Goal: Task Accomplishment & Management: Manage account settings

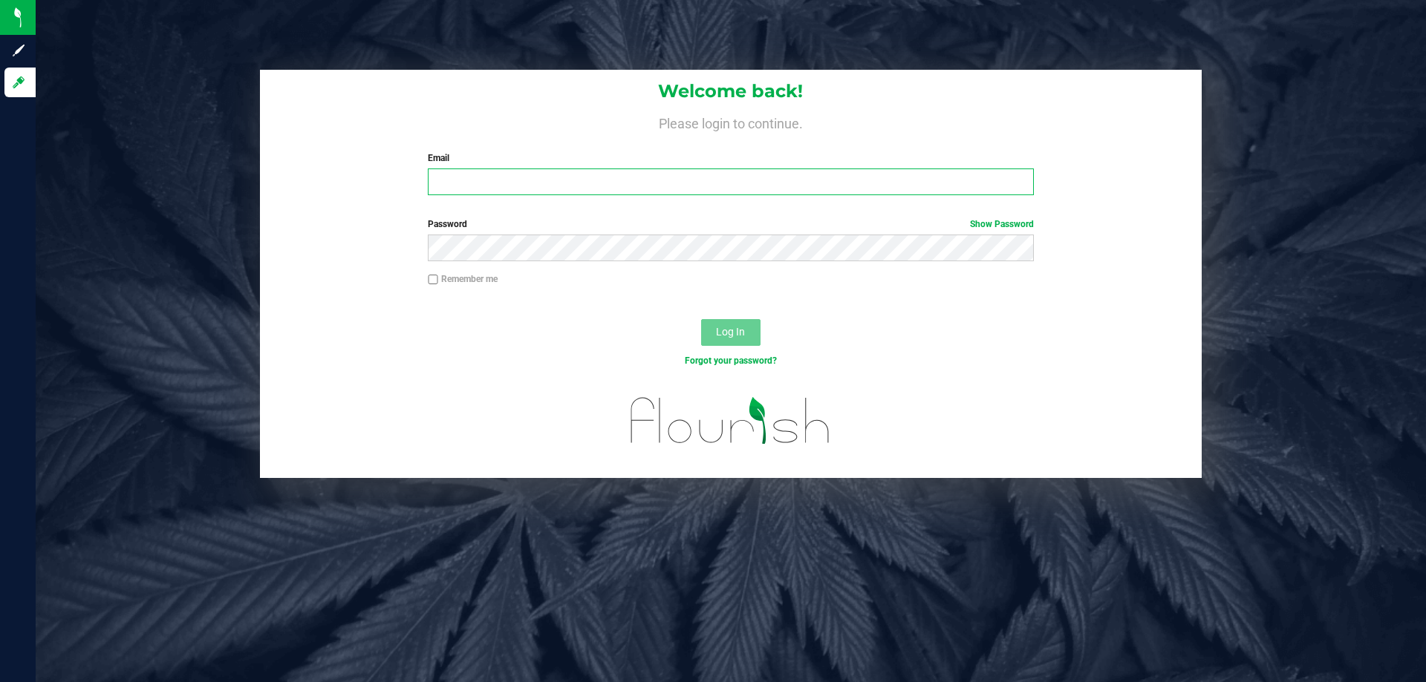
click at [521, 182] on input "Email" at bounding box center [730, 182] width 605 height 27
type input "[EMAIL_ADDRESS][DOMAIN_NAME]"
click at [701, 319] on button "Log In" at bounding box center [730, 332] width 59 height 27
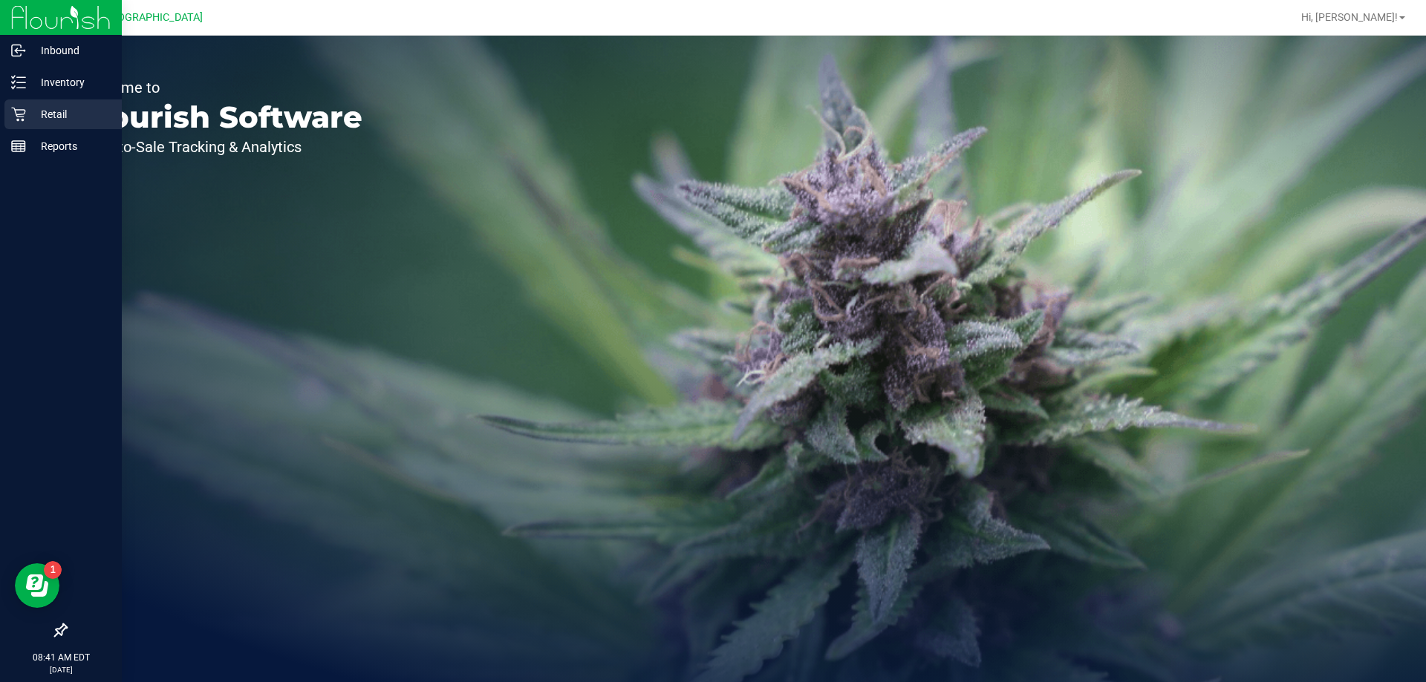
click at [56, 114] on p "Retail" at bounding box center [70, 114] width 89 height 18
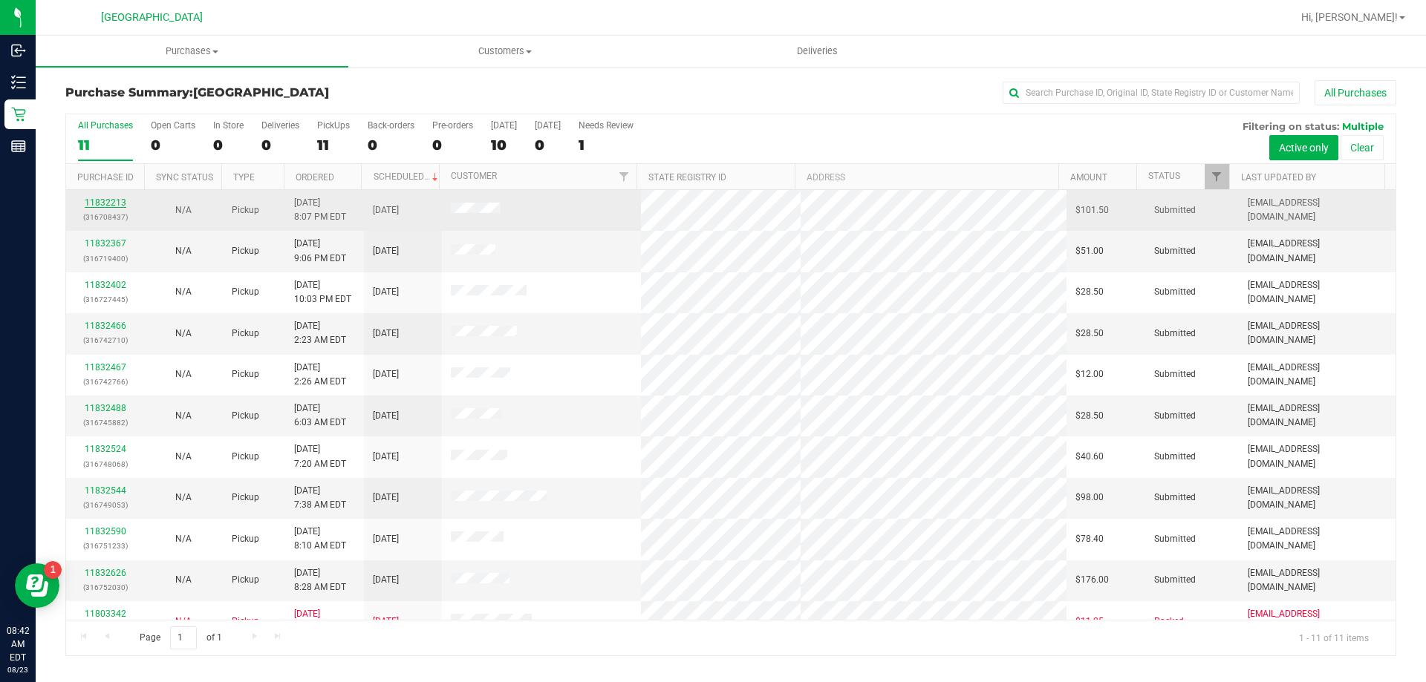
click at [111, 202] on link "11832213" at bounding box center [106, 203] width 42 height 10
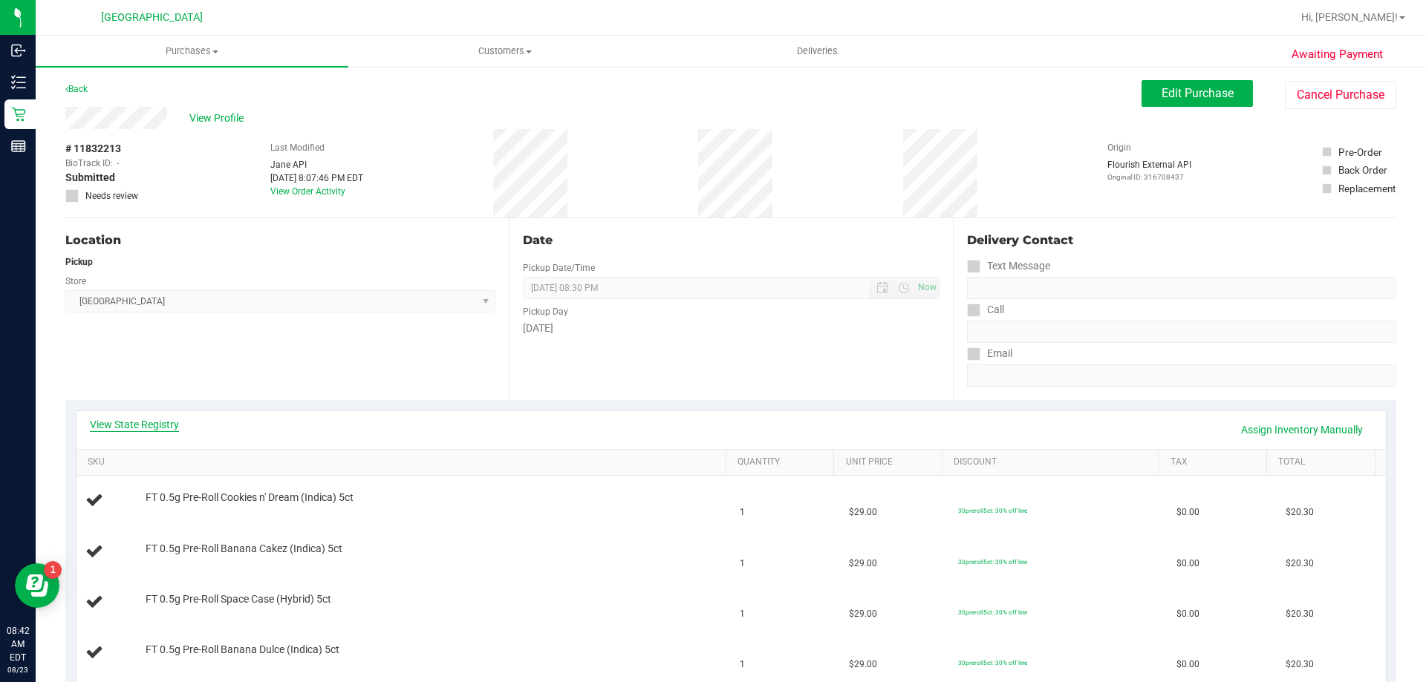
click at [137, 421] on link "View State Registry" at bounding box center [134, 424] width 89 height 15
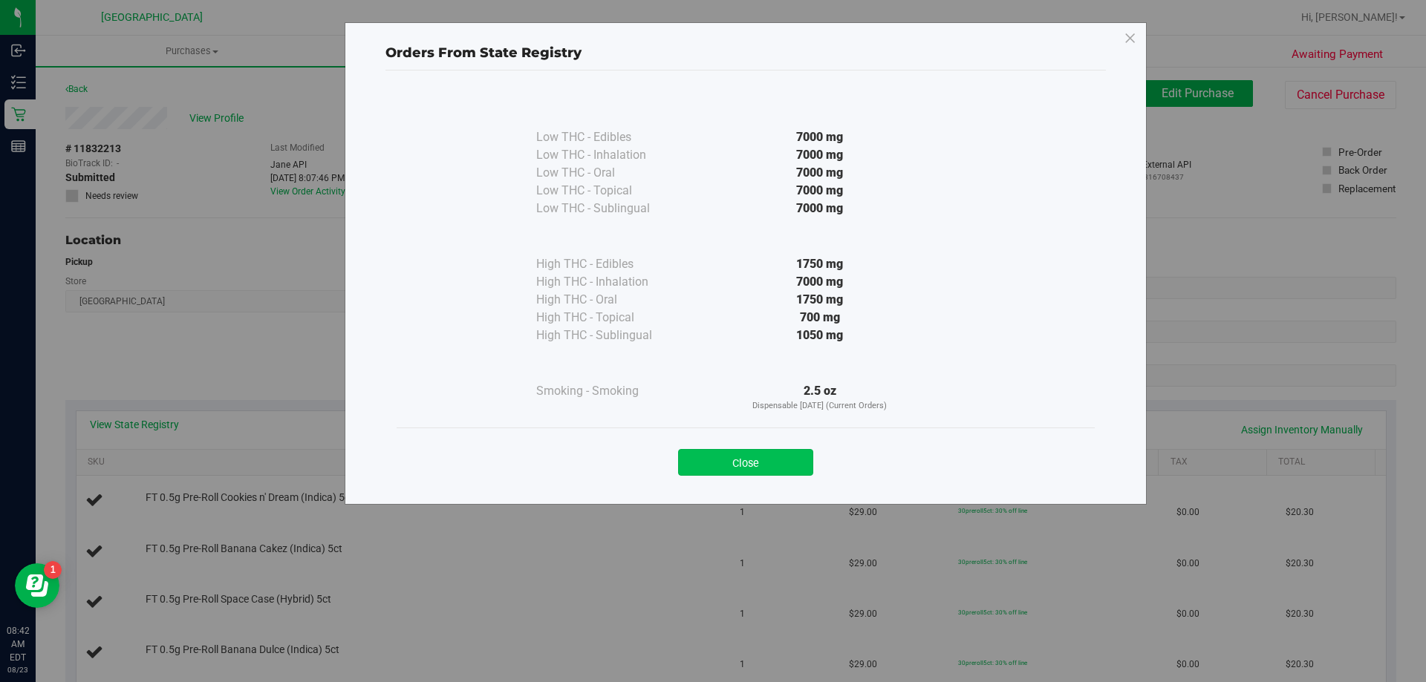
click at [743, 461] on button "Close" at bounding box center [745, 462] width 135 height 27
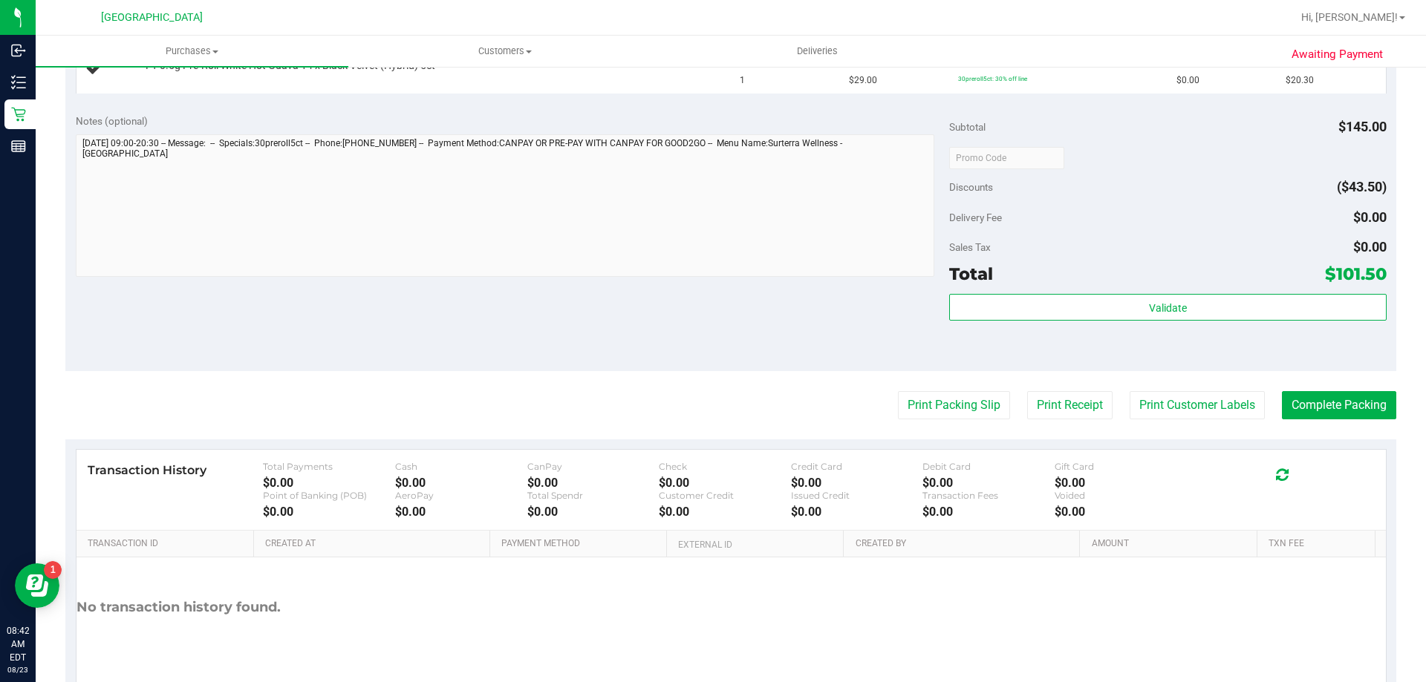
scroll to position [668, 0]
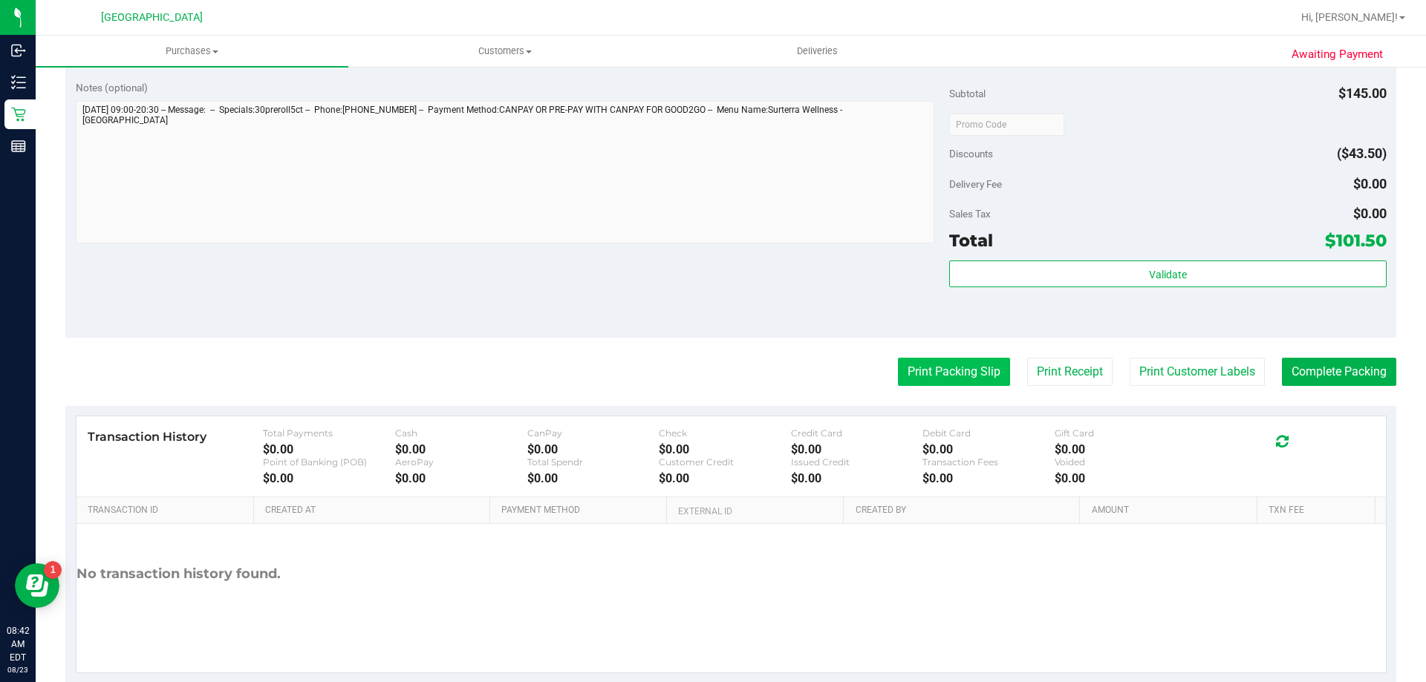
click at [926, 382] on button "Print Packing Slip" at bounding box center [954, 372] width 112 height 28
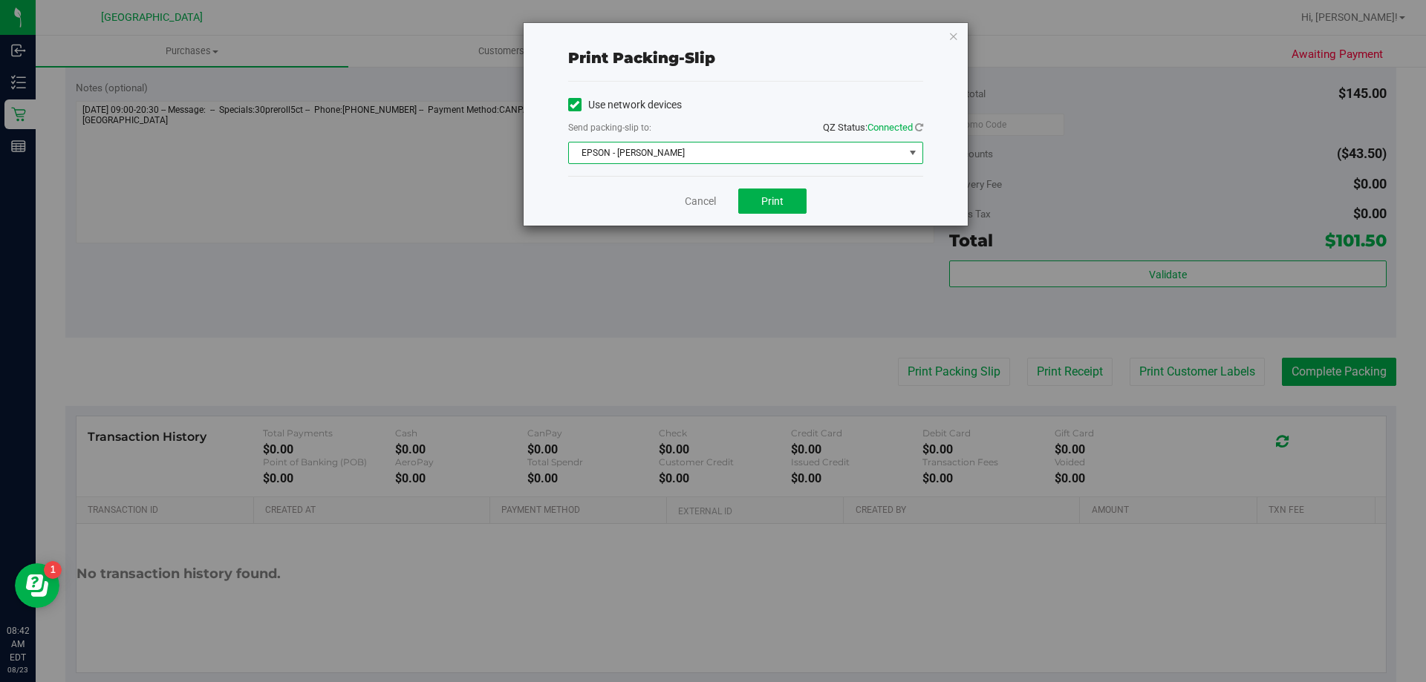
click at [753, 154] on span "EPSON - [PERSON_NAME]" at bounding box center [736, 153] width 335 height 21
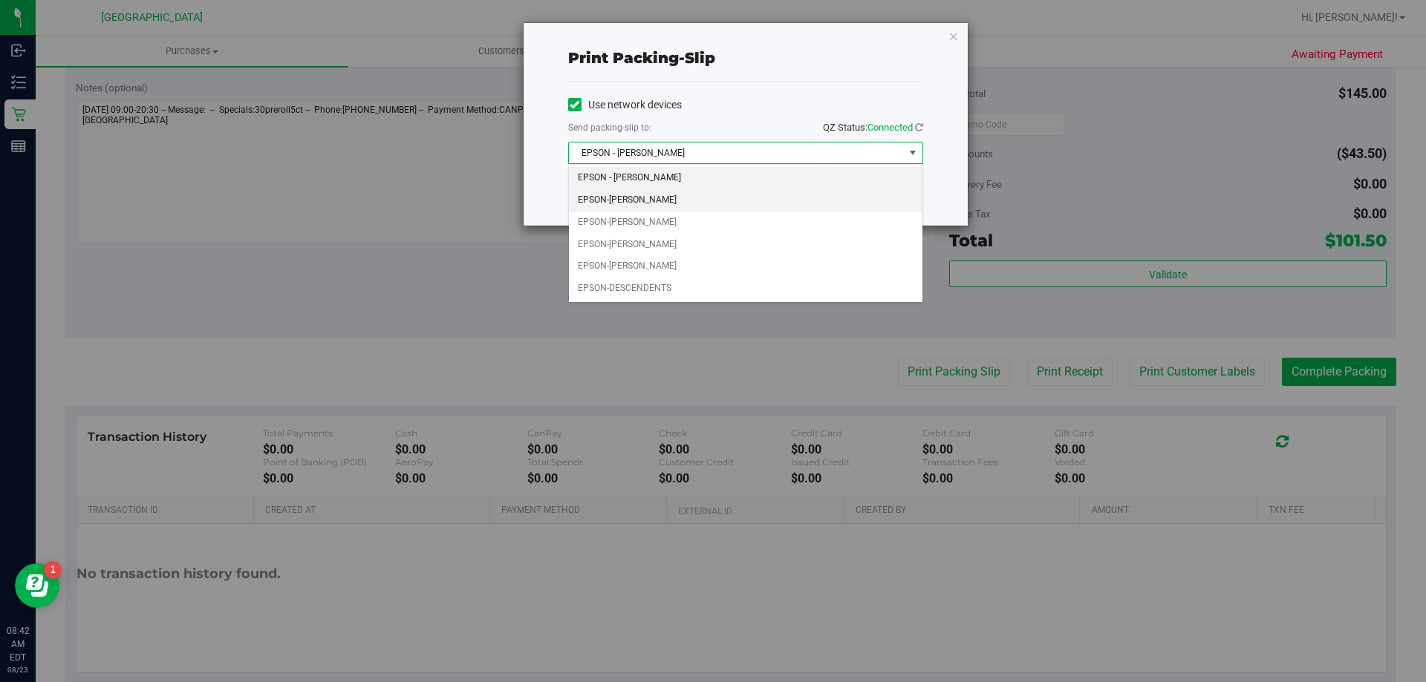
click at [698, 204] on li "EPSON-[PERSON_NAME]" at bounding box center [745, 200] width 353 height 22
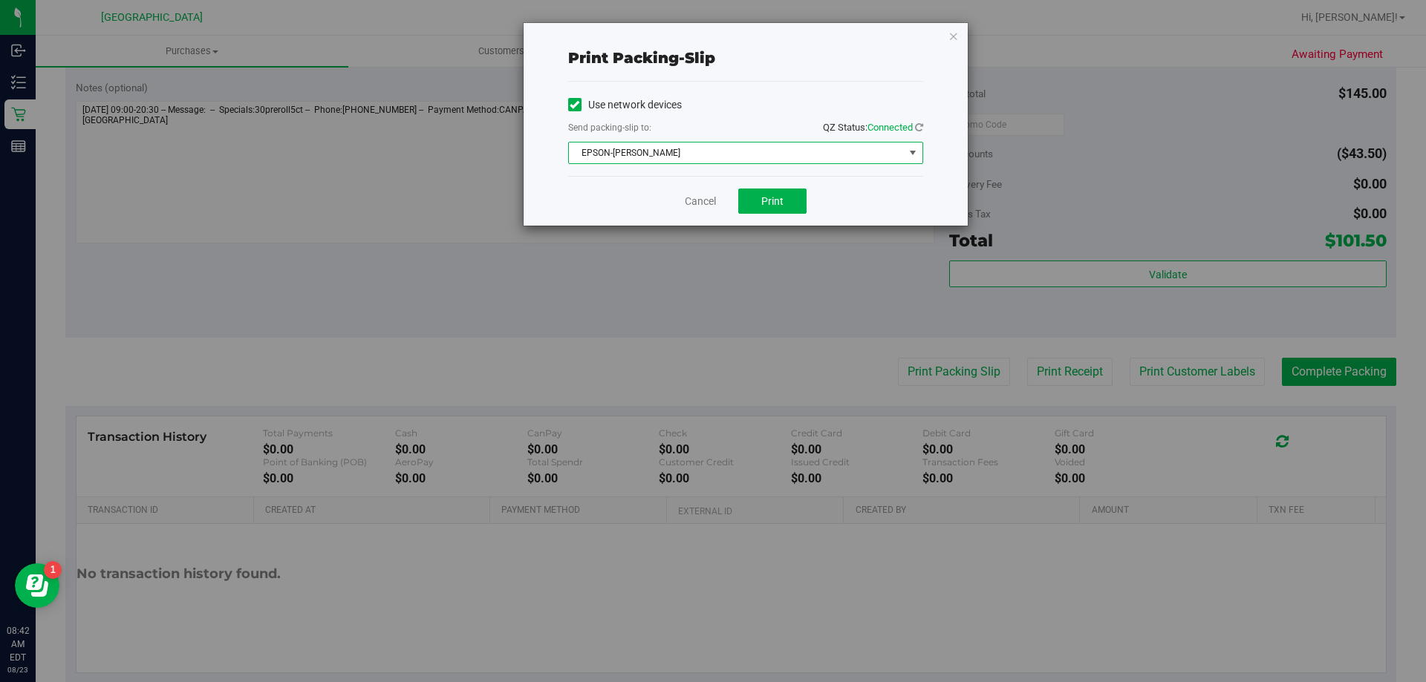
click at [746, 152] on span "EPSON-[PERSON_NAME]" at bounding box center [736, 153] width 335 height 21
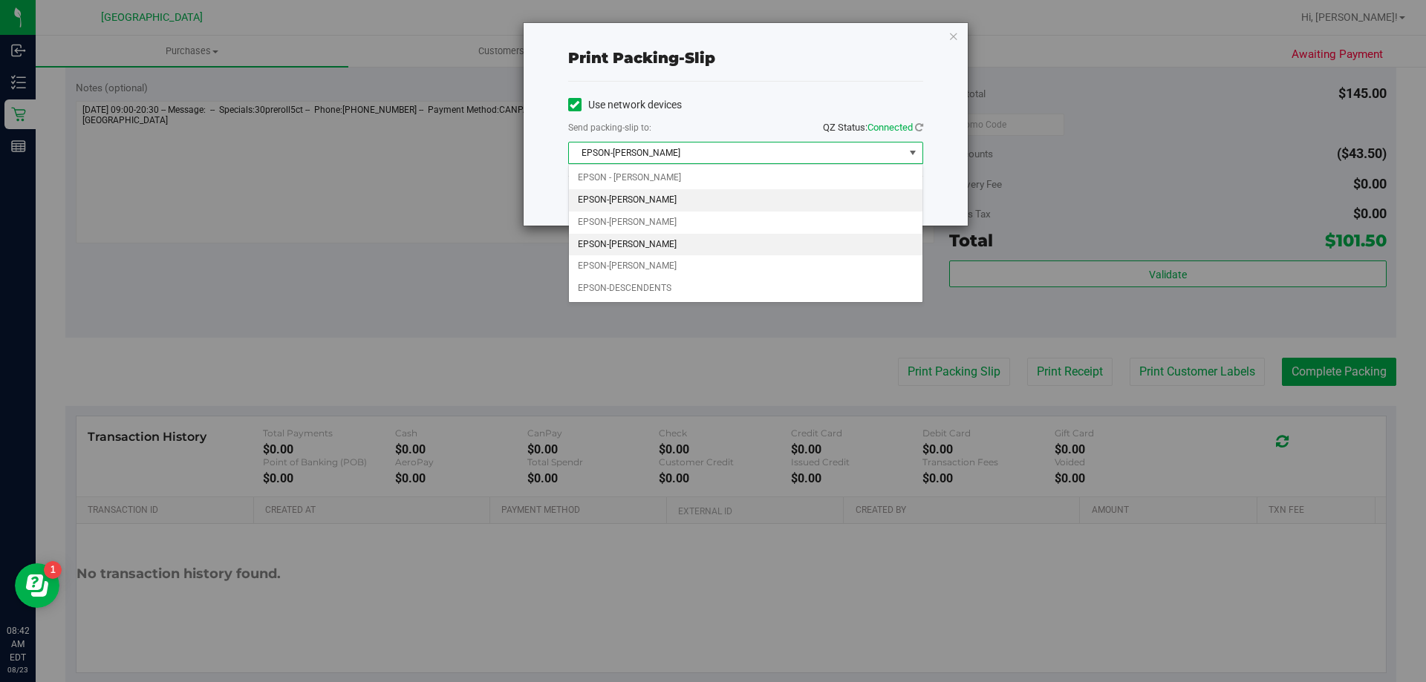
click at [706, 242] on li "EPSON-[PERSON_NAME]" at bounding box center [745, 245] width 353 height 22
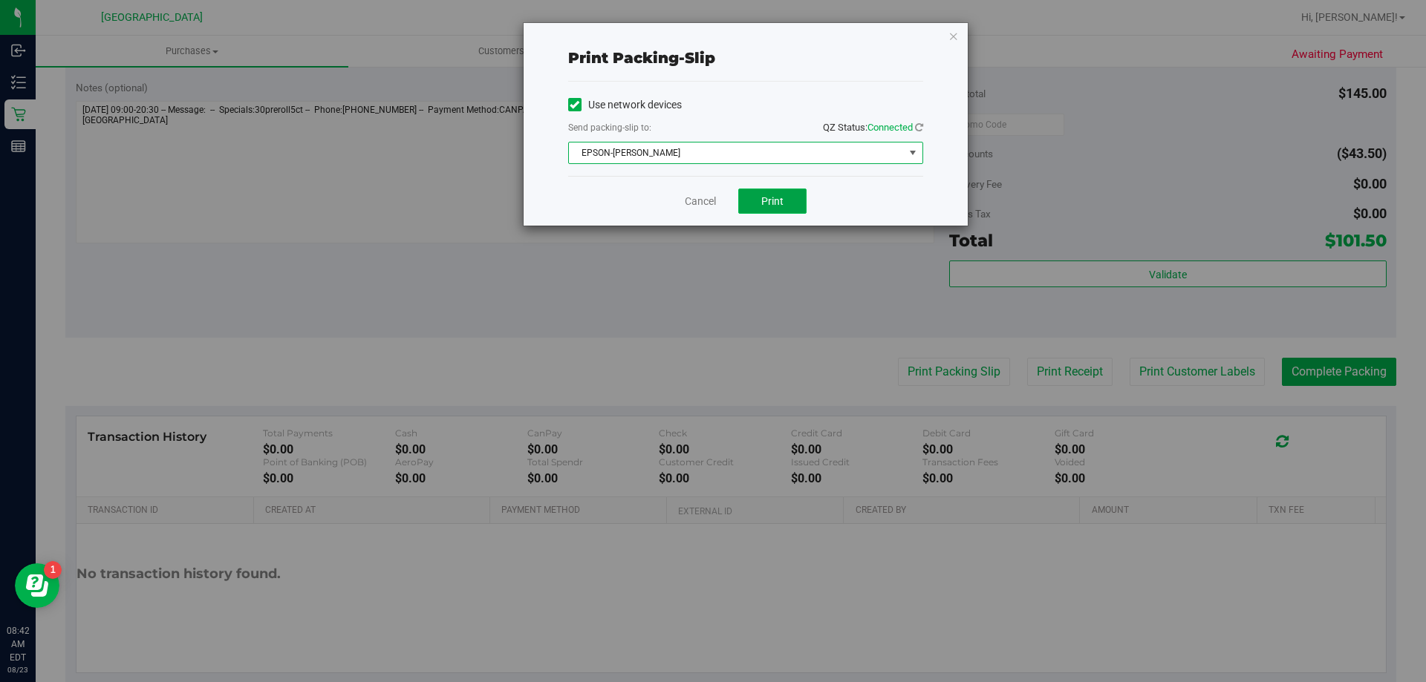
click at [783, 198] on button "Print" at bounding box center [772, 201] width 68 height 25
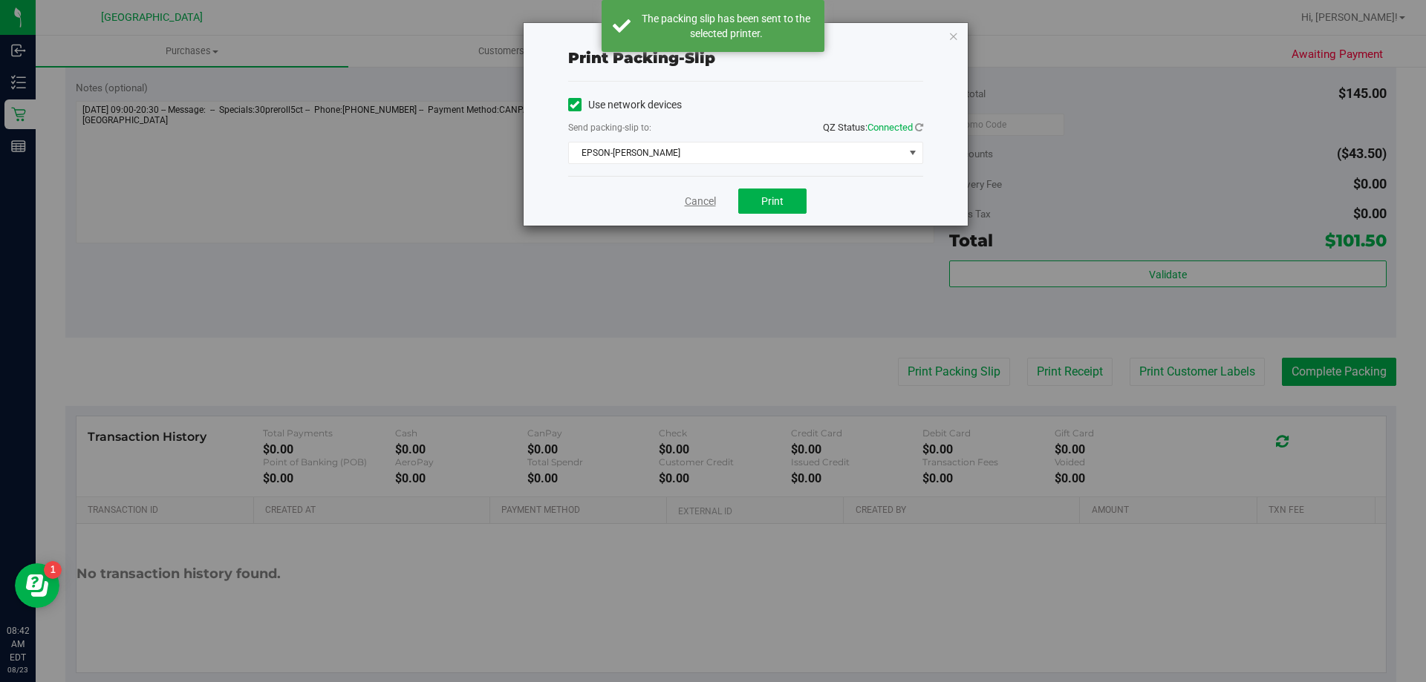
click at [691, 202] on link "Cancel" at bounding box center [700, 202] width 31 height 16
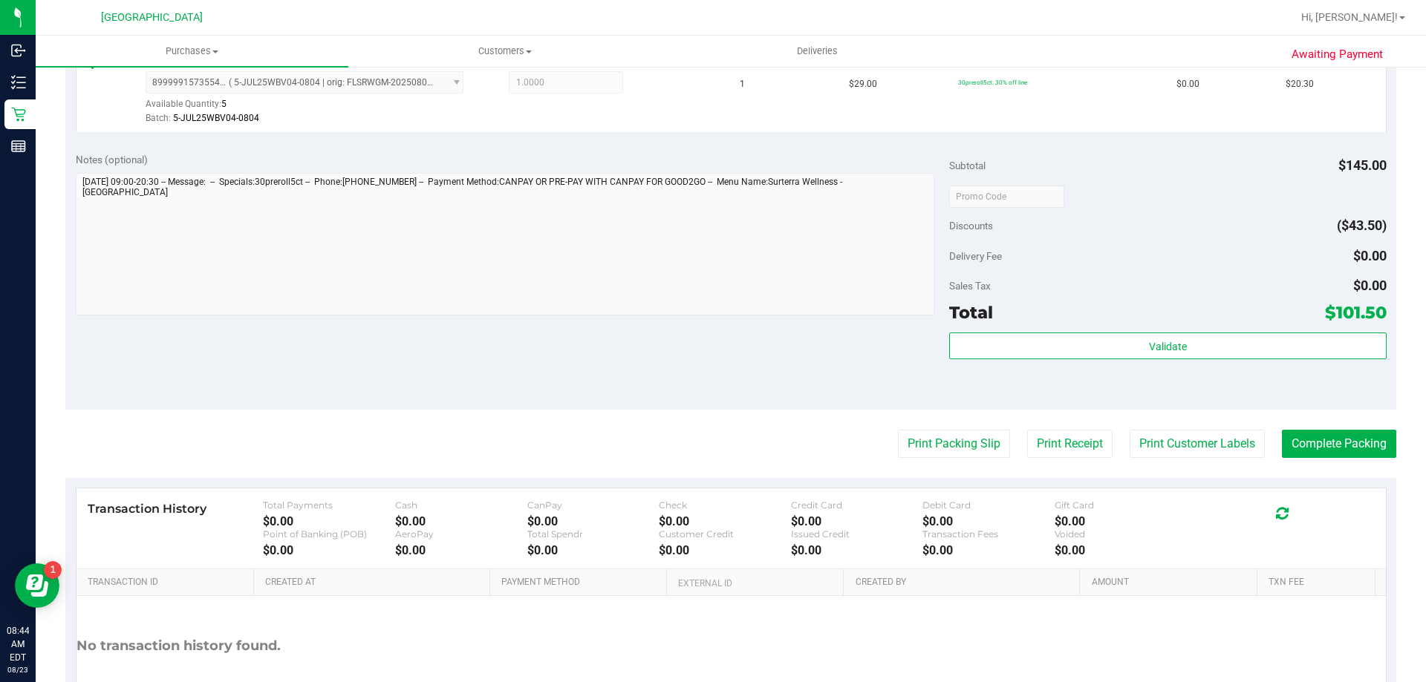
scroll to position [875, 0]
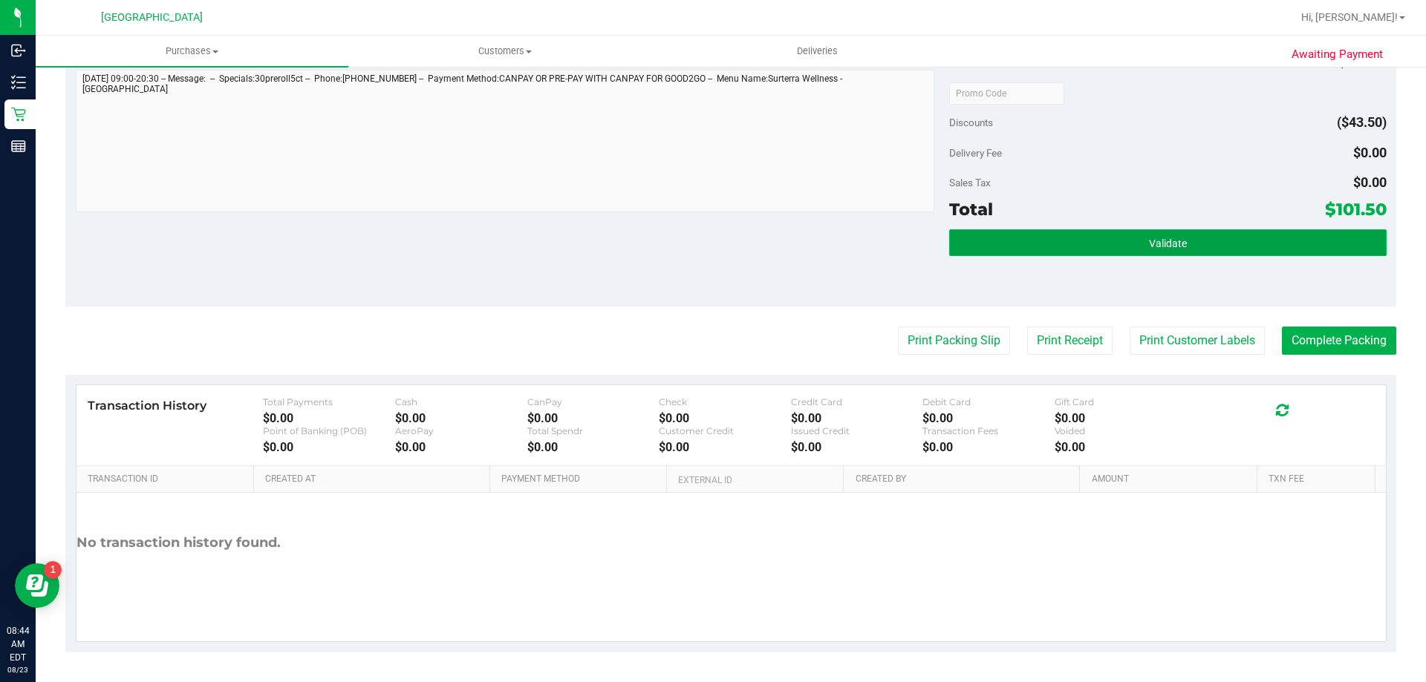
click at [974, 247] on button "Validate" at bounding box center [1167, 242] width 437 height 27
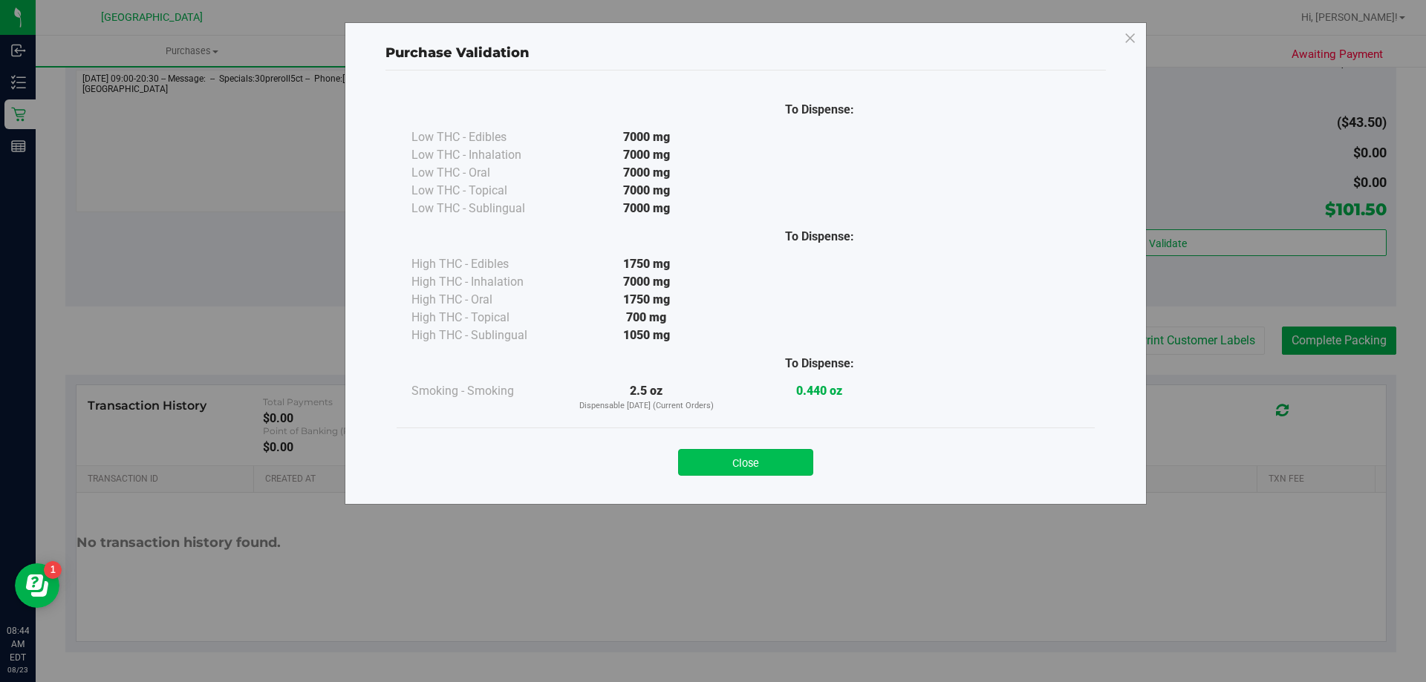
click at [727, 465] on button "Close" at bounding box center [745, 462] width 135 height 27
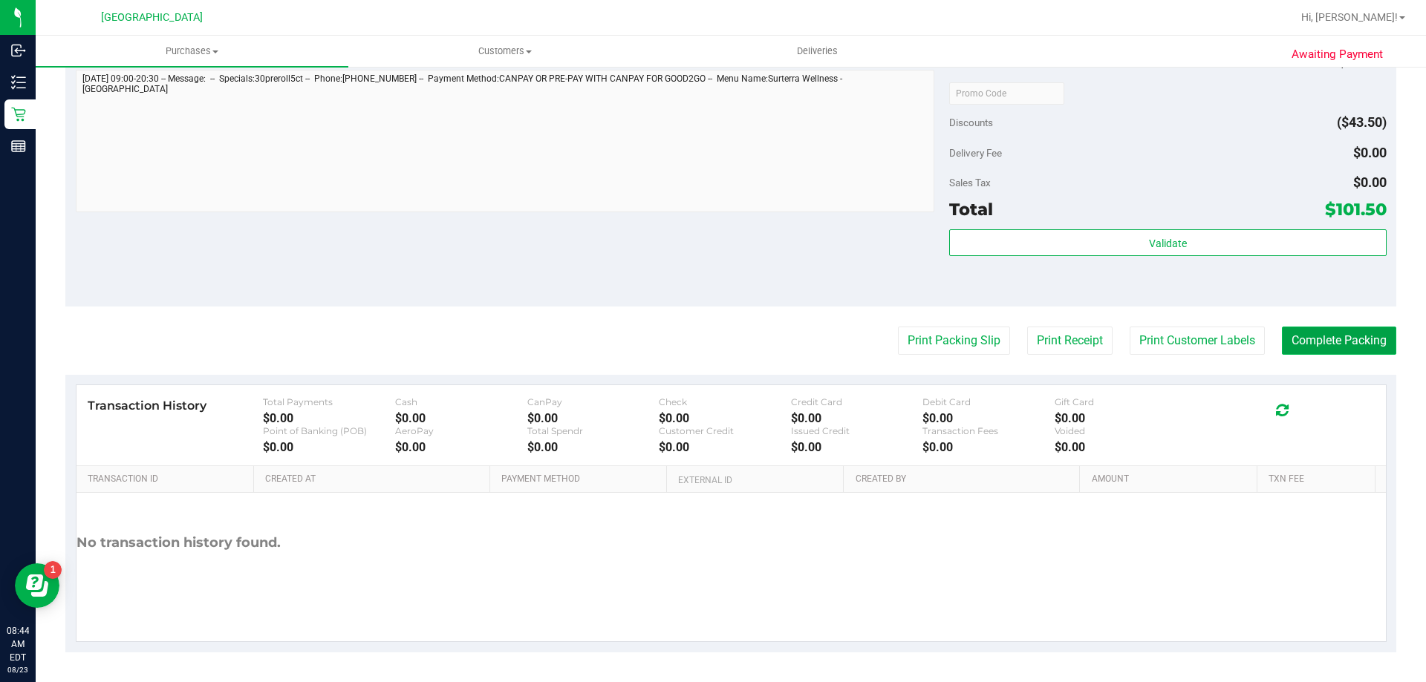
click at [1328, 337] on button "Complete Packing" at bounding box center [1339, 341] width 114 height 28
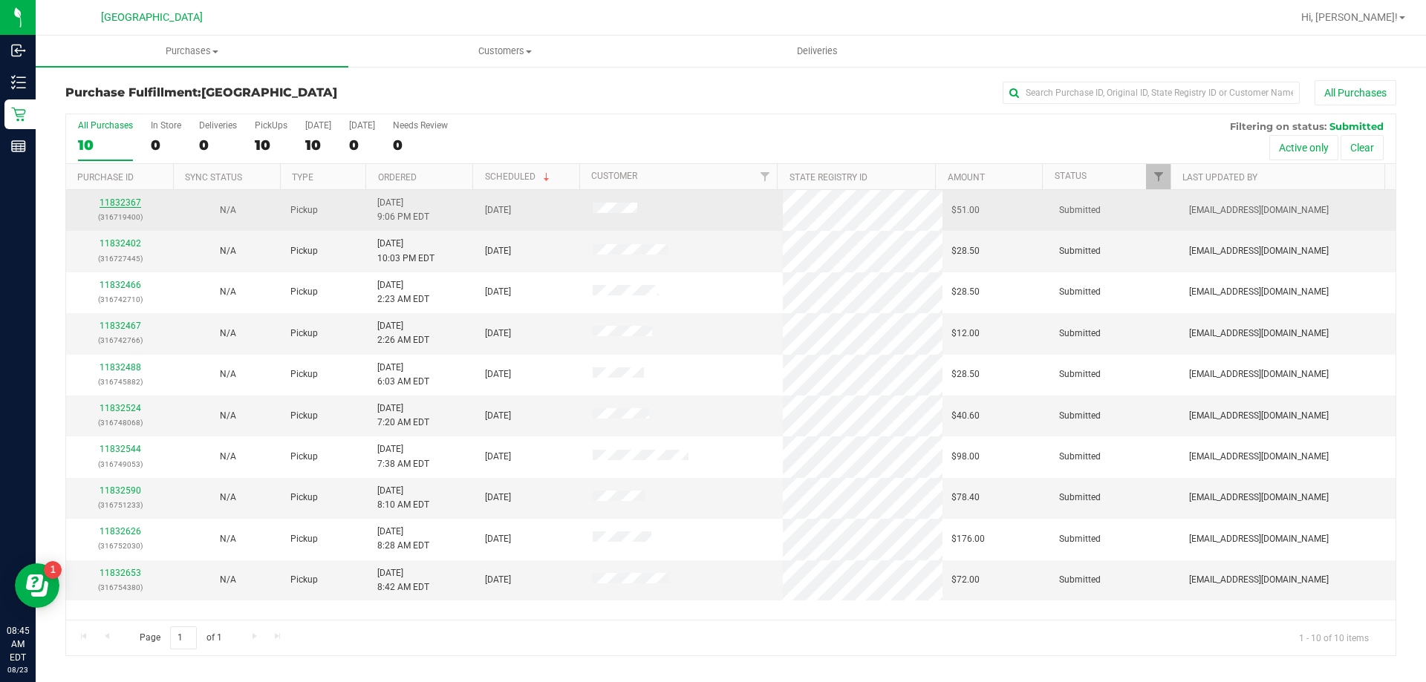
click at [128, 203] on link "11832367" at bounding box center [120, 203] width 42 height 10
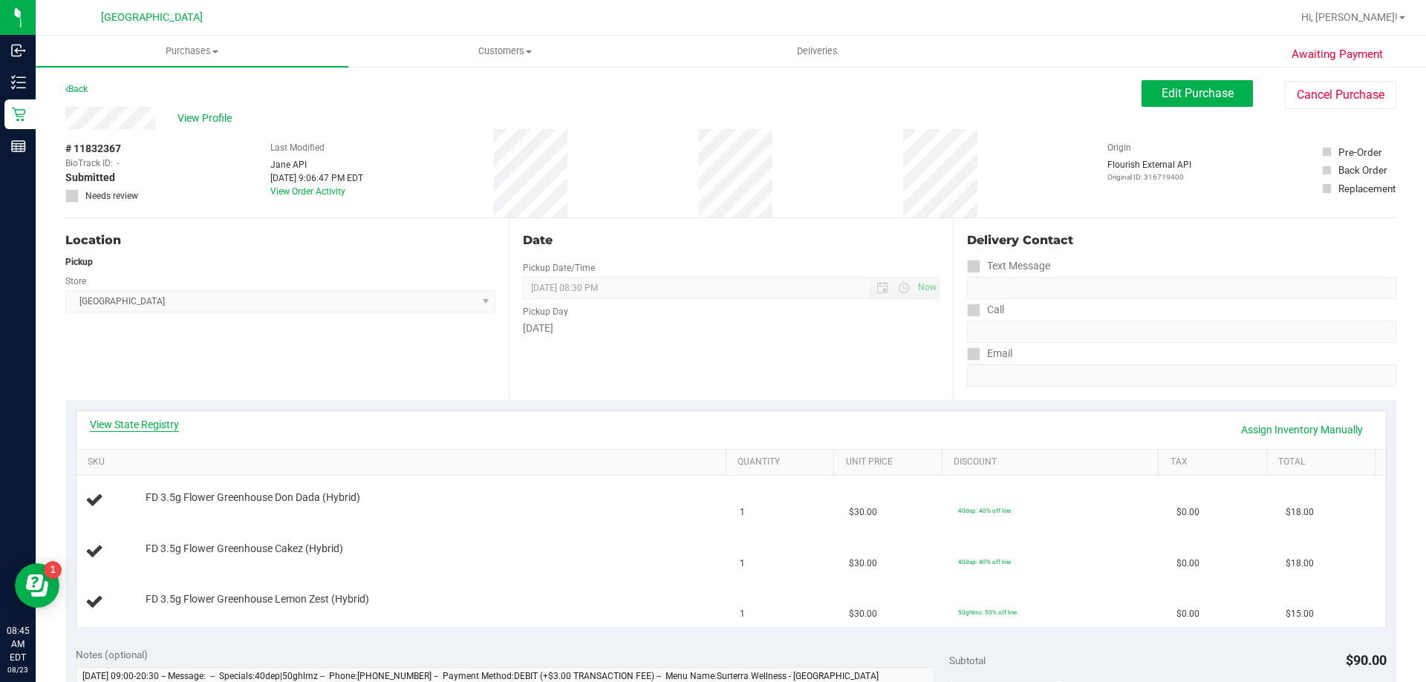
click at [143, 429] on link "View State Registry" at bounding box center [134, 424] width 89 height 15
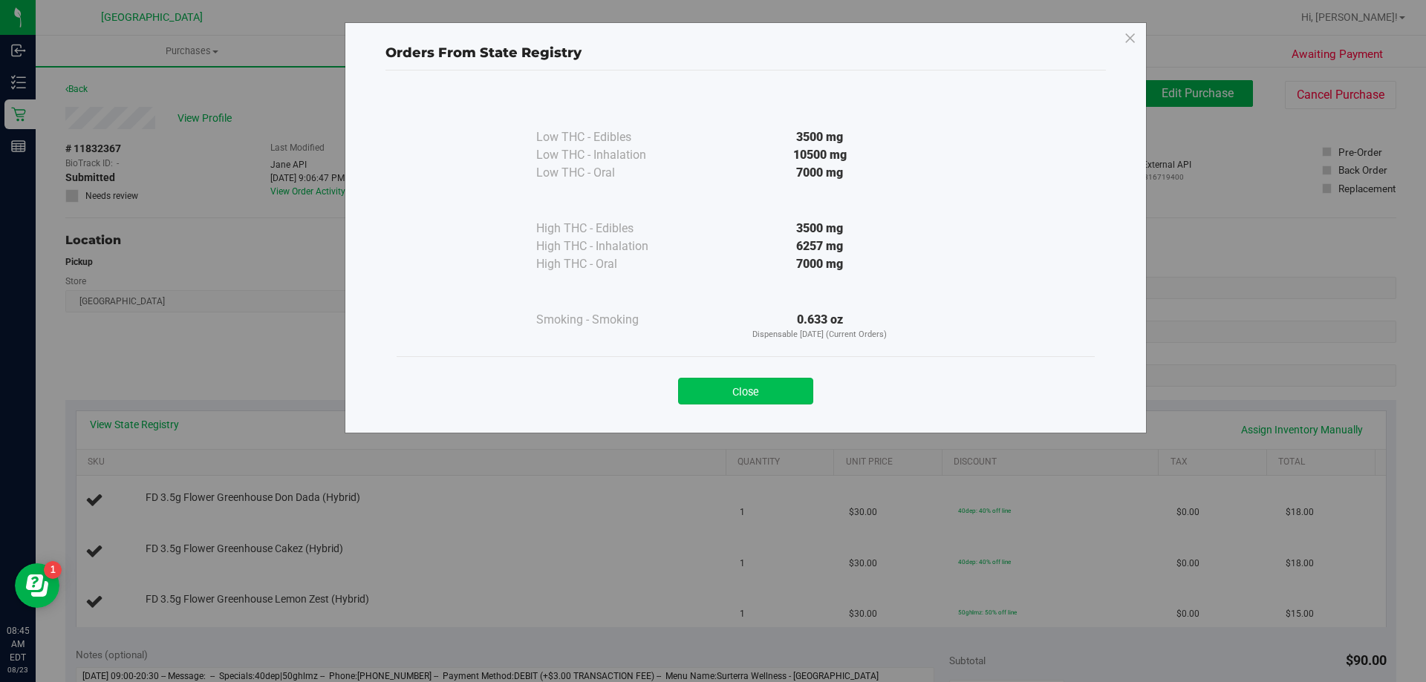
click at [760, 388] on button "Close" at bounding box center [745, 391] width 135 height 27
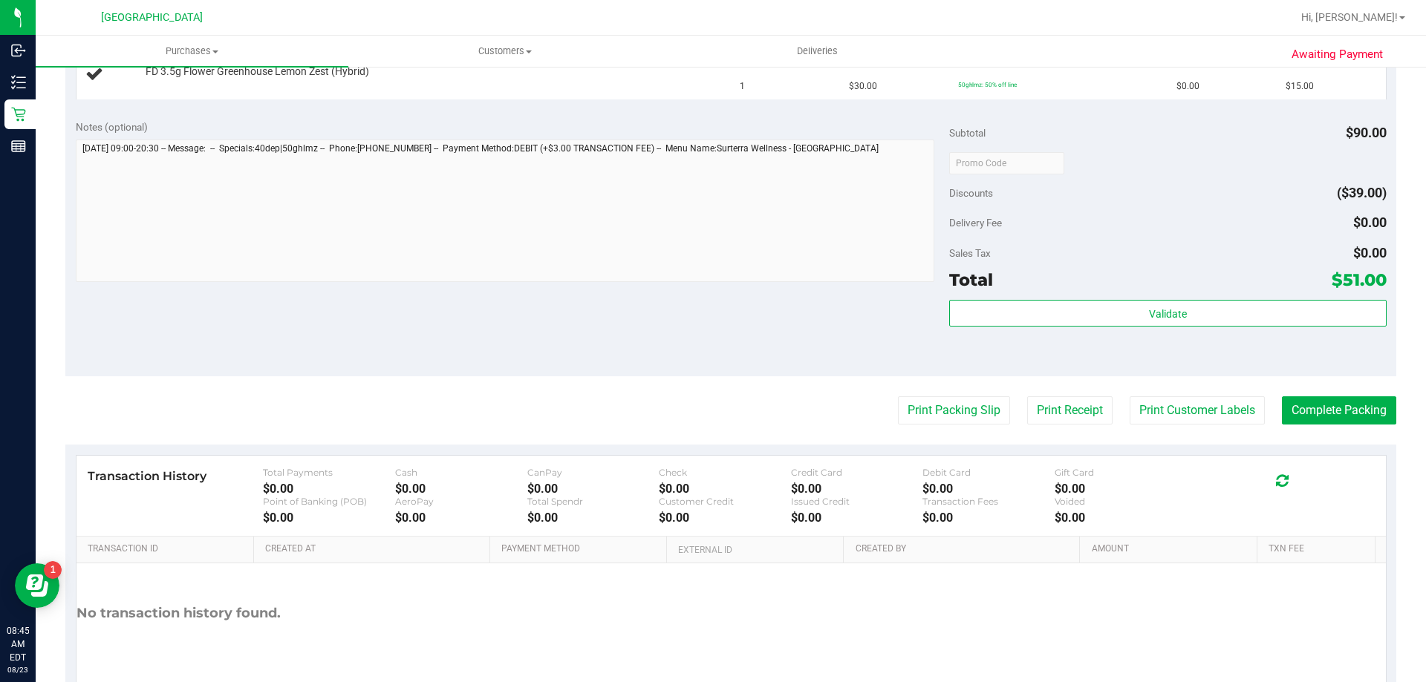
scroll to position [594, 0]
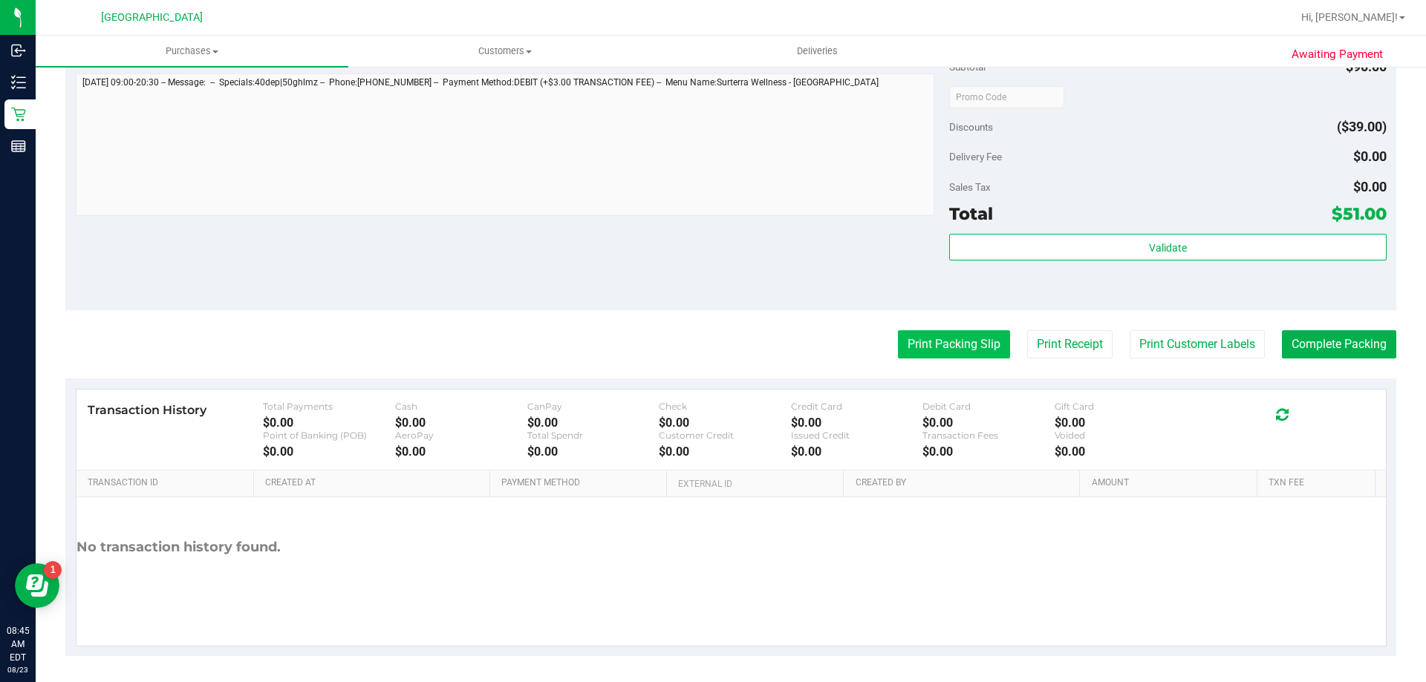
click at [921, 351] on button "Print Packing Slip" at bounding box center [954, 344] width 112 height 28
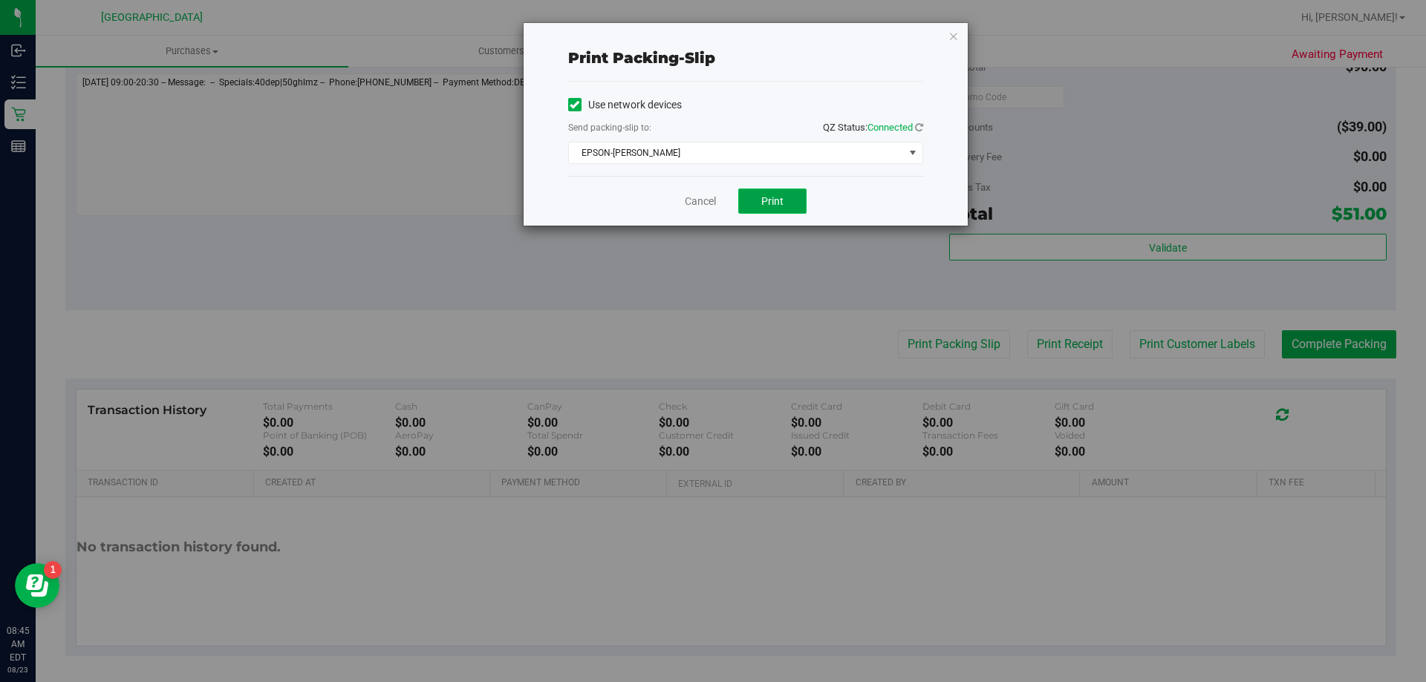
click at [773, 203] on span "Print" at bounding box center [772, 201] width 22 height 12
click at [704, 198] on link "Cancel" at bounding box center [700, 202] width 31 height 16
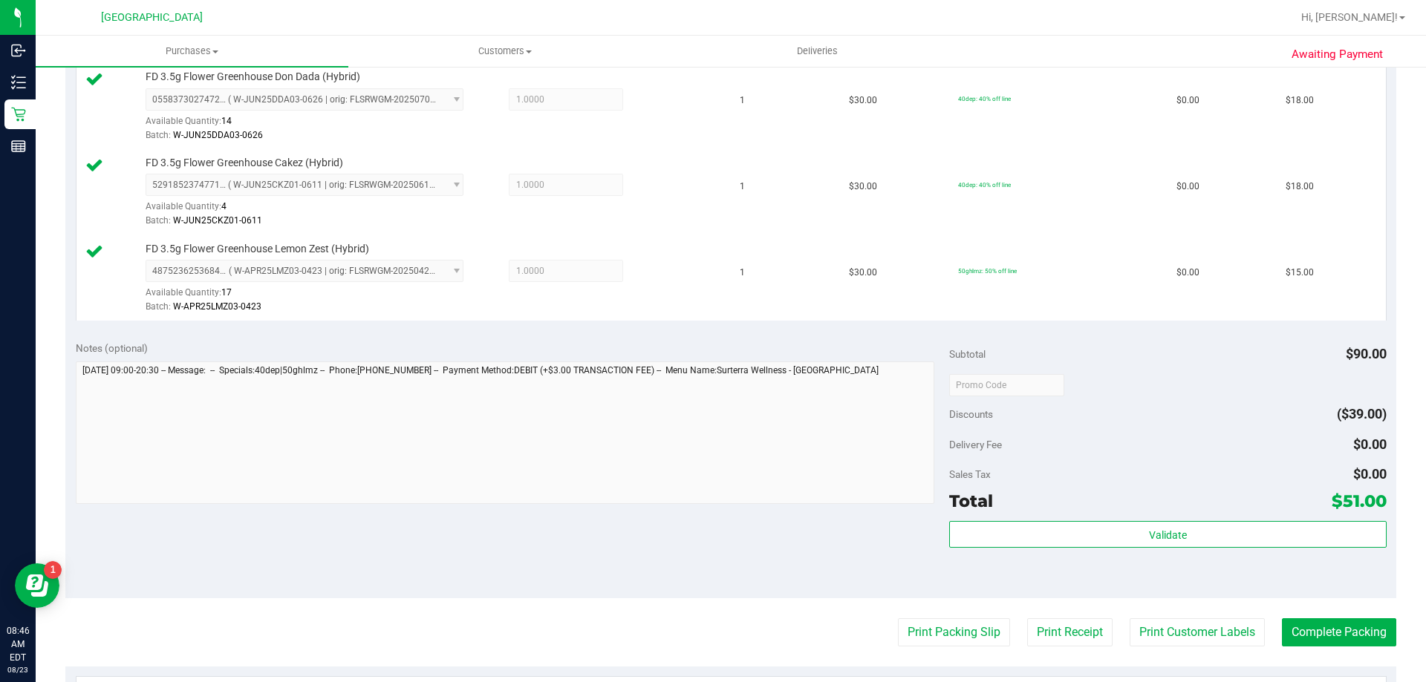
scroll to position [421, 0]
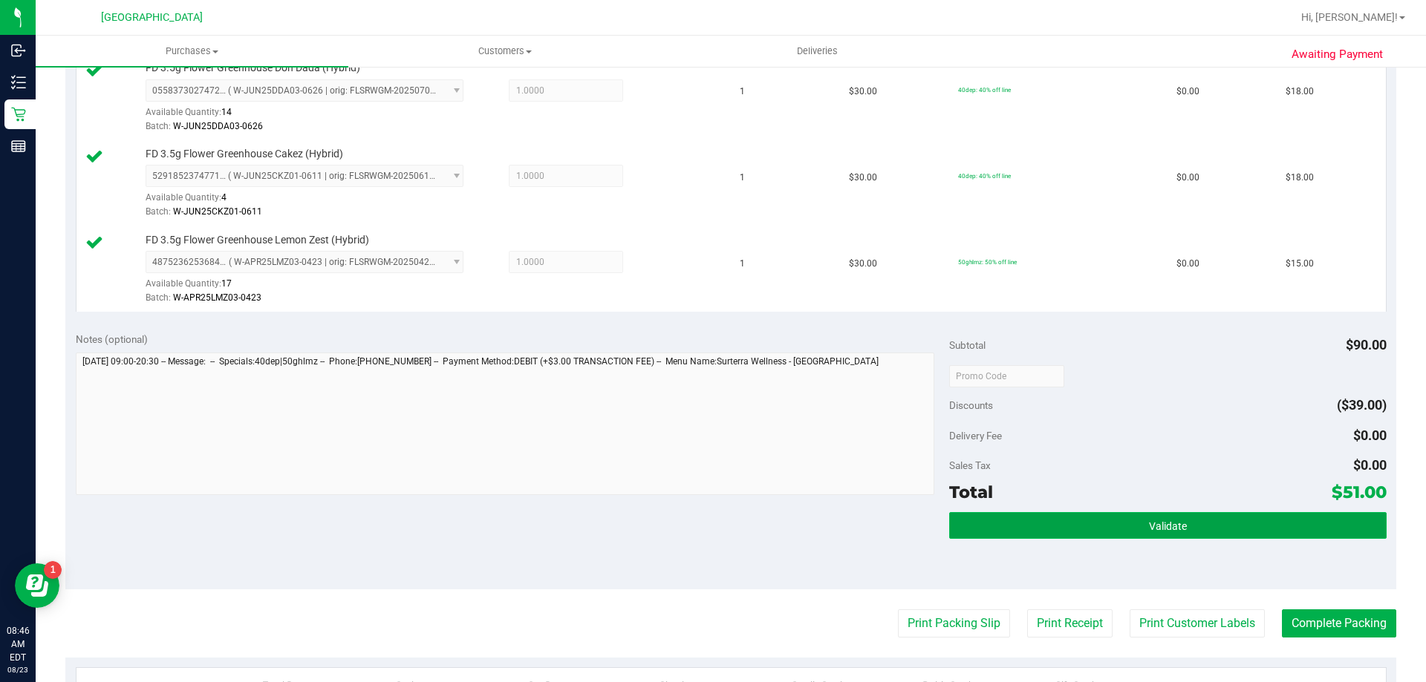
click at [979, 528] on button "Validate" at bounding box center [1167, 525] width 437 height 27
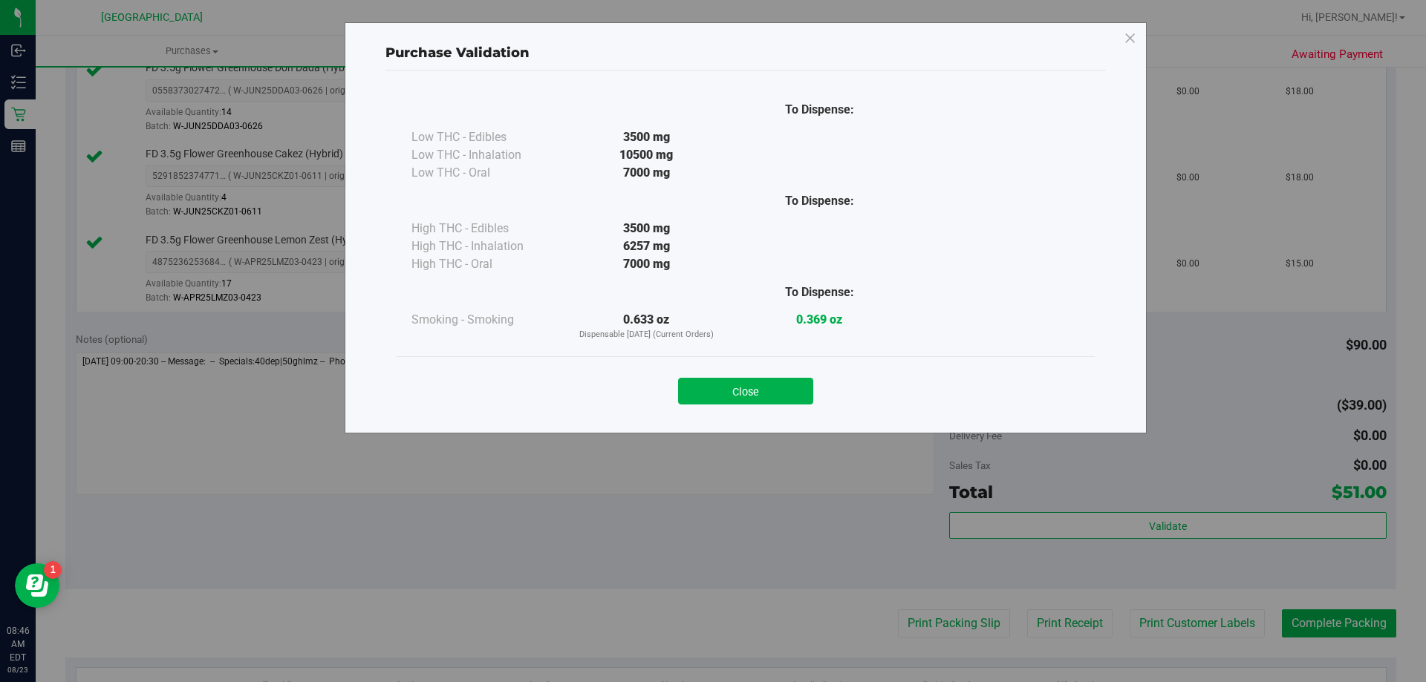
click at [733, 381] on button "Close" at bounding box center [745, 391] width 135 height 27
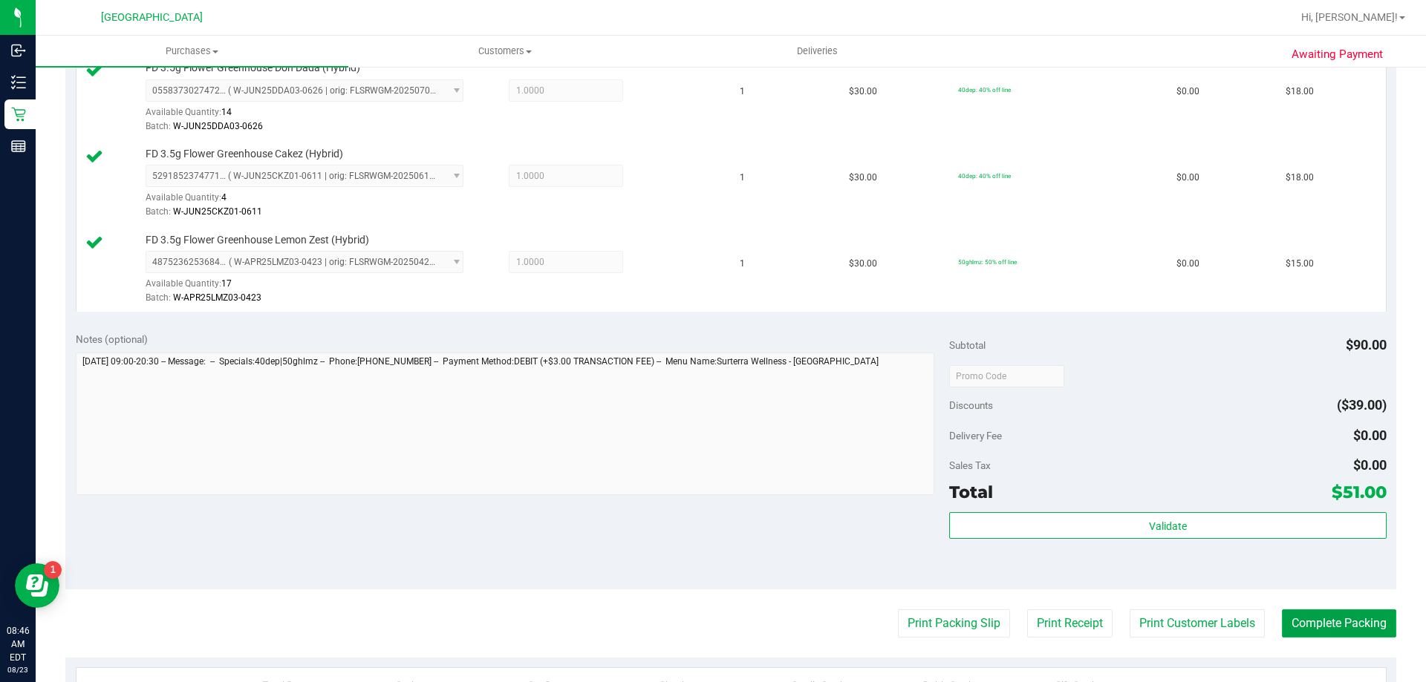
click at [1287, 626] on button "Complete Packing" at bounding box center [1339, 624] width 114 height 28
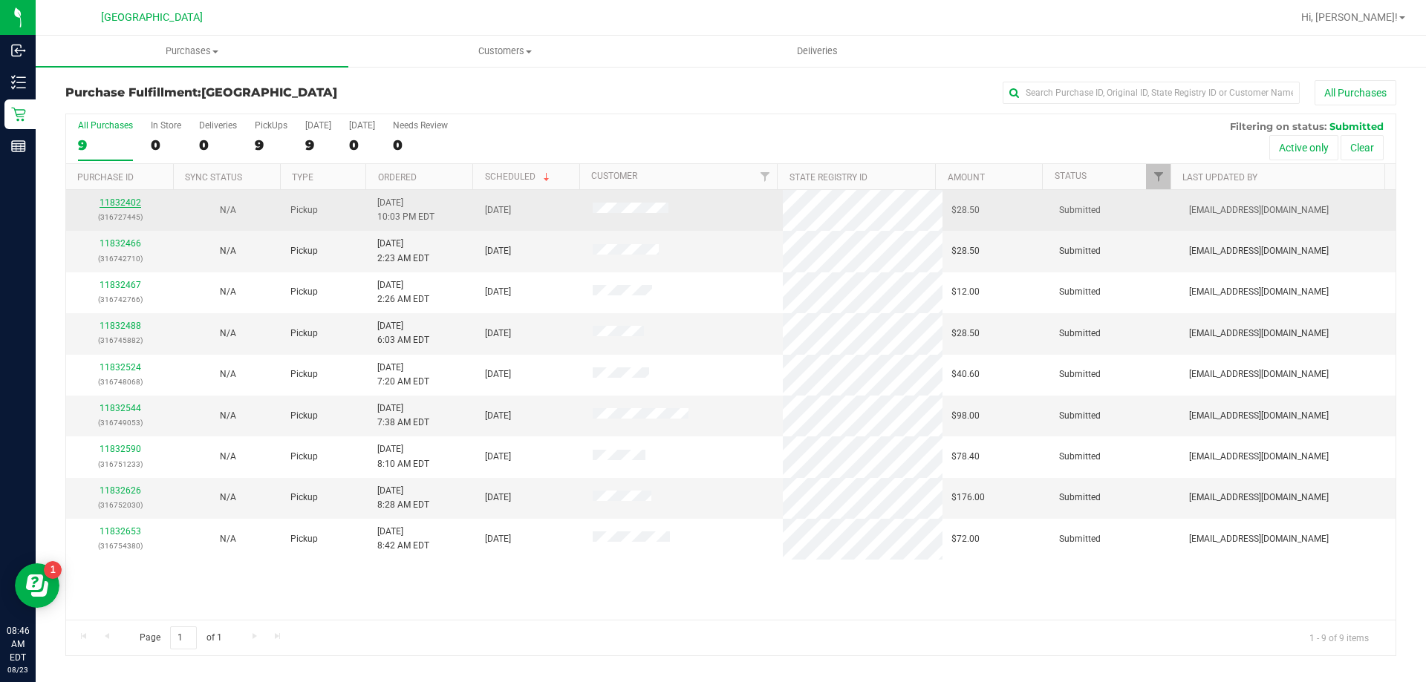
click at [126, 202] on link "11832402" at bounding box center [120, 203] width 42 height 10
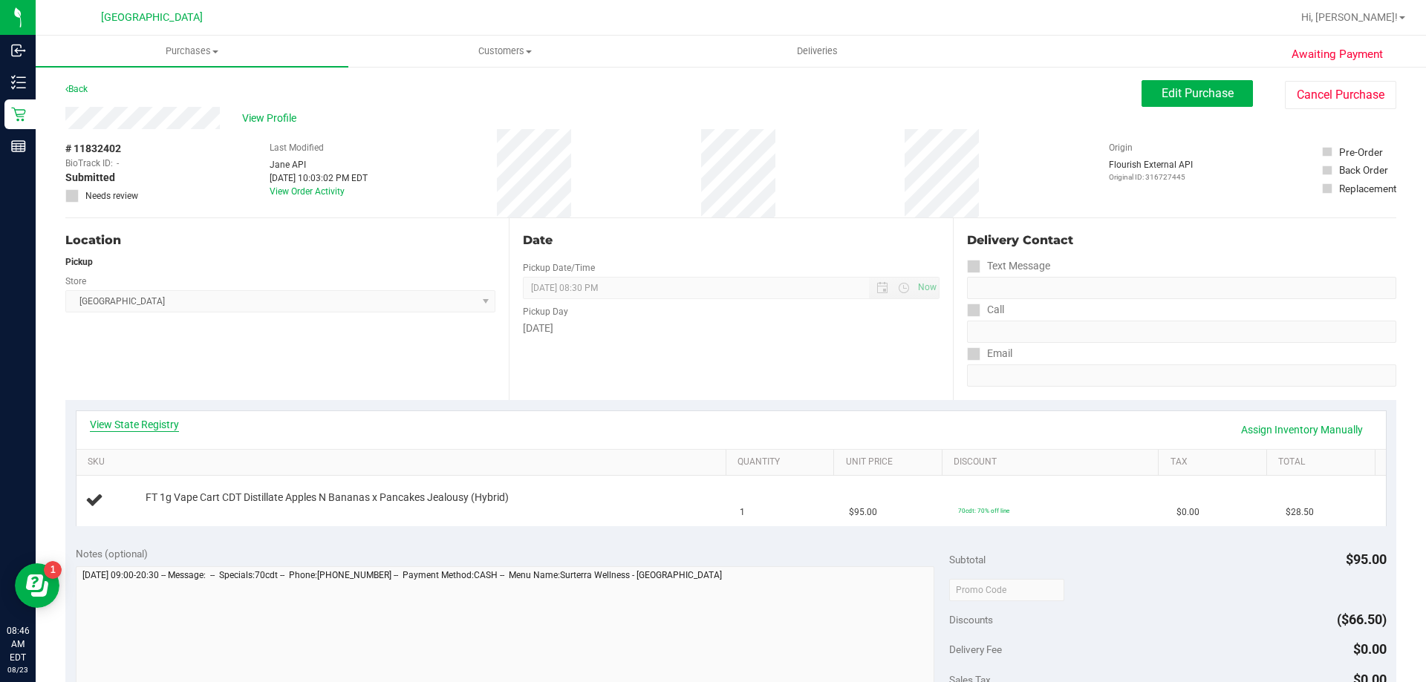
click at [121, 423] on link "View State Registry" at bounding box center [134, 424] width 89 height 15
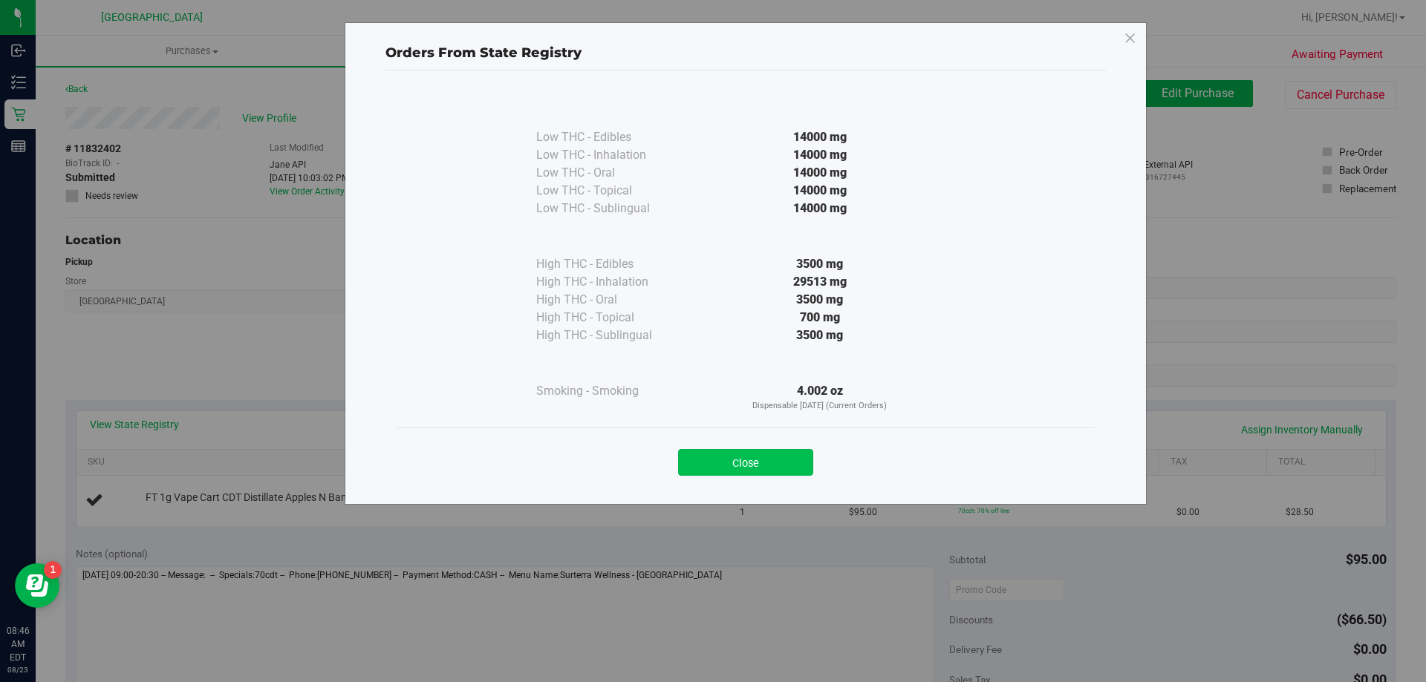
click at [698, 454] on button "Close" at bounding box center [745, 462] width 135 height 27
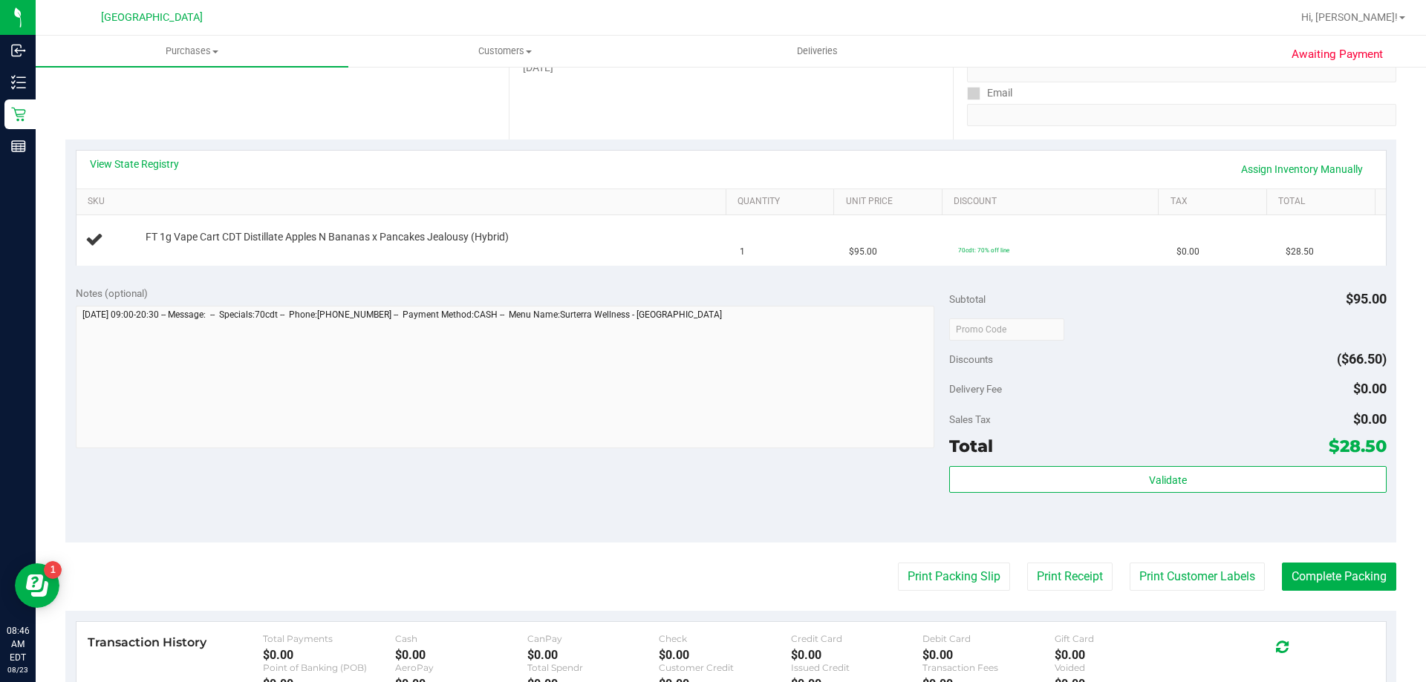
scroll to position [261, 0]
click at [933, 578] on button "Print Packing Slip" at bounding box center [954, 576] width 112 height 28
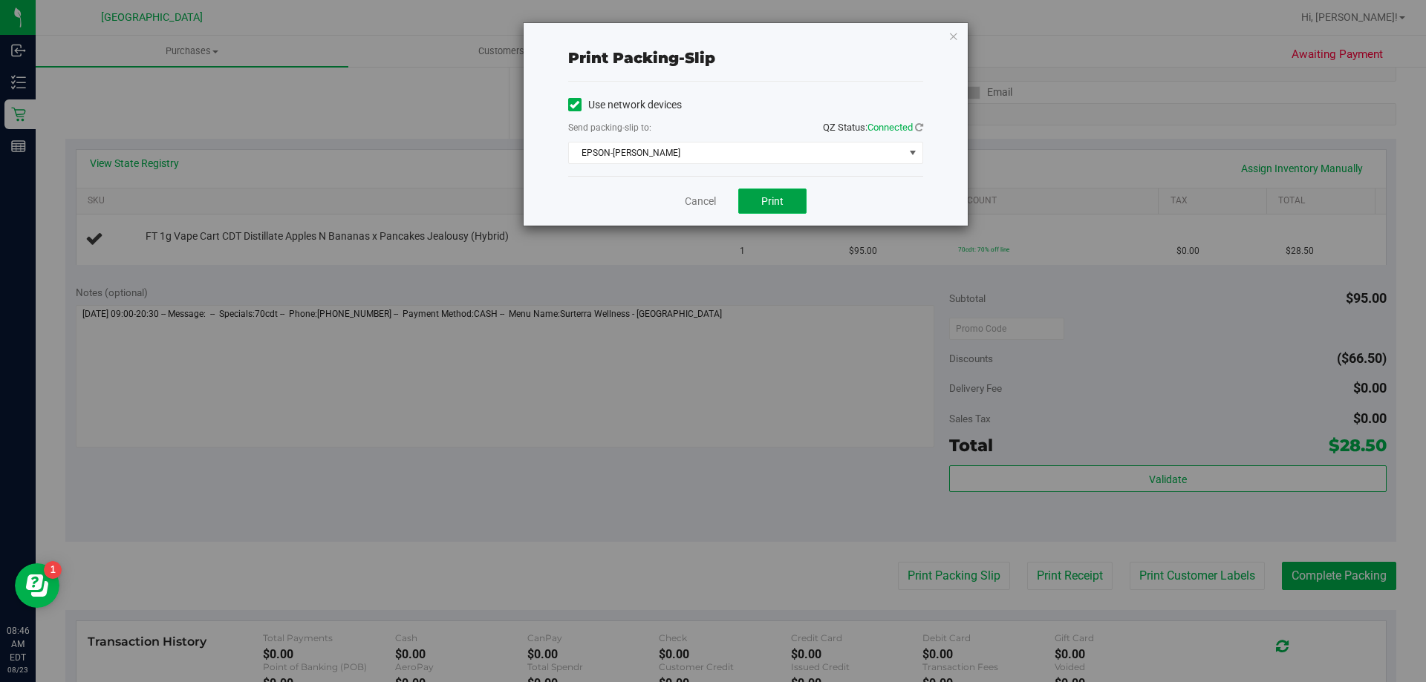
click at [758, 203] on button "Print" at bounding box center [772, 201] width 68 height 25
click at [688, 203] on link "Cancel" at bounding box center [700, 202] width 31 height 16
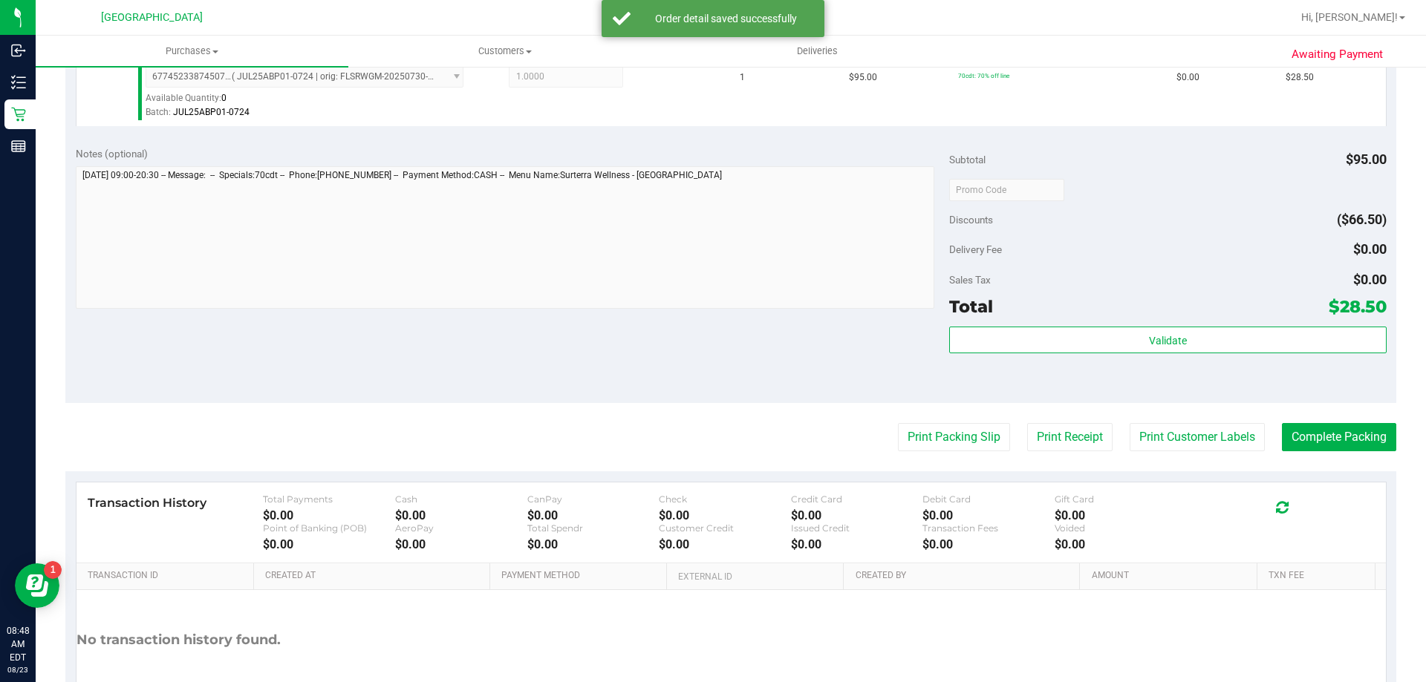
scroll to position [445, 0]
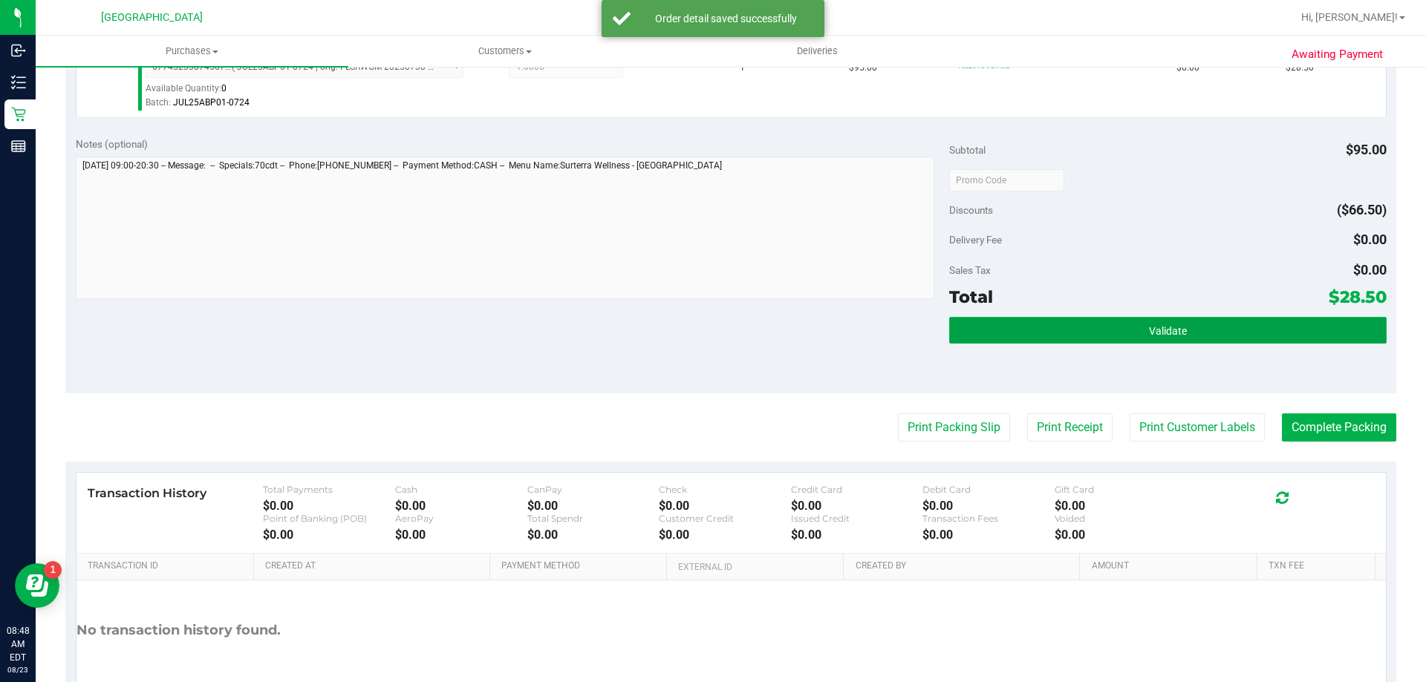
click at [987, 330] on button "Validate" at bounding box center [1167, 330] width 437 height 27
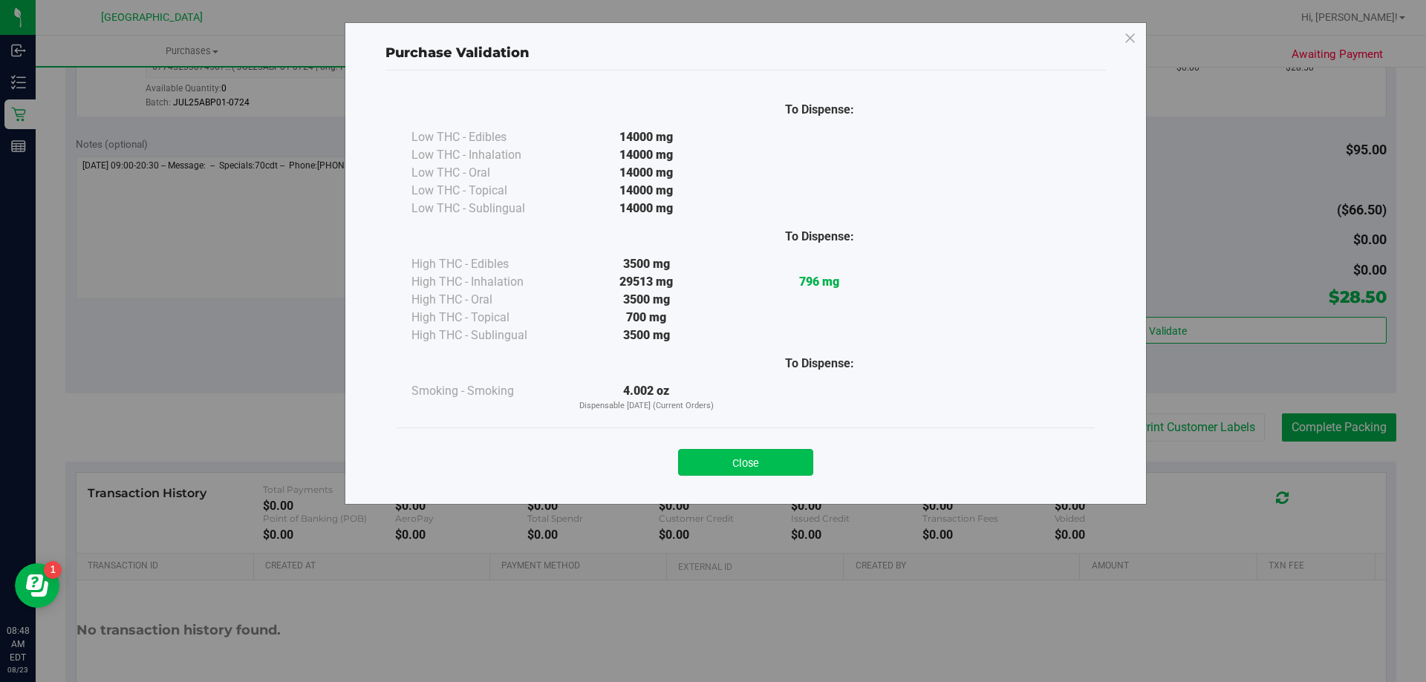
click at [720, 453] on button "Close" at bounding box center [745, 462] width 135 height 27
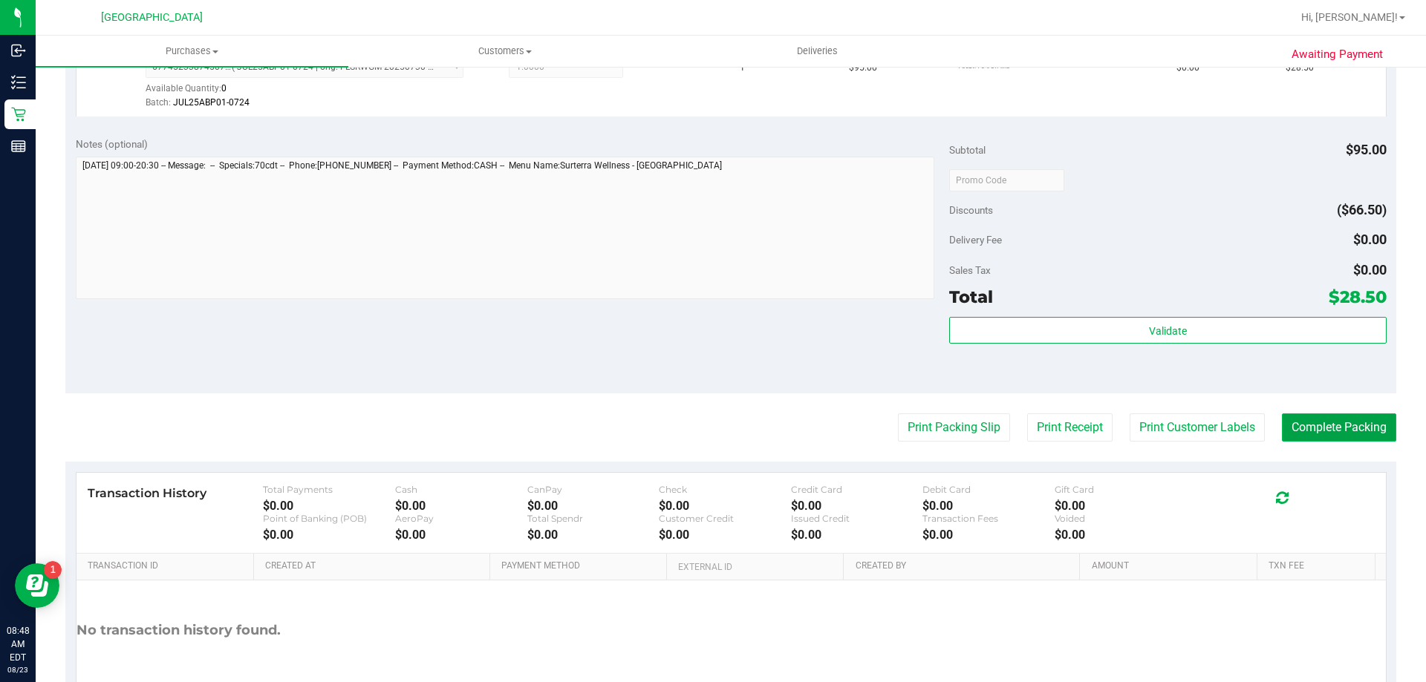
click at [1306, 423] on button "Complete Packing" at bounding box center [1339, 428] width 114 height 28
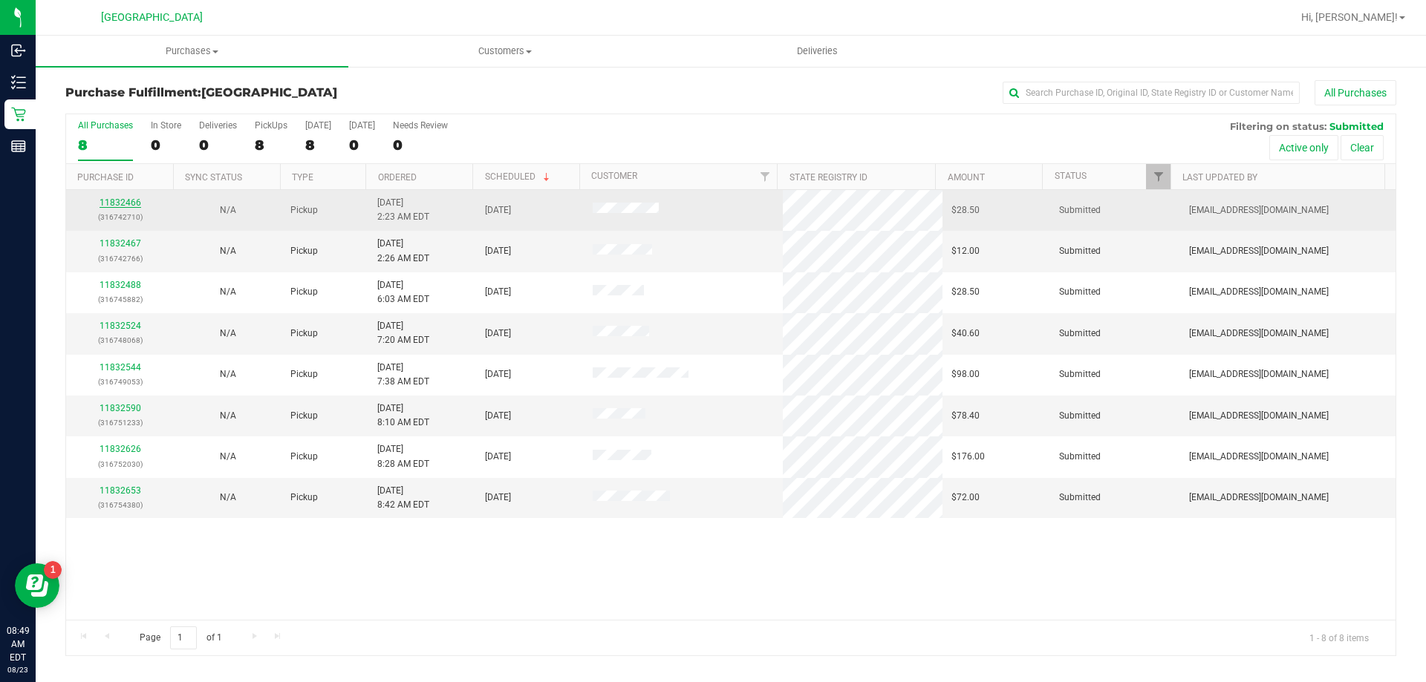
click at [116, 200] on link "11832466" at bounding box center [120, 203] width 42 height 10
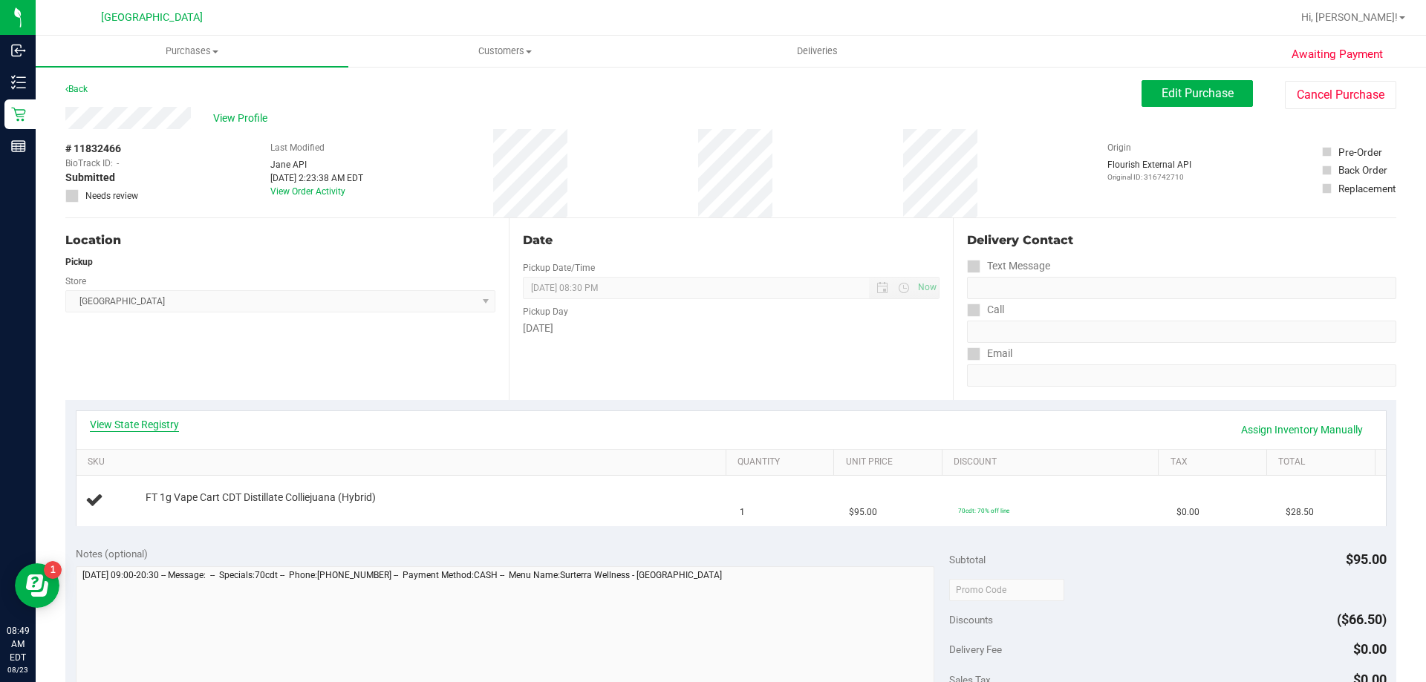
click at [131, 428] on link "View State Registry" at bounding box center [134, 424] width 89 height 15
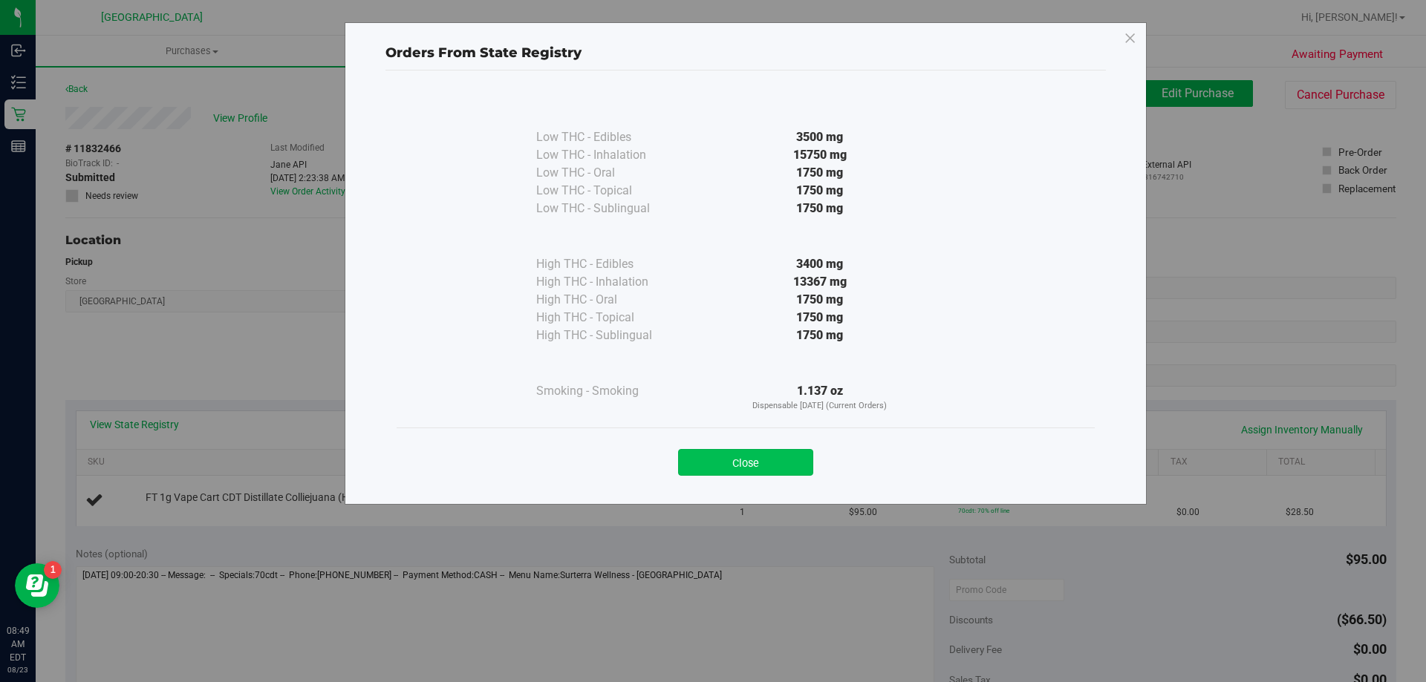
click at [743, 460] on button "Close" at bounding box center [745, 462] width 135 height 27
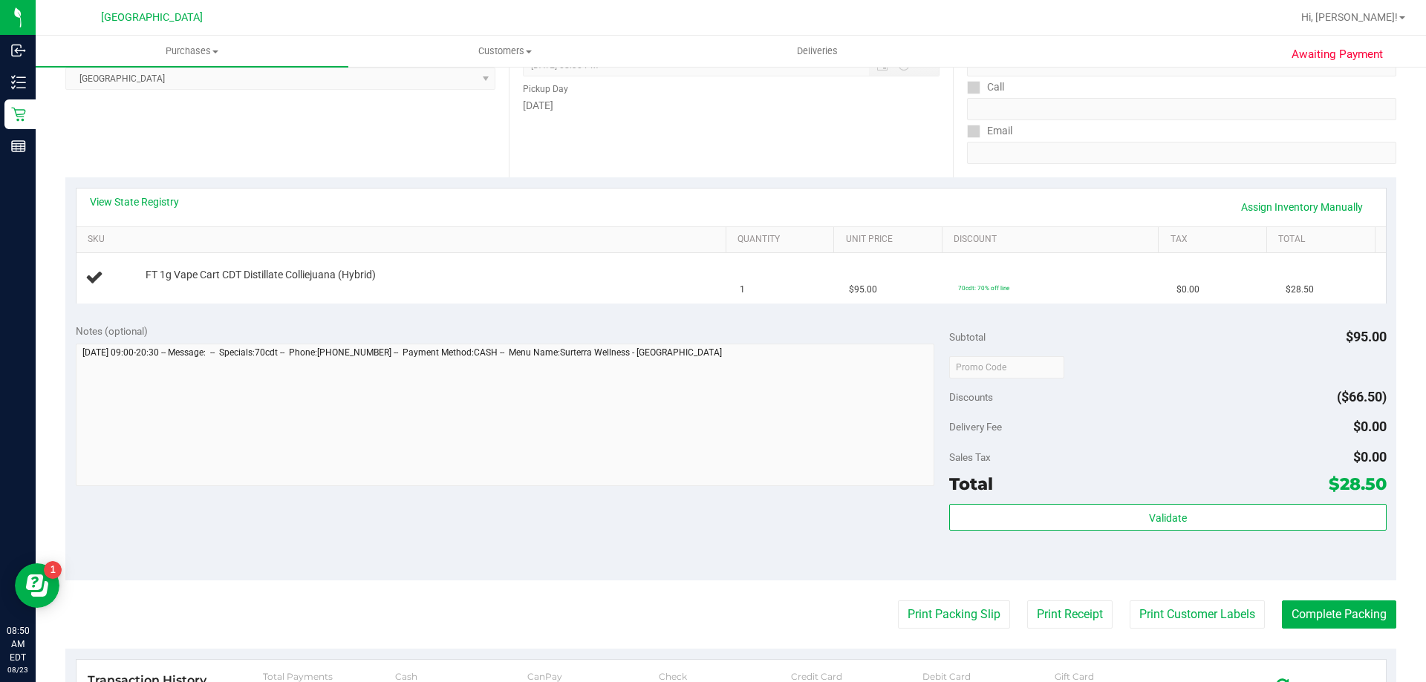
scroll to position [297, 0]
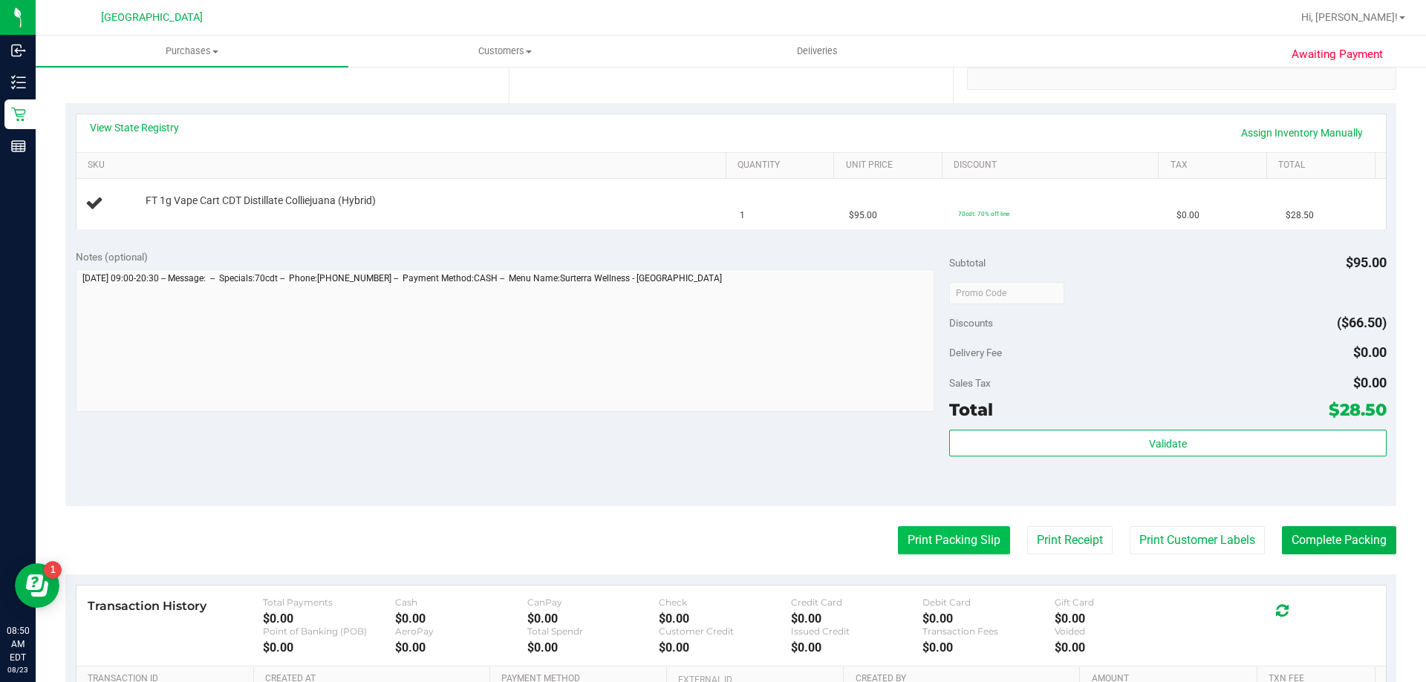
click at [959, 547] on button "Print Packing Slip" at bounding box center [954, 540] width 112 height 28
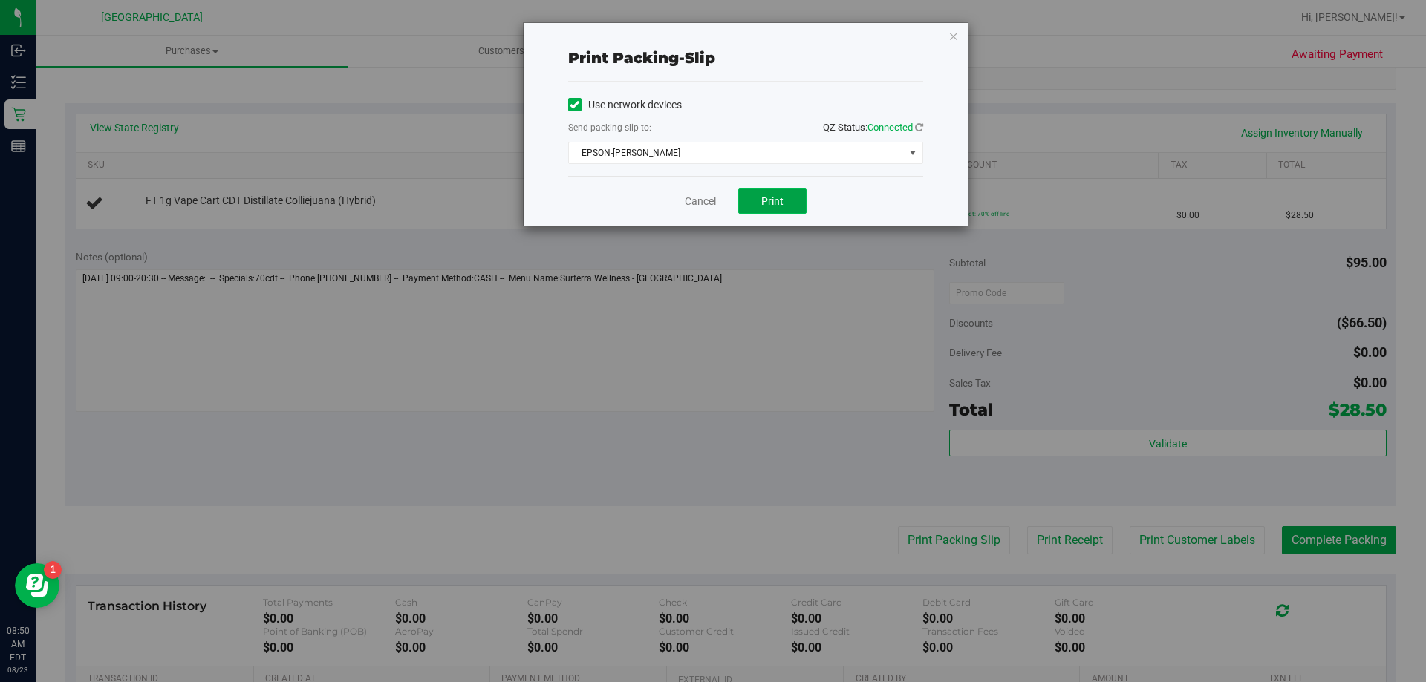
click at [753, 205] on button "Print" at bounding box center [772, 201] width 68 height 25
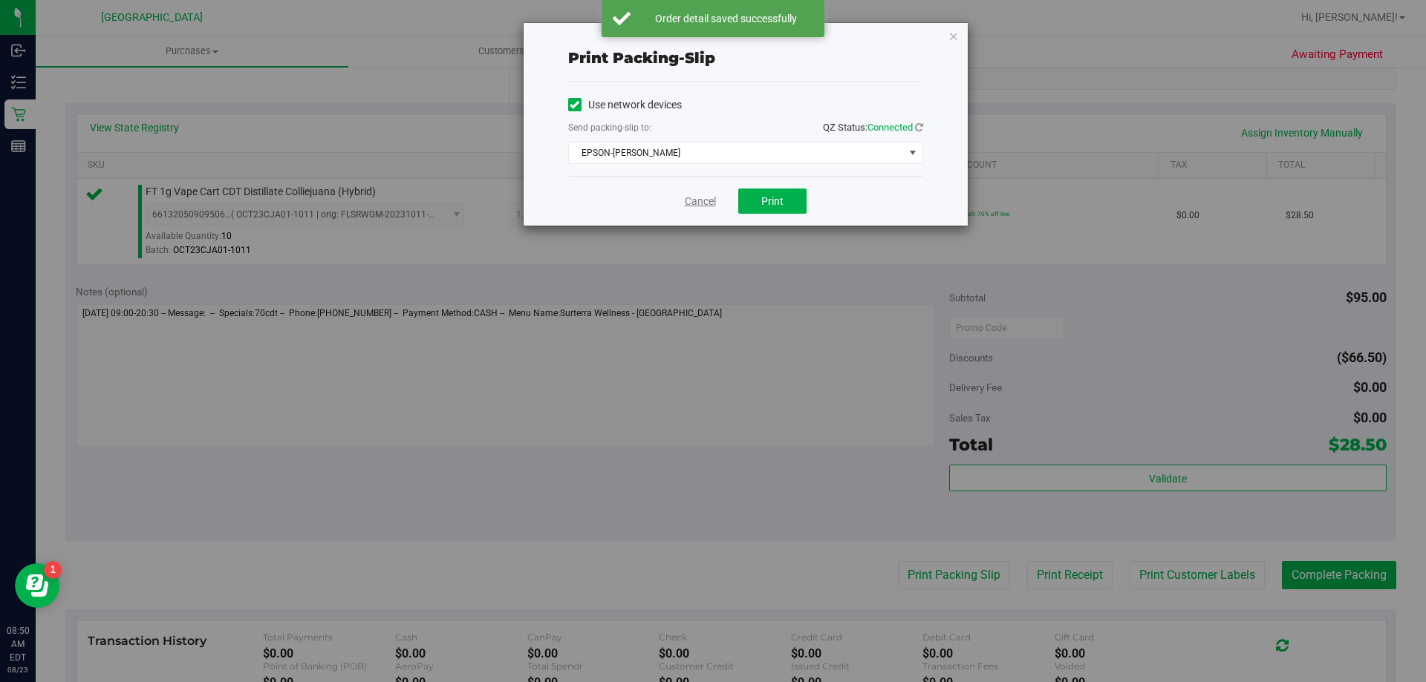
click at [685, 201] on link "Cancel" at bounding box center [700, 202] width 31 height 16
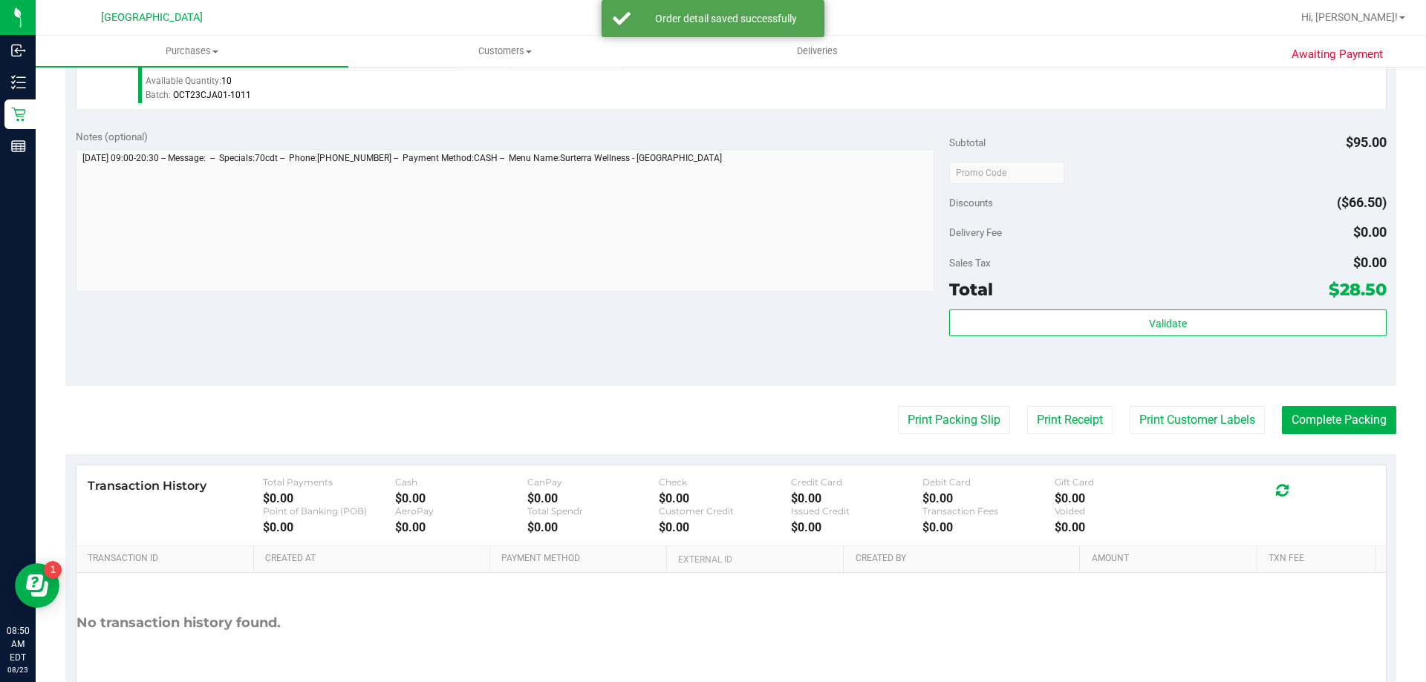
scroll to position [462, 0]
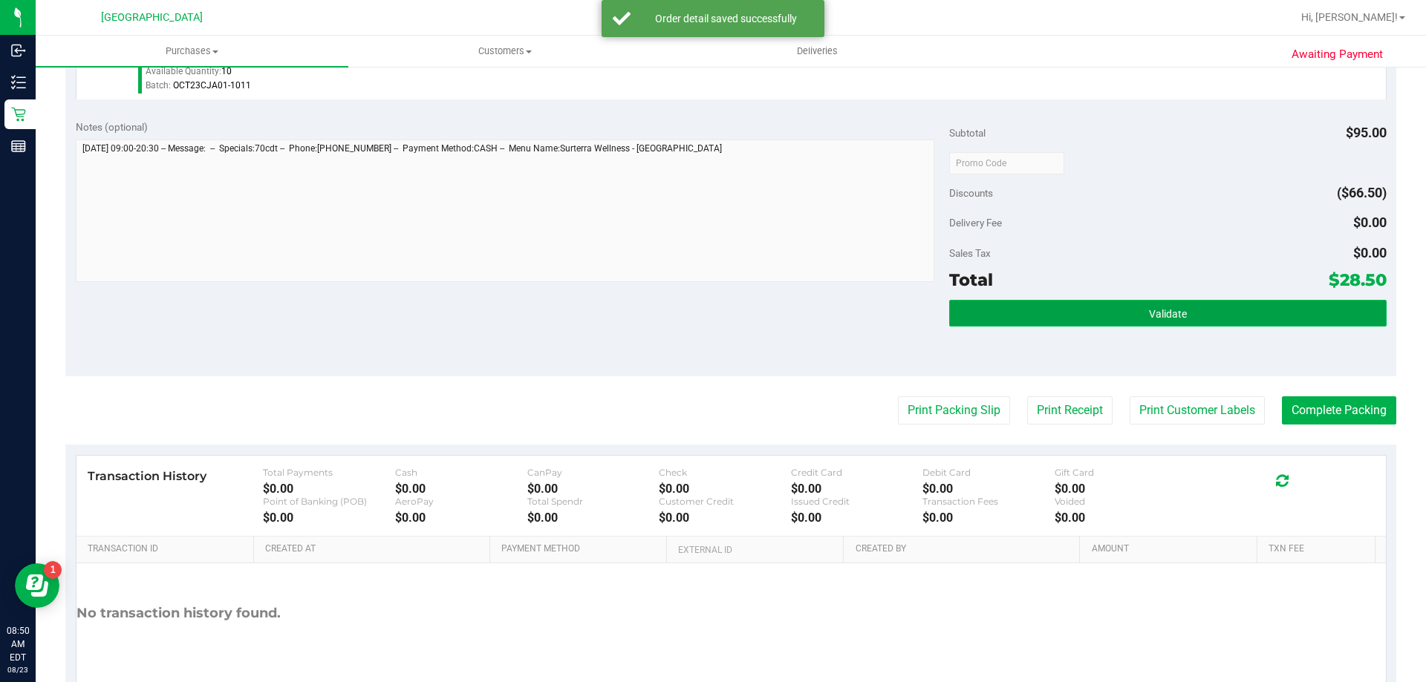
click at [1019, 321] on button "Validate" at bounding box center [1167, 313] width 437 height 27
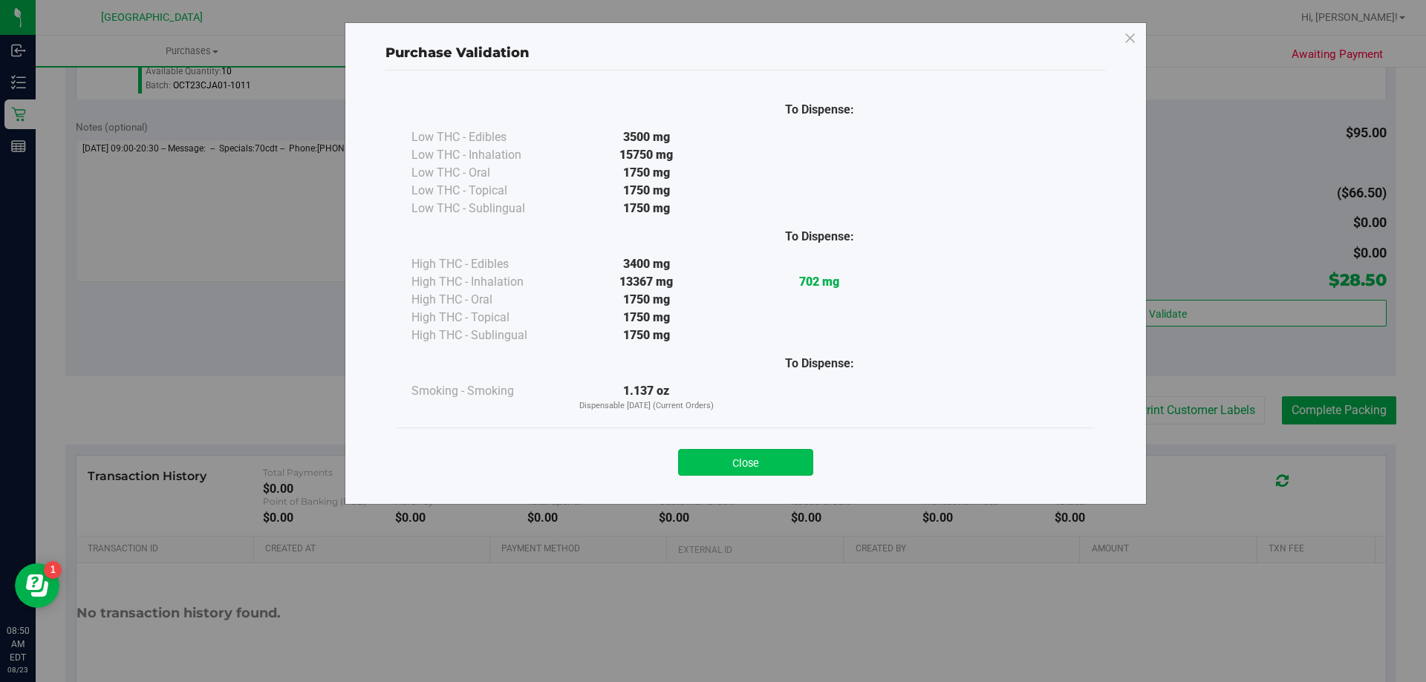
click at [724, 461] on button "Close" at bounding box center [745, 462] width 135 height 27
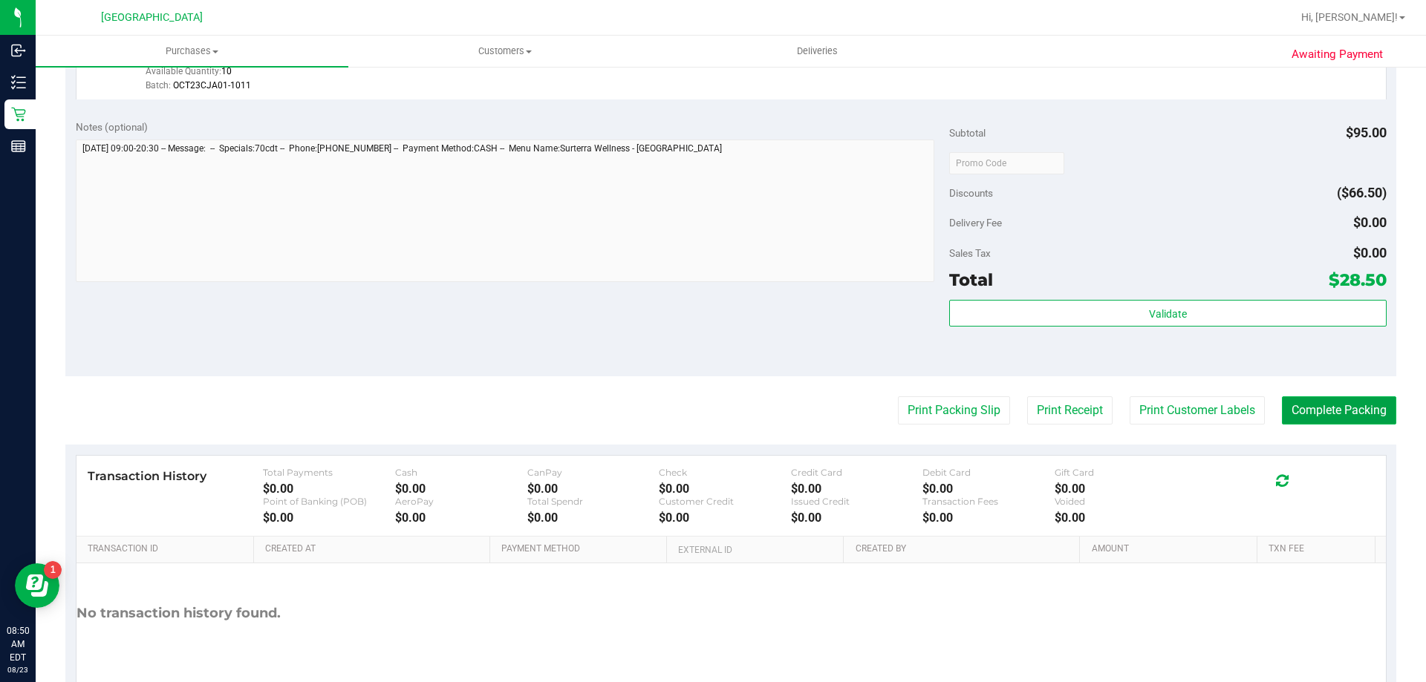
click at [1293, 412] on button "Complete Packing" at bounding box center [1339, 411] width 114 height 28
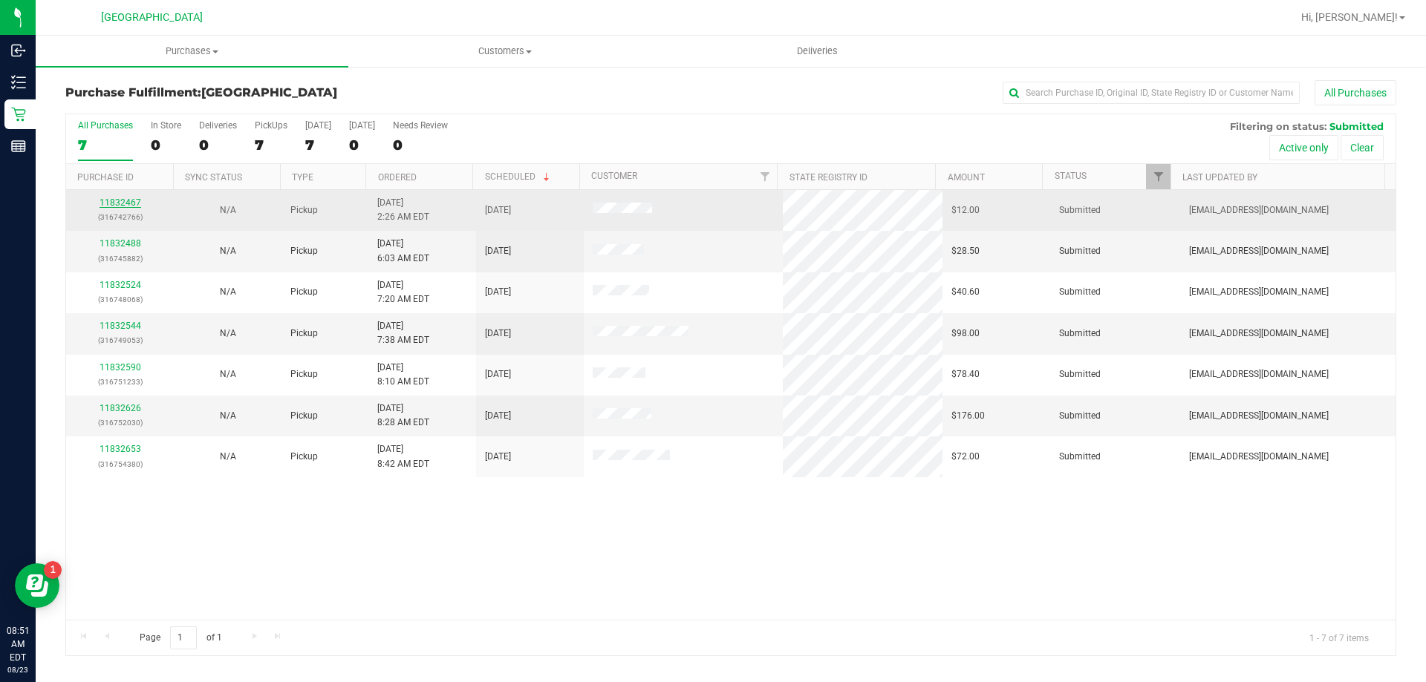
click at [113, 203] on link "11832467" at bounding box center [120, 203] width 42 height 10
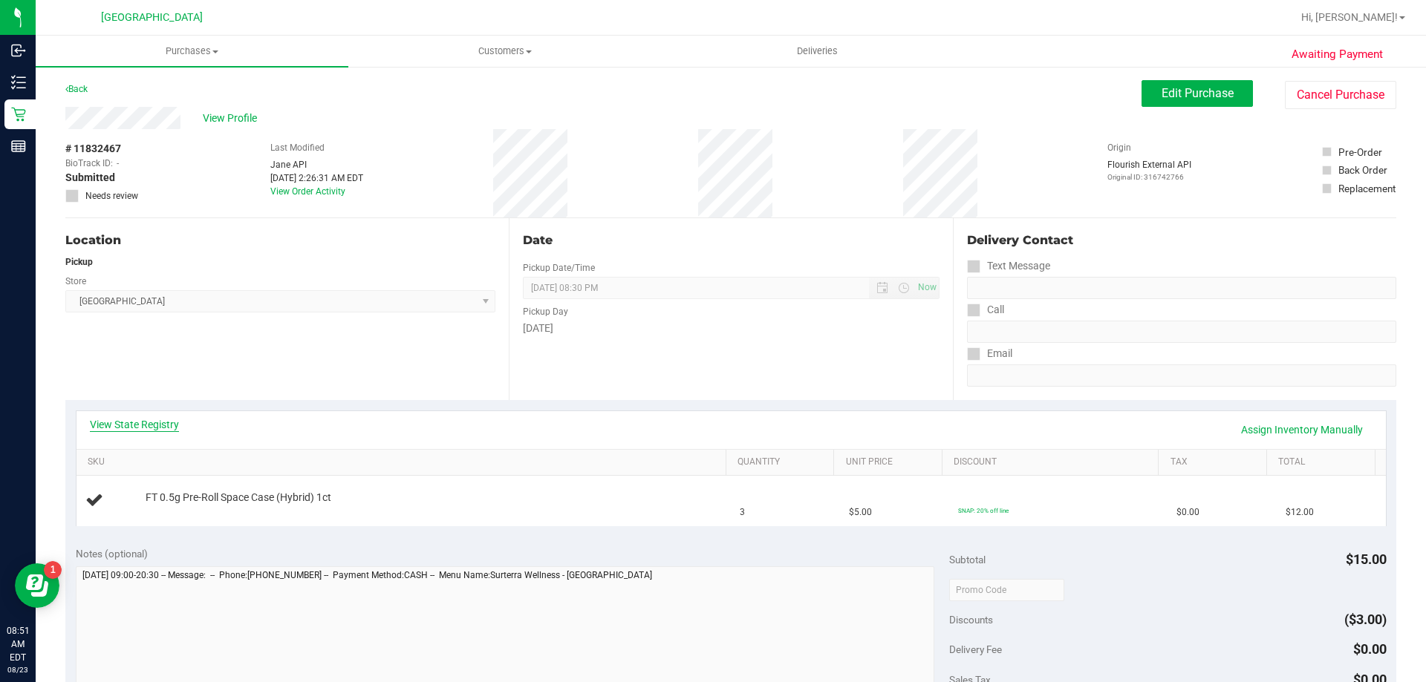
click at [128, 420] on link "View State Registry" at bounding box center [134, 424] width 89 height 15
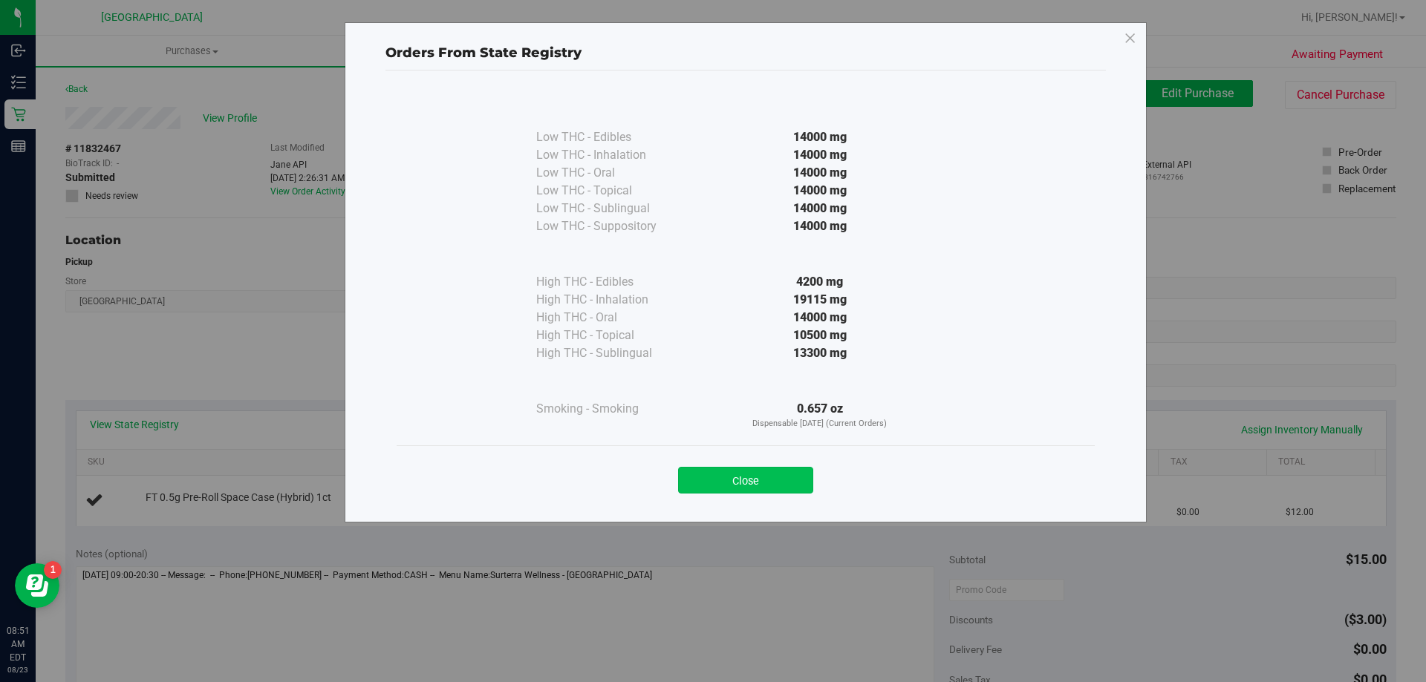
click at [782, 483] on button "Close" at bounding box center [745, 480] width 135 height 27
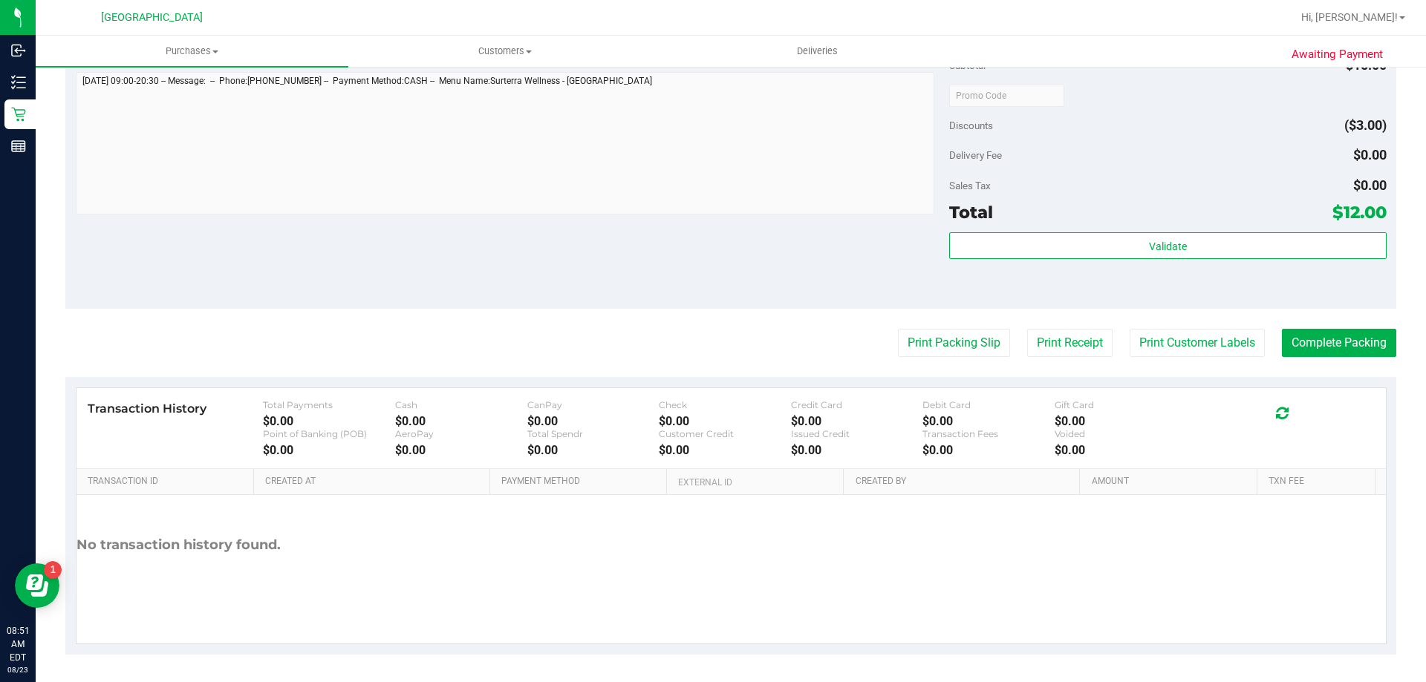
scroll to position [497, 0]
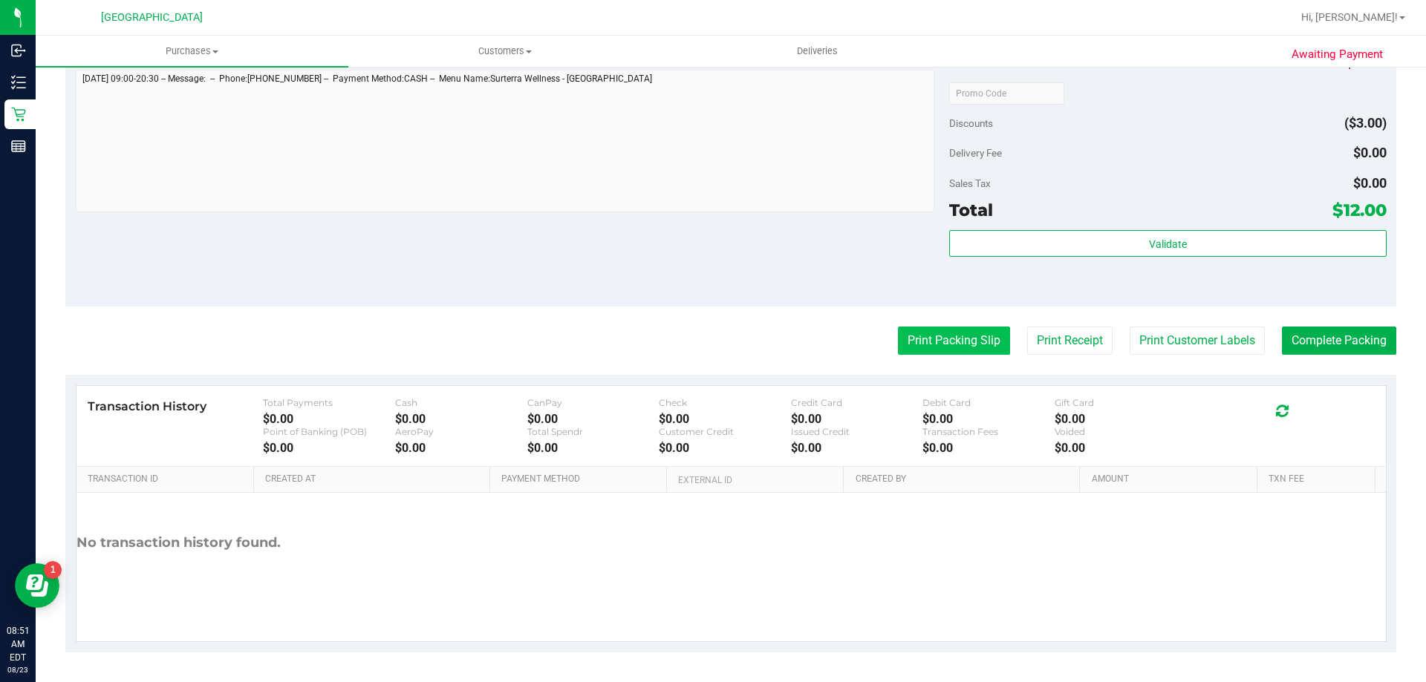
click at [941, 340] on button "Print Packing Slip" at bounding box center [954, 341] width 112 height 28
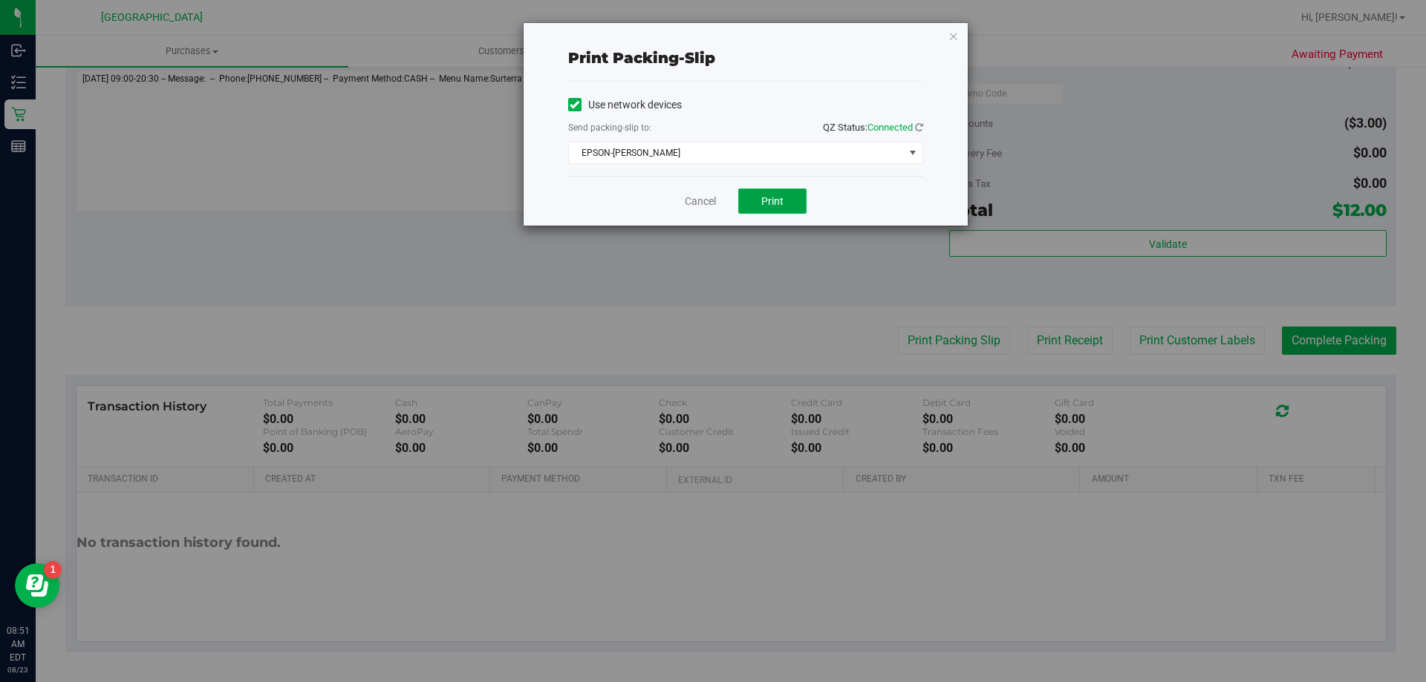
click at [778, 200] on span "Print" at bounding box center [772, 201] width 22 height 12
click at [695, 206] on link "Cancel" at bounding box center [700, 202] width 31 height 16
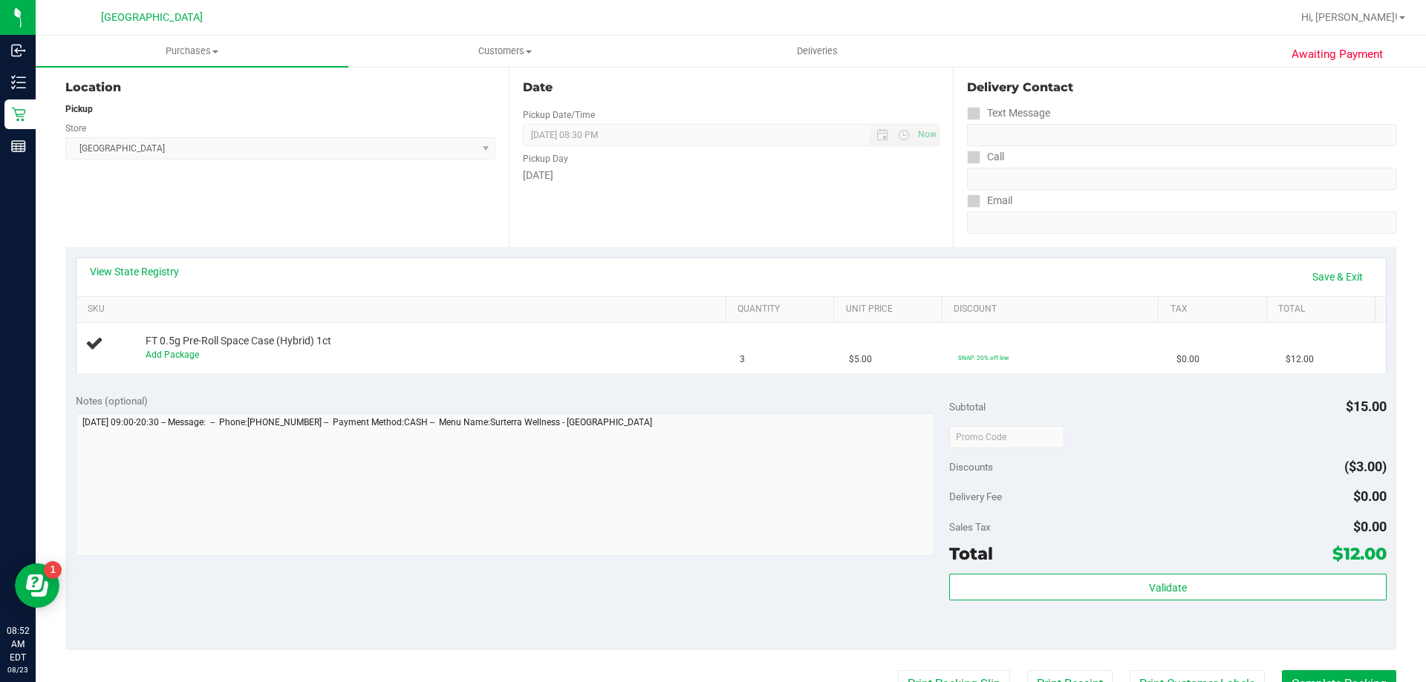
scroll to position [152, 0]
click at [172, 357] on link "Add Package" at bounding box center [172, 355] width 53 height 10
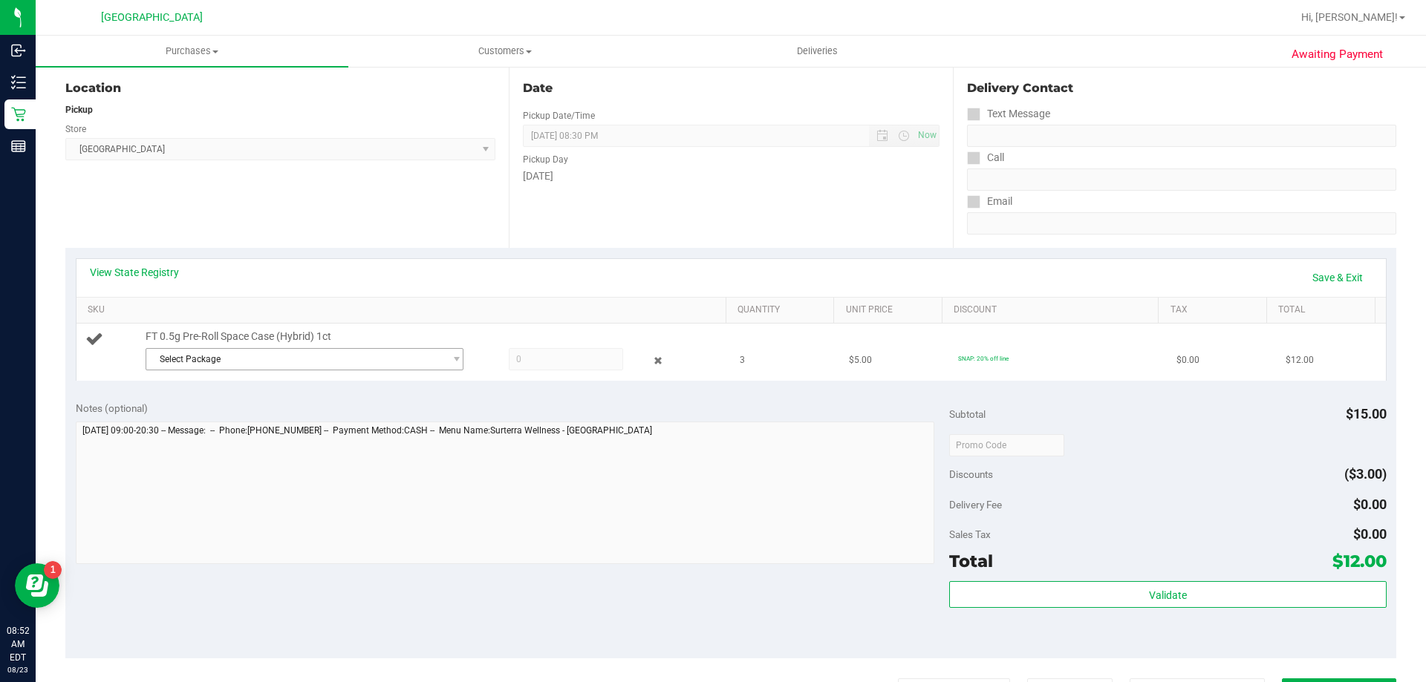
click at [298, 358] on span "Select Package" at bounding box center [295, 359] width 298 height 21
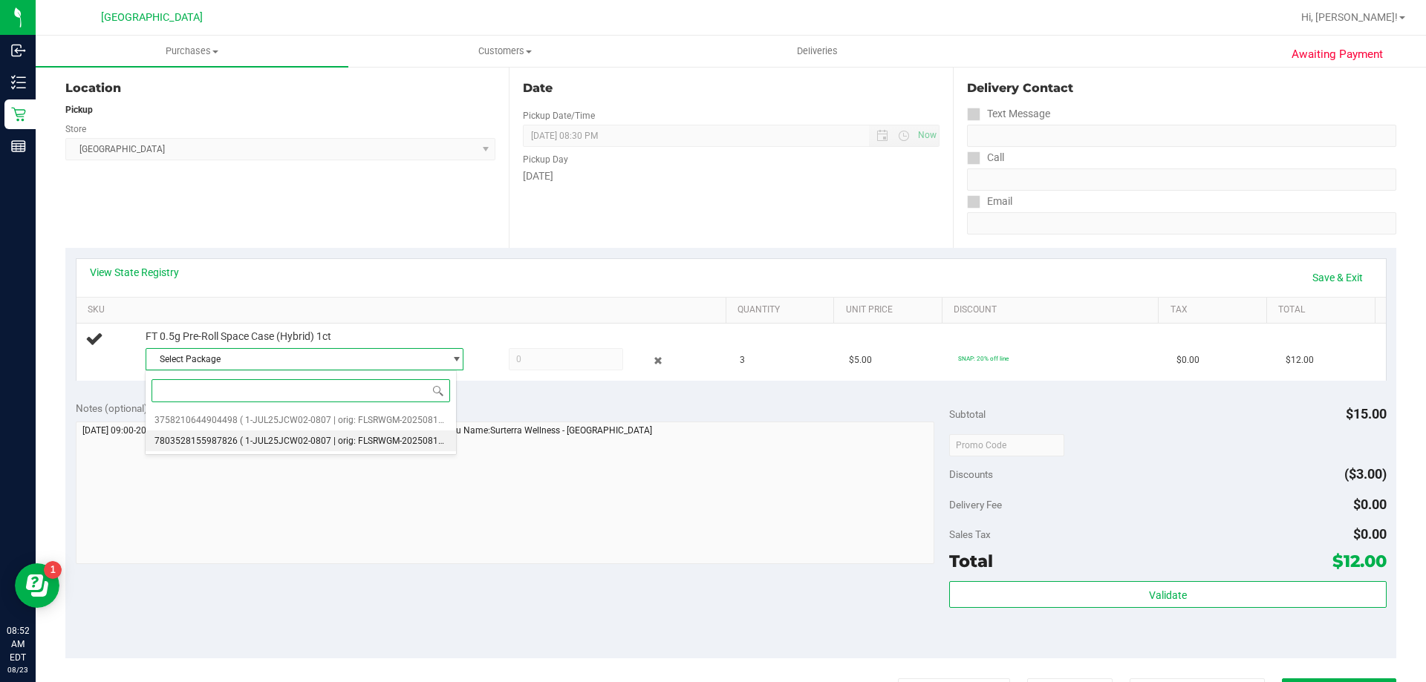
click at [293, 444] on span "( 1-JUL25JCW02-0807 | orig: FLSRWGM-20250813-845 )" at bounding box center [353, 441] width 226 height 10
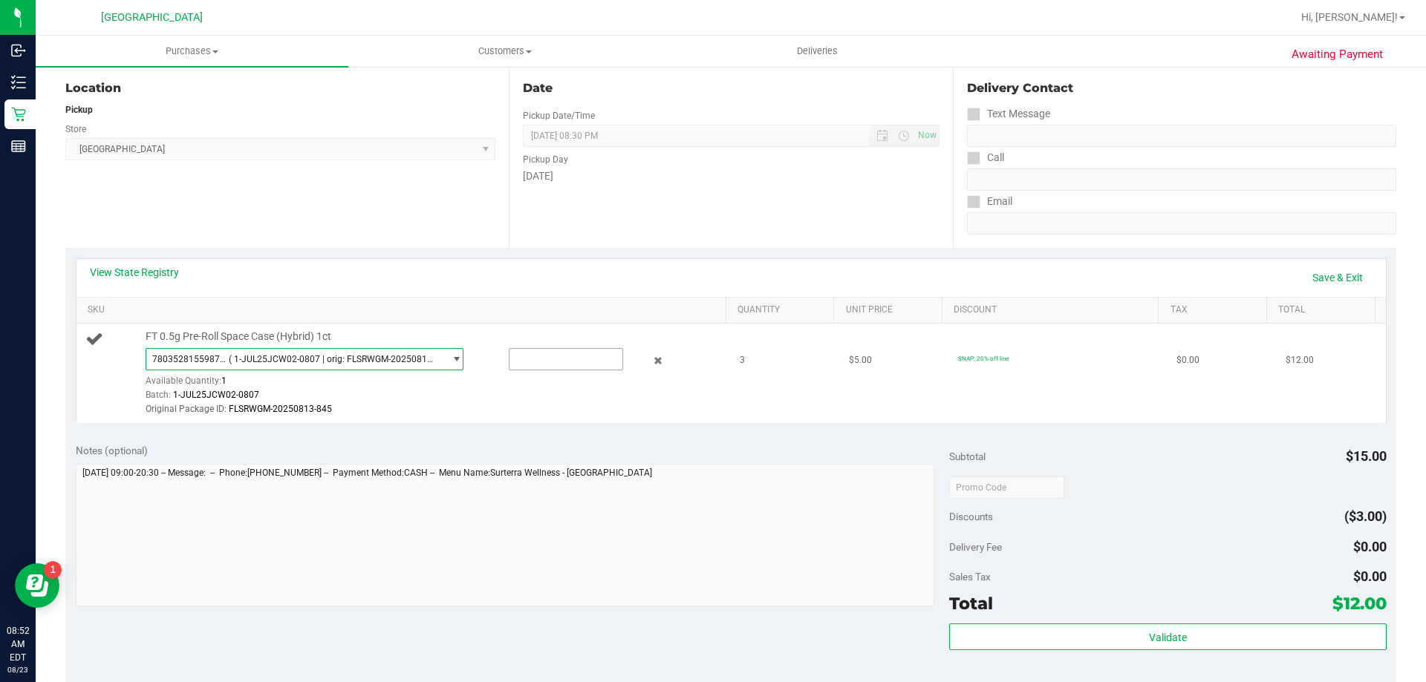
click at [548, 364] on input "text" at bounding box center [565, 359] width 113 height 21
type input "1"
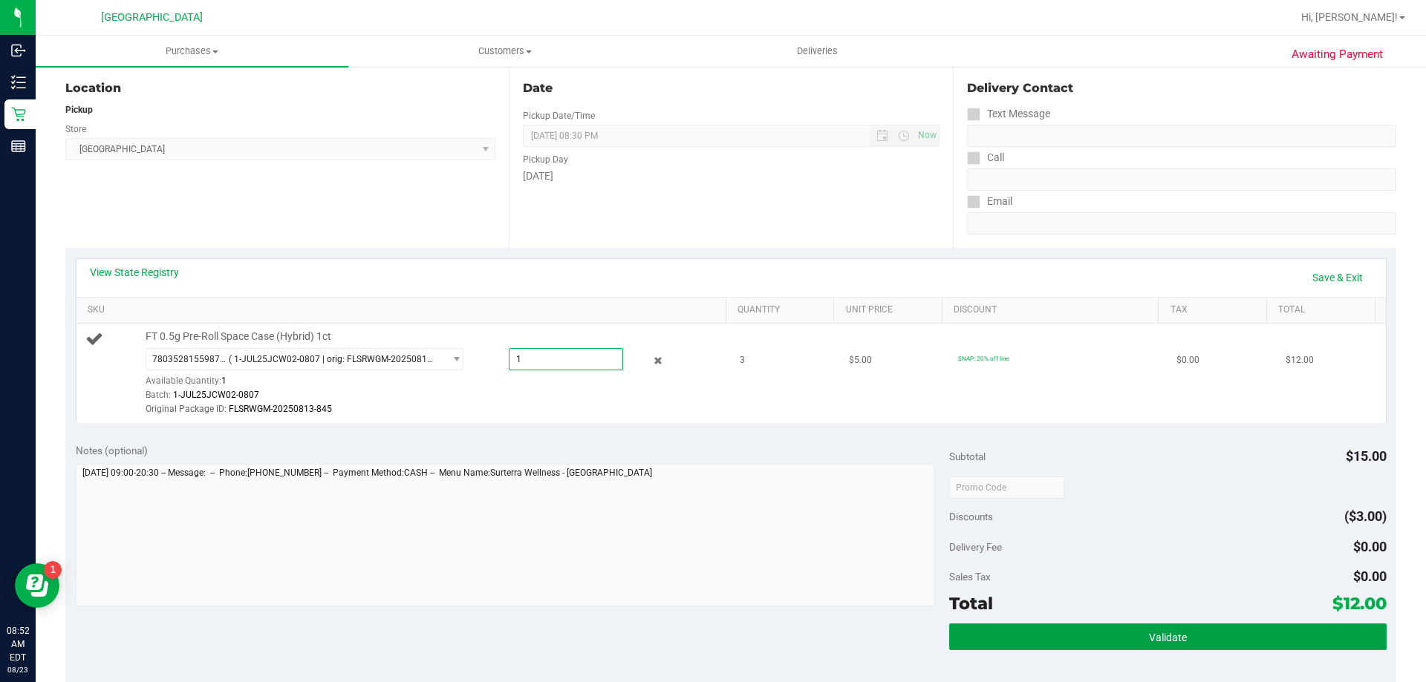
type input "1.0000"
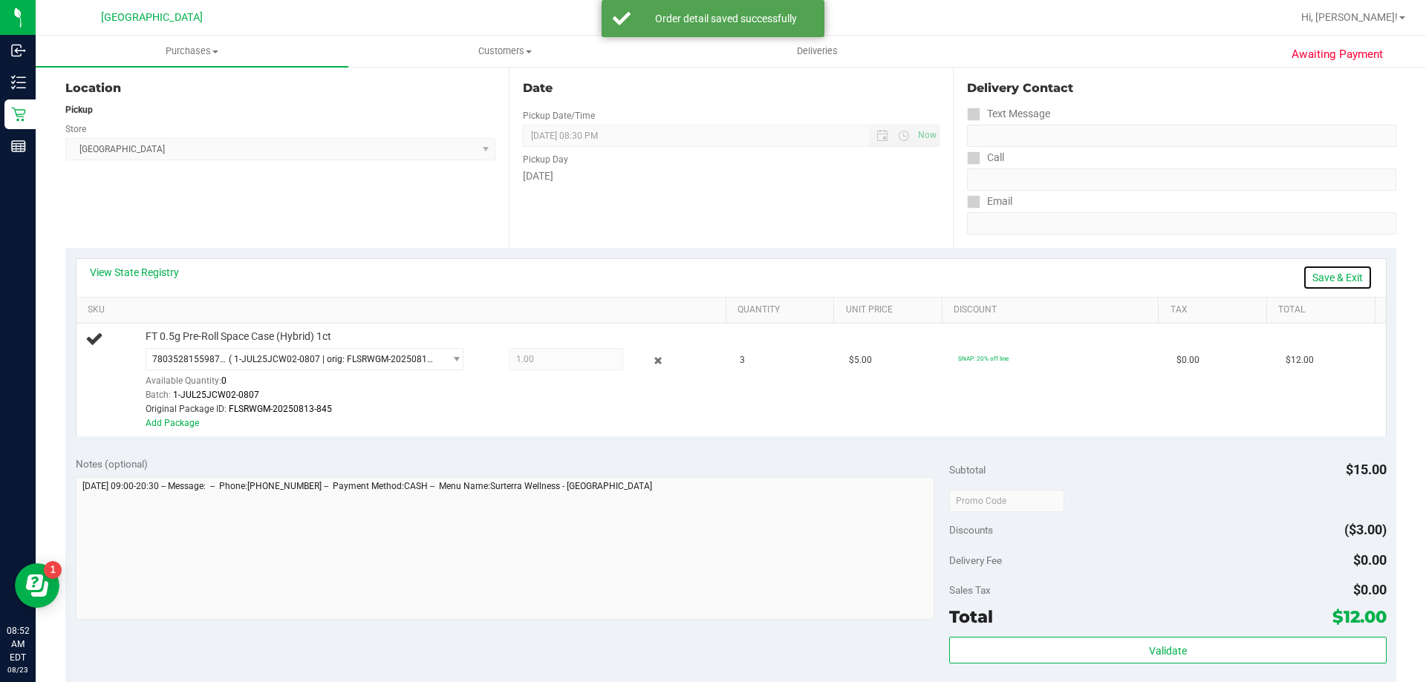
click at [1325, 276] on link "Save & Exit" at bounding box center [1337, 277] width 70 height 25
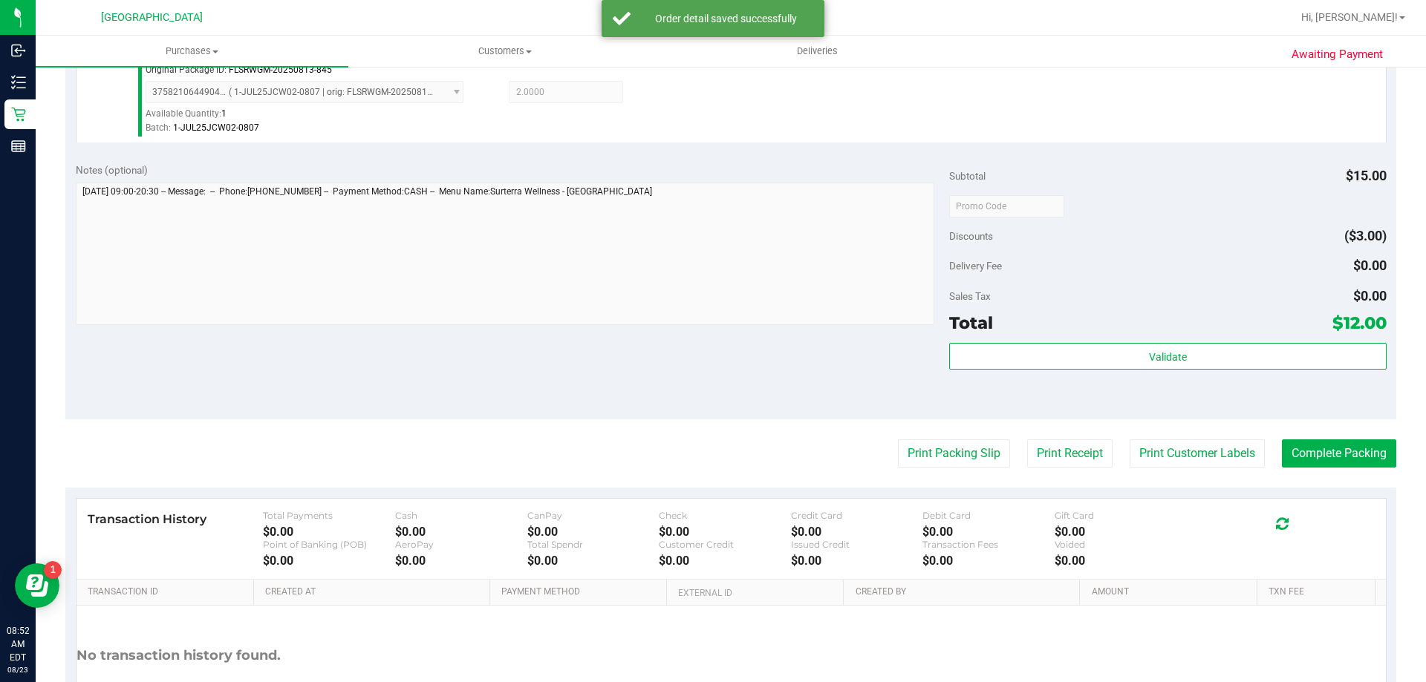
scroll to position [523, 0]
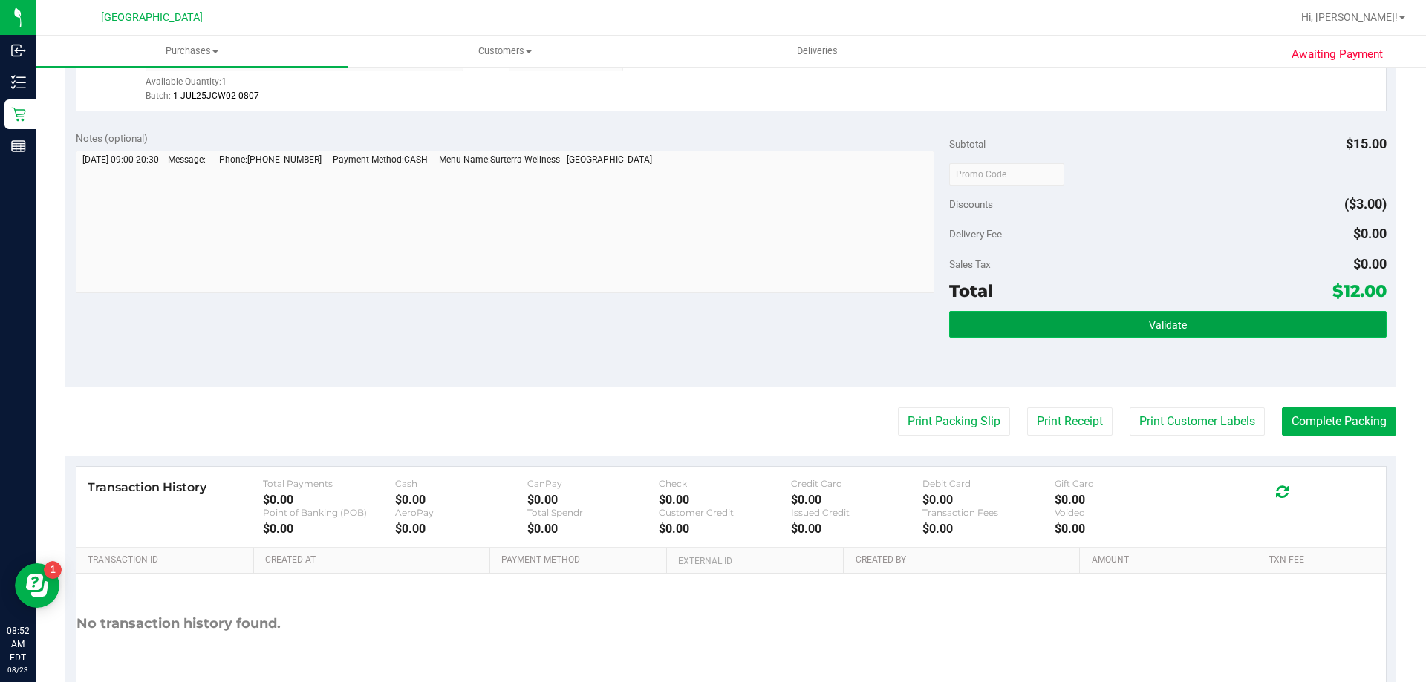
click at [999, 323] on button "Validate" at bounding box center [1167, 324] width 437 height 27
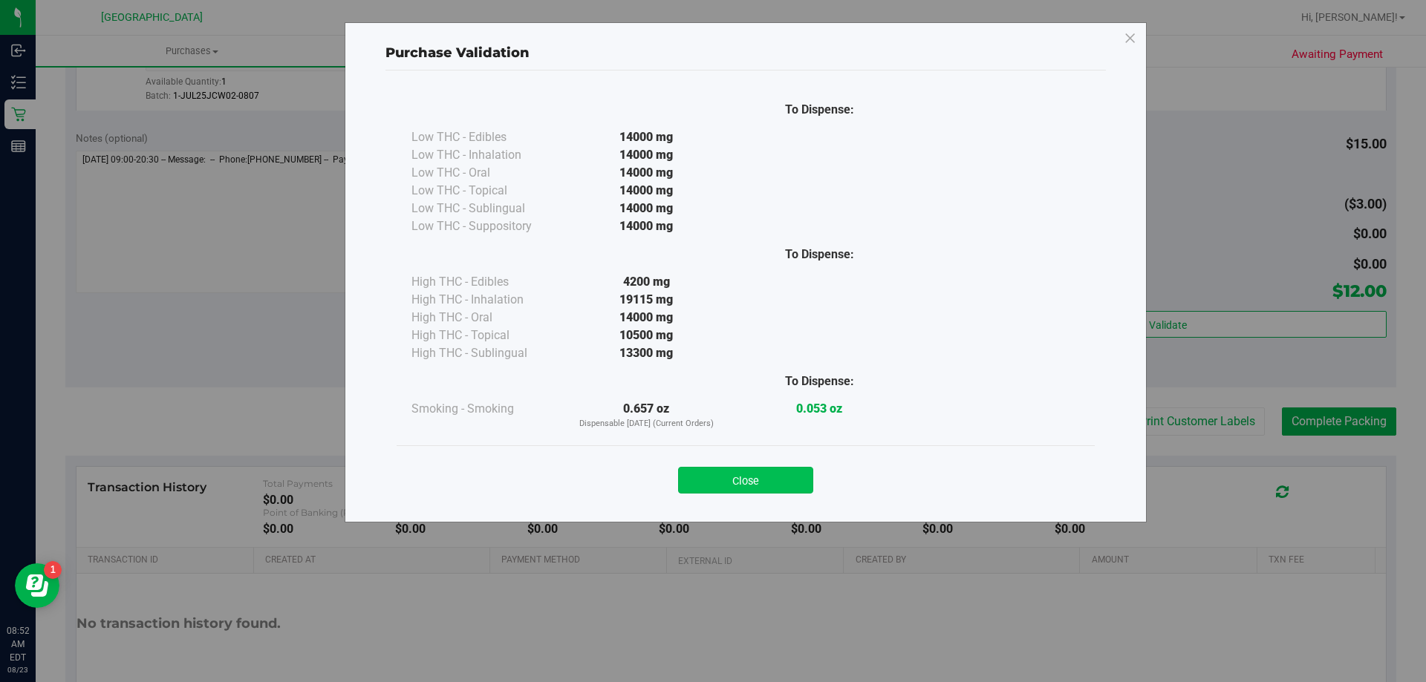
click at [736, 479] on button "Close" at bounding box center [745, 480] width 135 height 27
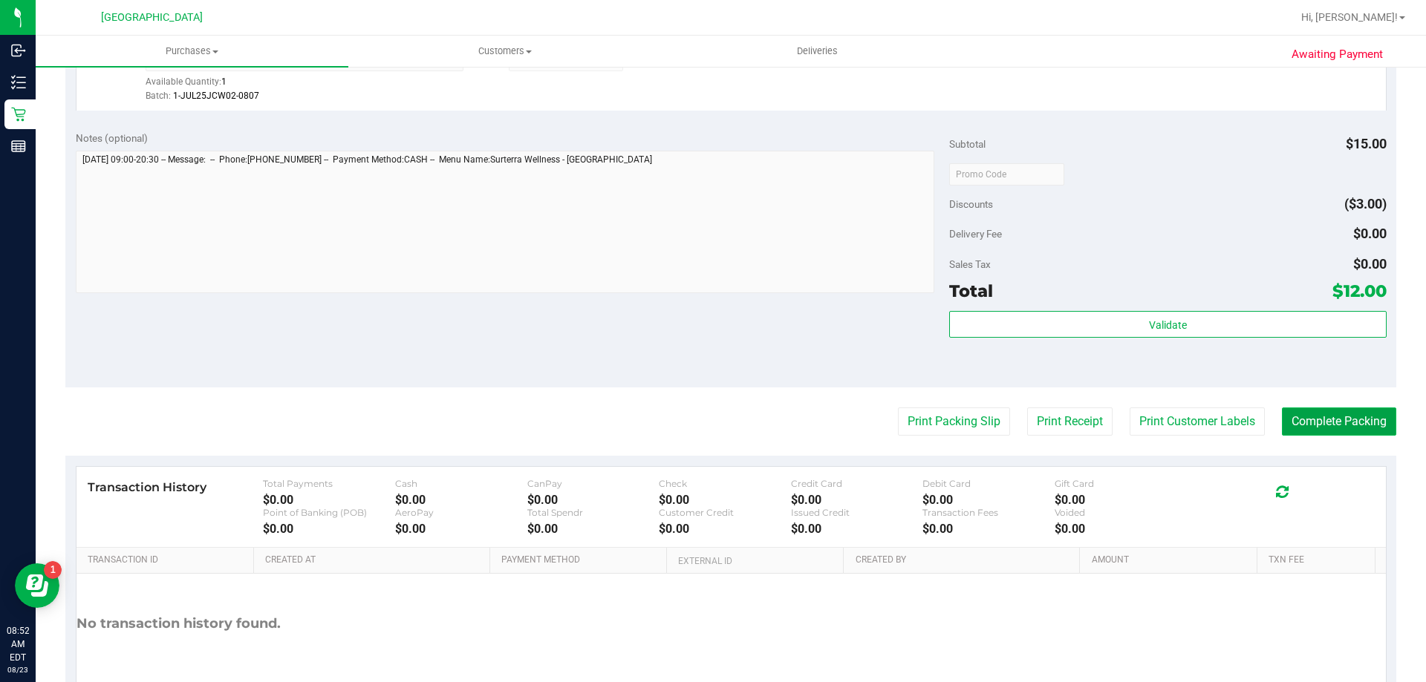
click at [1303, 431] on button "Complete Packing" at bounding box center [1339, 422] width 114 height 28
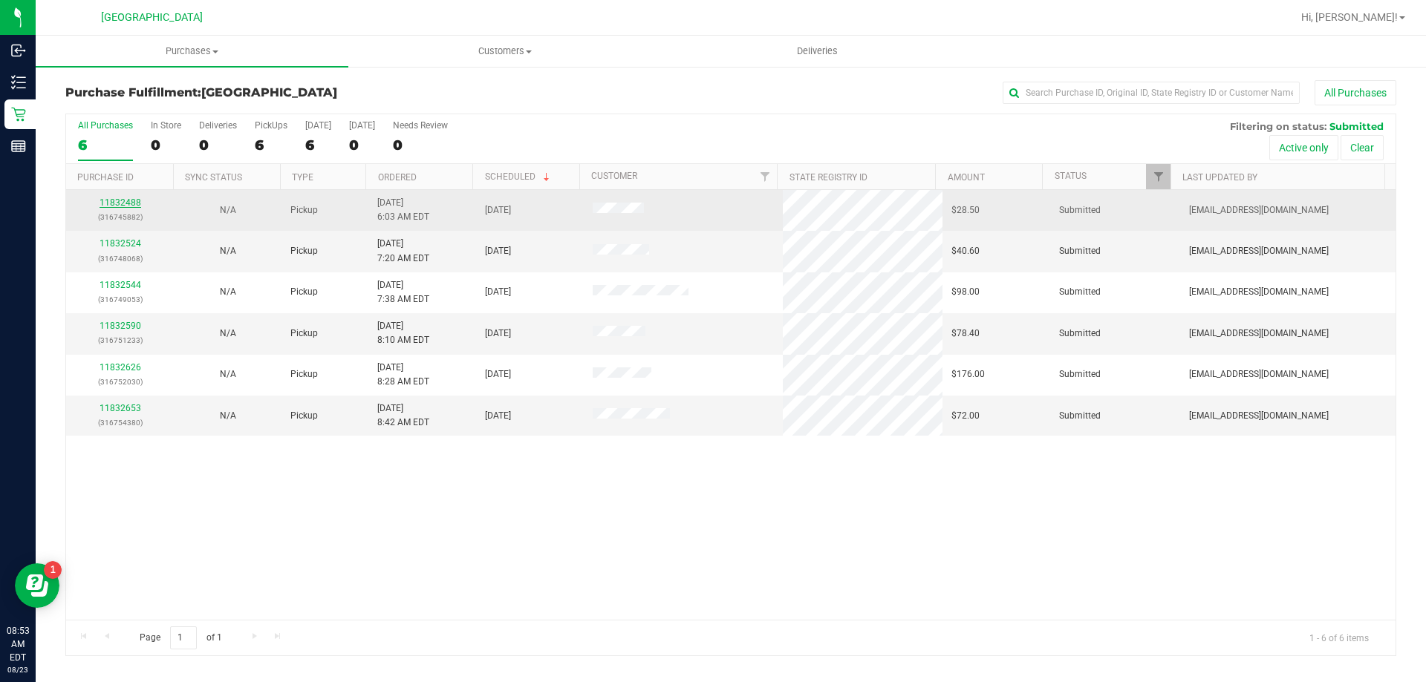
click at [115, 204] on link "11832488" at bounding box center [120, 203] width 42 height 10
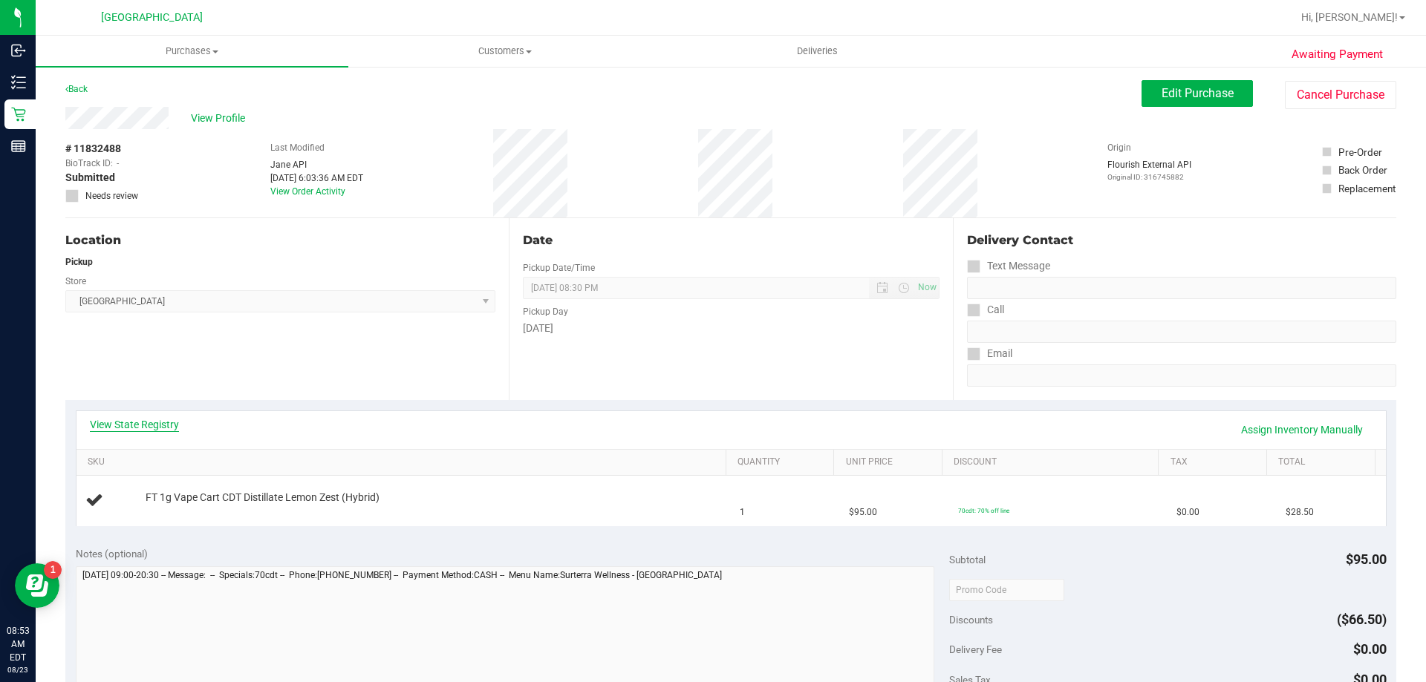
click at [137, 425] on link "View State Registry" at bounding box center [134, 424] width 89 height 15
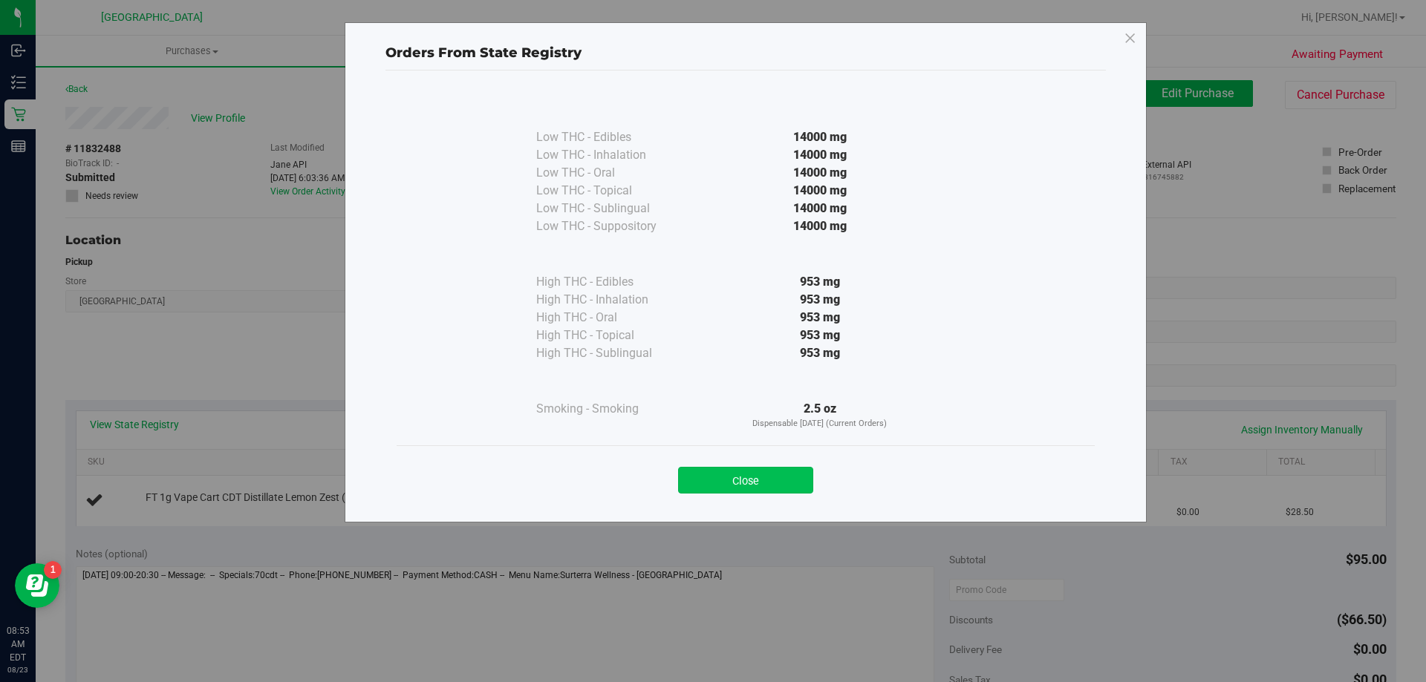
click at [742, 477] on button "Close" at bounding box center [745, 480] width 135 height 27
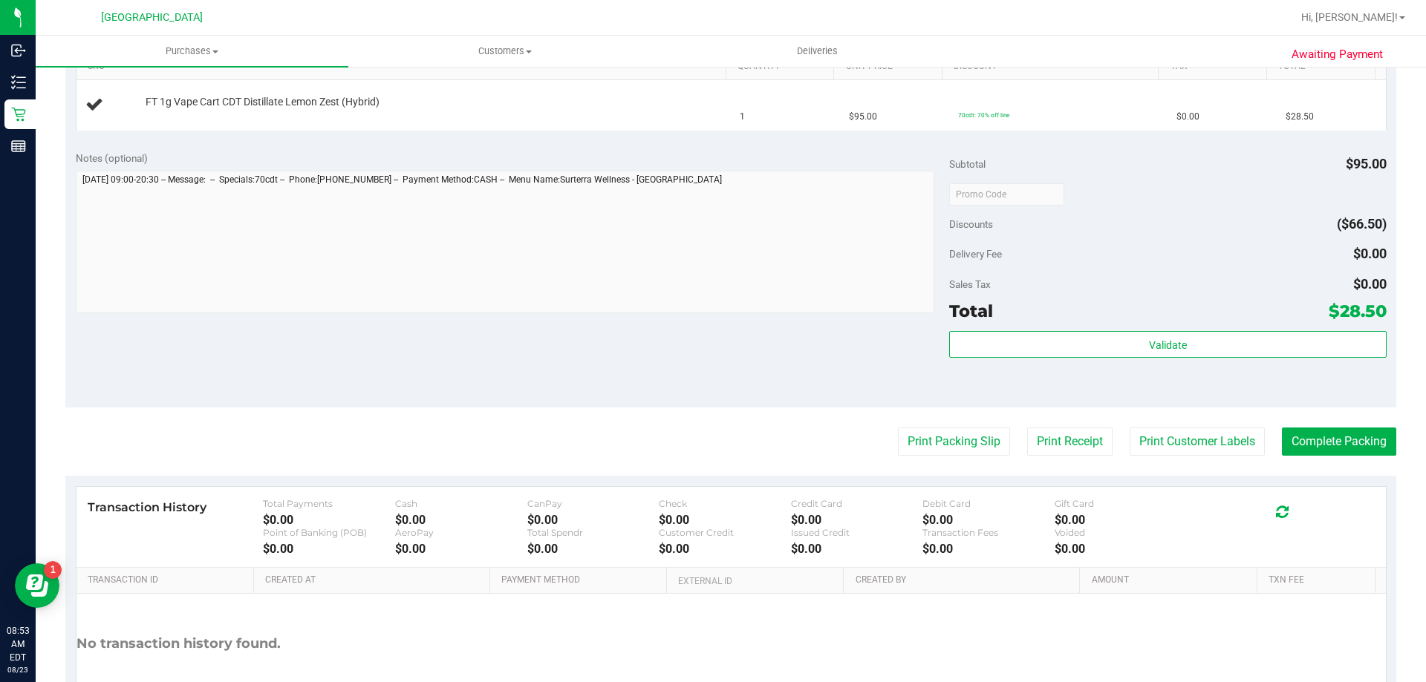
scroll to position [446, 0]
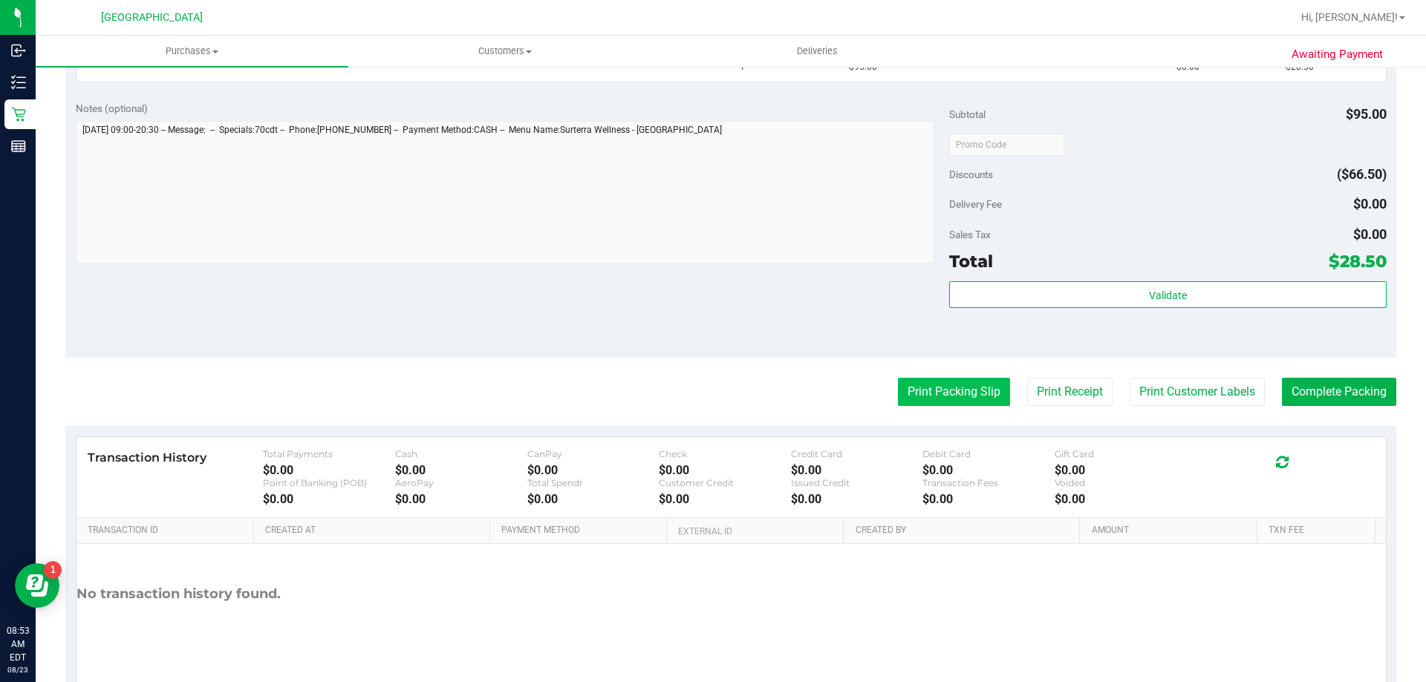
click at [899, 395] on button "Print Packing Slip" at bounding box center [954, 392] width 112 height 28
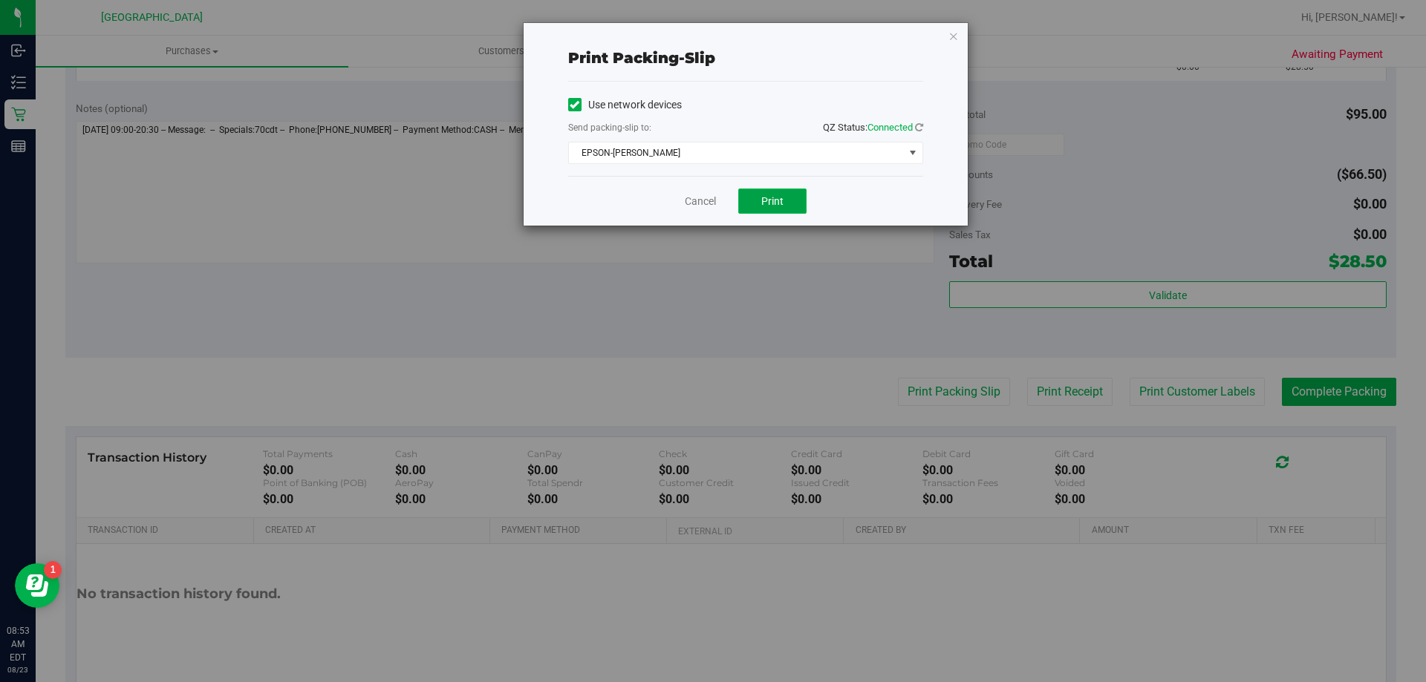
click at [772, 202] on span "Print" at bounding box center [772, 201] width 22 height 12
click at [696, 204] on link "Cancel" at bounding box center [700, 202] width 31 height 16
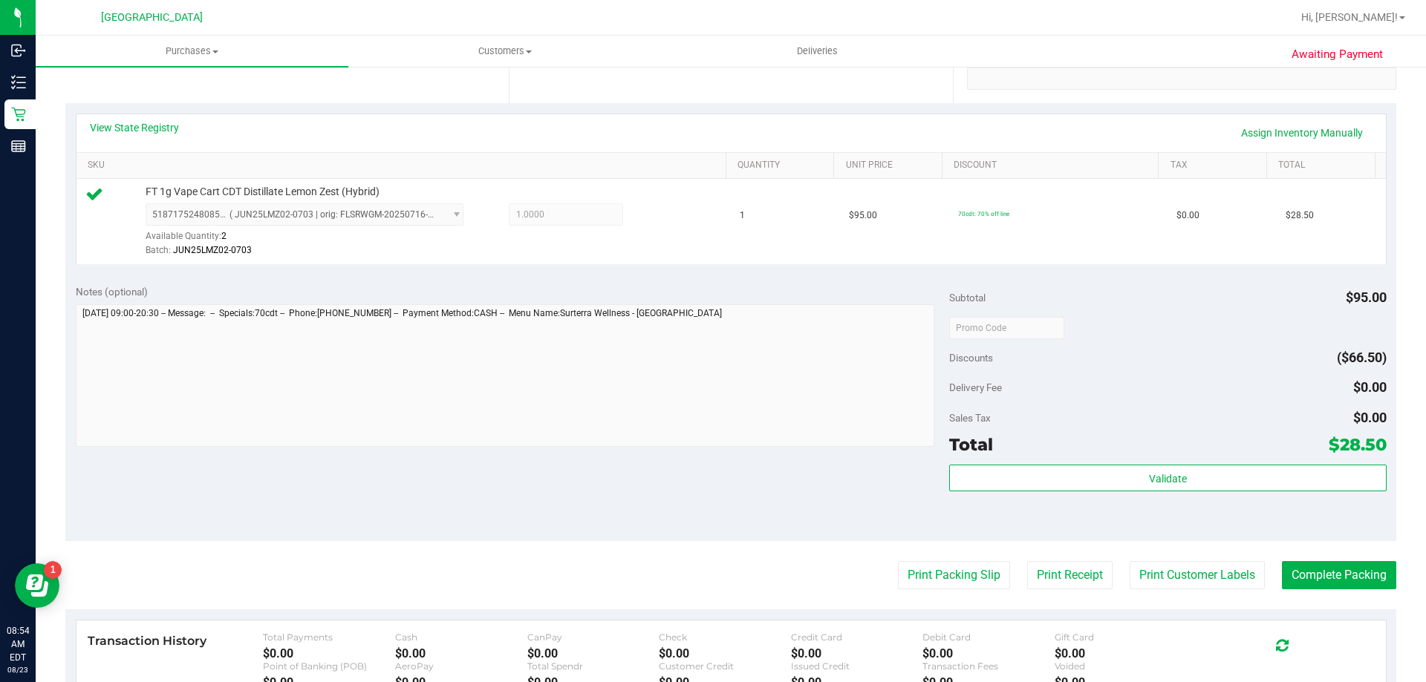
scroll to position [520, 0]
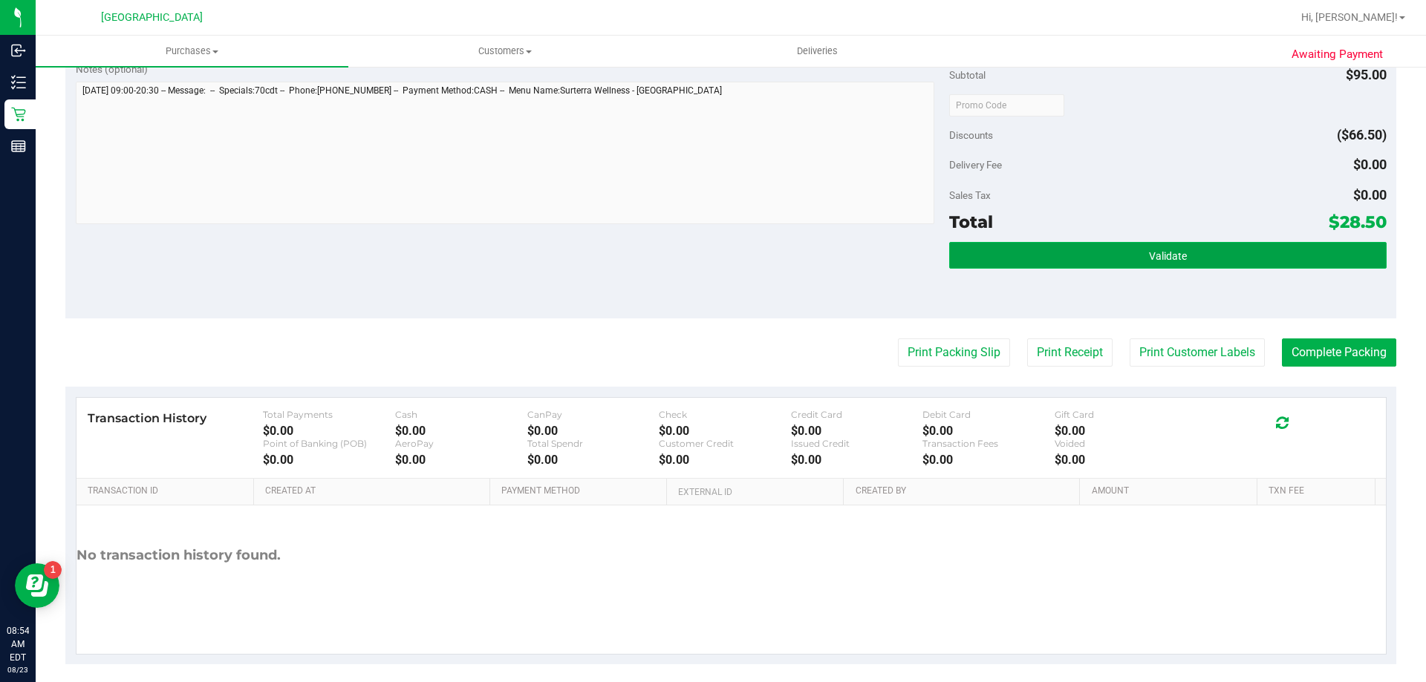
click at [982, 252] on button "Validate" at bounding box center [1167, 255] width 437 height 27
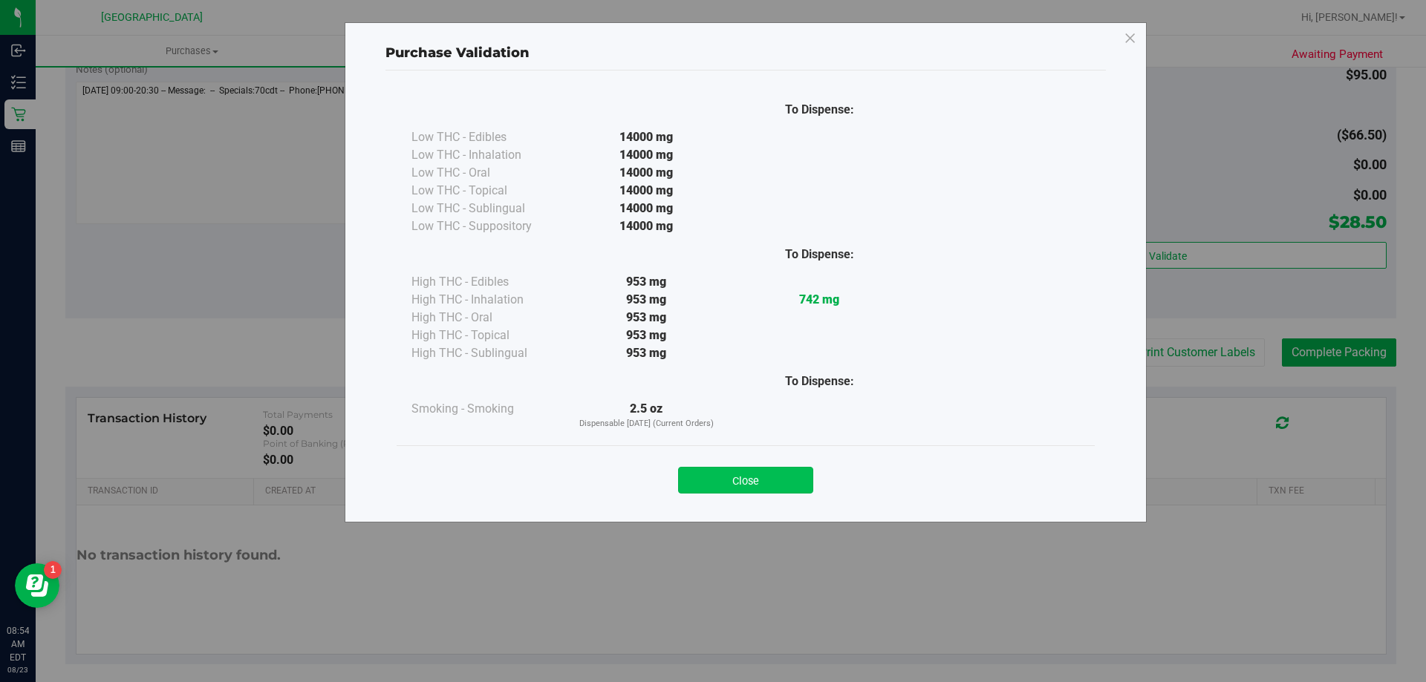
click at [771, 487] on button "Close" at bounding box center [745, 480] width 135 height 27
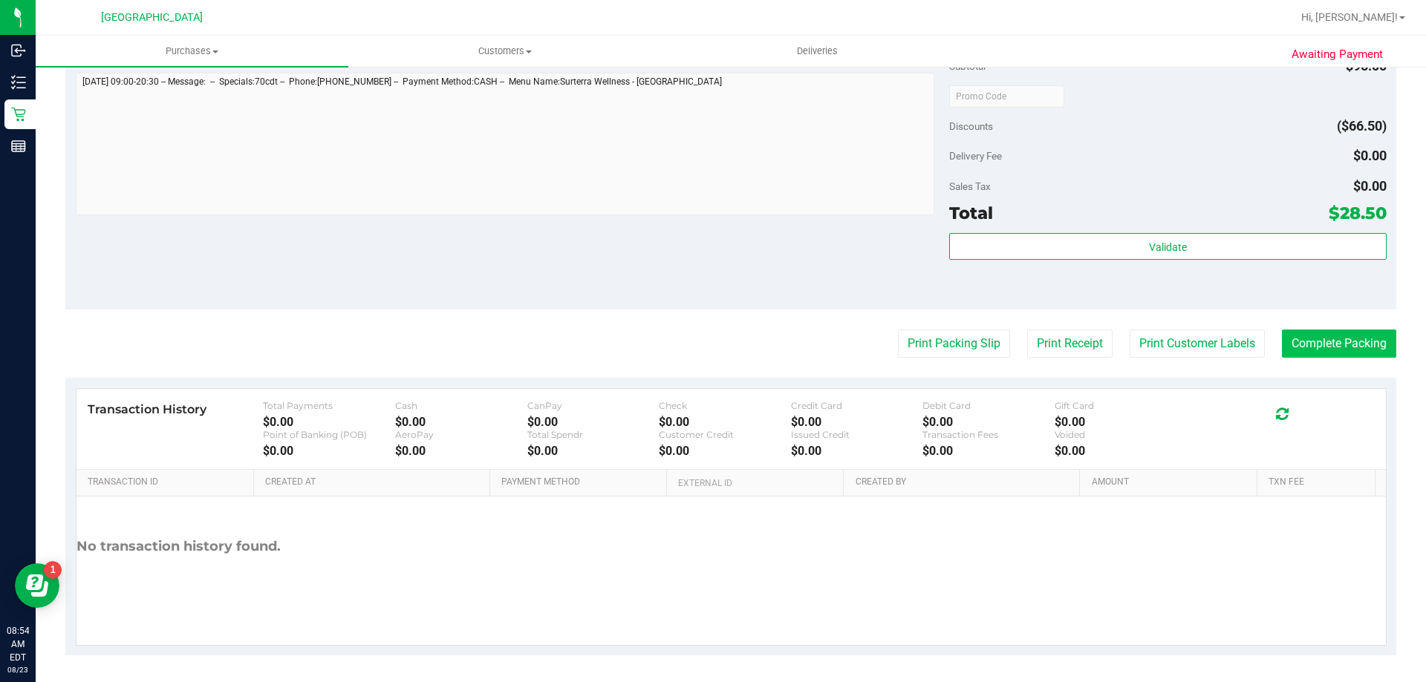
scroll to position [532, 0]
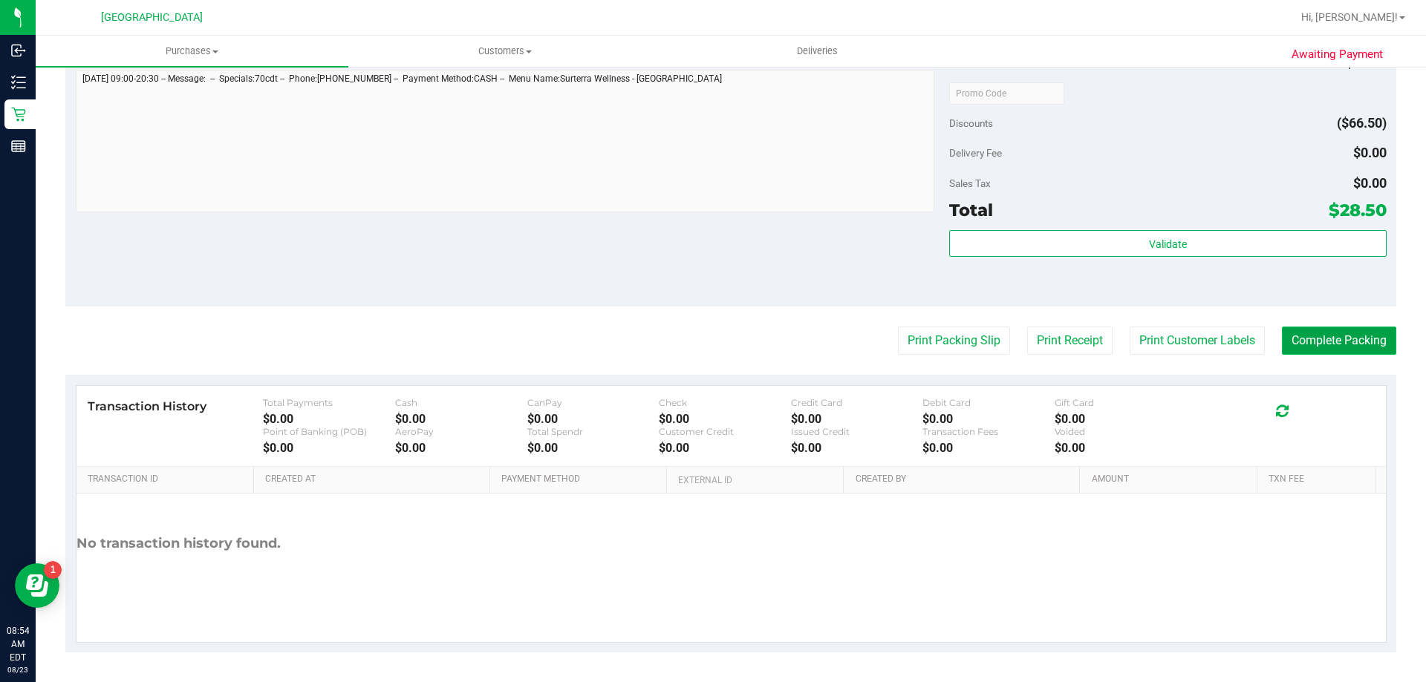
click at [1314, 346] on button "Complete Packing" at bounding box center [1339, 341] width 114 height 28
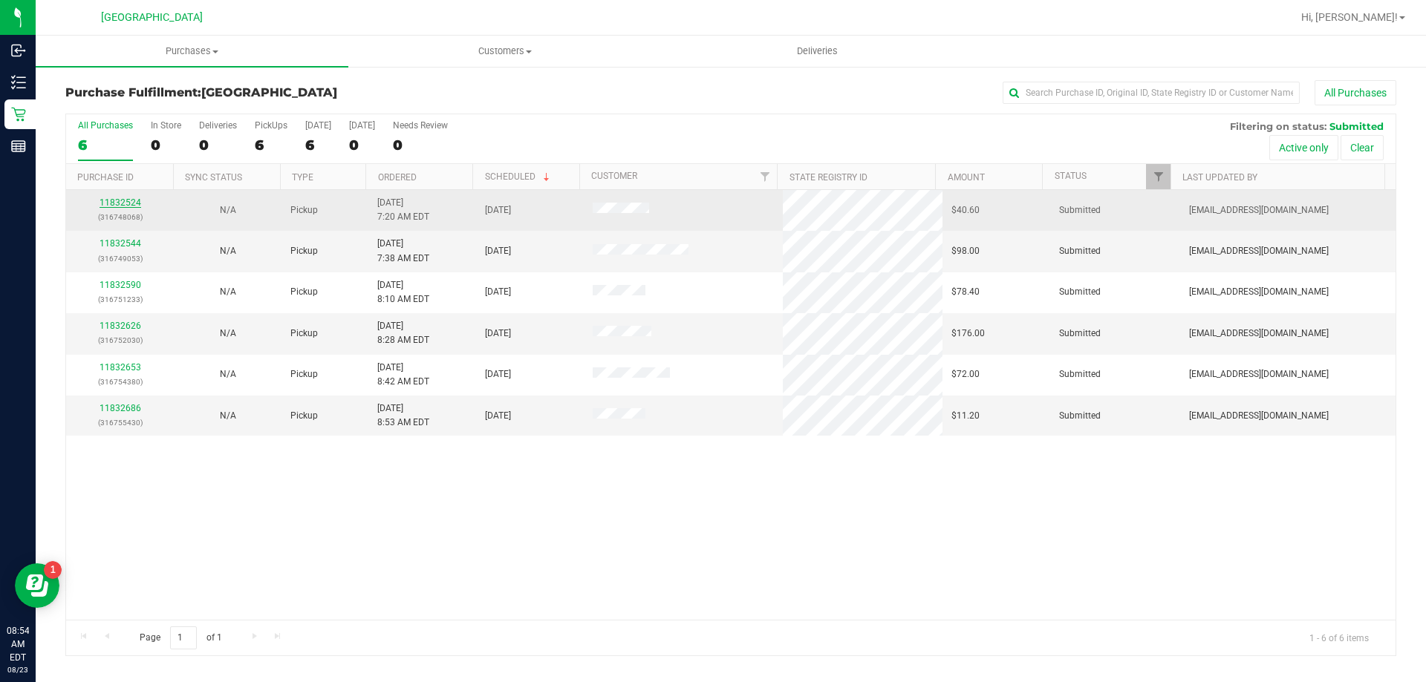
click at [124, 203] on link "11832524" at bounding box center [120, 203] width 42 height 10
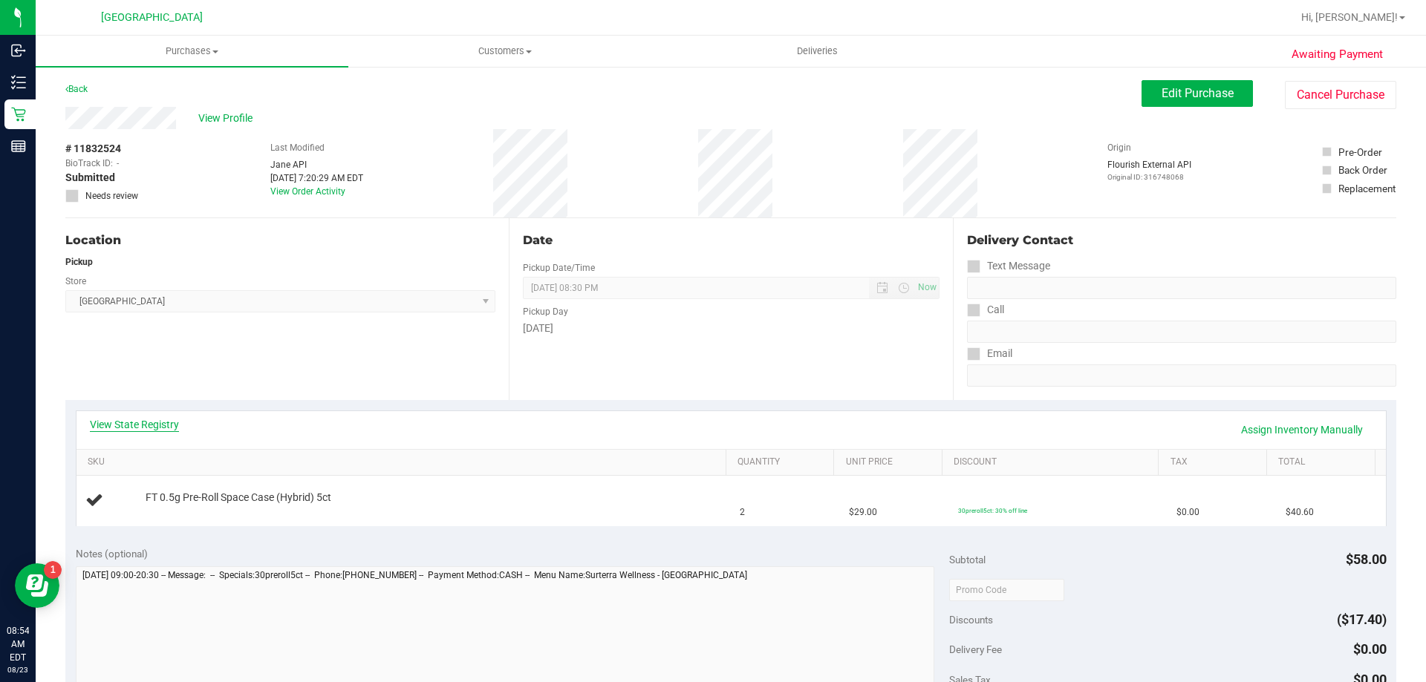
click at [125, 427] on link "View State Registry" at bounding box center [134, 424] width 89 height 15
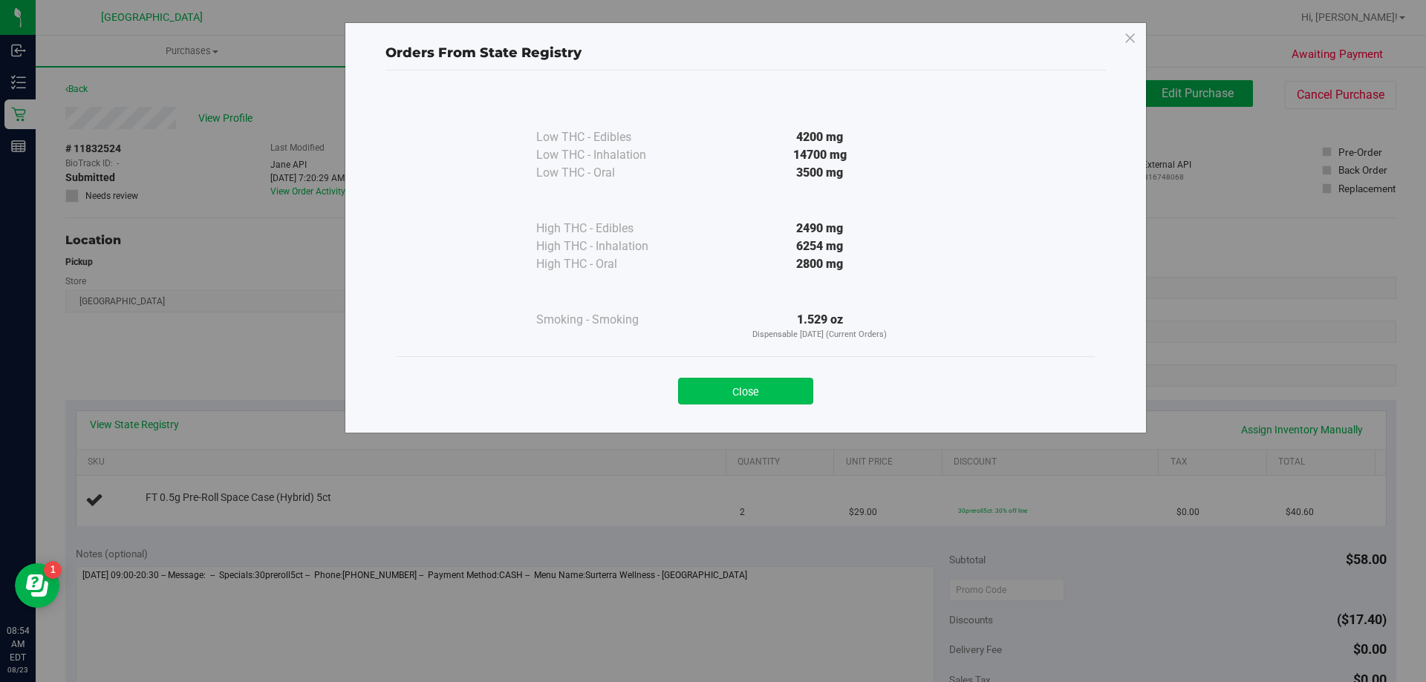
click at [710, 403] on button "Close" at bounding box center [745, 391] width 135 height 27
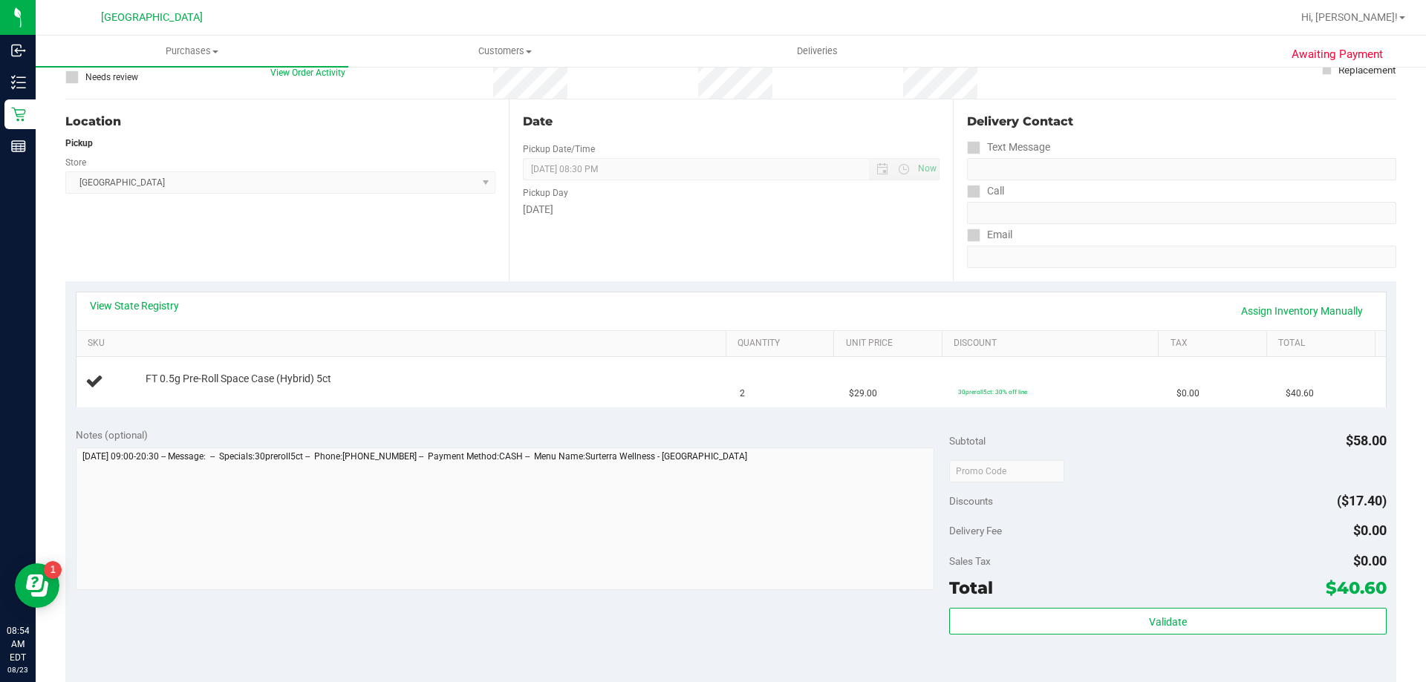
scroll to position [371, 0]
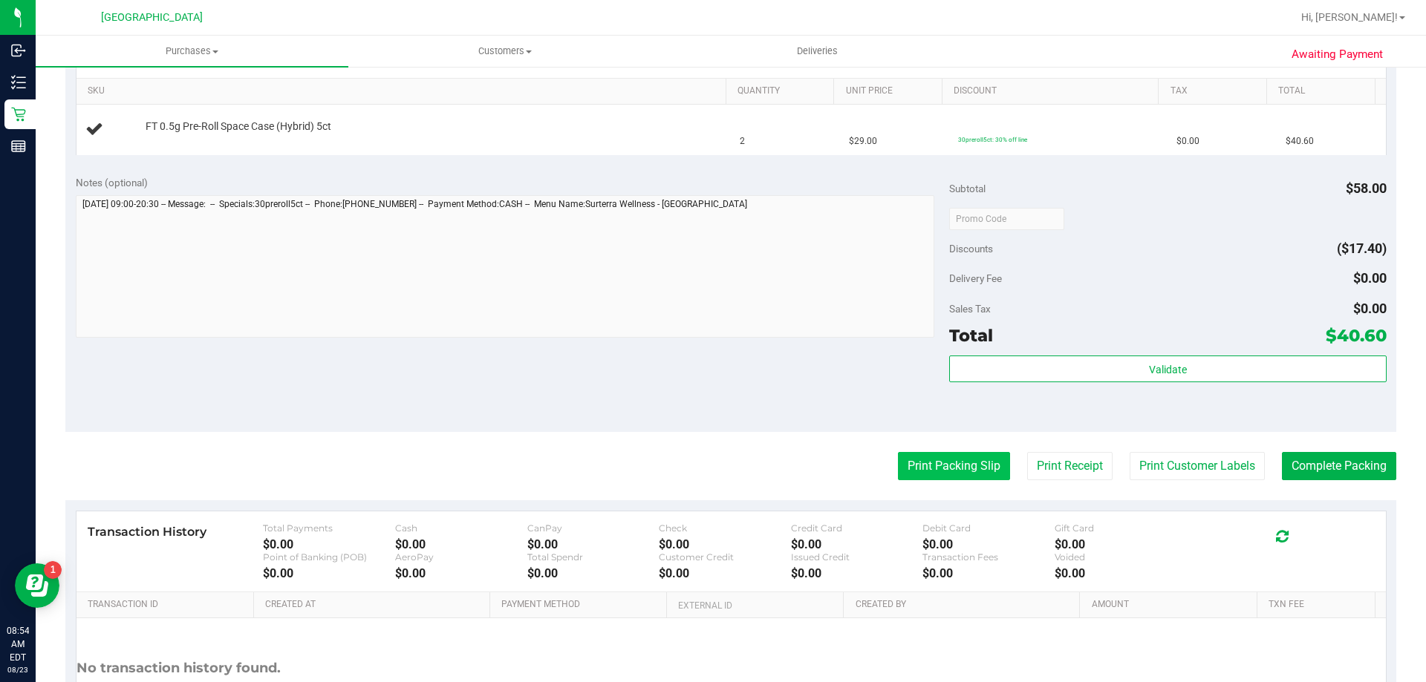
click at [898, 469] on button "Print Packing Slip" at bounding box center [954, 466] width 112 height 28
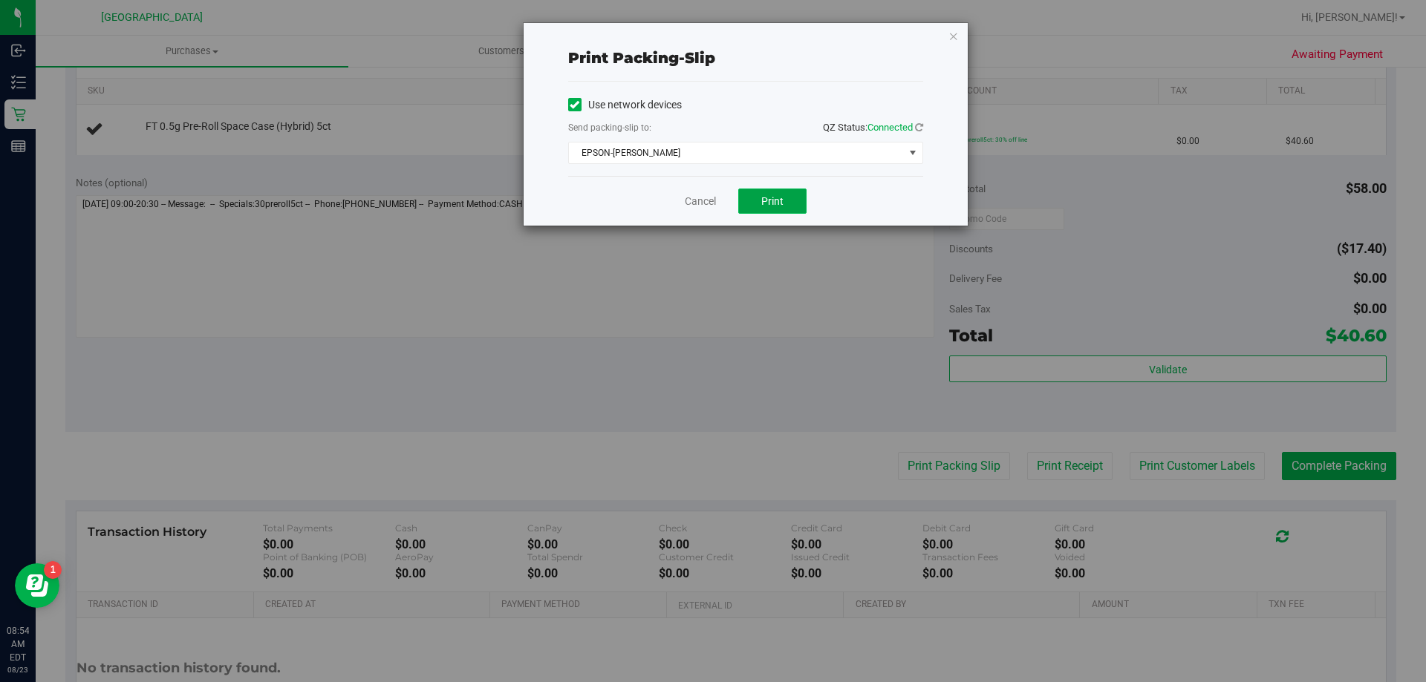
click at [776, 204] on span "Print" at bounding box center [772, 201] width 22 height 12
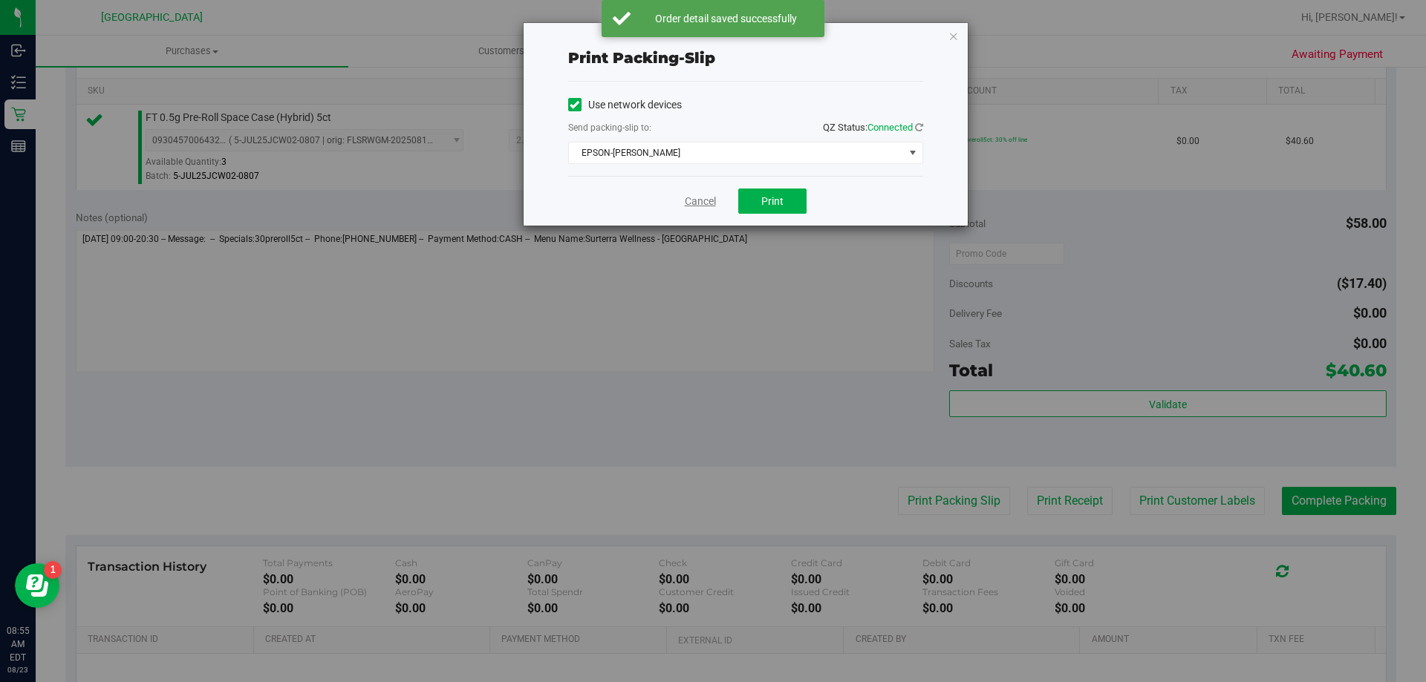
click at [685, 197] on link "Cancel" at bounding box center [700, 202] width 31 height 16
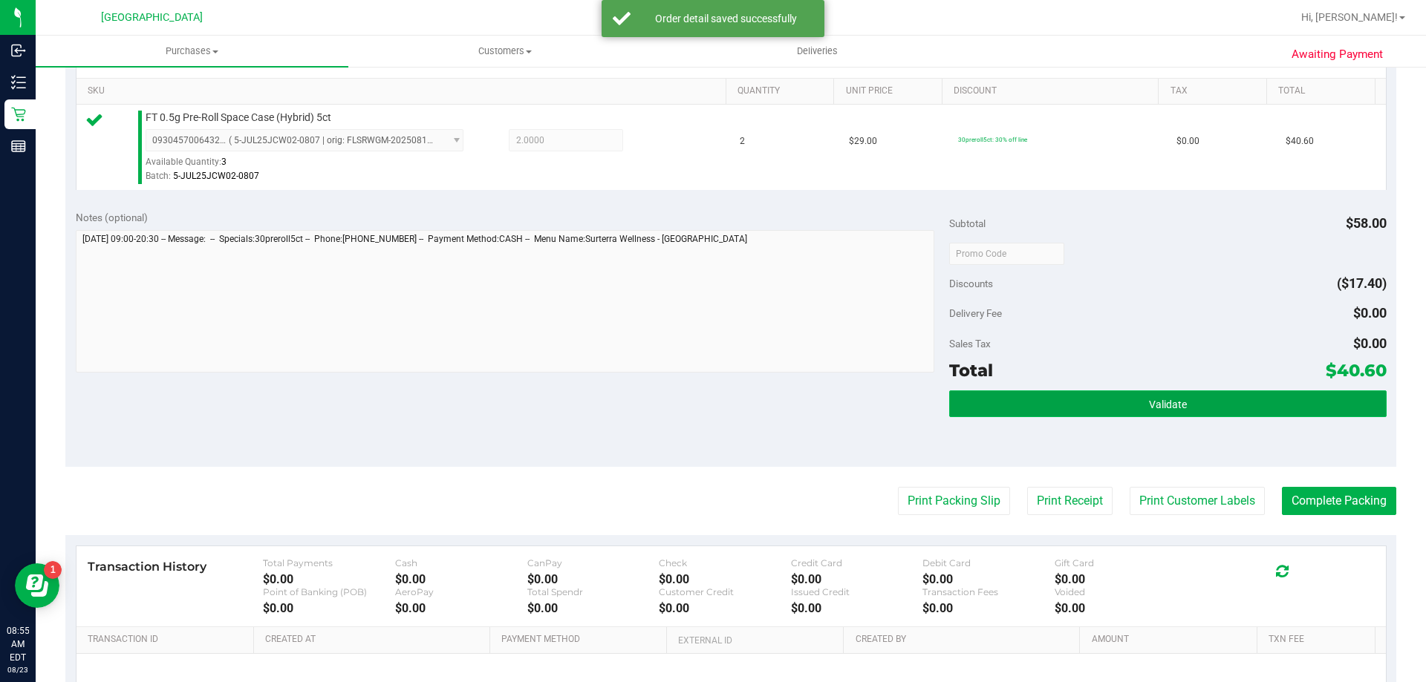
click at [998, 395] on button "Validate" at bounding box center [1167, 404] width 437 height 27
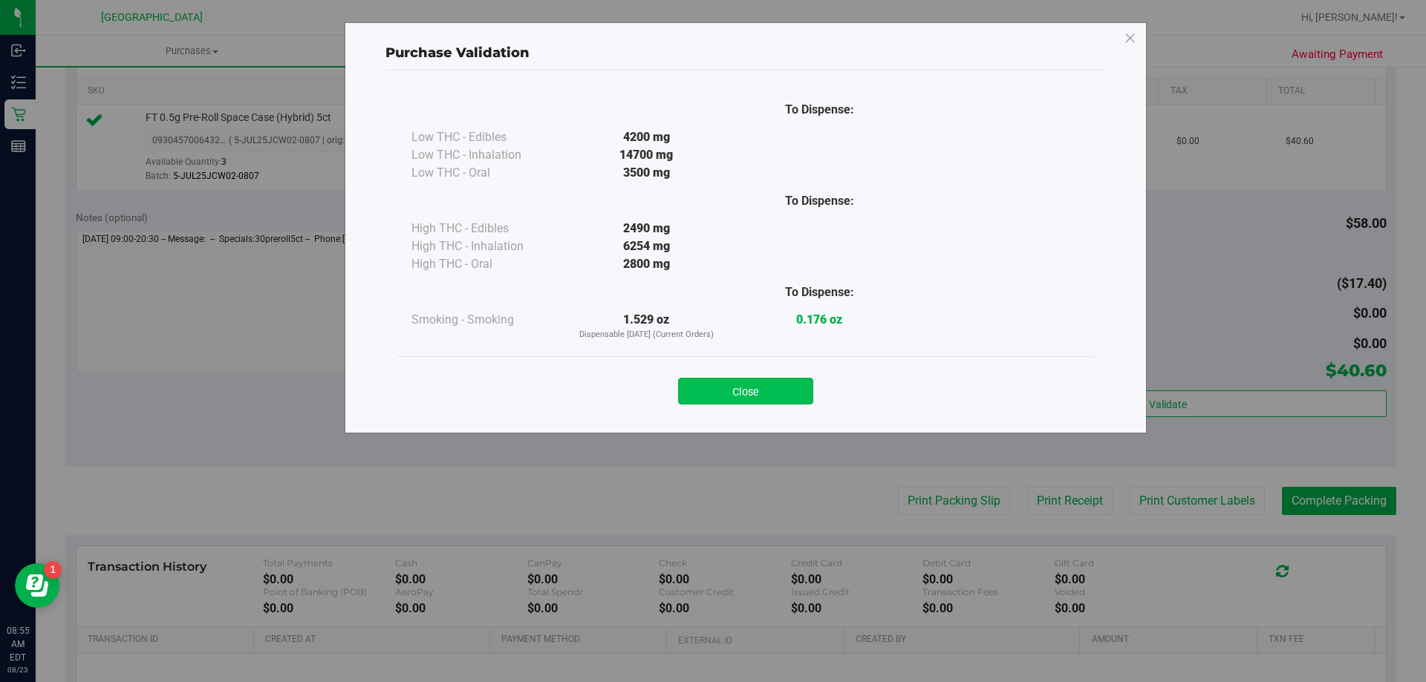
click at [728, 382] on button "Close" at bounding box center [745, 391] width 135 height 27
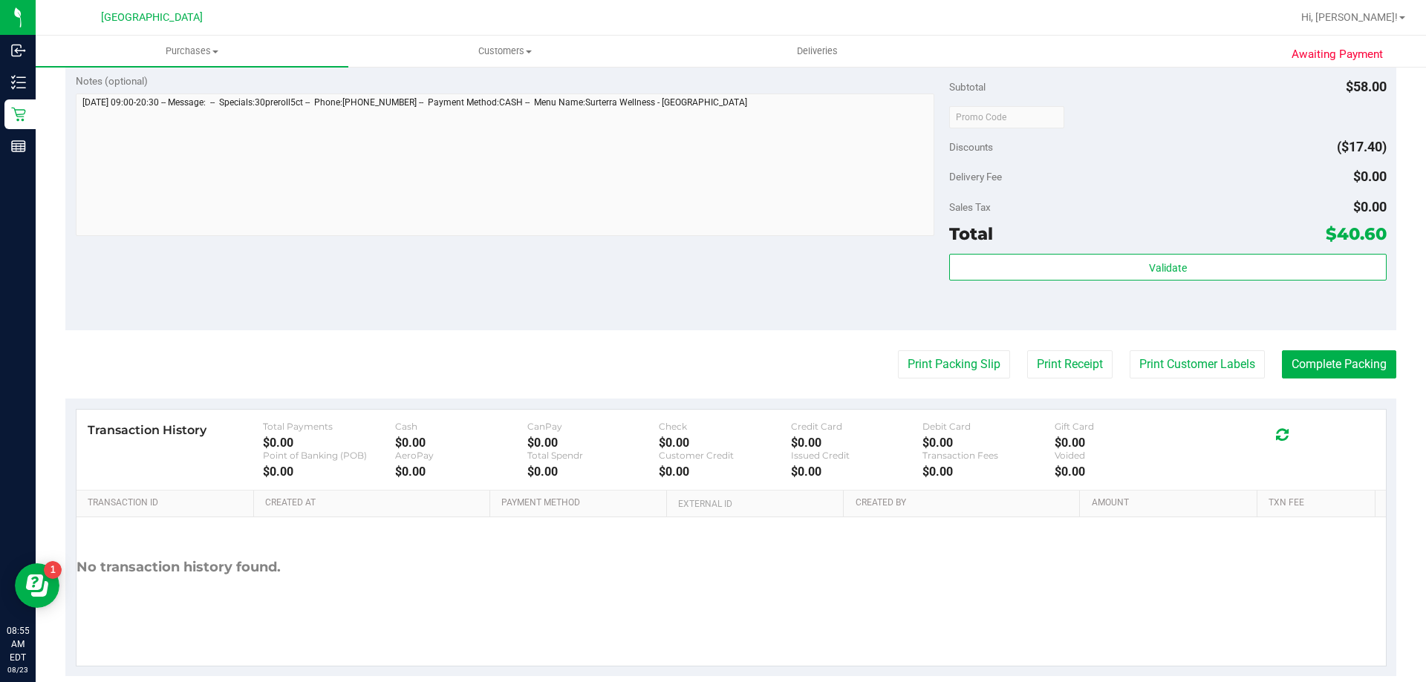
scroll to position [509, 0]
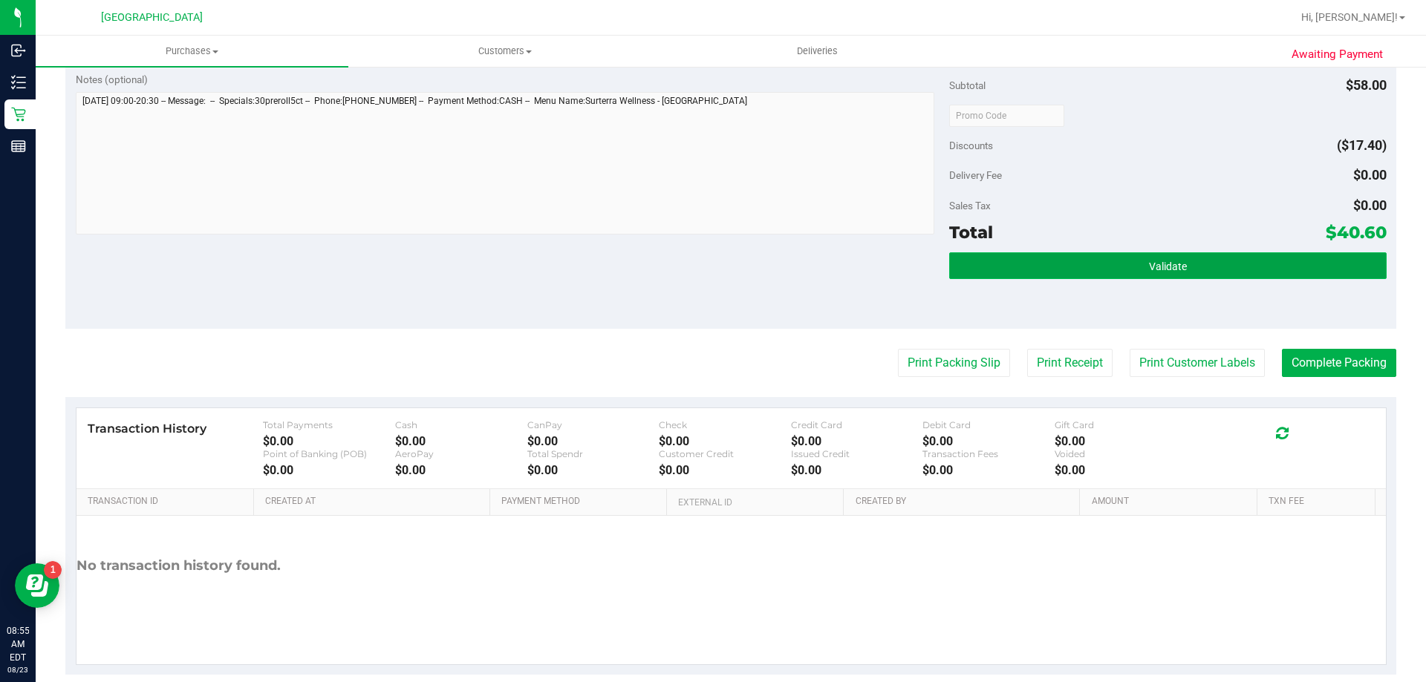
click at [1025, 267] on button "Validate" at bounding box center [1167, 265] width 437 height 27
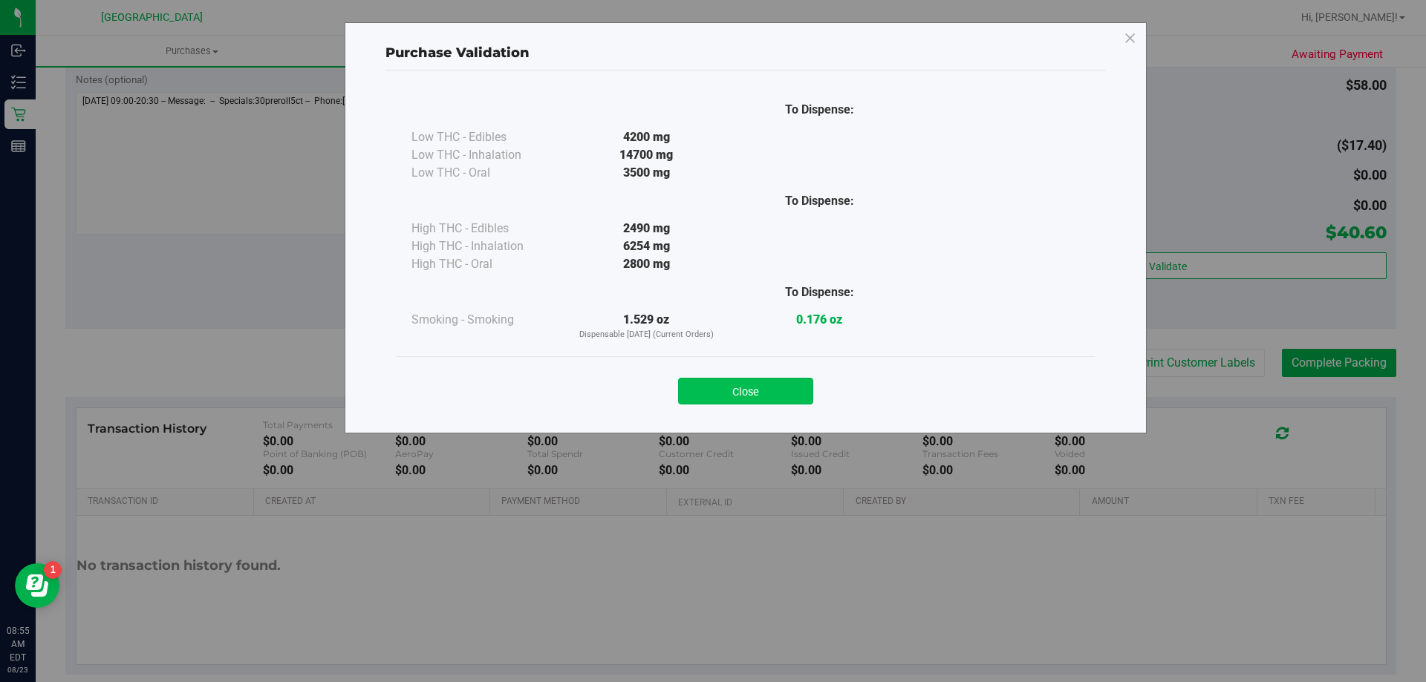
click at [745, 391] on button "Close" at bounding box center [745, 391] width 135 height 27
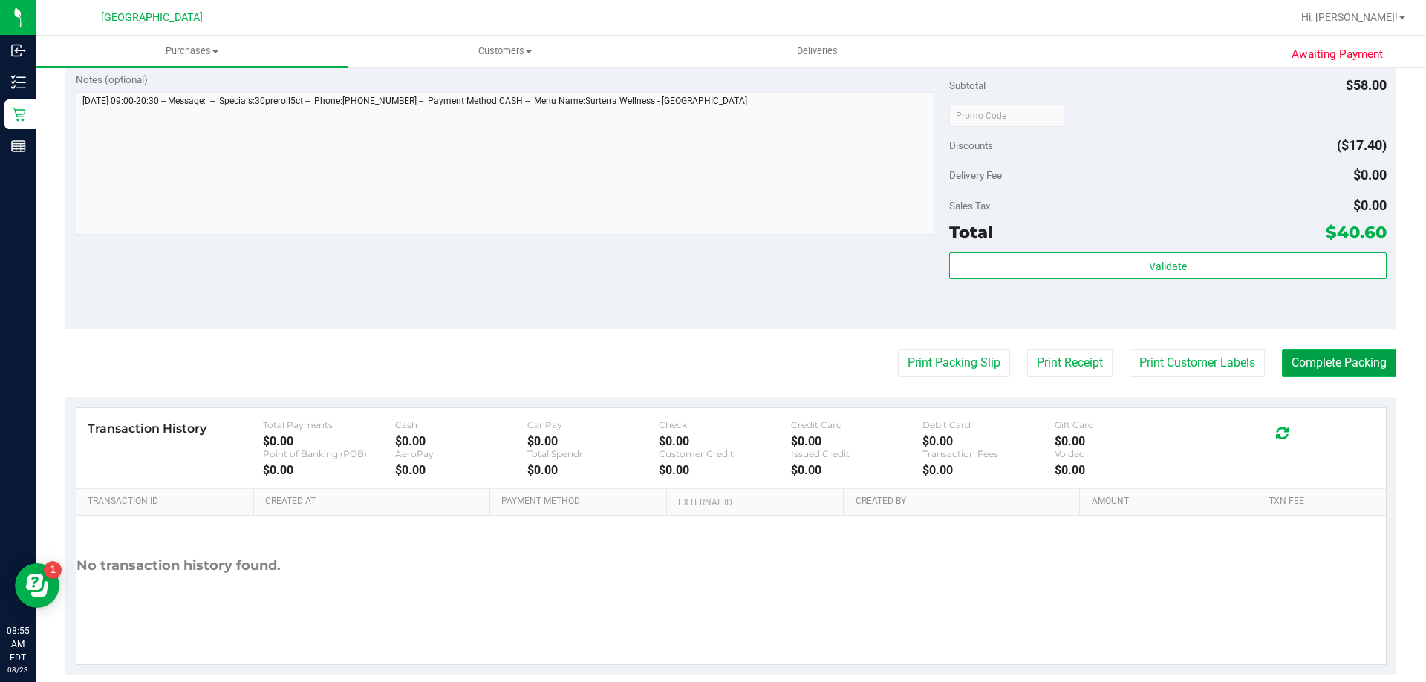
click at [1337, 353] on button "Complete Packing" at bounding box center [1339, 363] width 114 height 28
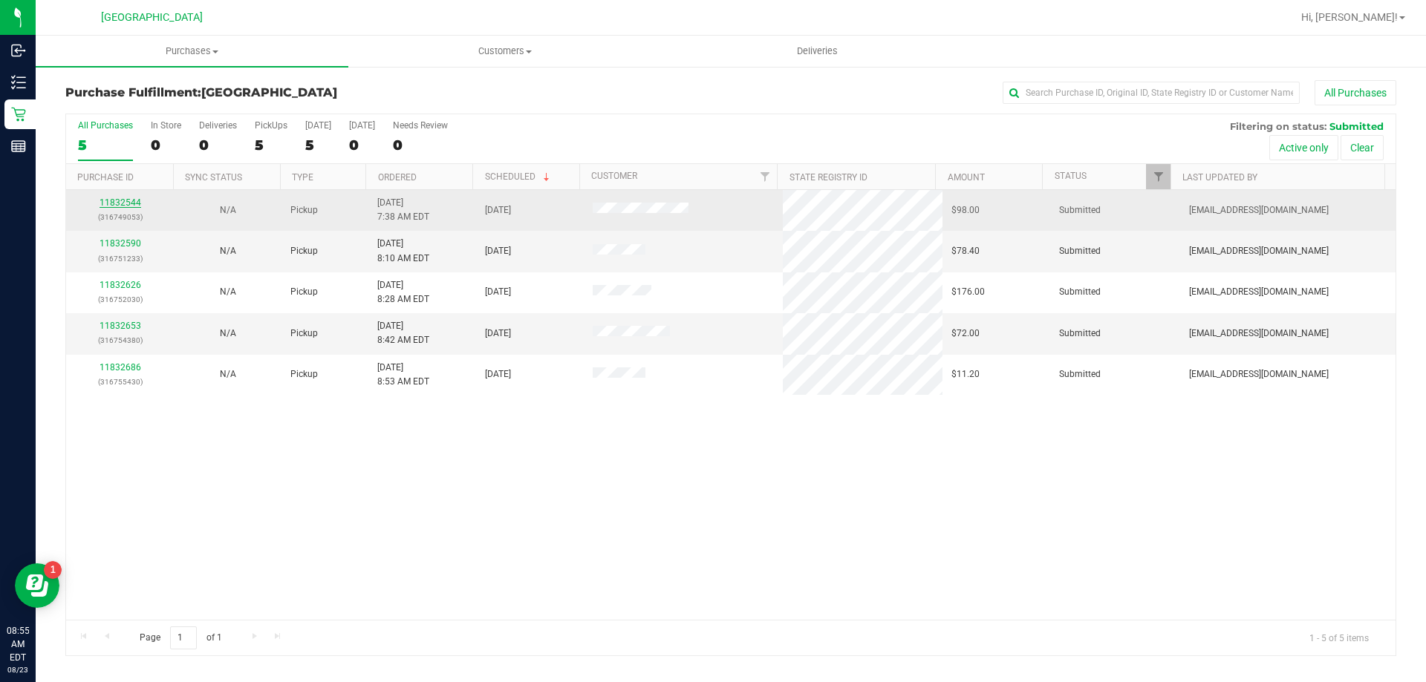
click at [123, 204] on link "11832544" at bounding box center [120, 203] width 42 height 10
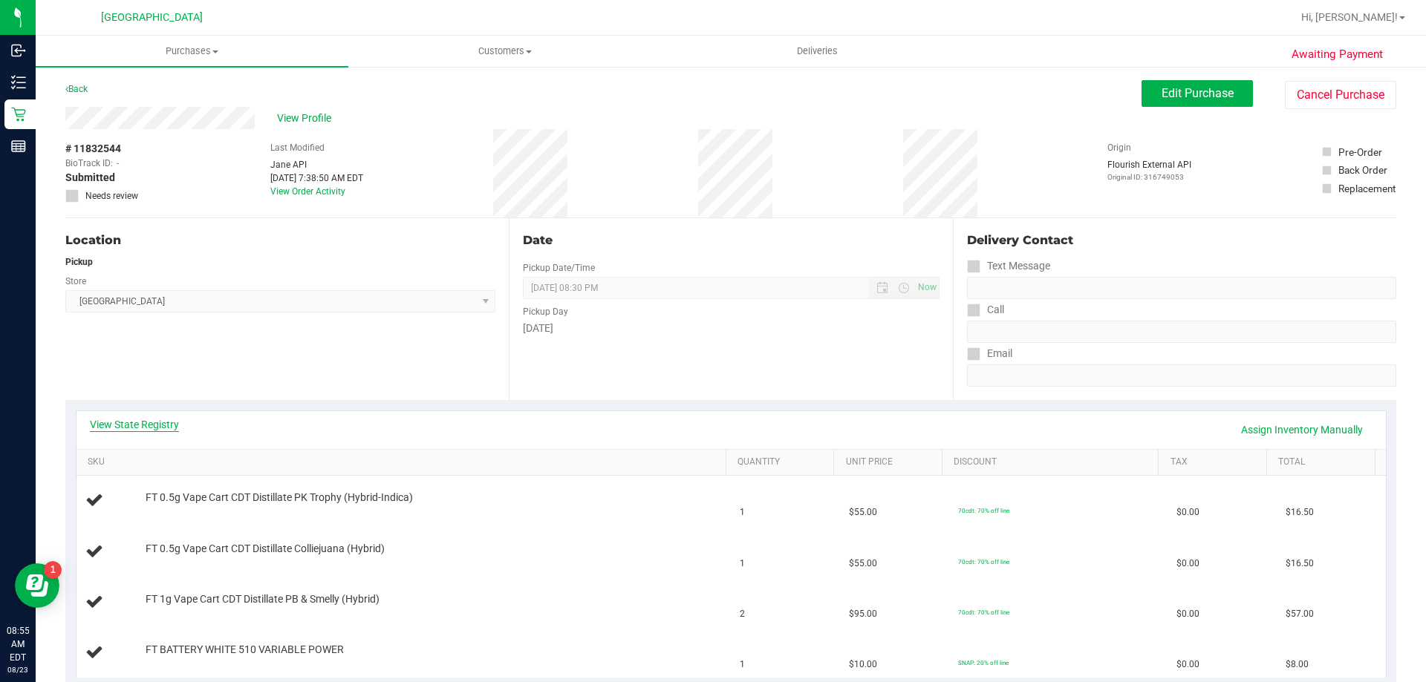
click at [154, 424] on link "View State Registry" at bounding box center [134, 424] width 89 height 15
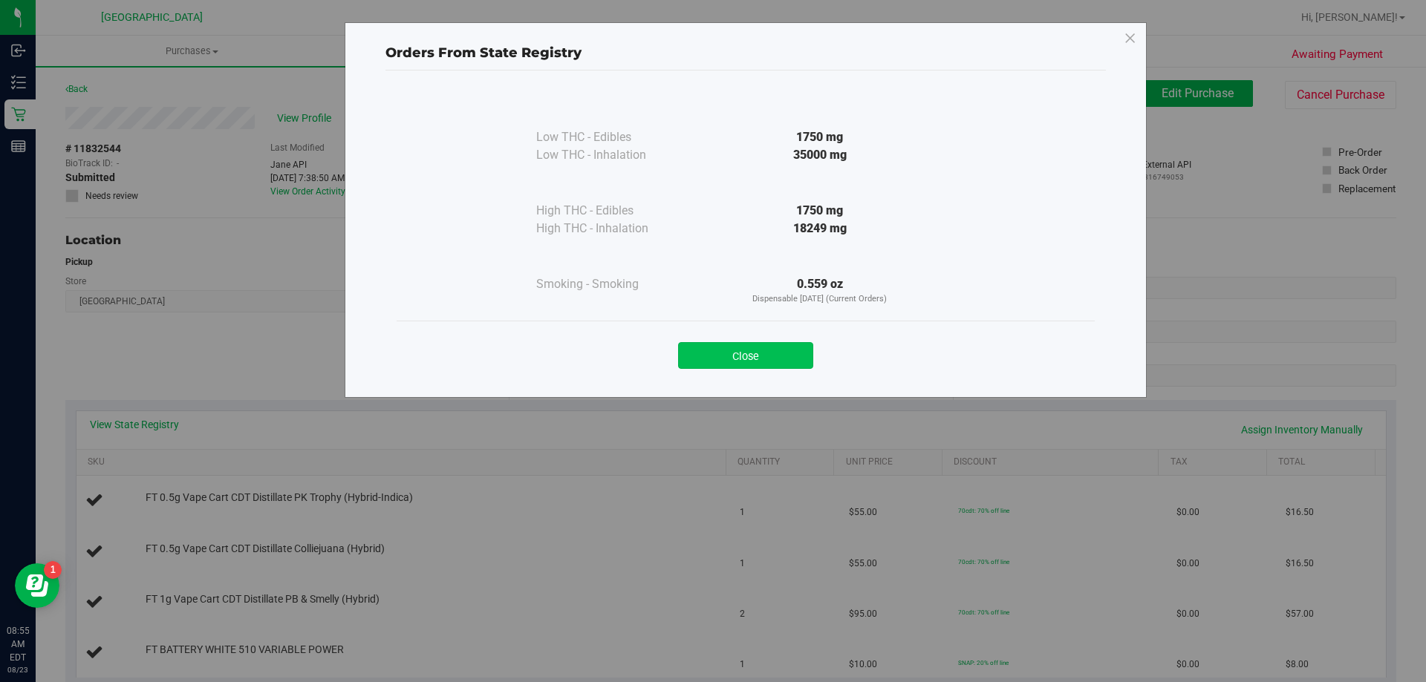
click at [767, 361] on button "Close" at bounding box center [745, 355] width 135 height 27
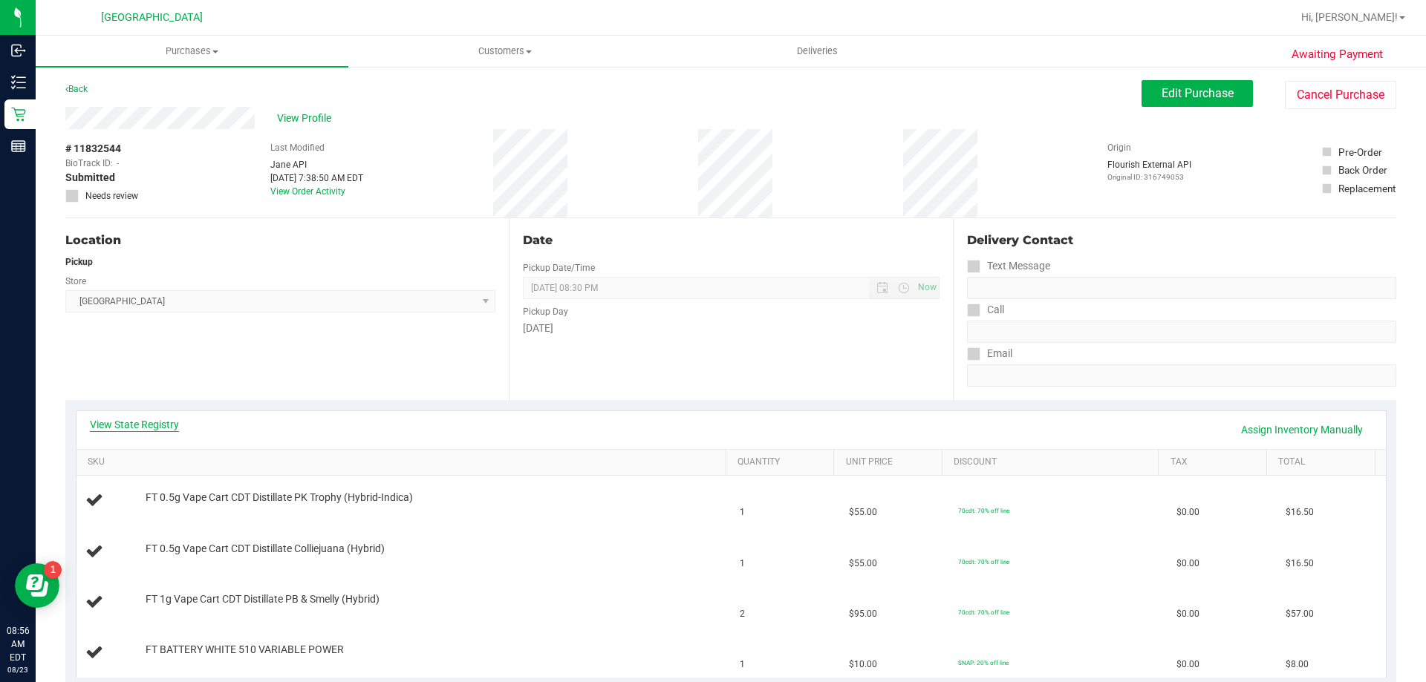
click at [167, 425] on link "View State Registry" at bounding box center [134, 424] width 89 height 15
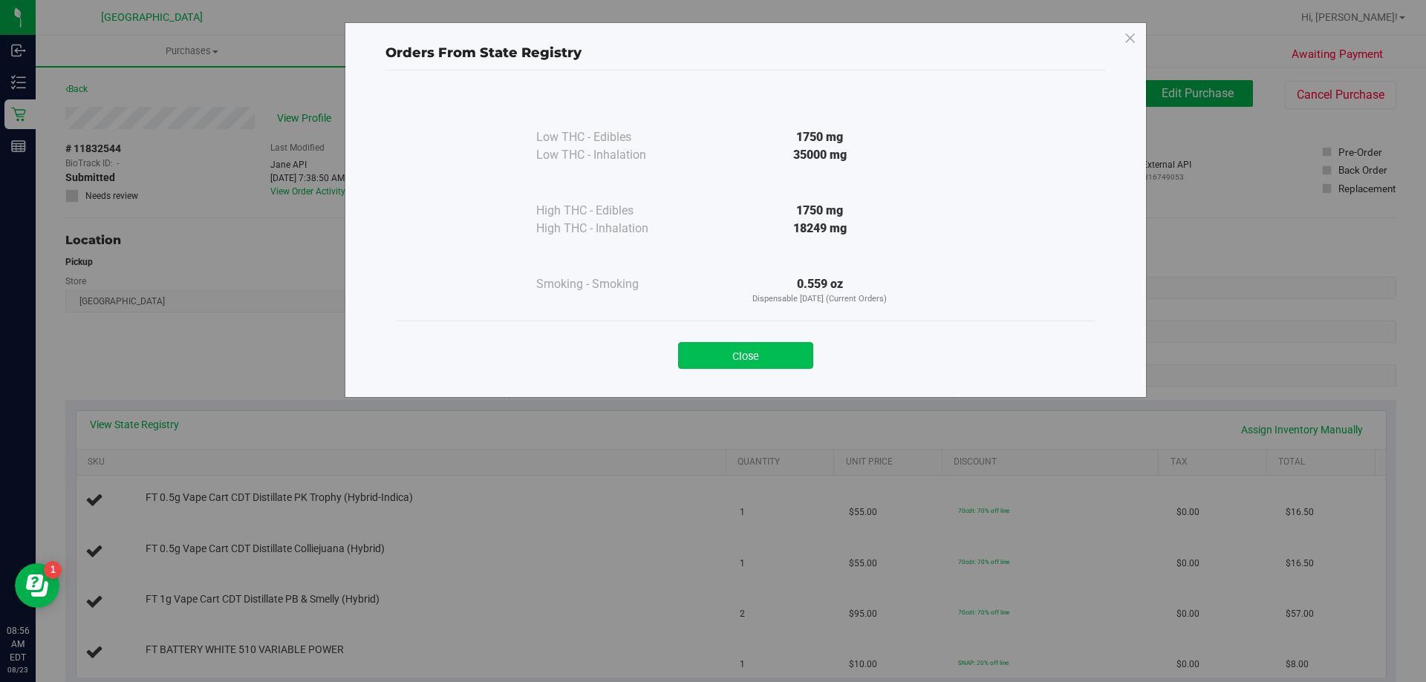
click at [750, 357] on button "Close" at bounding box center [745, 355] width 135 height 27
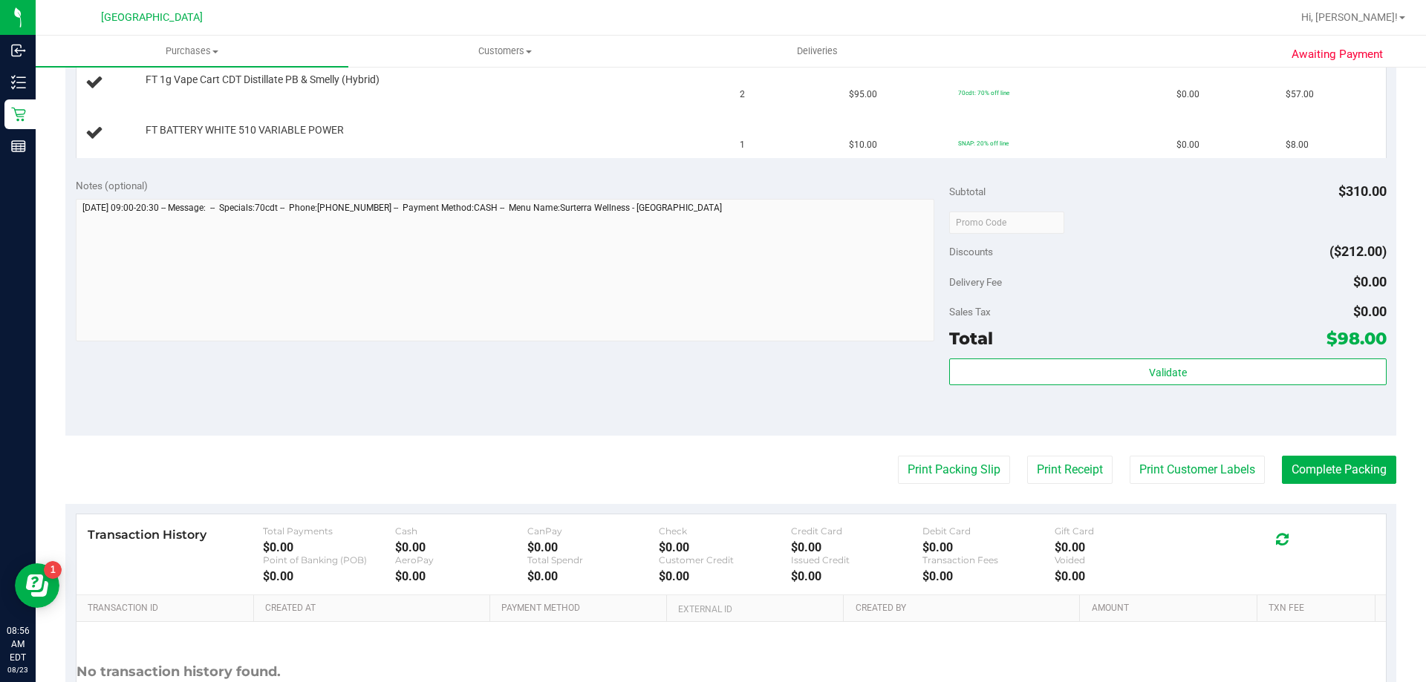
scroll to position [594, 0]
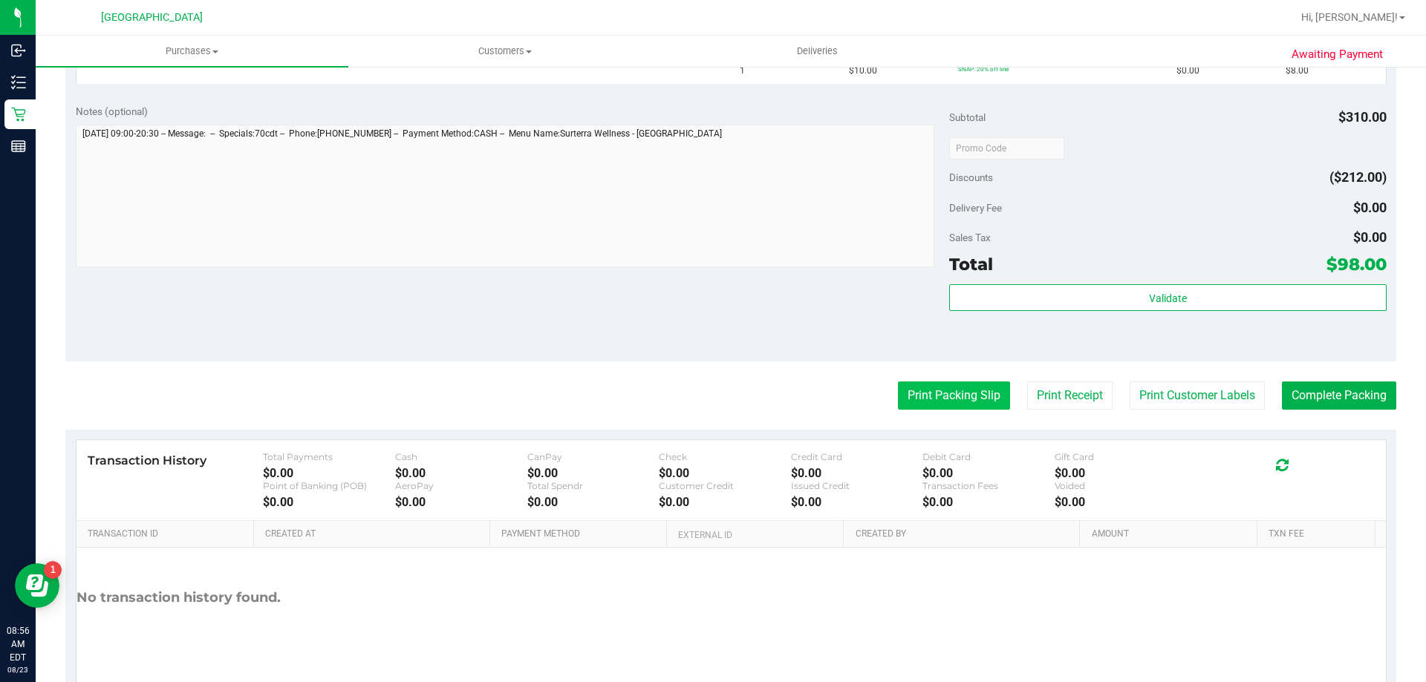
click at [919, 394] on button "Print Packing Slip" at bounding box center [954, 396] width 112 height 28
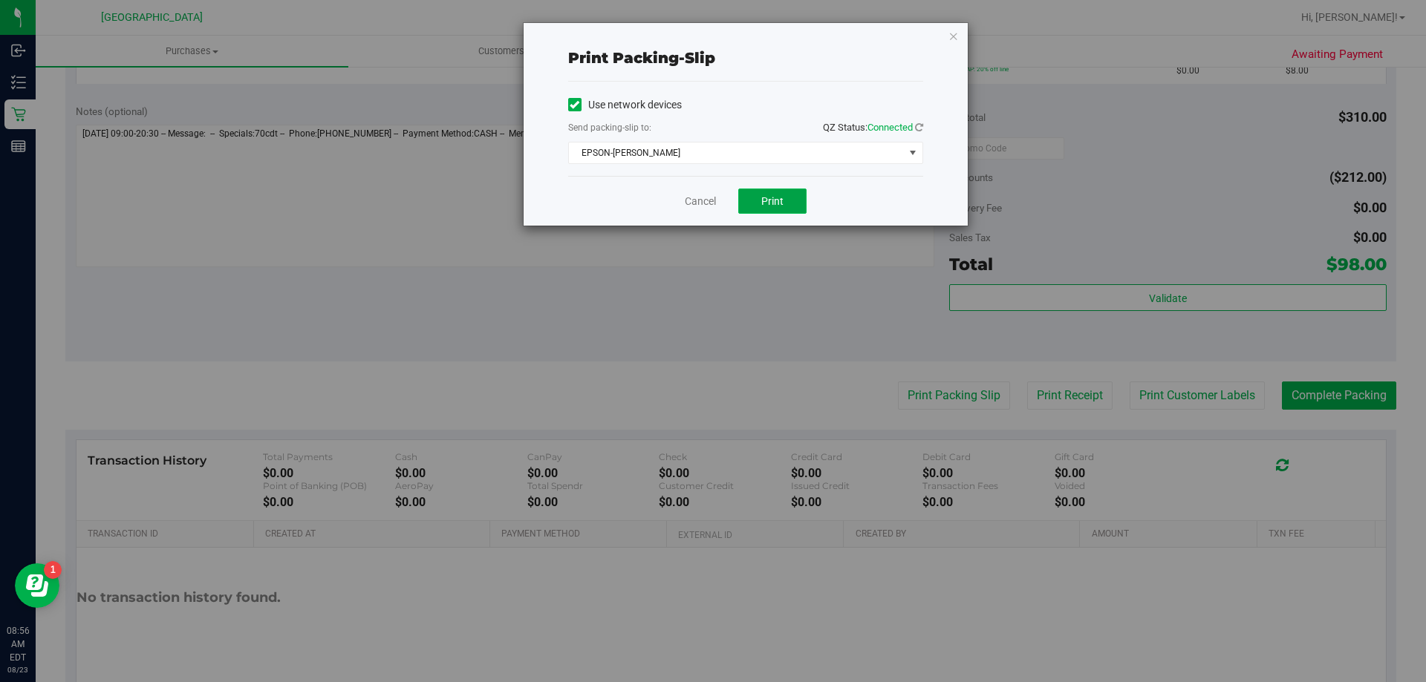
click at [769, 207] on button "Print" at bounding box center [772, 201] width 68 height 25
click at [689, 201] on link "Cancel" at bounding box center [700, 202] width 31 height 16
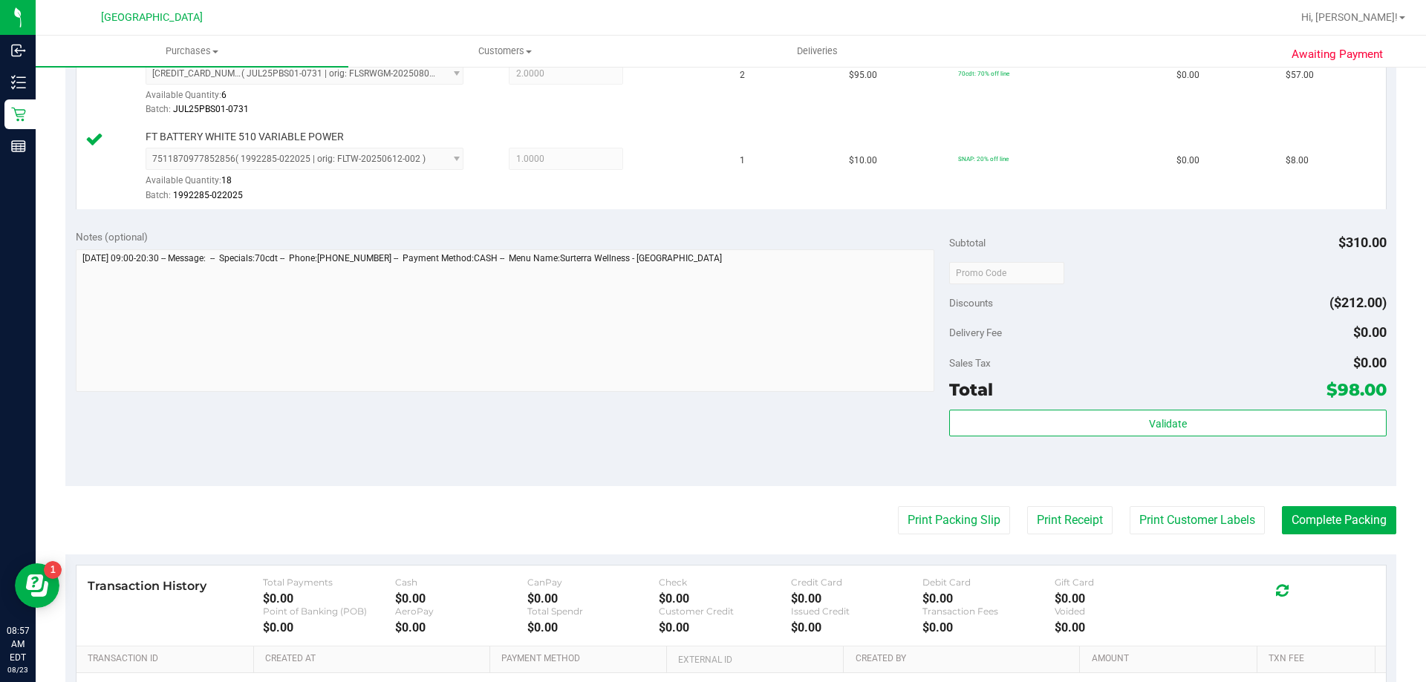
scroll to position [613, 0]
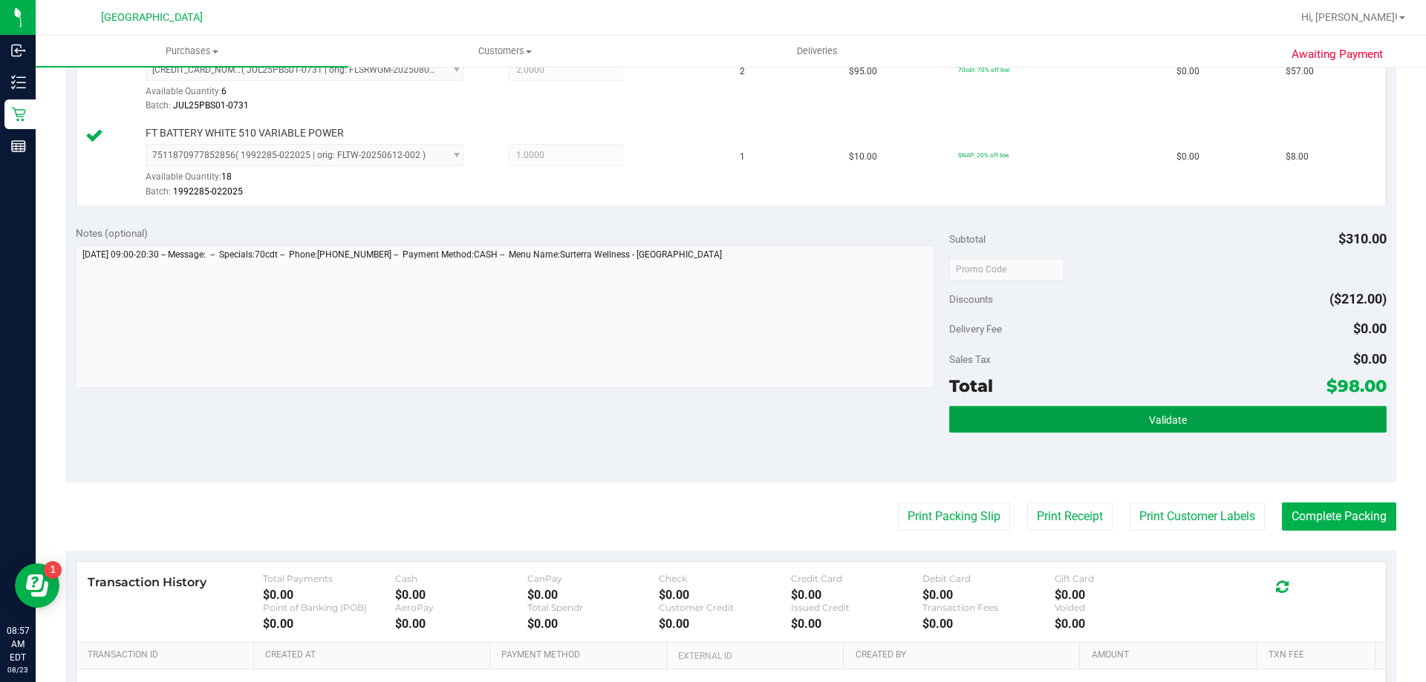
click at [1002, 428] on button "Validate" at bounding box center [1167, 419] width 437 height 27
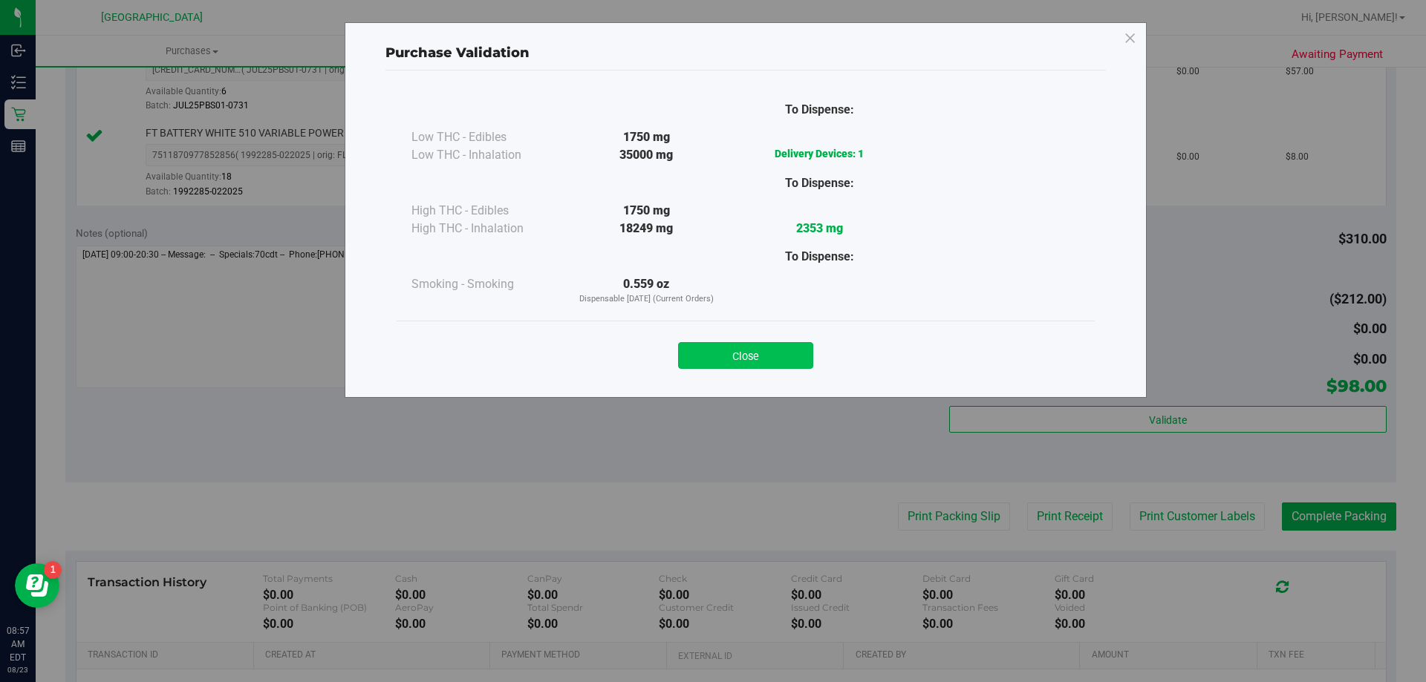
click at [714, 360] on button "Close" at bounding box center [745, 355] width 135 height 27
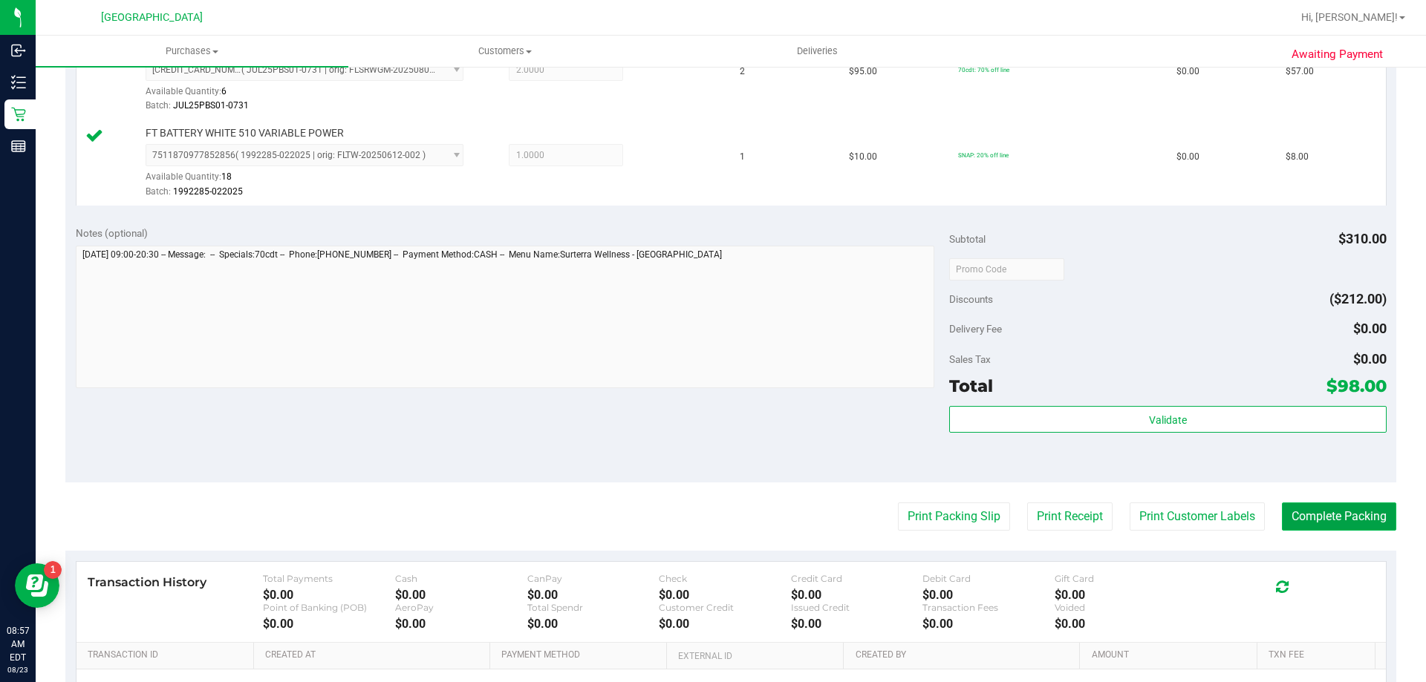
click at [1305, 523] on button "Complete Packing" at bounding box center [1339, 517] width 114 height 28
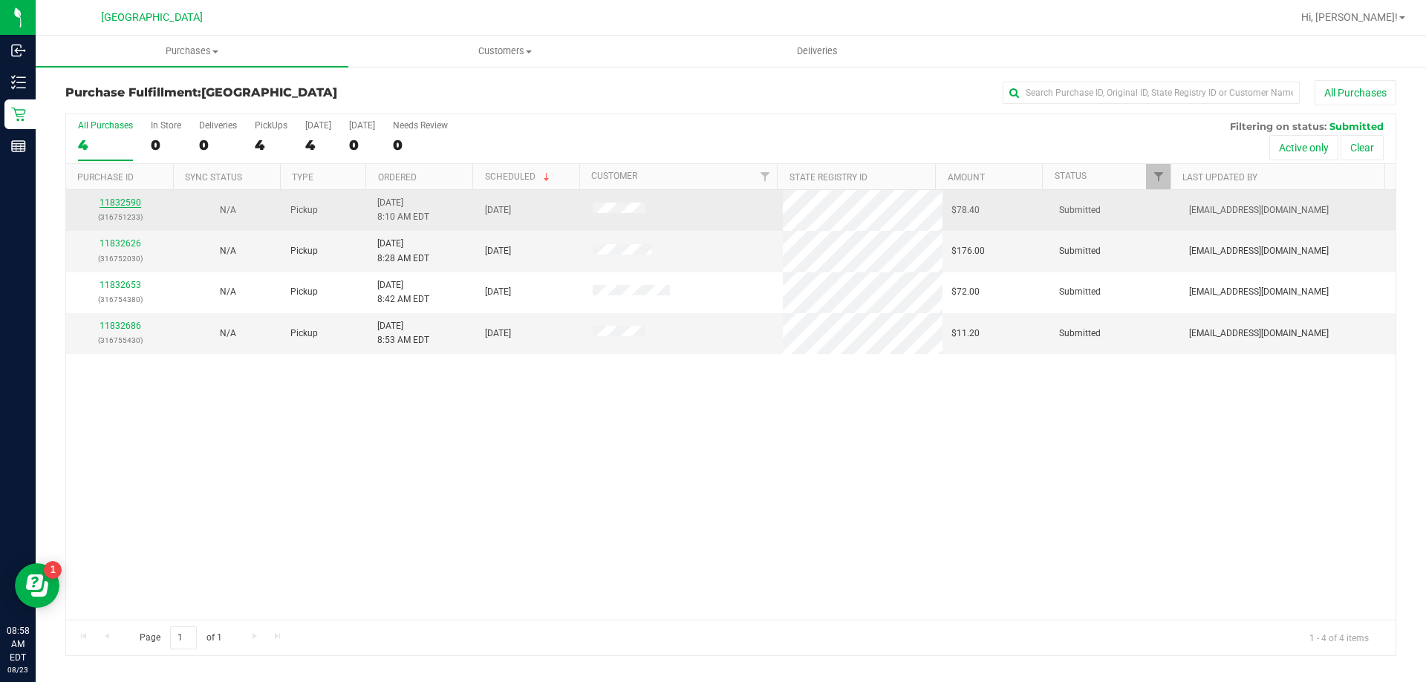
click at [110, 203] on link "11832590" at bounding box center [120, 203] width 42 height 10
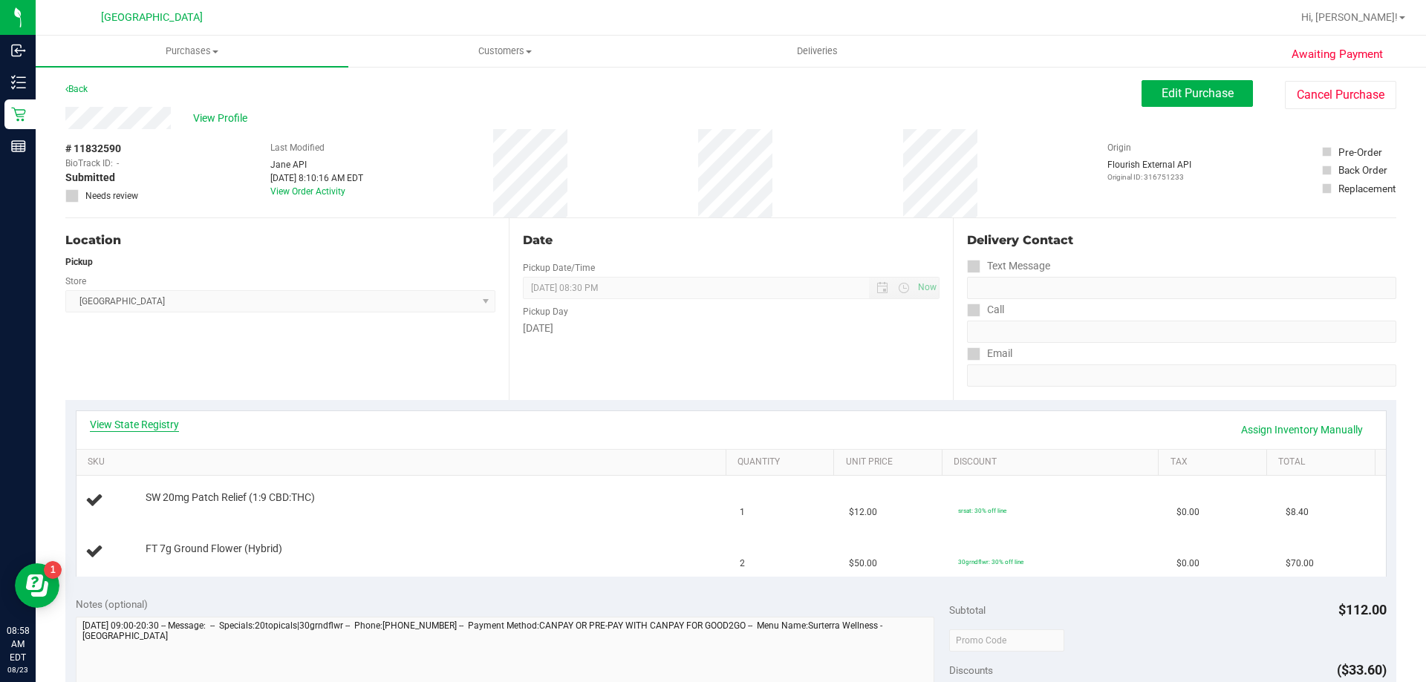
click at [154, 420] on link "View State Registry" at bounding box center [134, 424] width 89 height 15
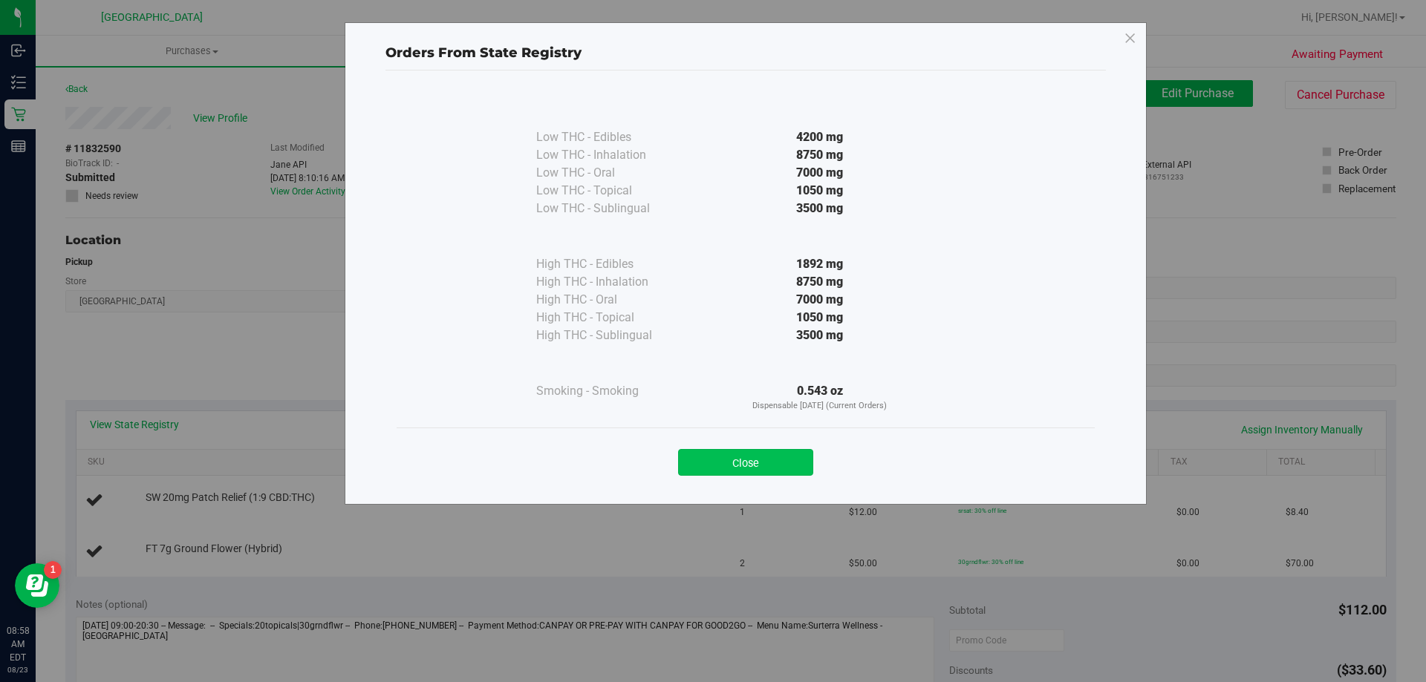
click at [731, 464] on button "Close" at bounding box center [745, 462] width 135 height 27
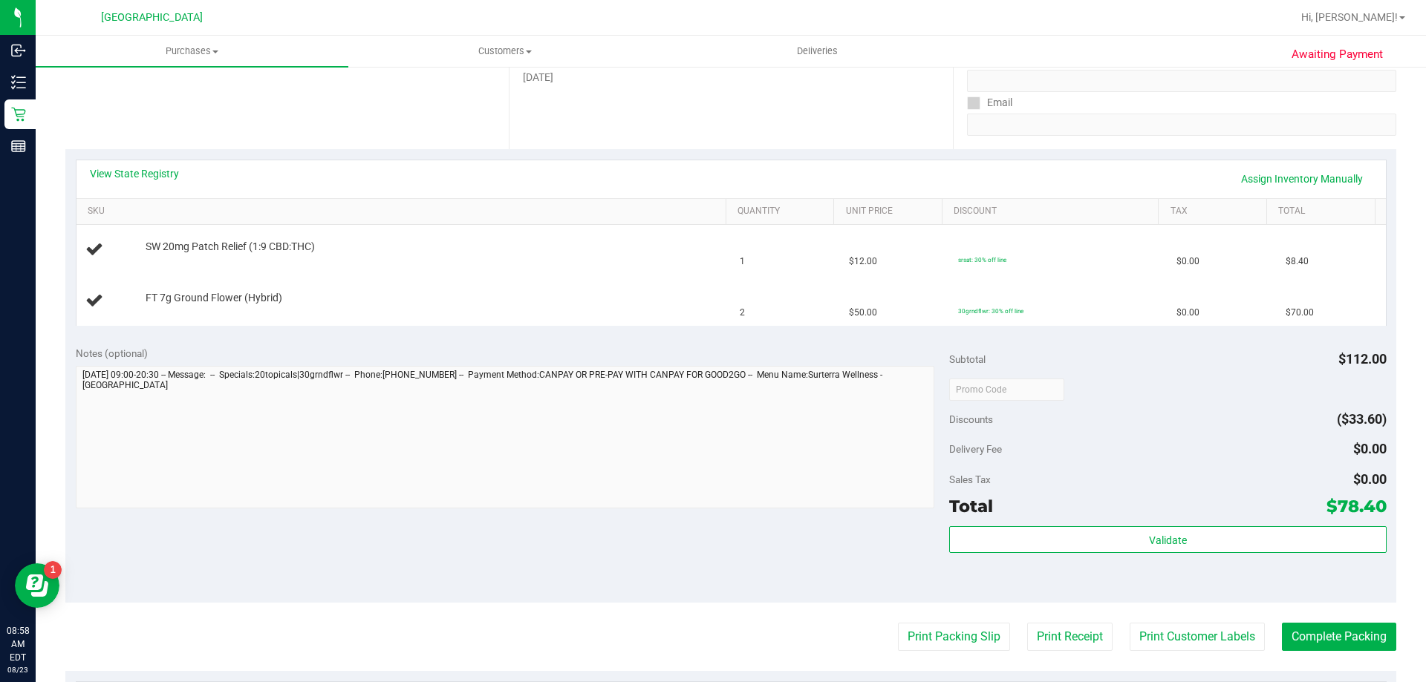
scroll to position [297, 0]
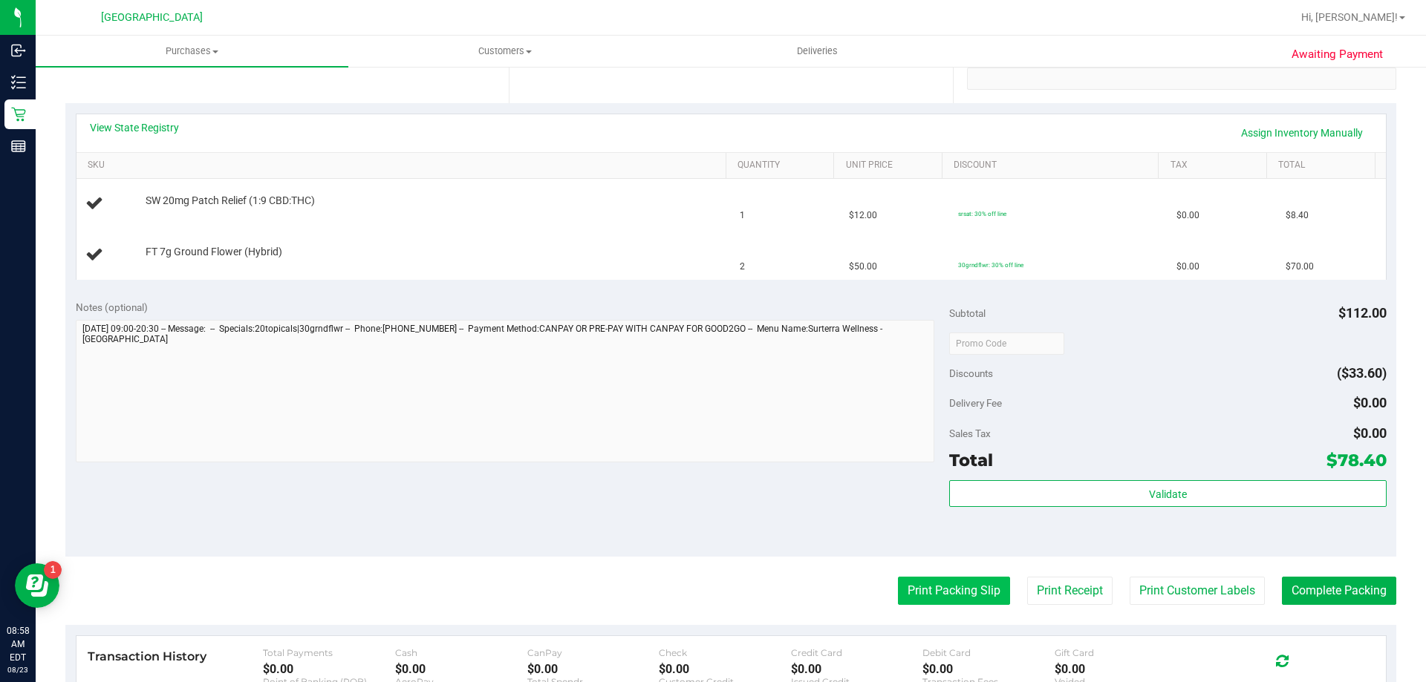
click at [930, 590] on button "Print Packing Slip" at bounding box center [954, 591] width 112 height 28
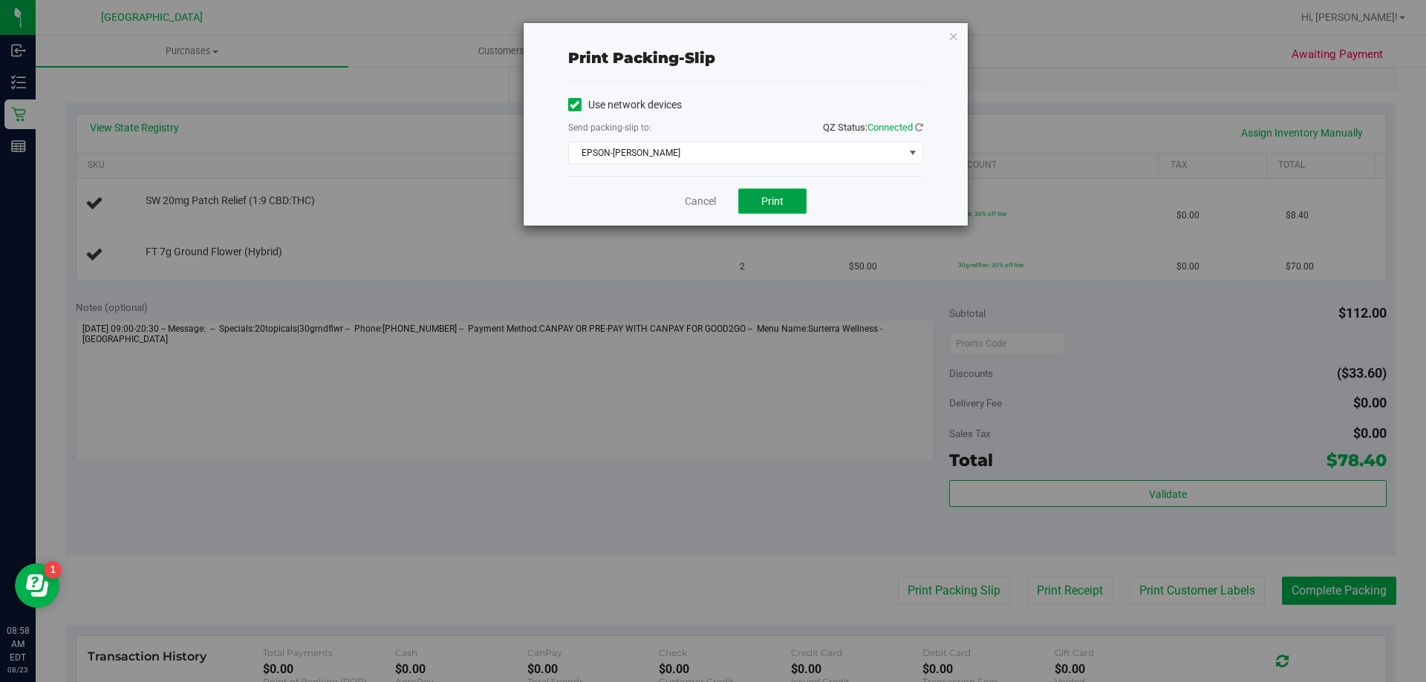
click at [790, 203] on button "Print" at bounding box center [772, 201] width 68 height 25
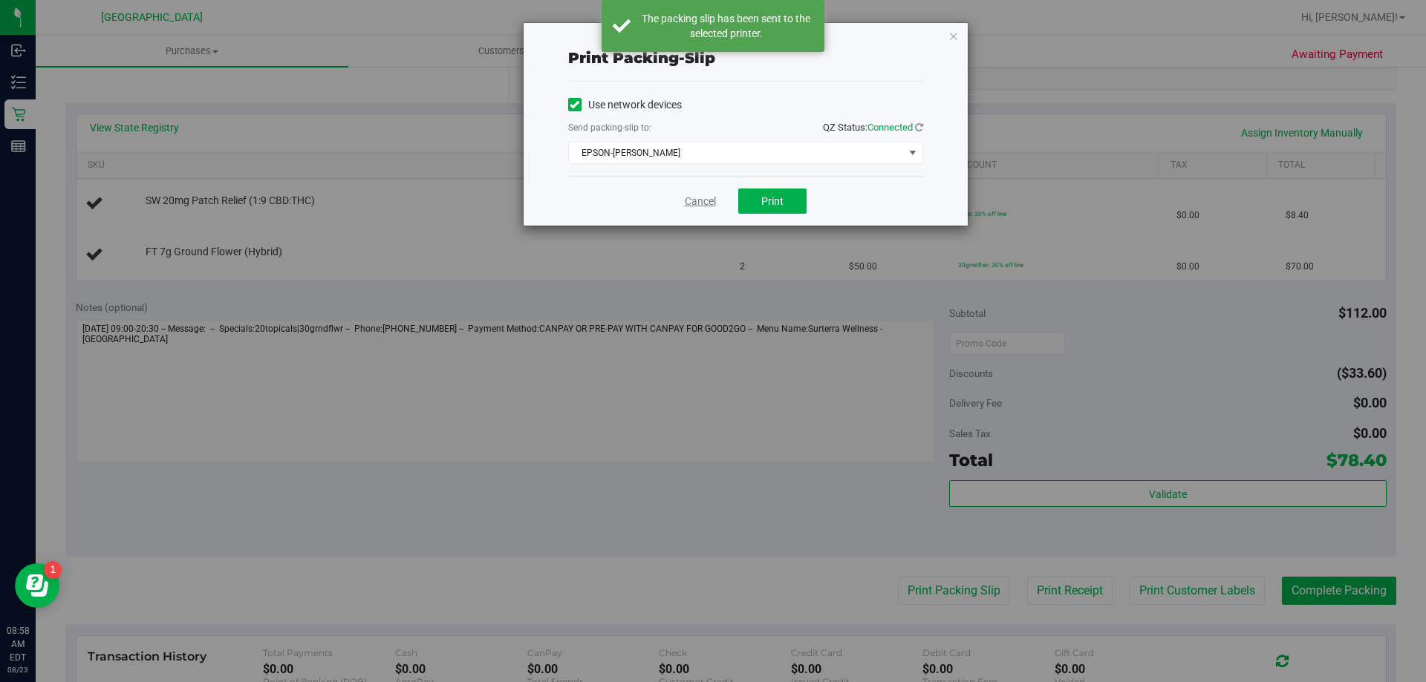
click at [692, 204] on link "Cancel" at bounding box center [700, 202] width 31 height 16
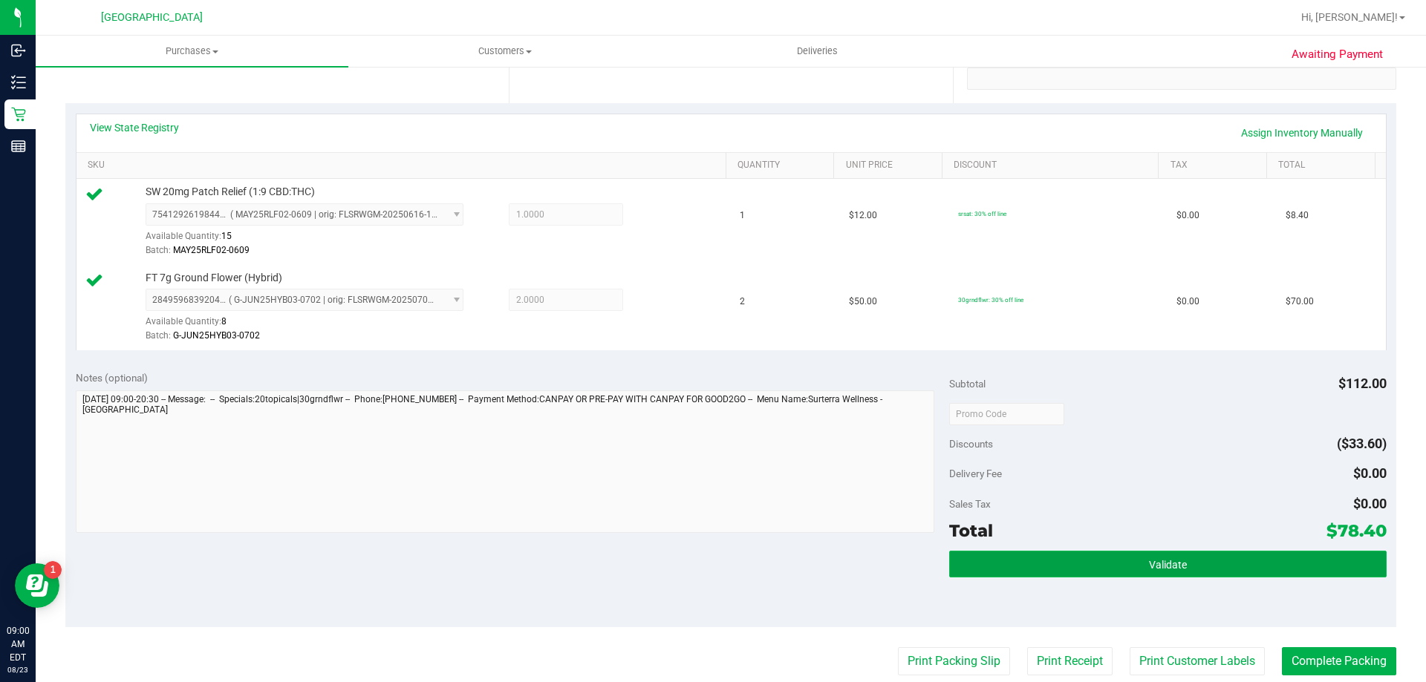
click at [976, 553] on button "Validate" at bounding box center [1167, 564] width 437 height 27
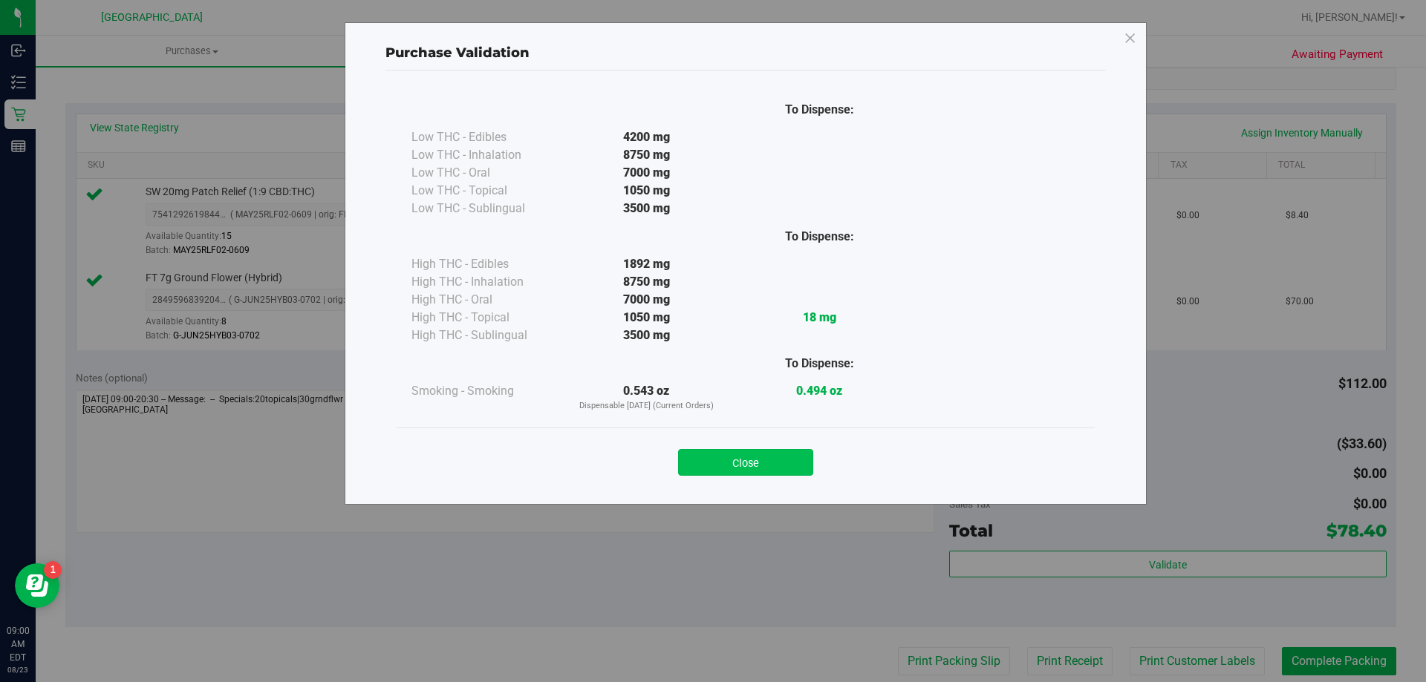
click at [739, 460] on button "Close" at bounding box center [745, 462] width 135 height 27
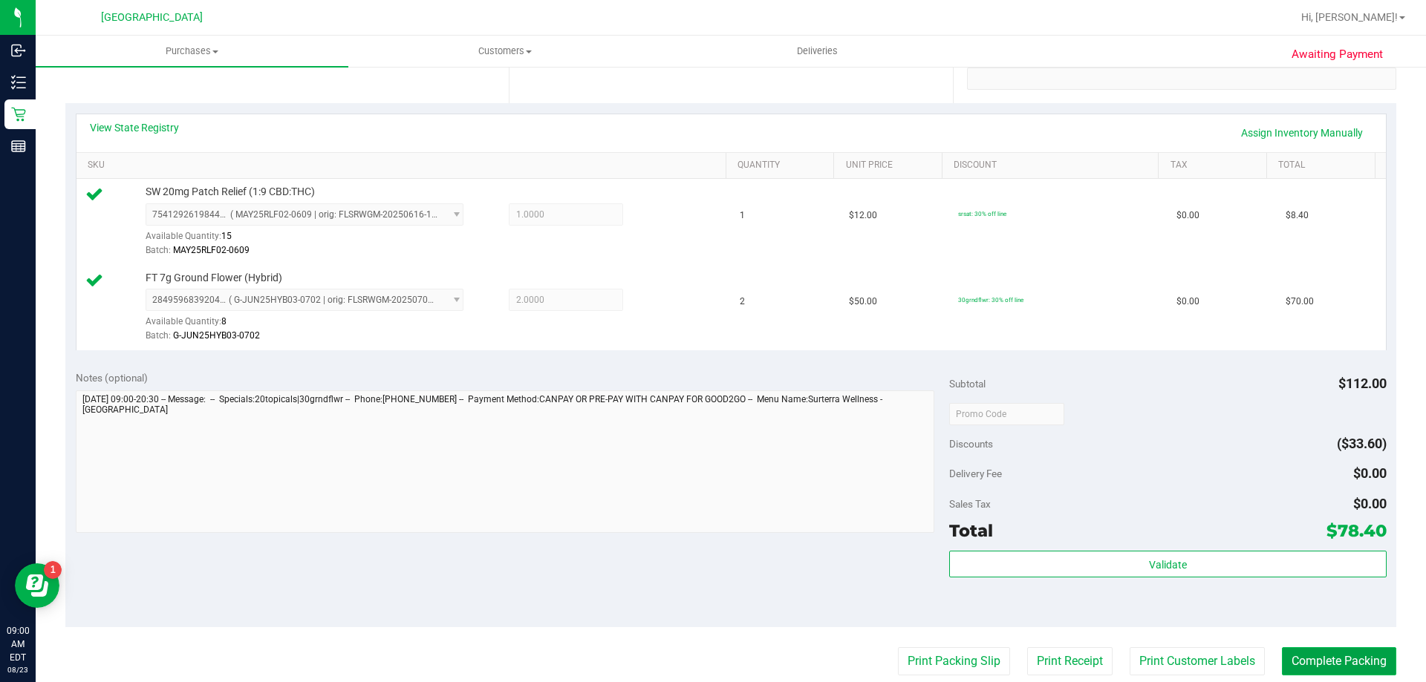
click at [1304, 675] on button "Complete Packing" at bounding box center [1339, 661] width 114 height 28
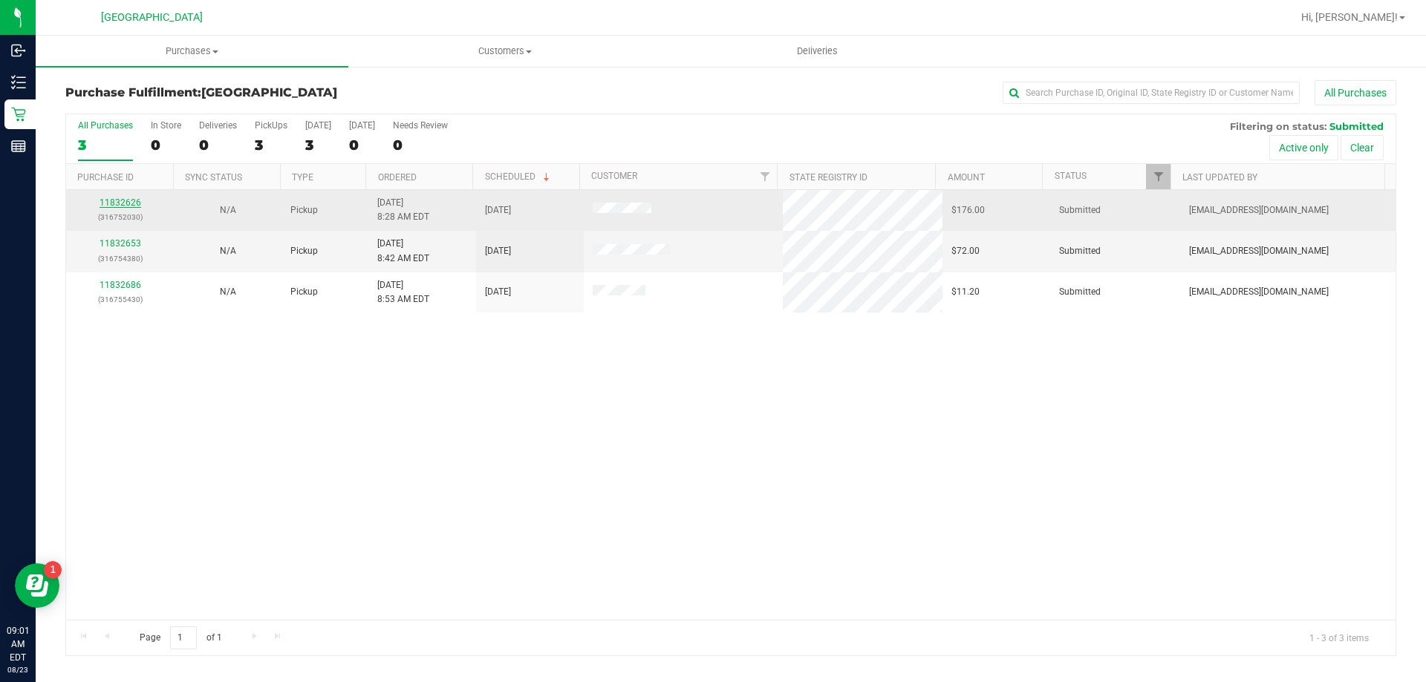
click at [117, 198] on link "11832626" at bounding box center [120, 203] width 42 height 10
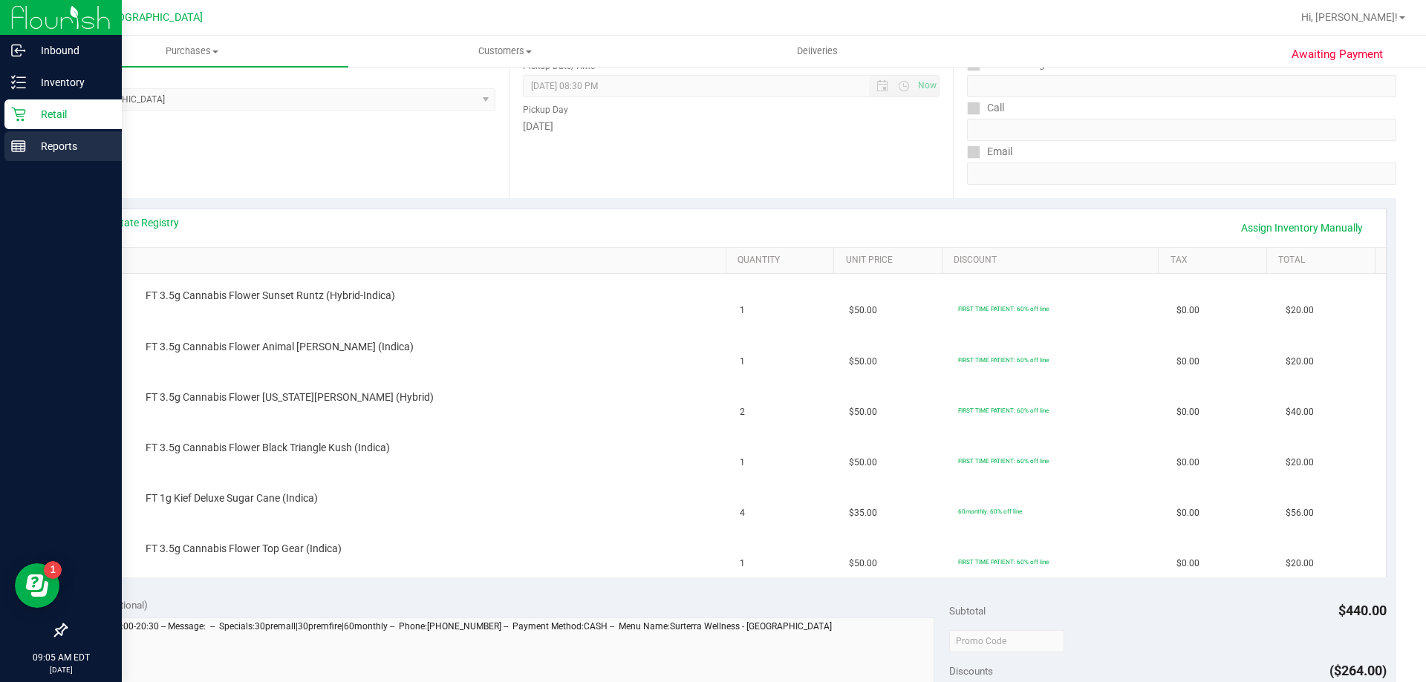
scroll to position [297, 0]
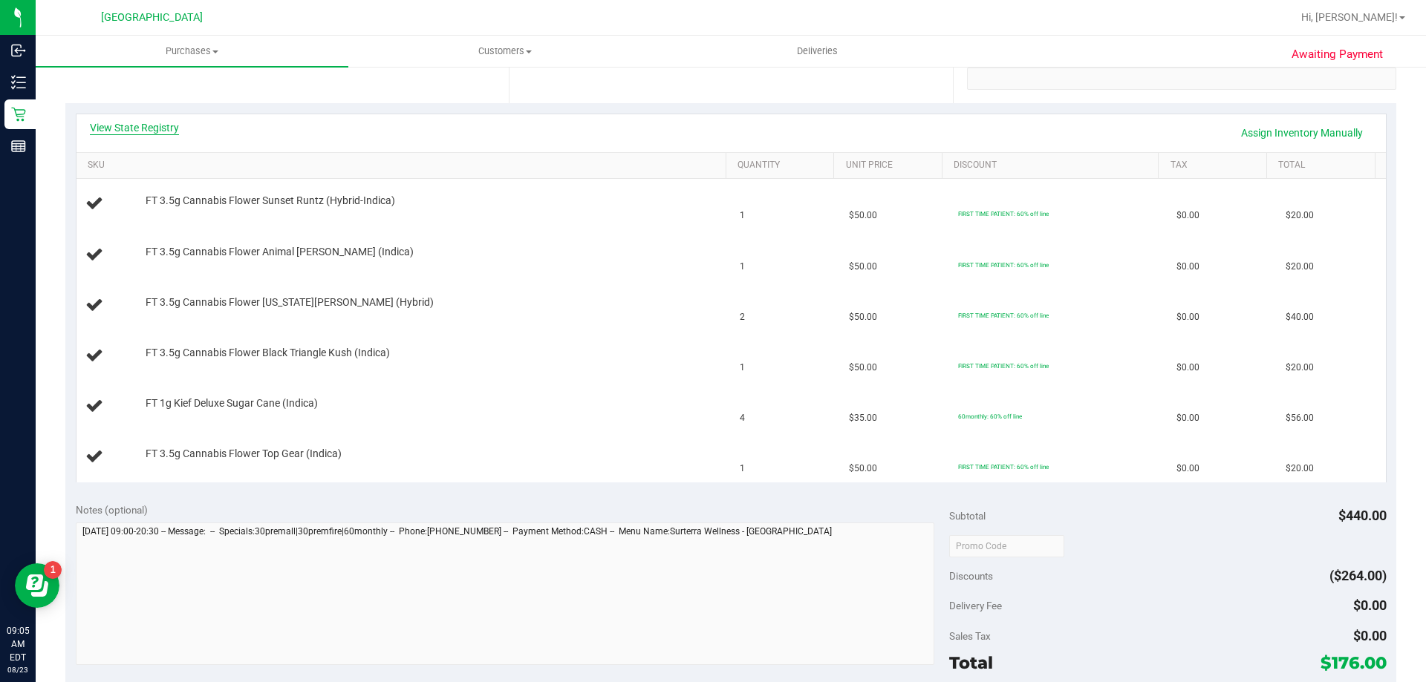
click at [131, 125] on link "View State Registry" at bounding box center [134, 127] width 89 height 15
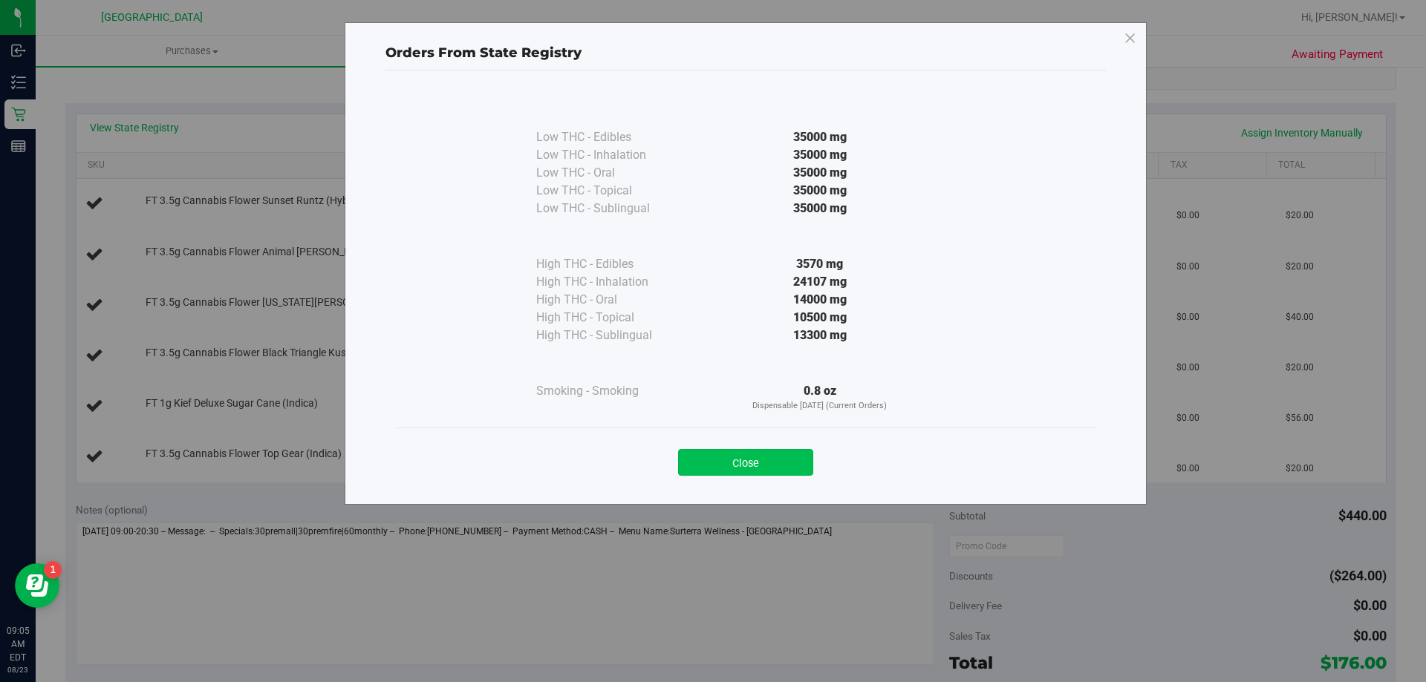
click at [748, 470] on button "Close" at bounding box center [745, 462] width 135 height 27
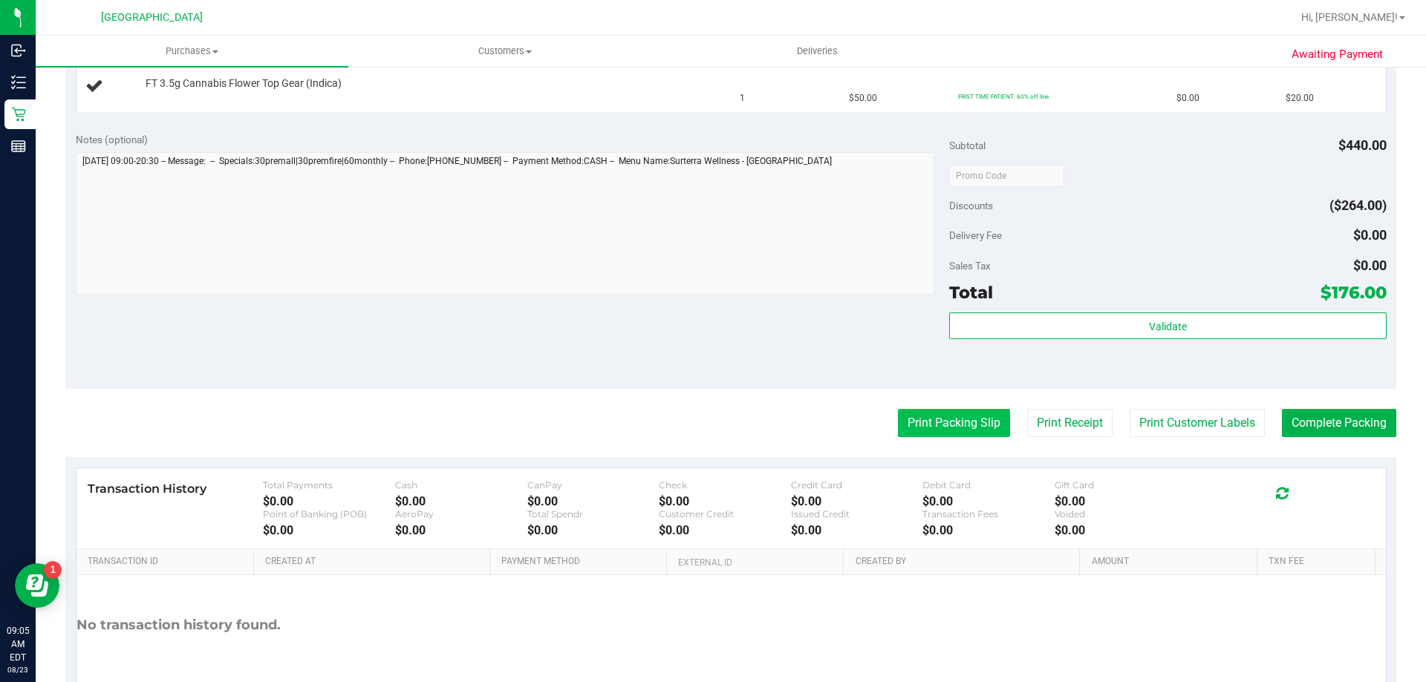
scroll to position [668, 0]
click at [928, 422] on button "Print Packing Slip" at bounding box center [954, 422] width 112 height 28
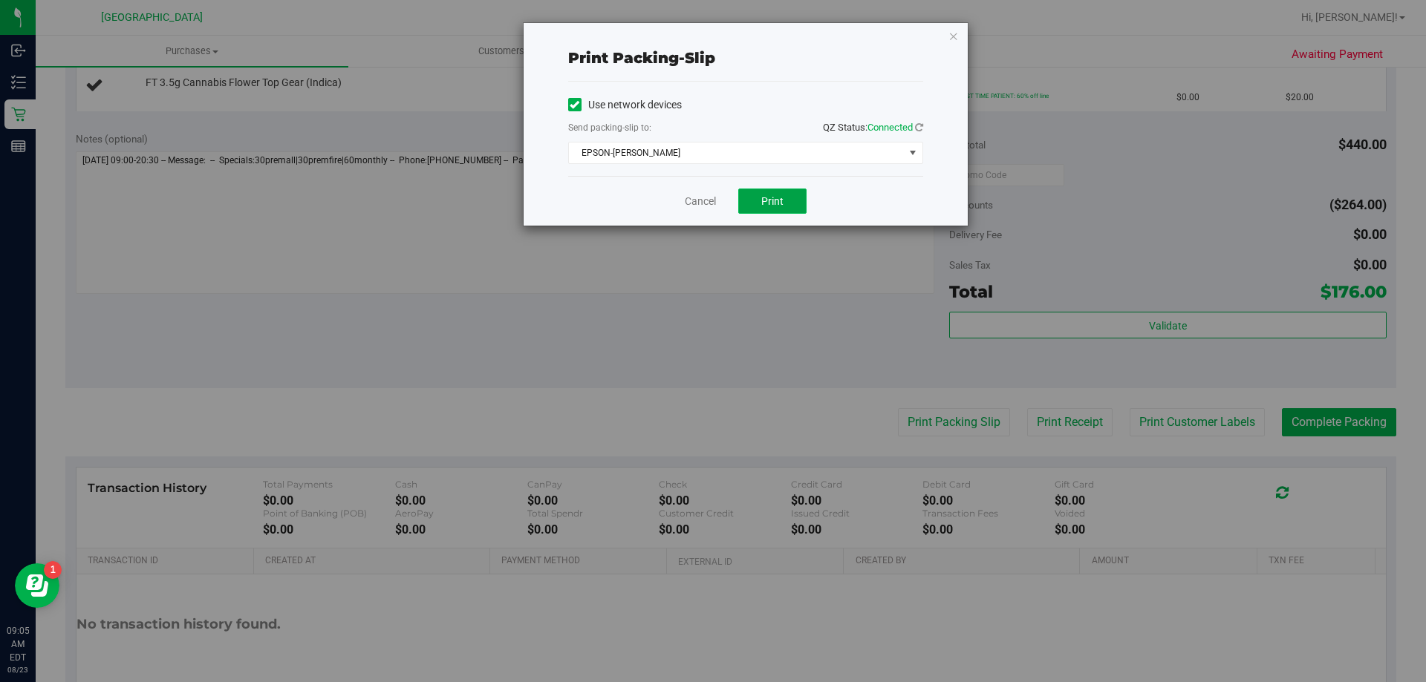
click at [774, 194] on button "Print" at bounding box center [772, 201] width 68 height 25
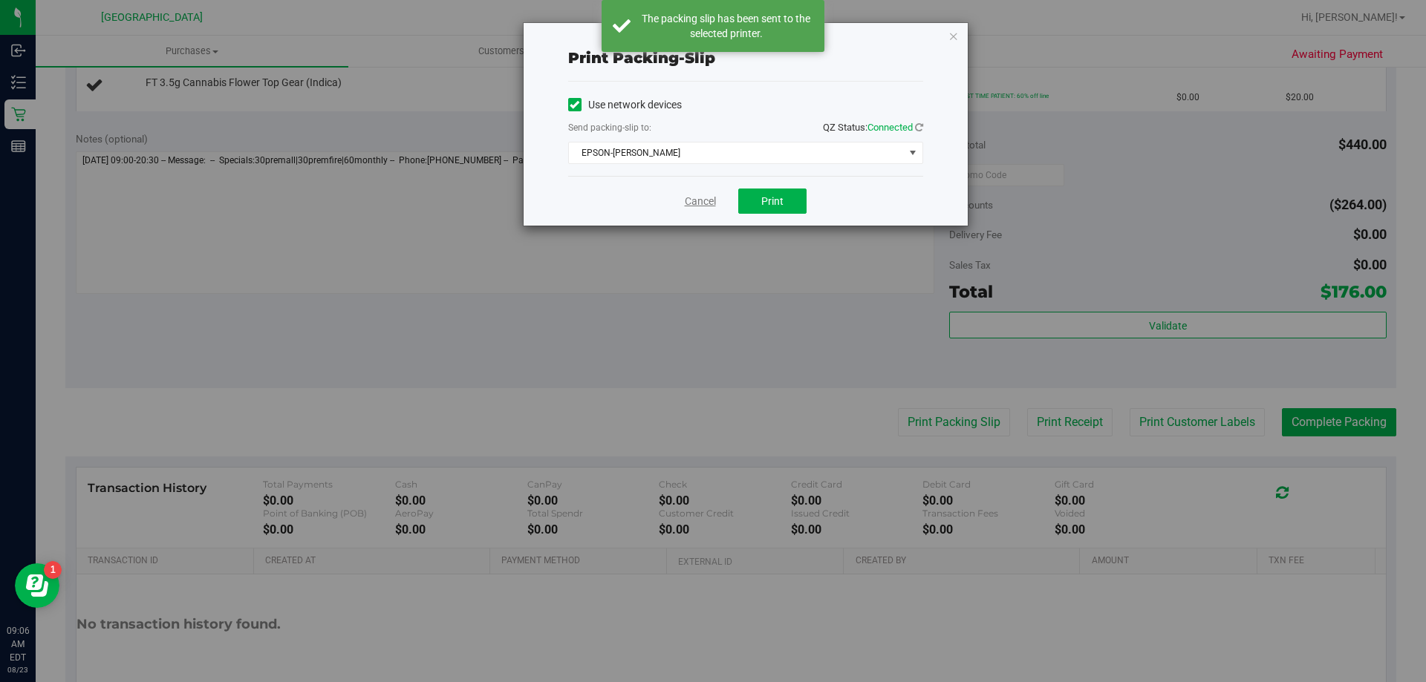
click at [699, 201] on link "Cancel" at bounding box center [700, 202] width 31 height 16
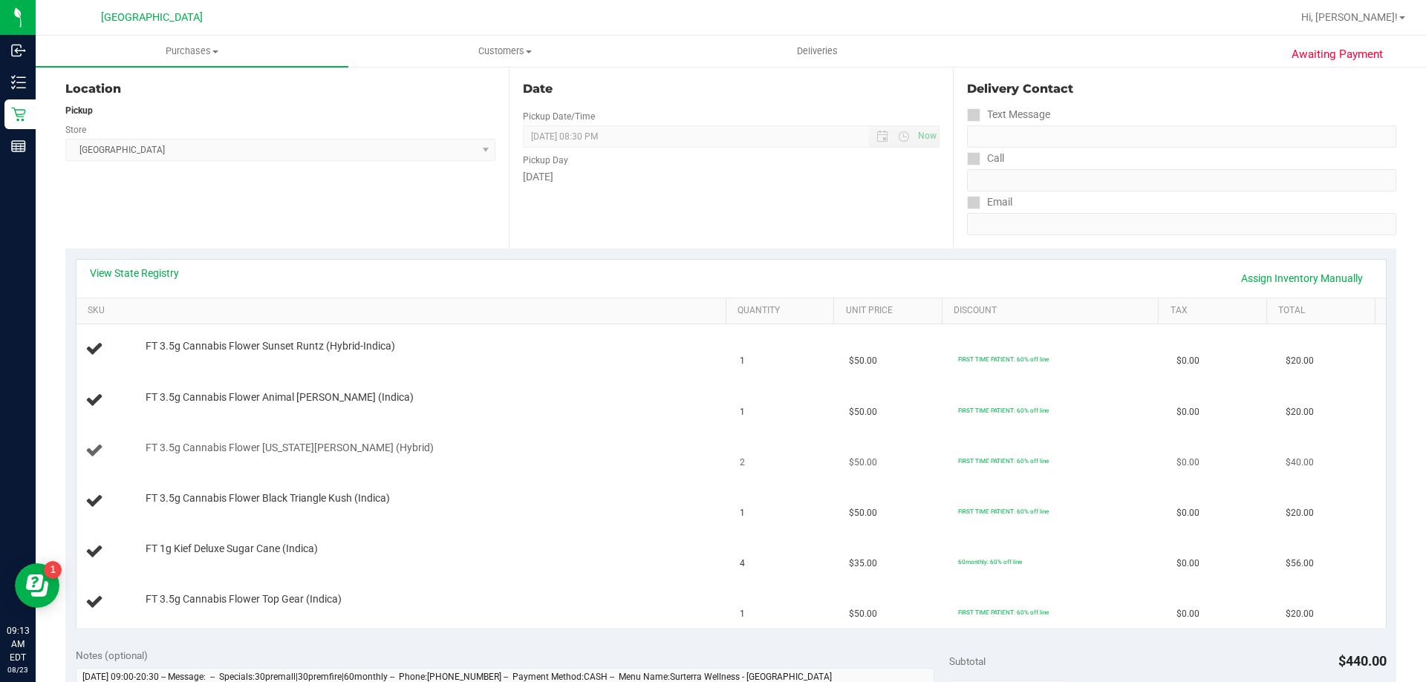
scroll to position [142, 0]
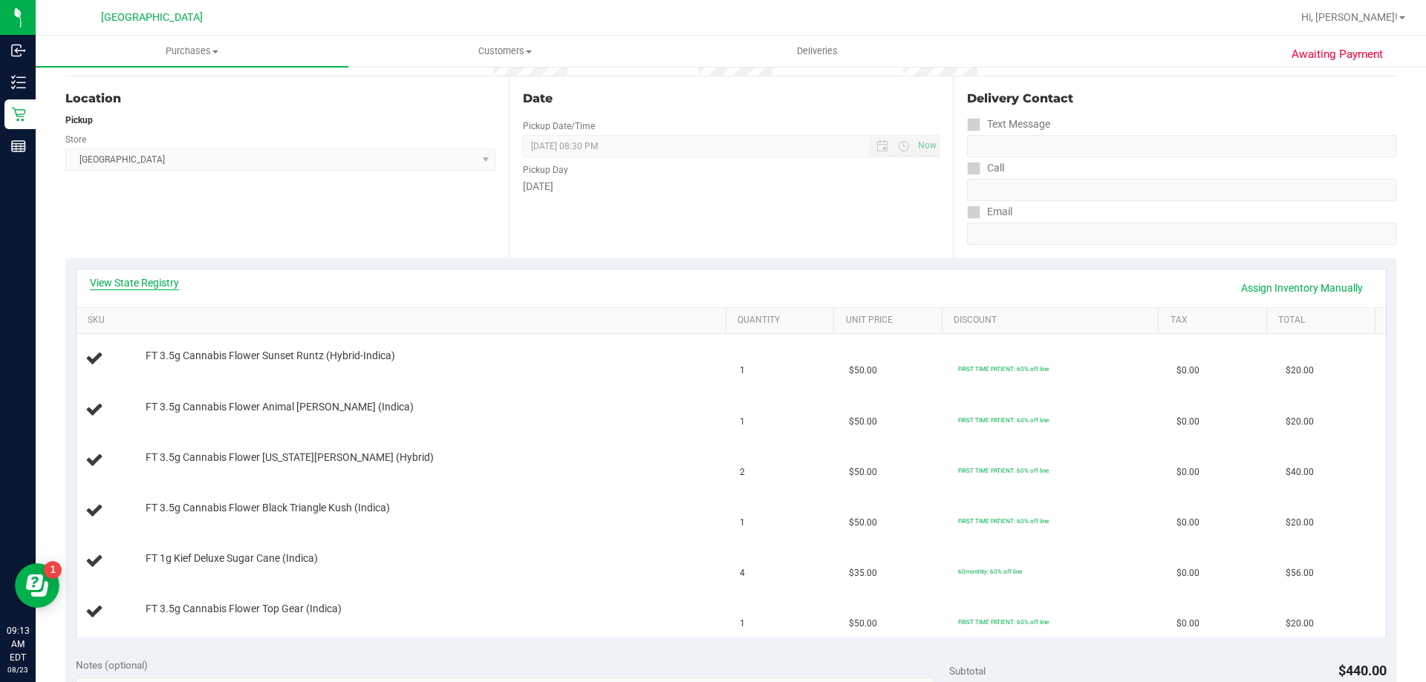
click at [141, 283] on link "View State Registry" at bounding box center [134, 282] width 89 height 15
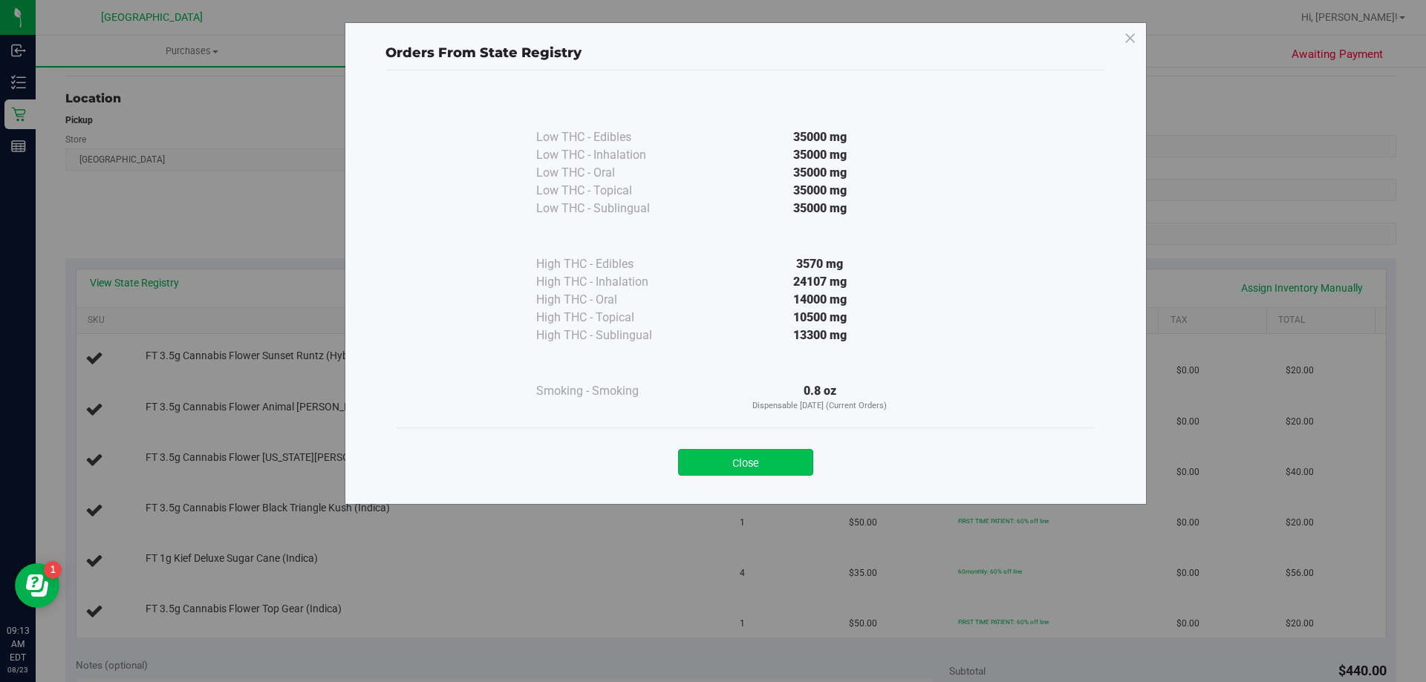
click at [712, 466] on button "Close" at bounding box center [745, 462] width 135 height 27
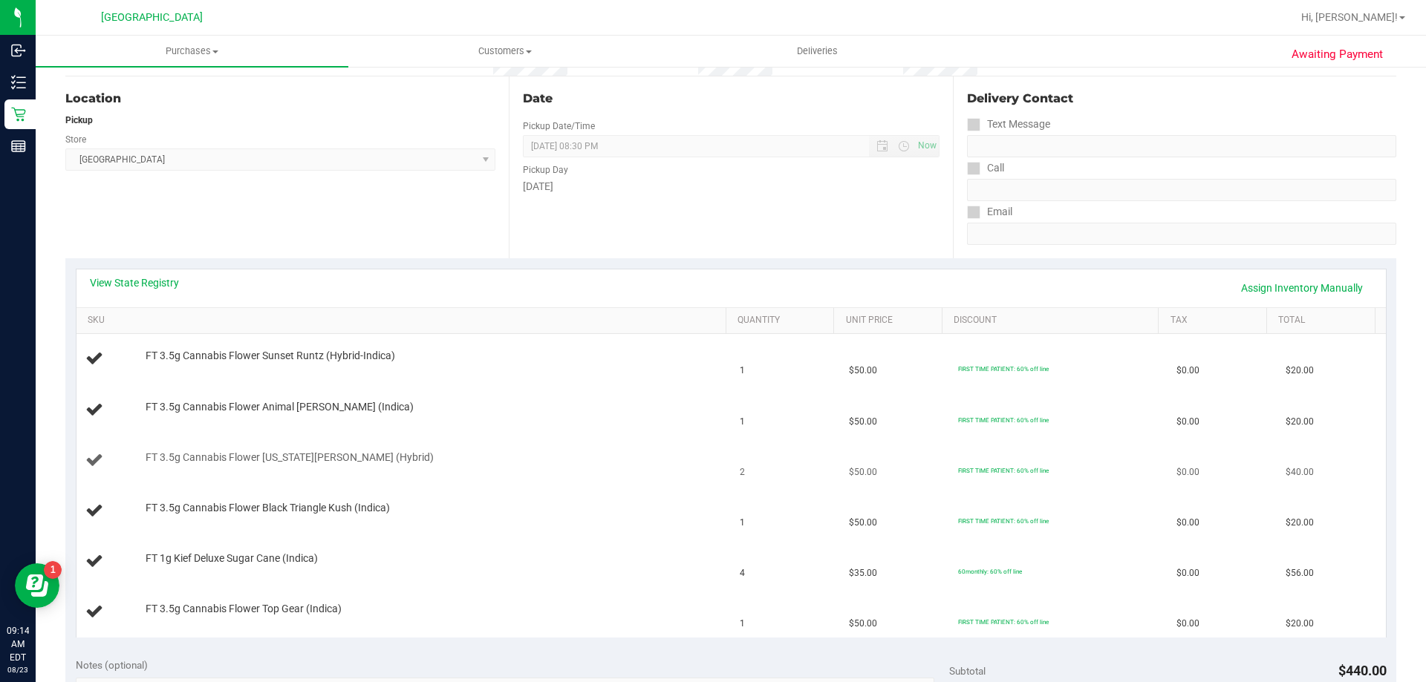
click at [492, 479] on td "FT 3.5g Cannabis Flower [US_STATE][PERSON_NAME] (Hybrid)" at bounding box center [403, 461] width 655 height 50
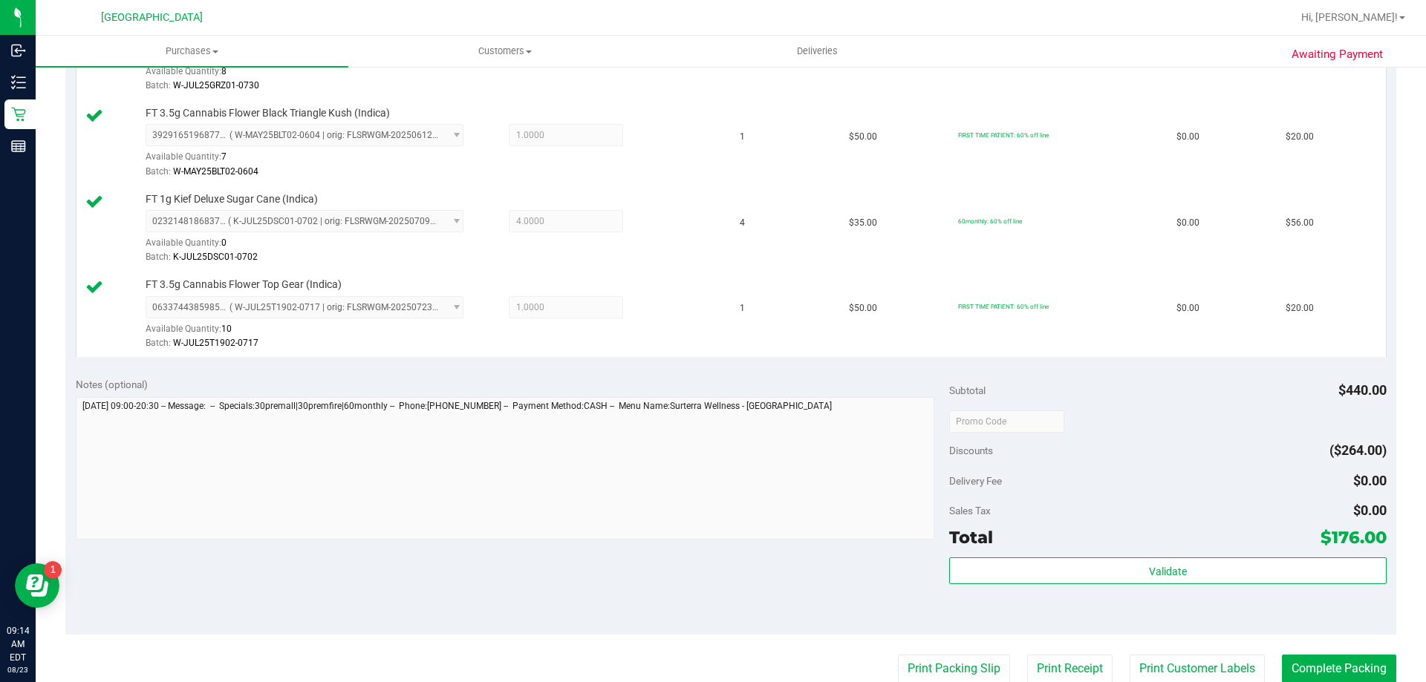
scroll to position [689, 0]
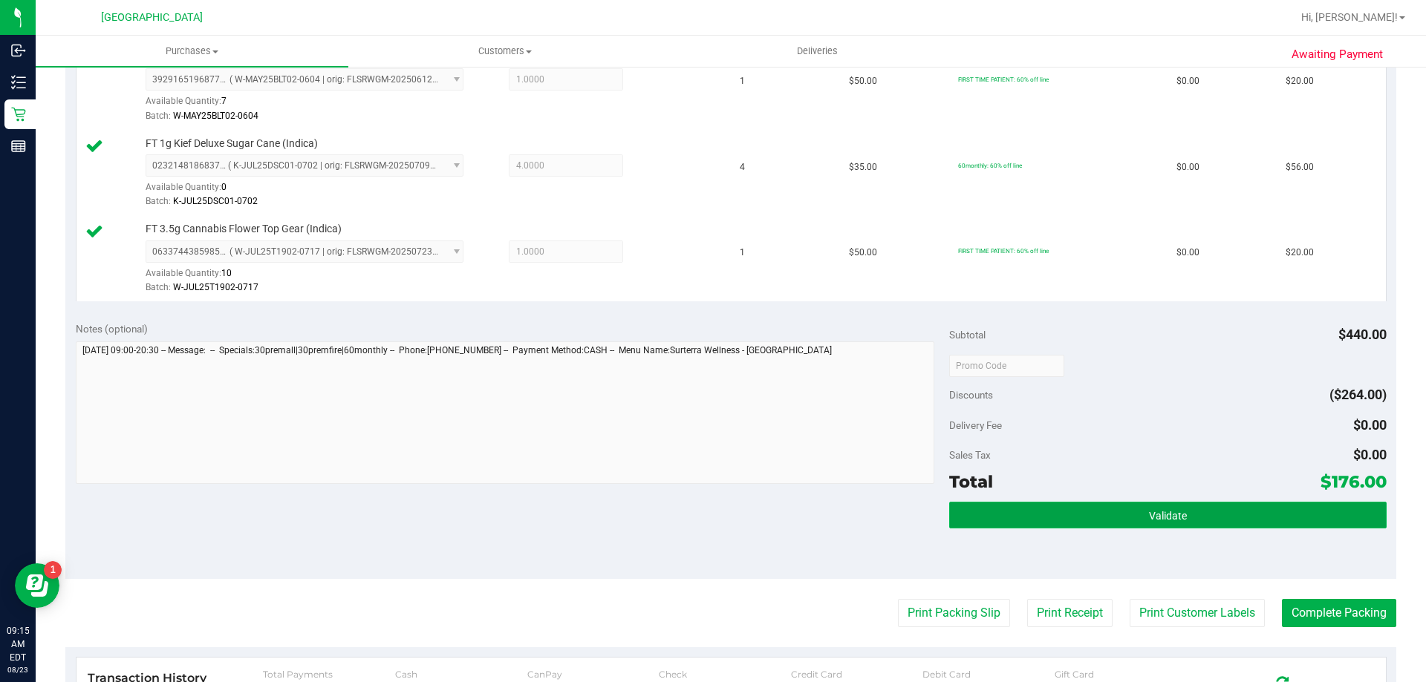
click at [1058, 509] on button "Validate" at bounding box center [1167, 515] width 437 height 27
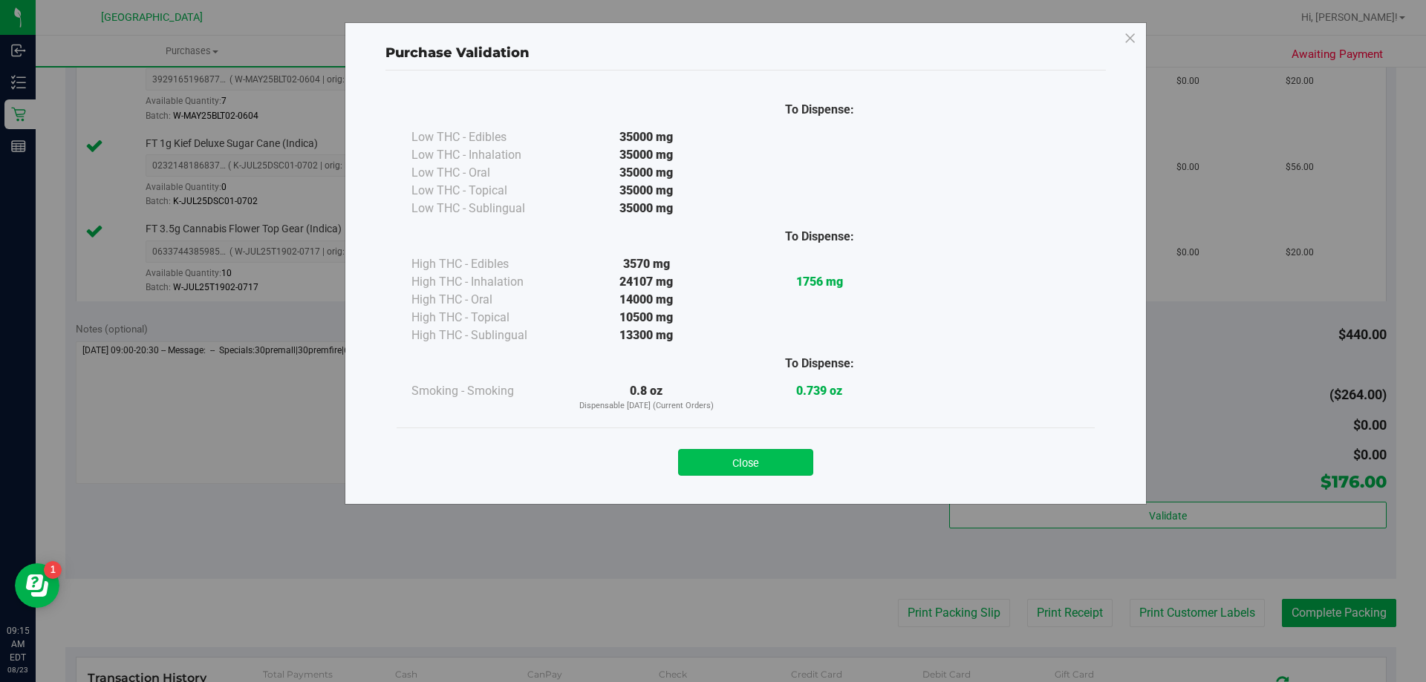
click at [771, 471] on button "Close" at bounding box center [745, 462] width 135 height 27
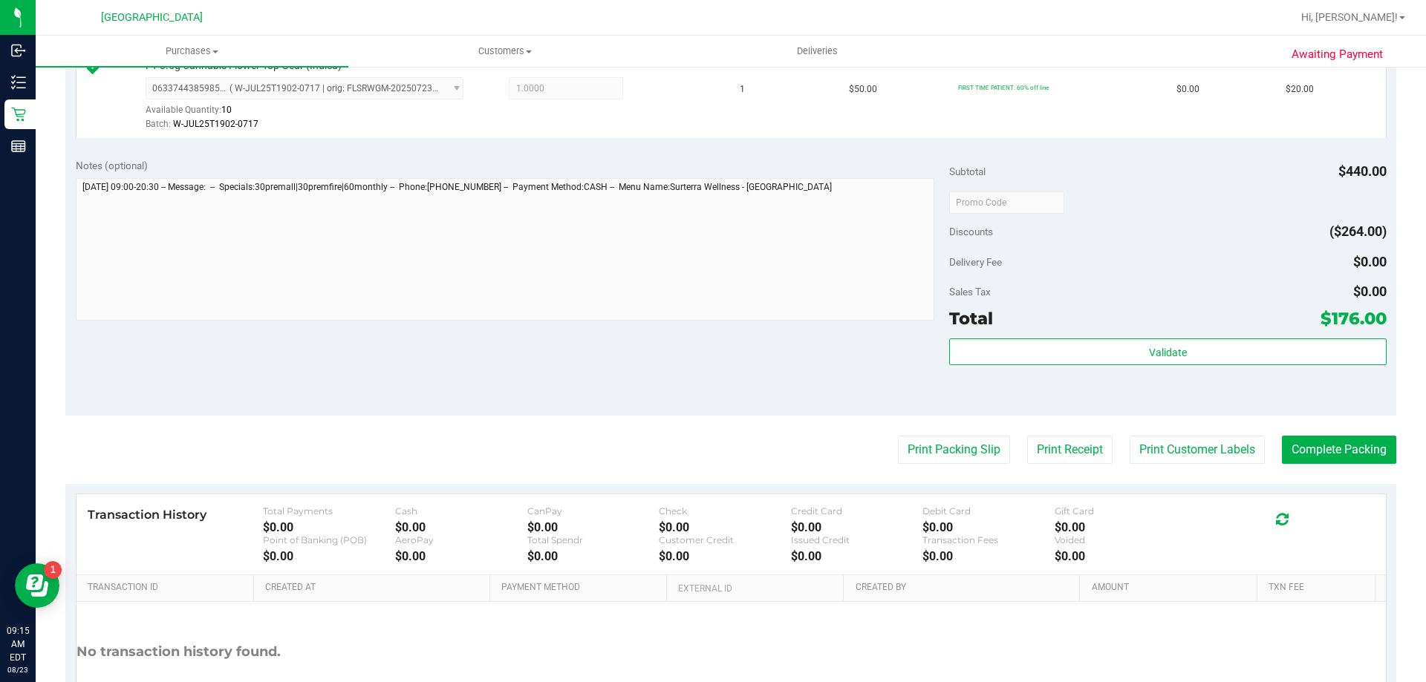
scroll to position [912, 0]
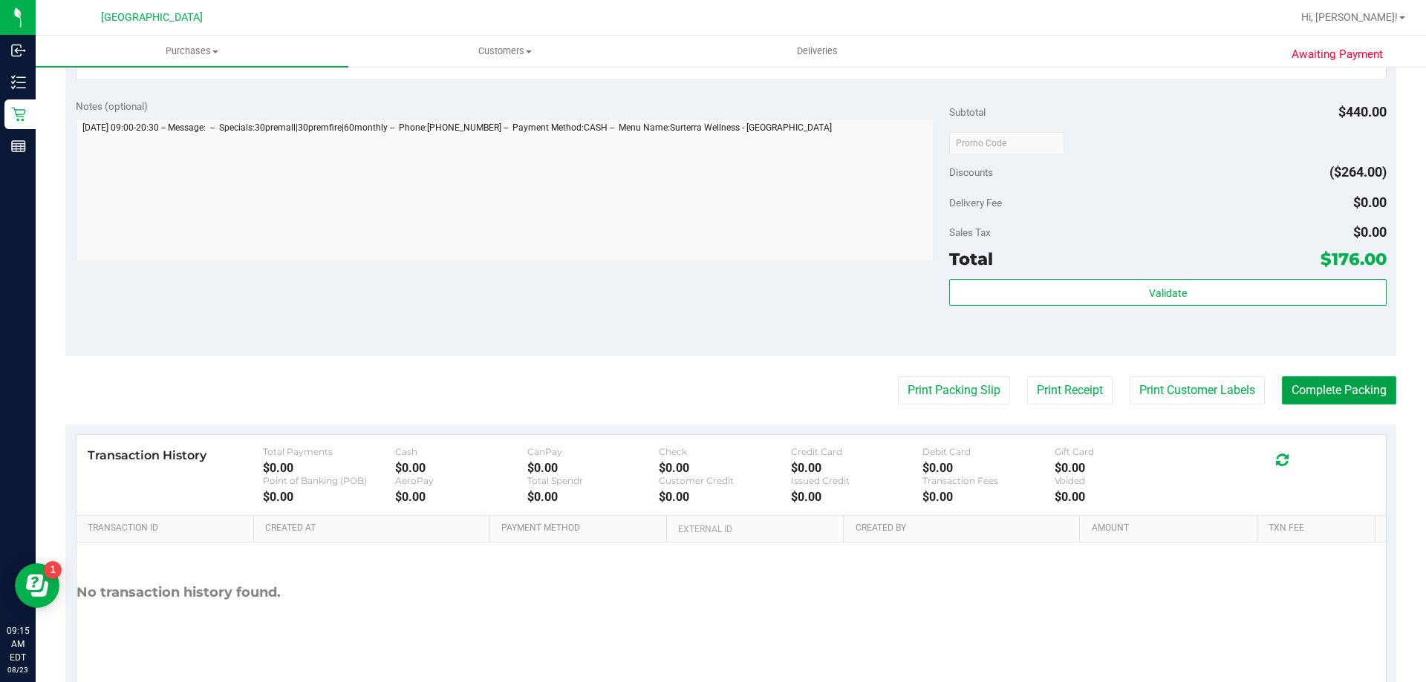
click at [1282, 388] on button "Complete Packing" at bounding box center [1339, 390] width 114 height 28
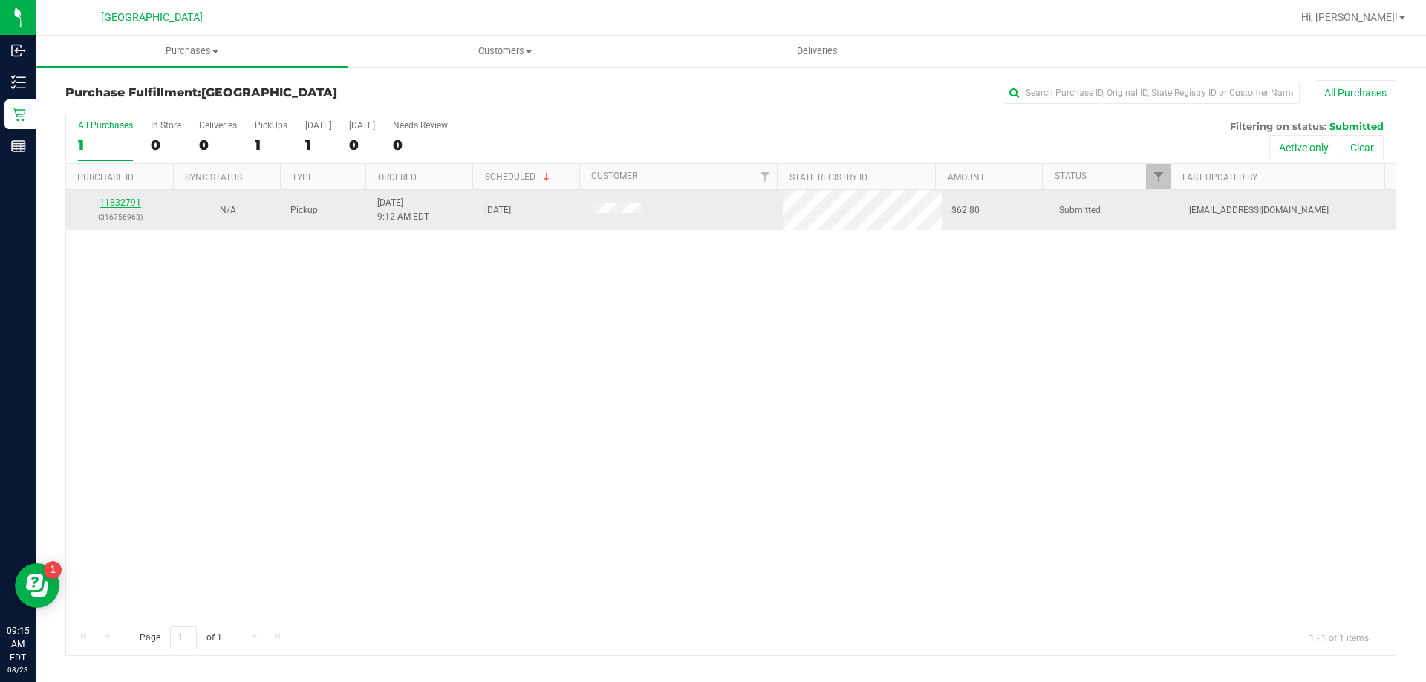
click at [115, 200] on link "11832791" at bounding box center [120, 203] width 42 height 10
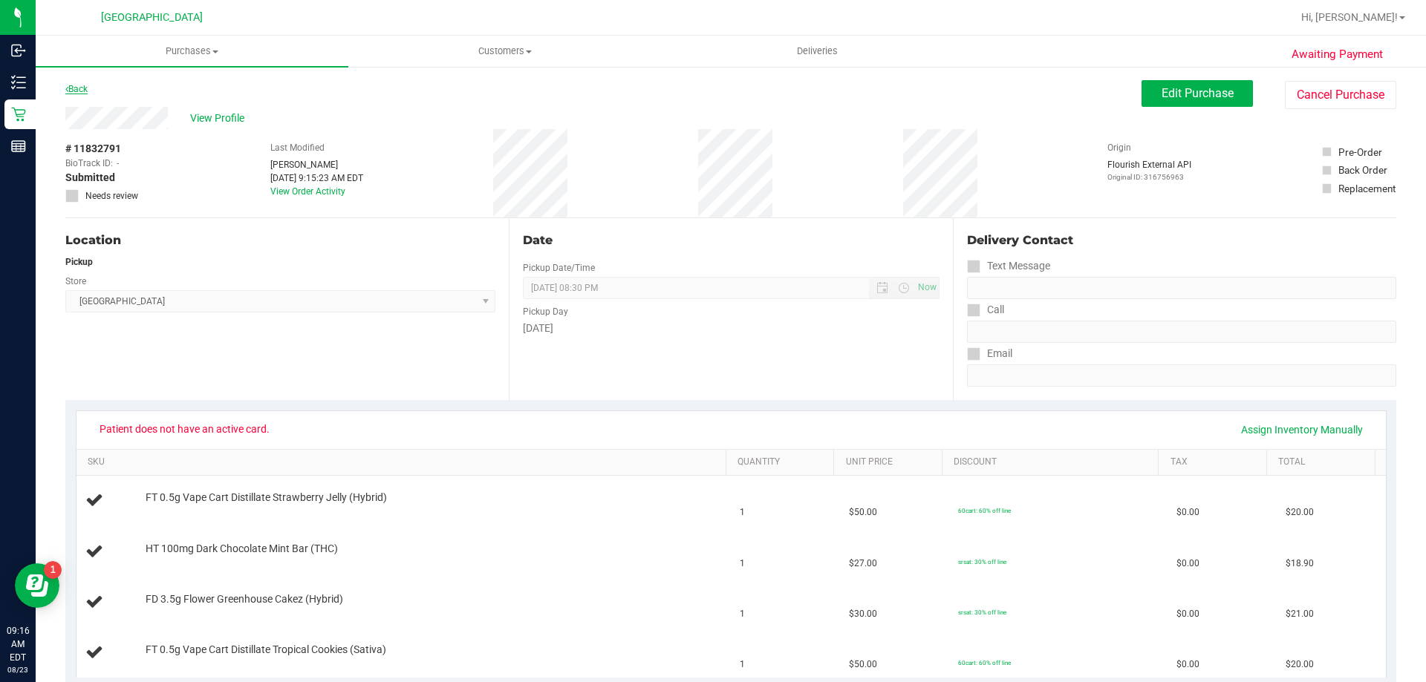
click at [77, 89] on link "Back" at bounding box center [76, 89] width 22 height 10
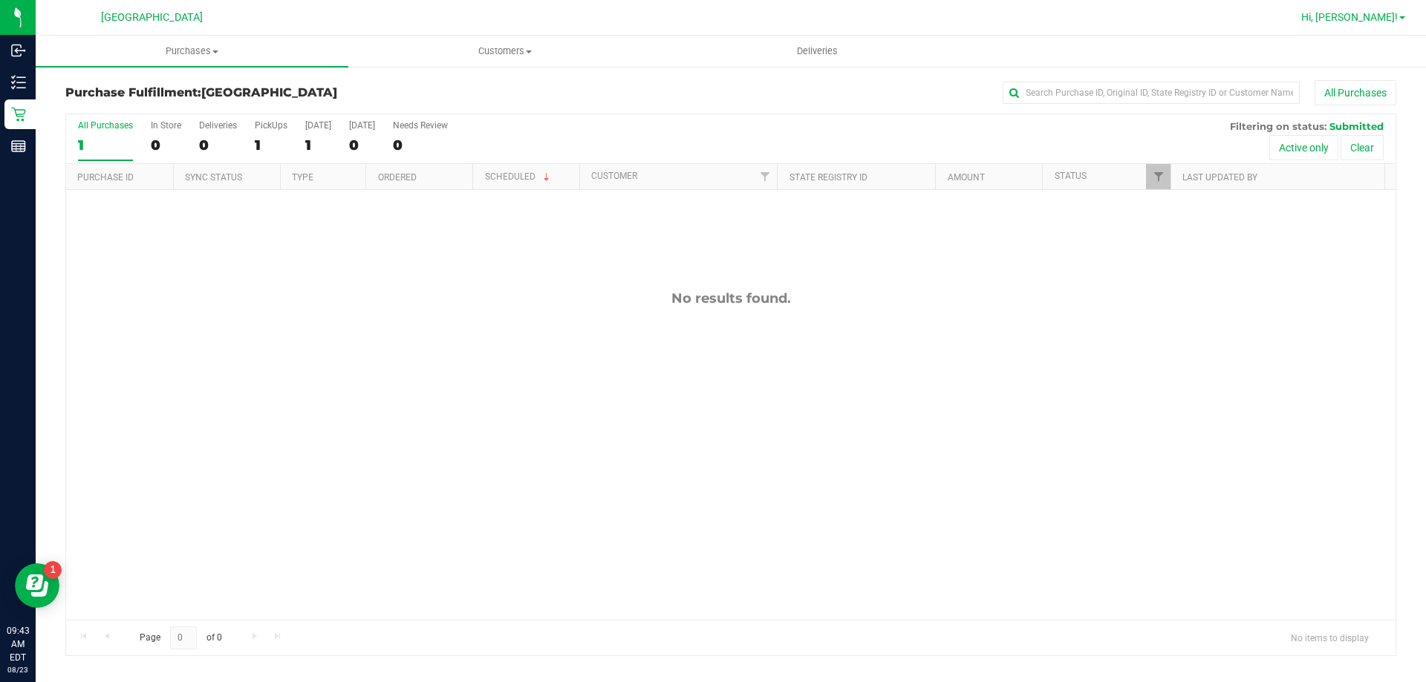
click at [1355, 10] on link "Hi, [PERSON_NAME]!" at bounding box center [1353, 18] width 116 height 16
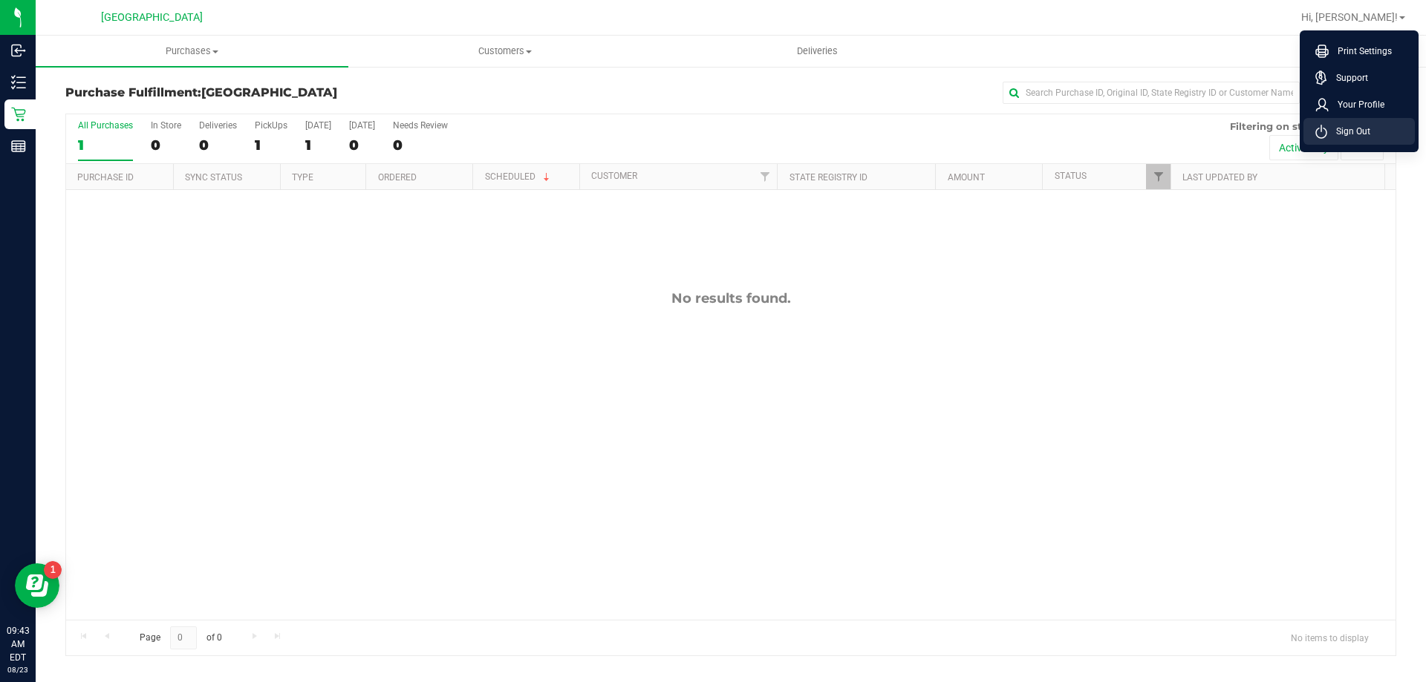
click at [1335, 133] on span "Sign Out" at bounding box center [1348, 131] width 43 height 15
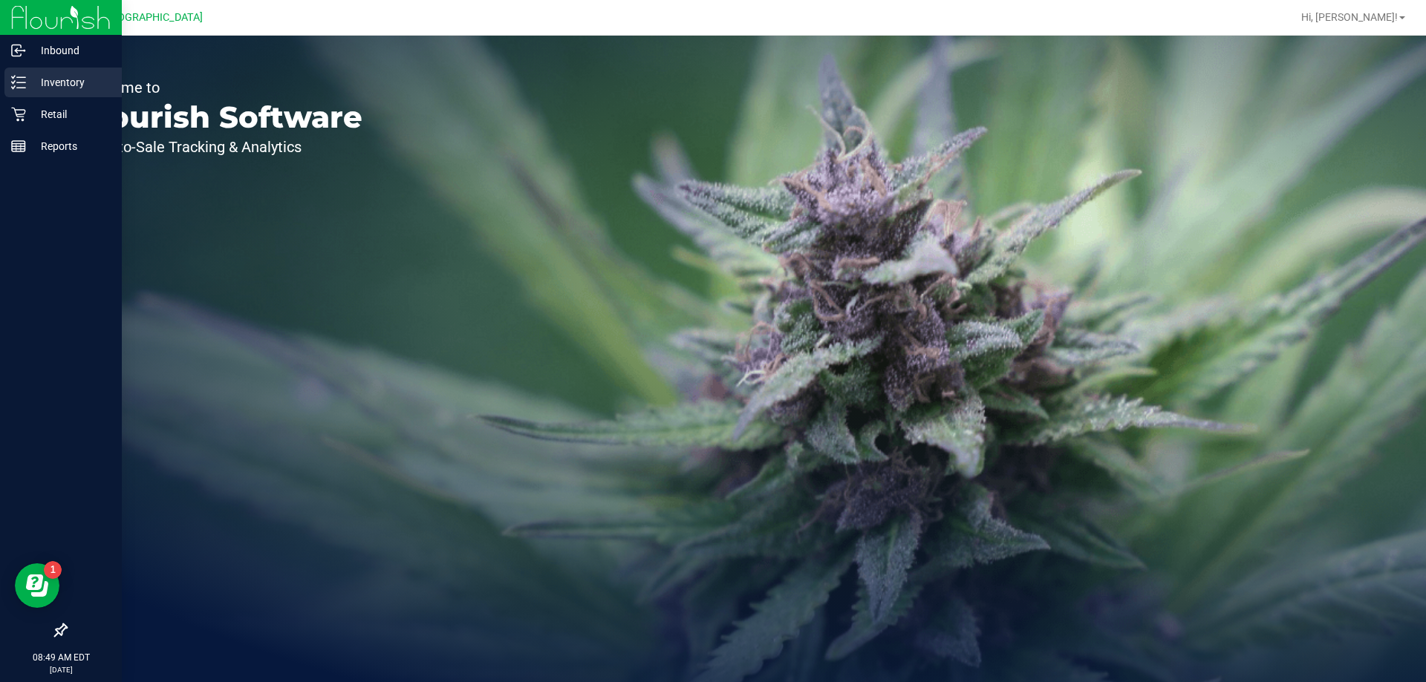
click at [16, 88] on icon at bounding box center [18, 82] width 15 height 15
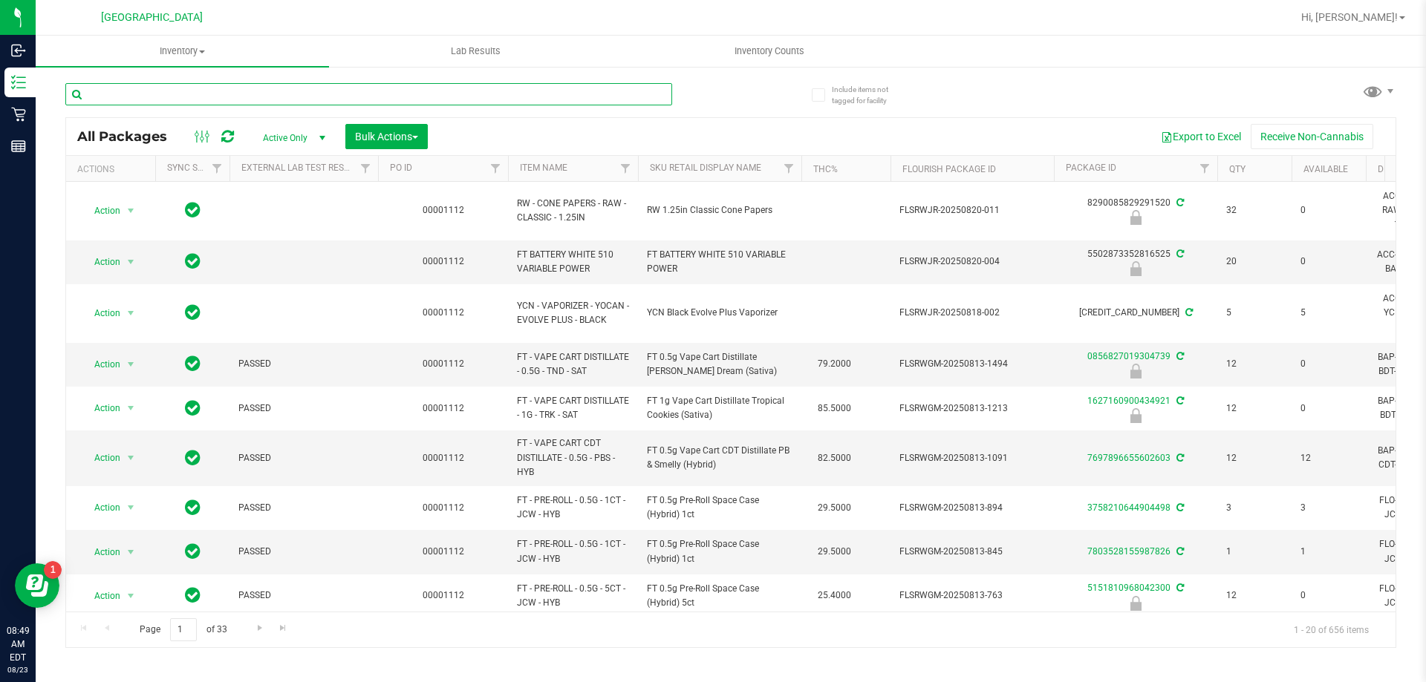
click at [156, 91] on input "text" at bounding box center [368, 94] width 607 height 22
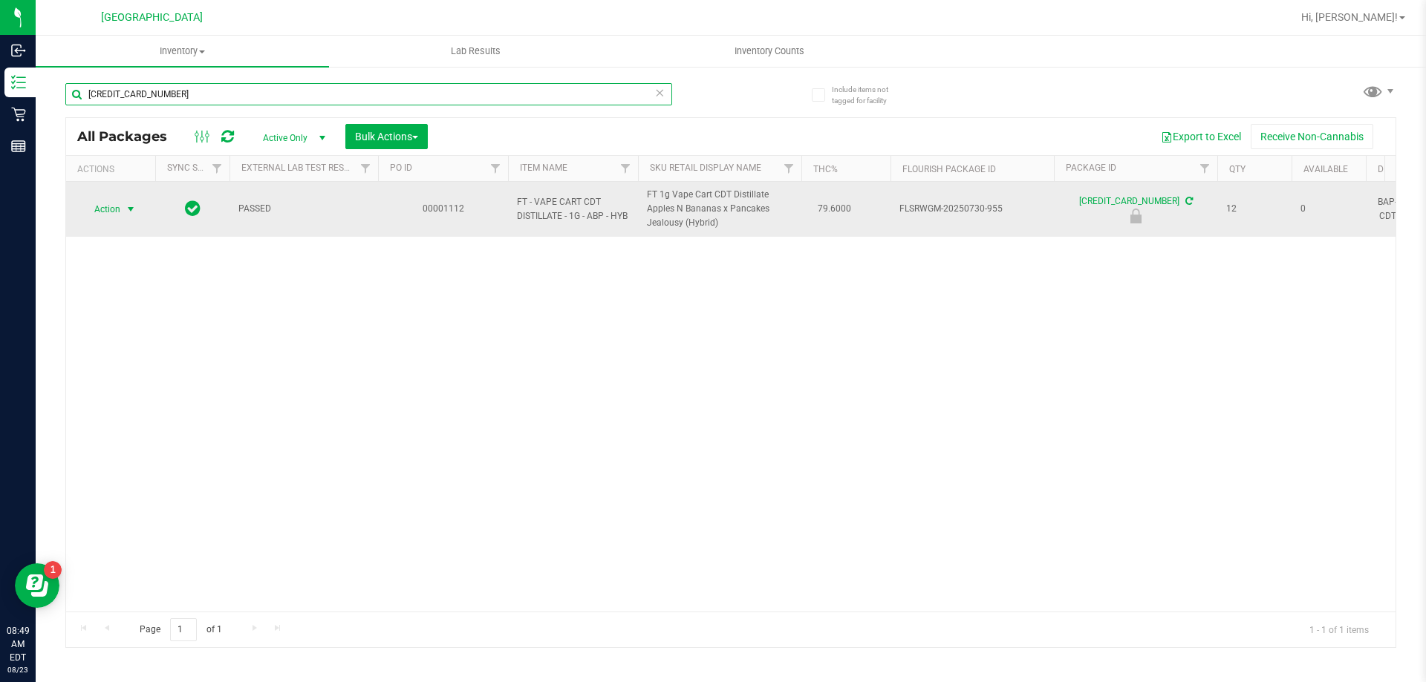
type input "5803762051226937"
click at [136, 209] on span "select" at bounding box center [131, 209] width 12 height 12
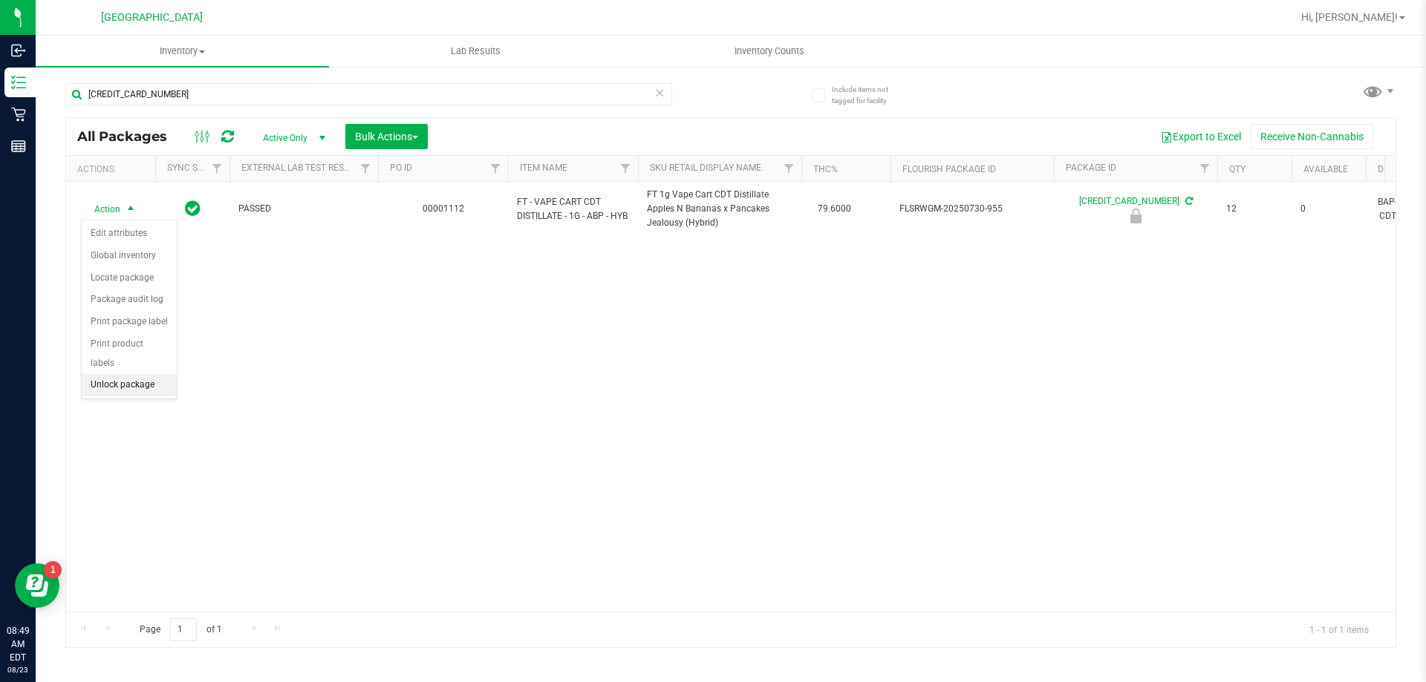
click at [120, 374] on li "Unlock package" at bounding box center [129, 385] width 95 height 22
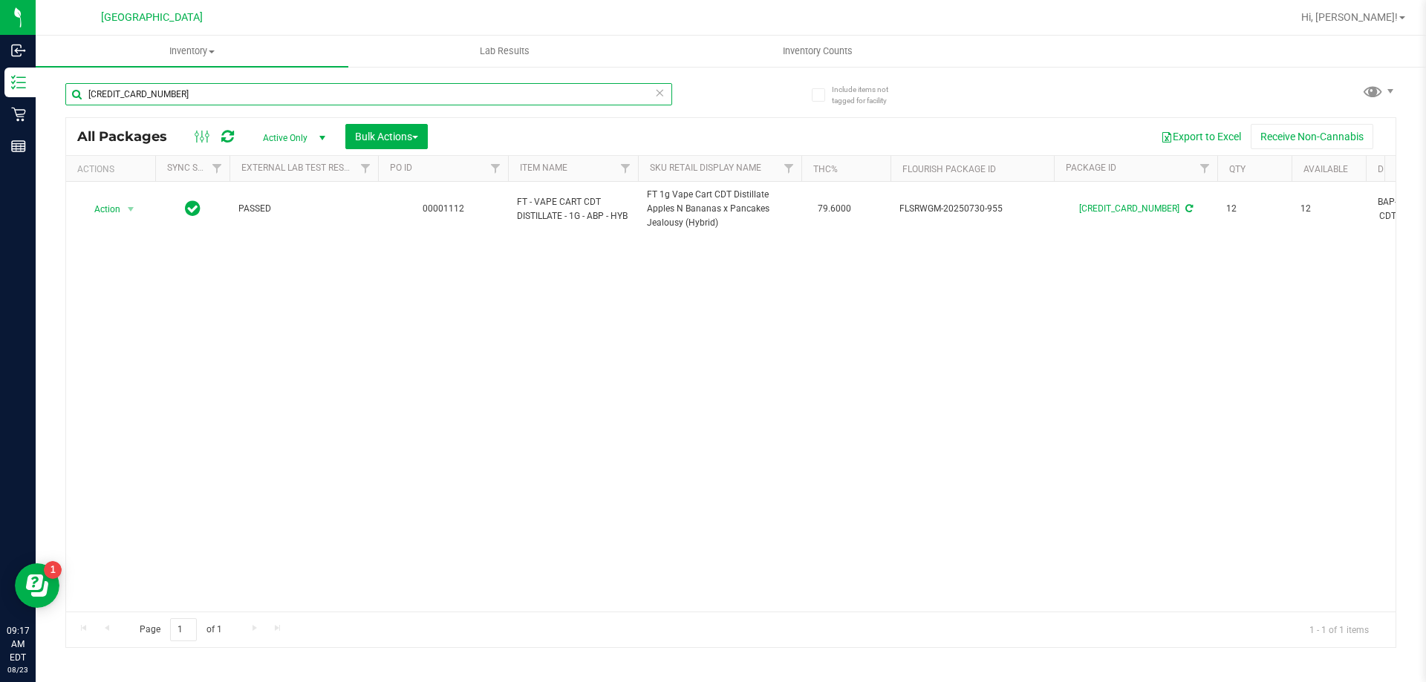
drag, startPoint x: 180, startPoint y: 96, endPoint x: 62, endPoint y: 110, distance: 118.9
click at [62, 110] on div "Include items not tagged for facility 5803762051226937 All Packages Active Only…" at bounding box center [731, 291] width 1390 height 453
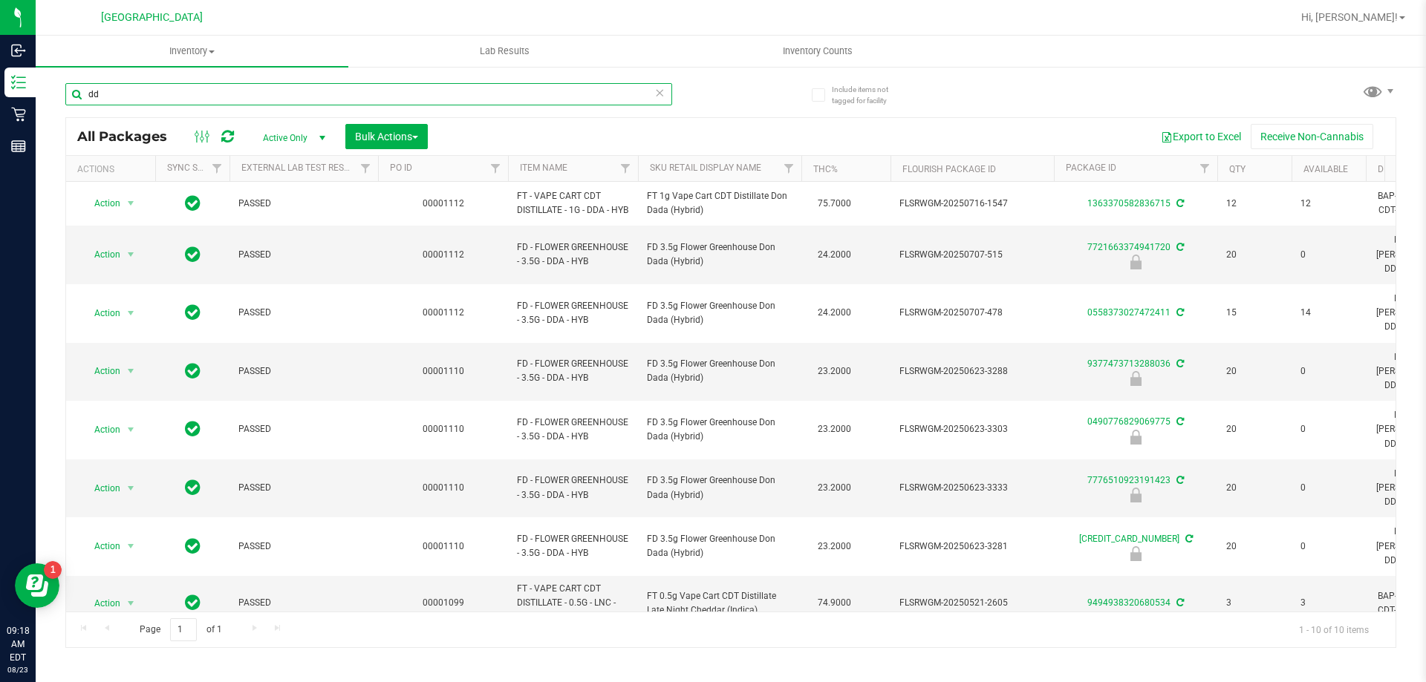
type input "d"
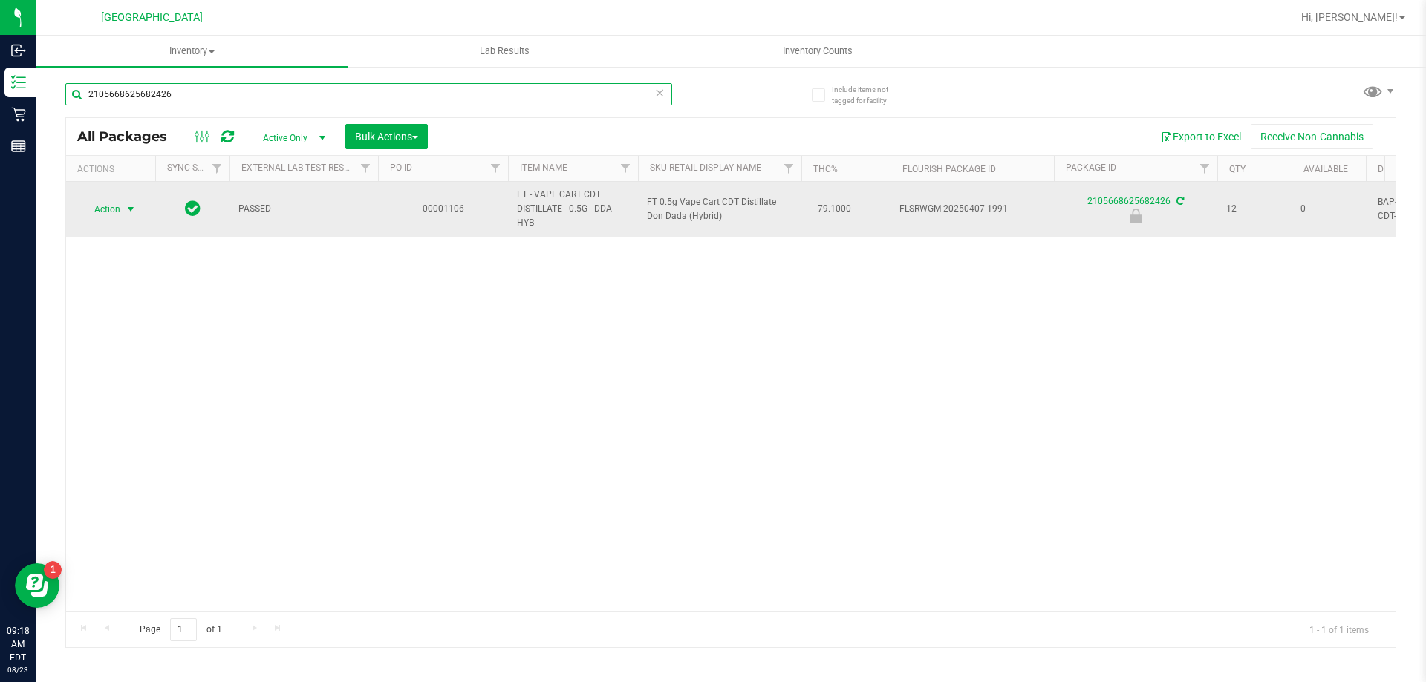
type input "2105668625682426"
click at [119, 211] on span "Action" at bounding box center [101, 209] width 40 height 21
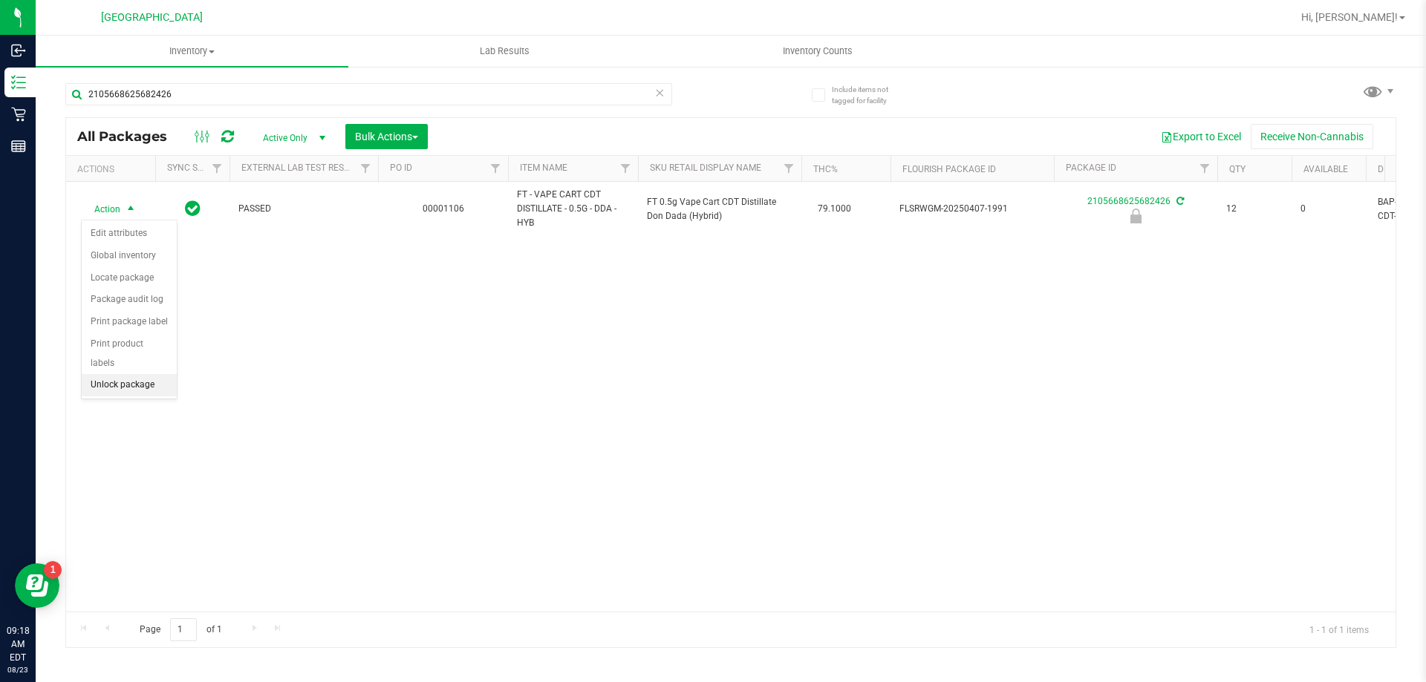
click at [102, 374] on li "Unlock package" at bounding box center [129, 385] width 95 height 22
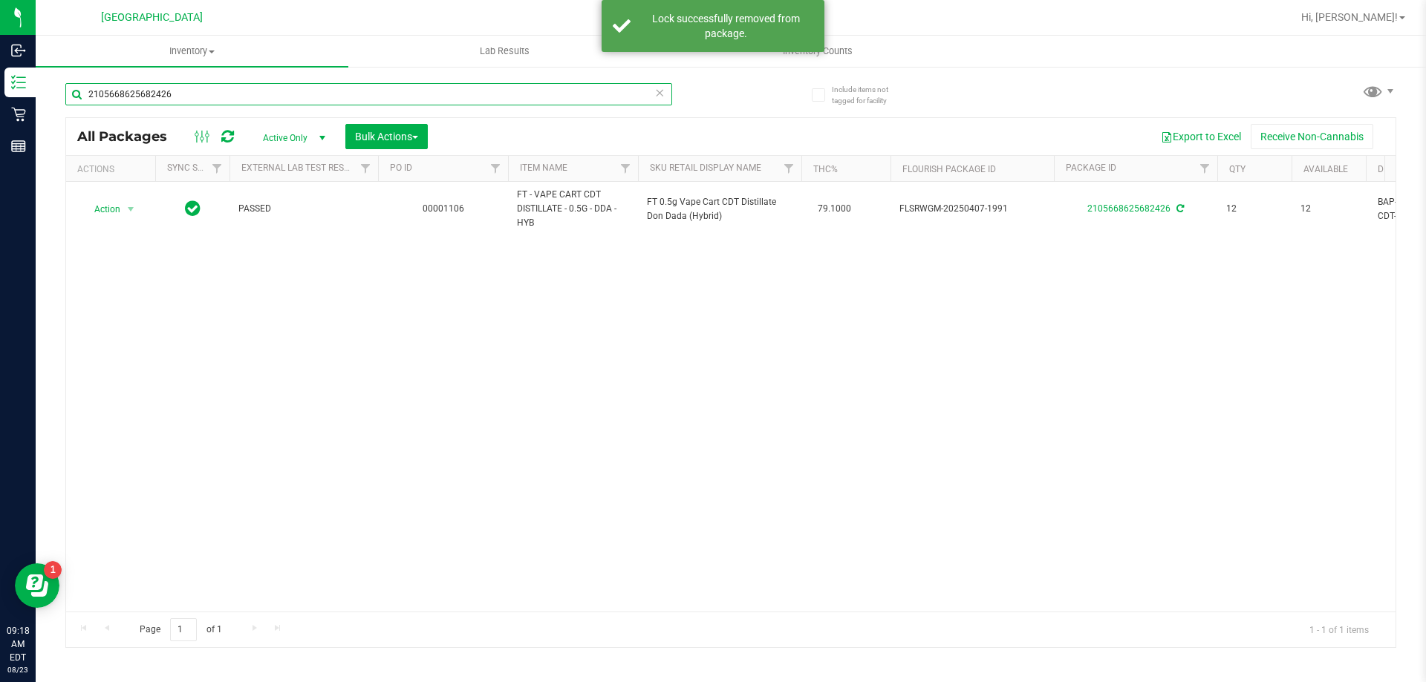
drag, startPoint x: 209, startPoint y: 97, endPoint x: 65, endPoint y: 108, distance: 144.4
click at [65, 108] on div "Include items not tagged for facility 2105668625682426 All Packages Active Only…" at bounding box center [731, 291] width 1390 height 453
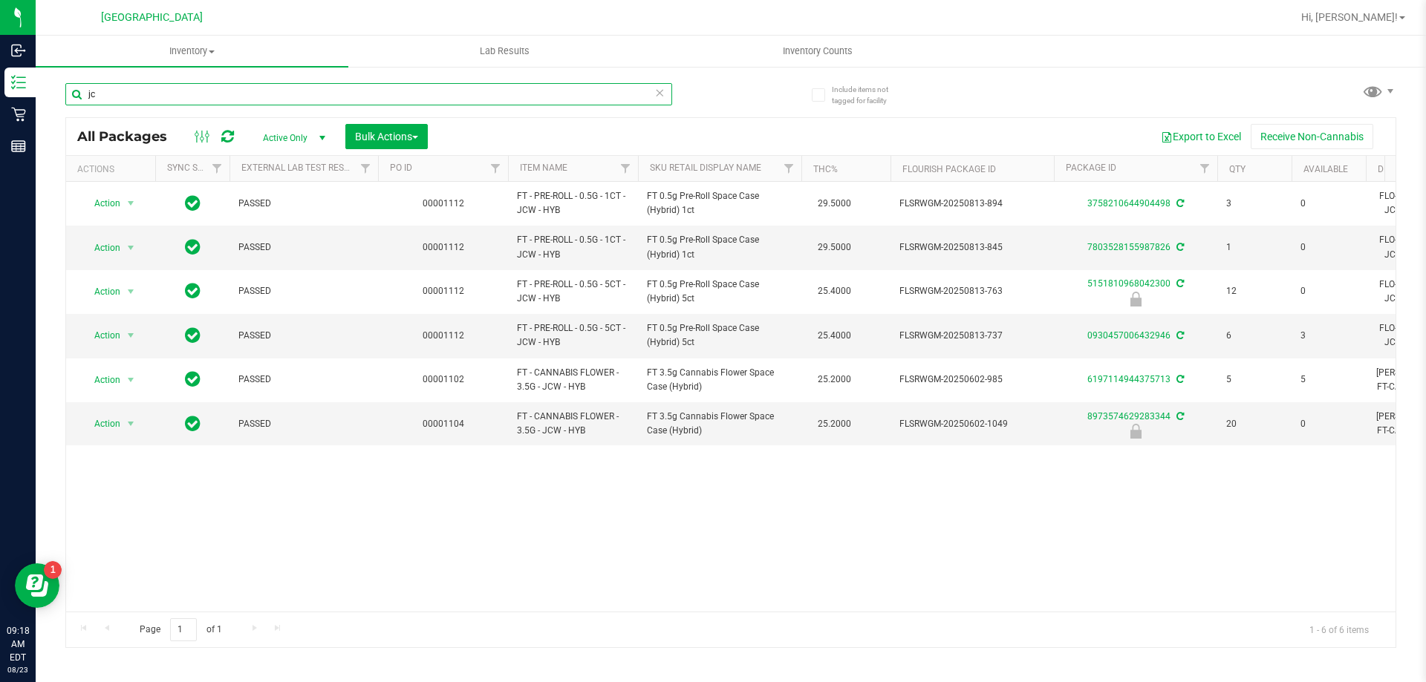
type input "j"
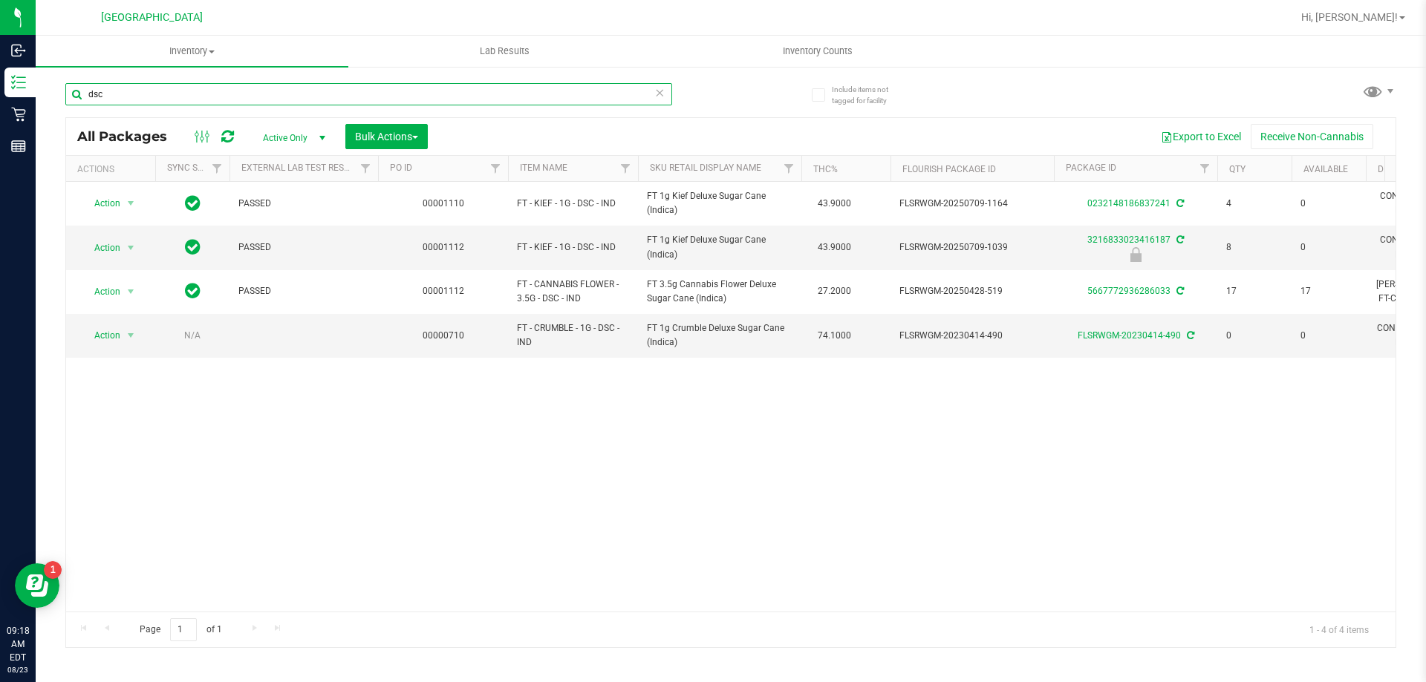
drag, startPoint x: 165, startPoint y: 93, endPoint x: 77, endPoint y: 100, distance: 87.9
click at [77, 100] on input "dsc" at bounding box center [368, 94] width 607 height 22
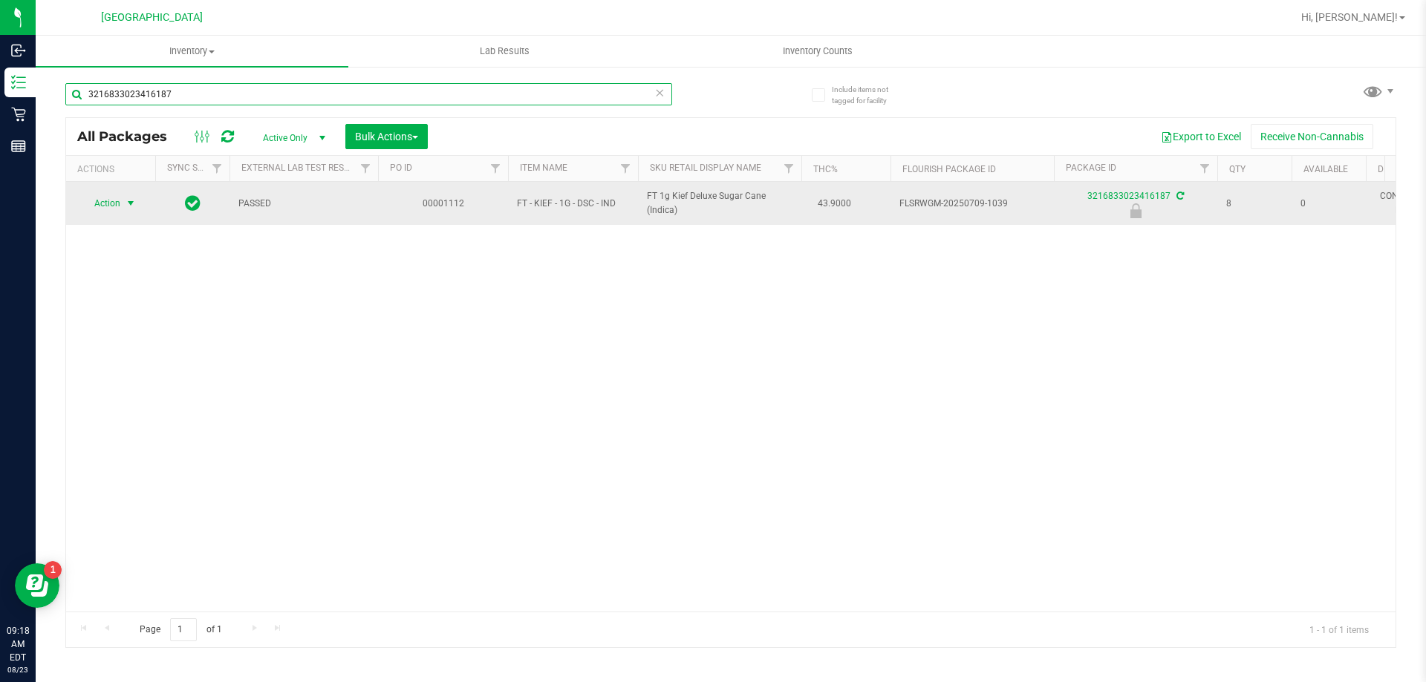
type input "3216833023416187"
click at [129, 202] on span "select" at bounding box center [131, 204] width 12 height 12
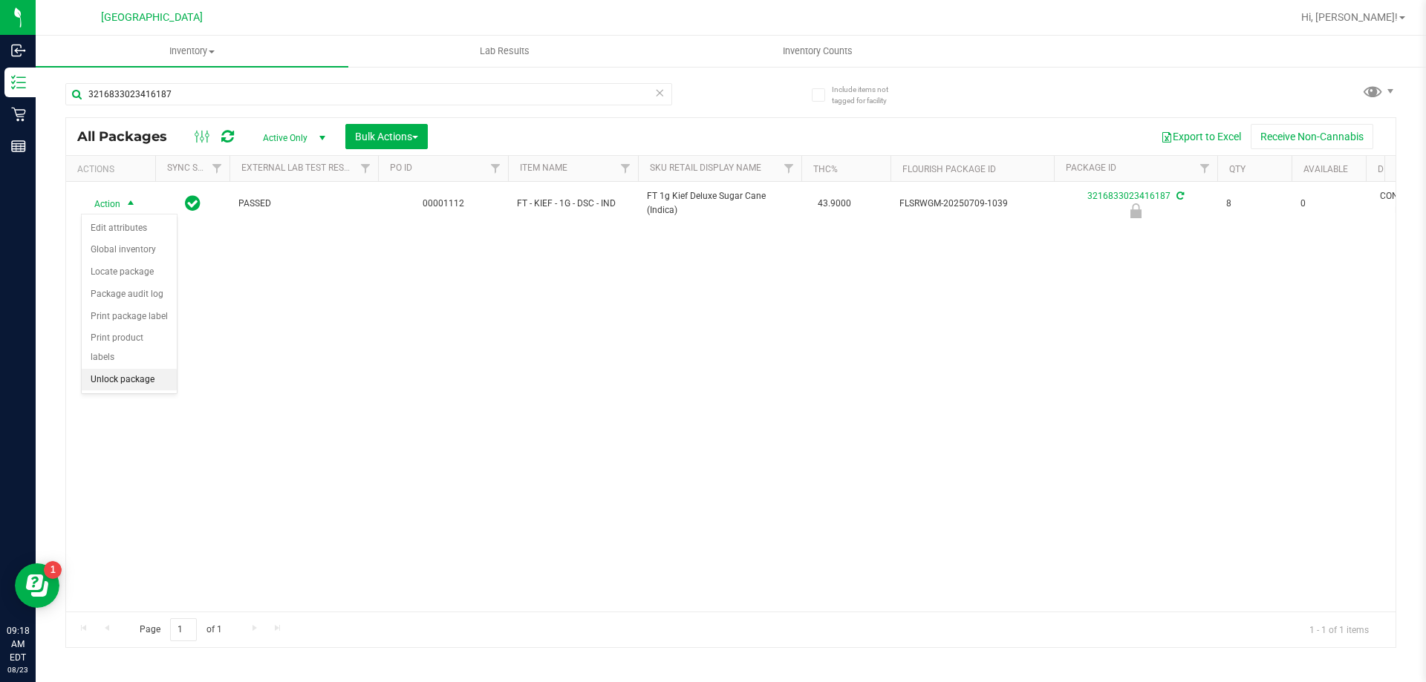
click at [153, 369] on li "Unlock package" at bounding box center [129, 380] width 95 height 22
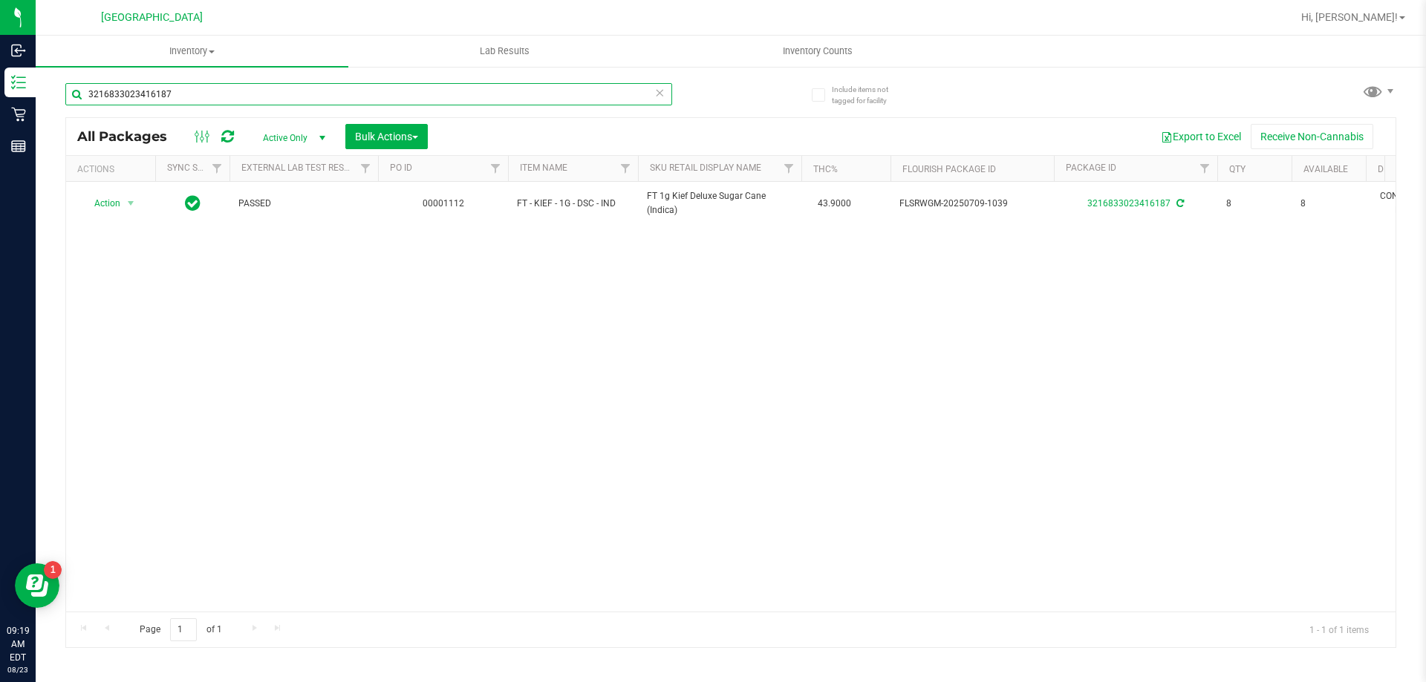
drag, startPoint x: 189, startPoint y: 100, endPoint x: 57, endPoint y: 103, distance: 132.2
click at [57, 103] on div "Include items not tagged for facility 3216833023416187 All Packages Active Only…" at bounding box center [731, 291] width 1390 height 453
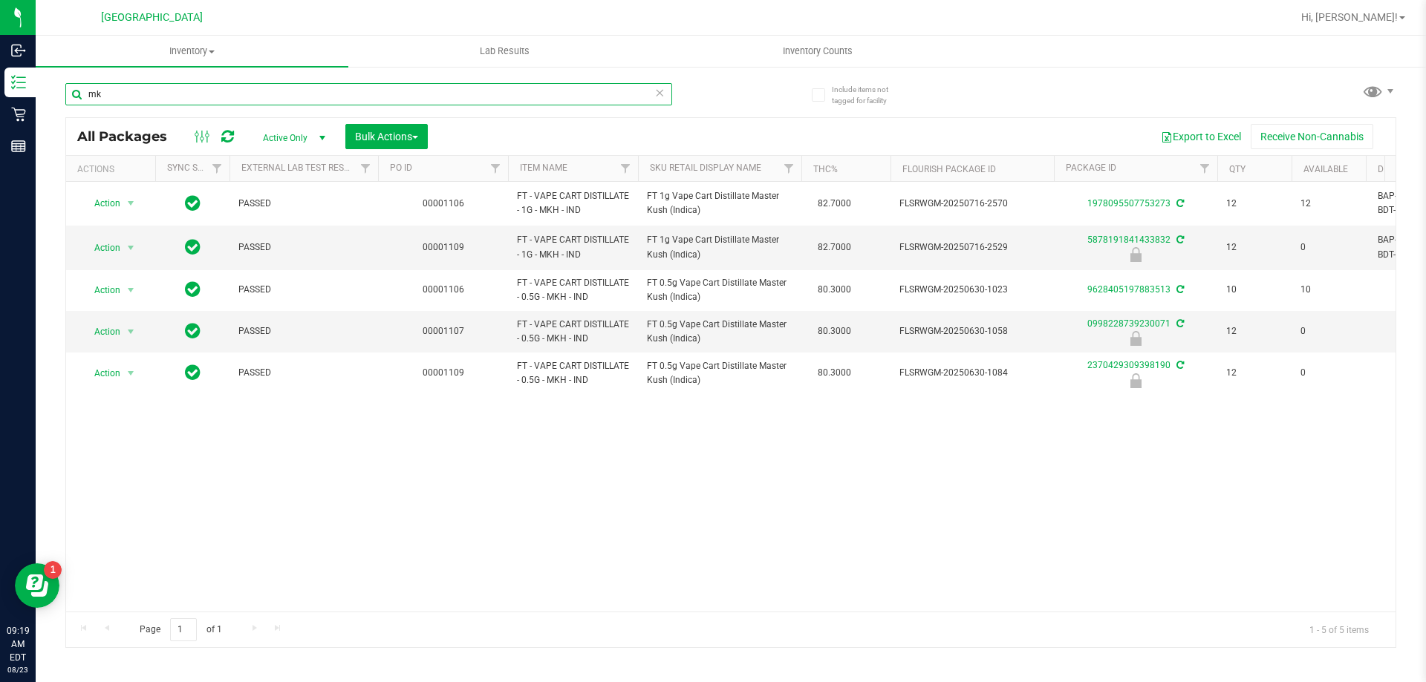
type input "m"
